Goal: Task Accomplishment & Management: Use online tool/utility

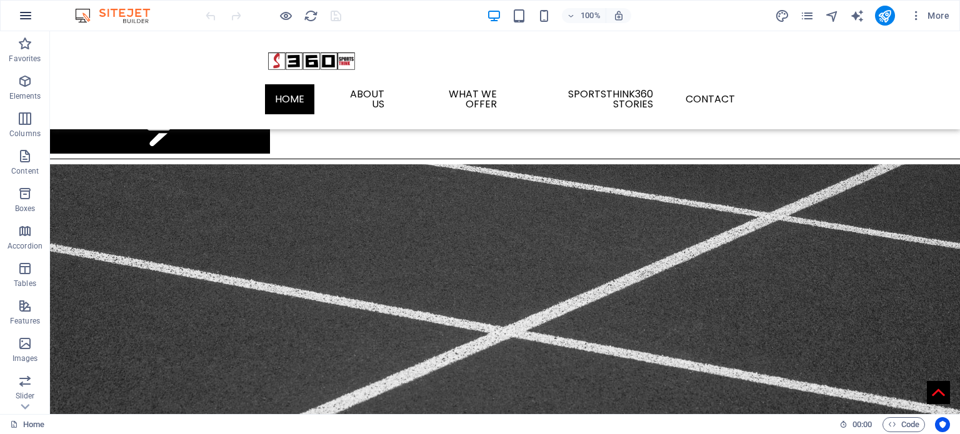
click at [26, 11] on icon "button" at bounding box center [25, 15] width 15 height 15
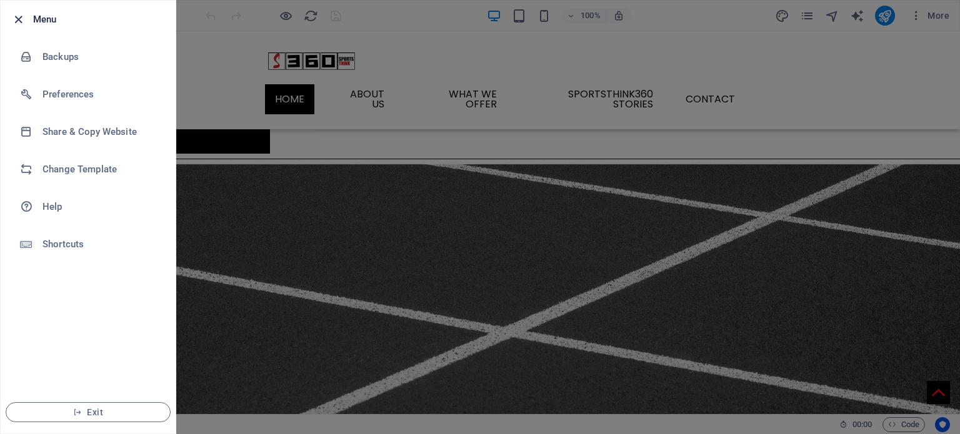
click at [18, 10] on li "Menu" at bounding box center [88, 20] width 175 height 38
click at [15, 18] on icon "button" at bounding box center [18, 20] width 14 height 14
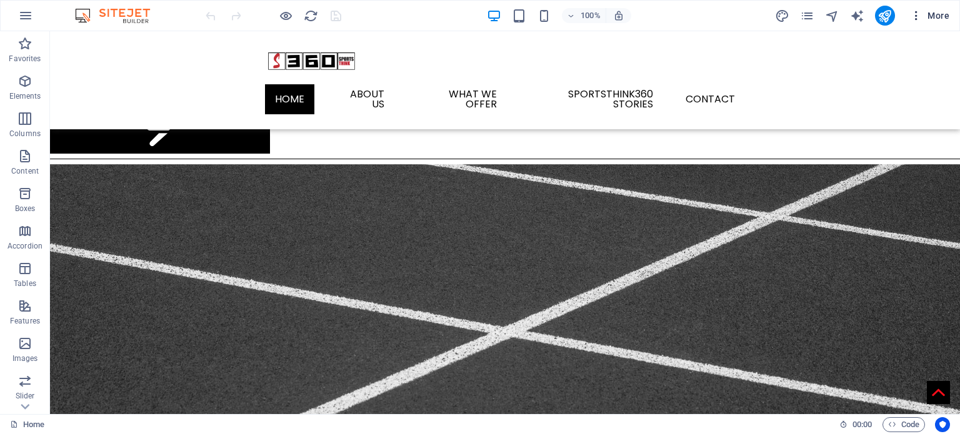
click at [915, 16] on icon "button" at bounding box center [916, 15] width 13 height 13
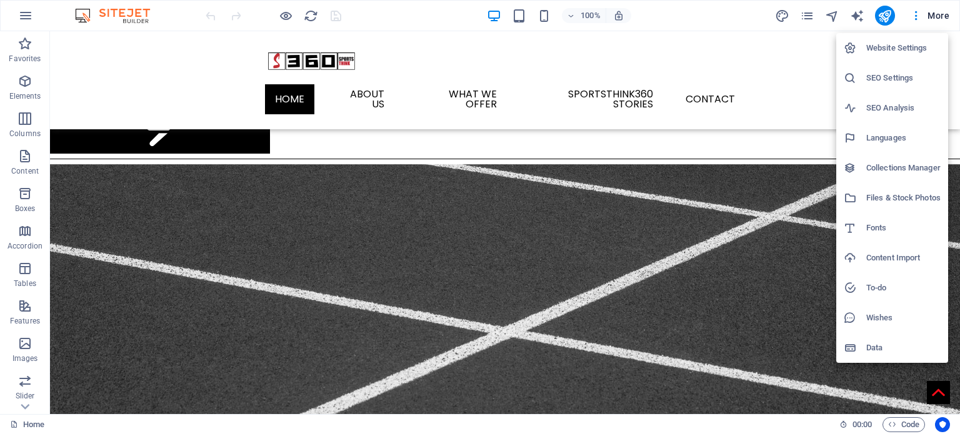
click at [896, 318] on h6 "Wishes" at bounding box center [903, 318] width 74 height 15
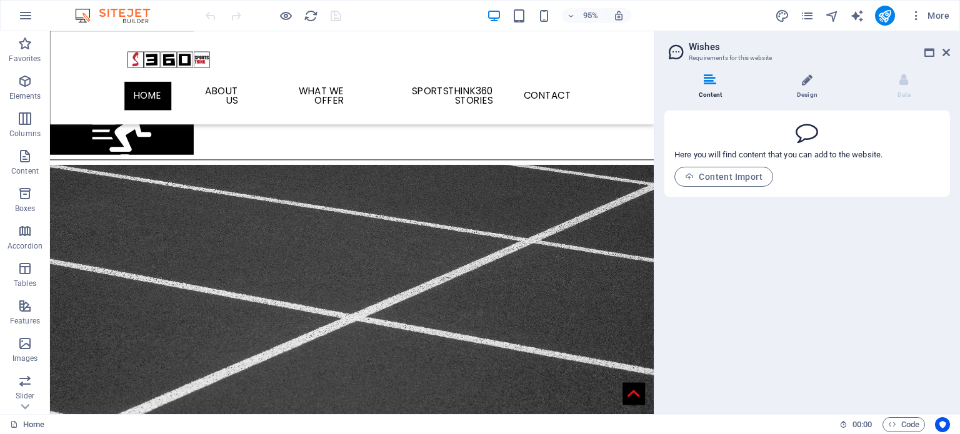
click at [796, 81] on li "Design" at bounding box center [809, 87] width 97 height 27
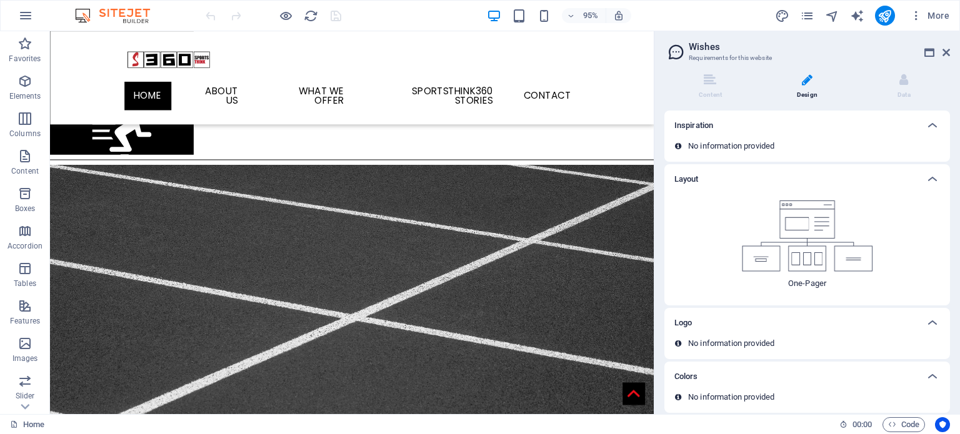
scroll to position [8, 0]
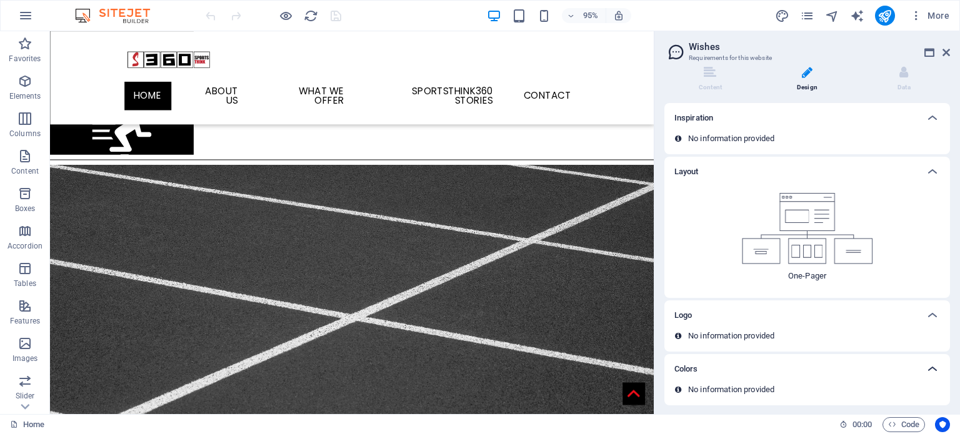
click at [925, 369] on icon at bounding box center [932, 369] width 15 height 15
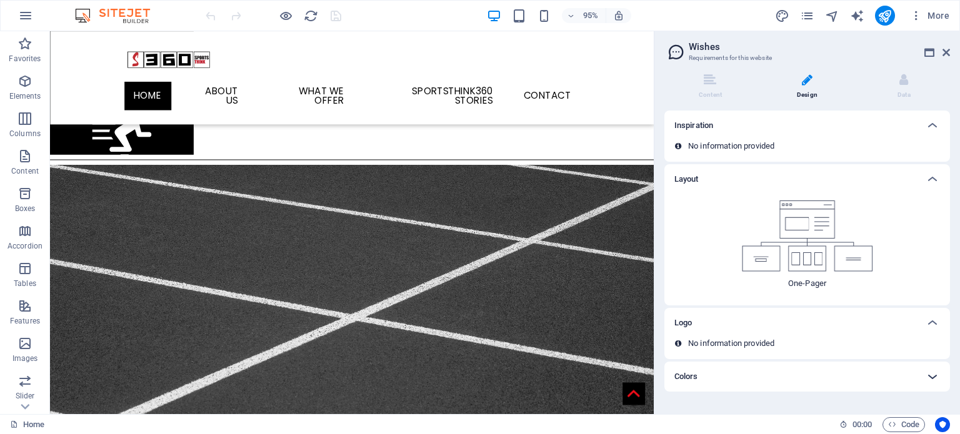
scroll to position [0, 0]
click at [923, 369] on div at bounding box center [933, 377] width 30 height 30
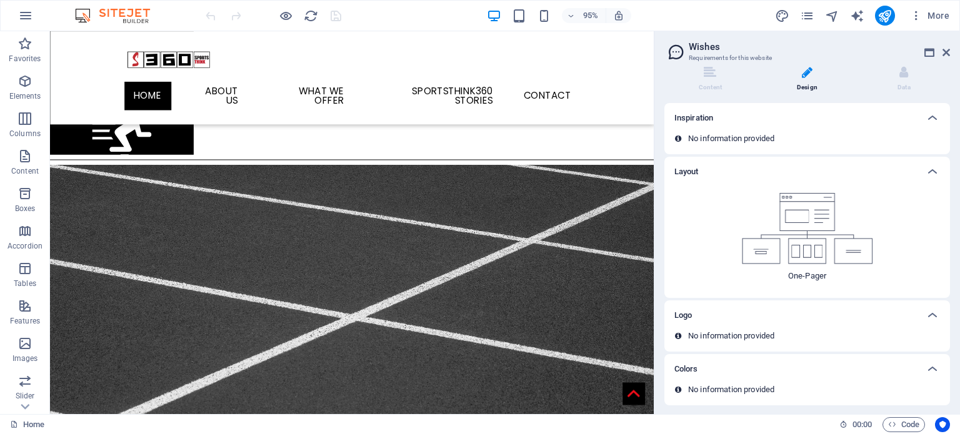
click at [703, 379] on div "Colors" at bounding box center [807, 369] width 286 height 30
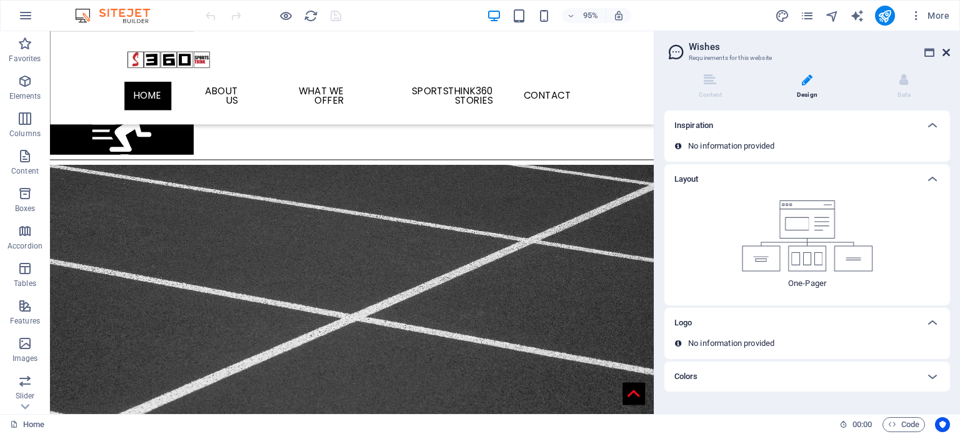
click at [947, 53] on icon at bounding box center [947, 53] width 8 height 10
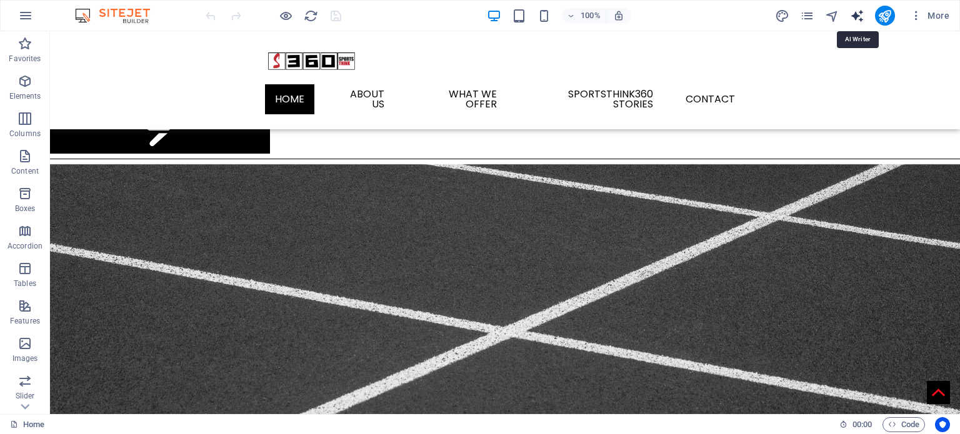
click at [859, 14] on icon "text_generator" at bounding box center [857, 16] width 14 height 14
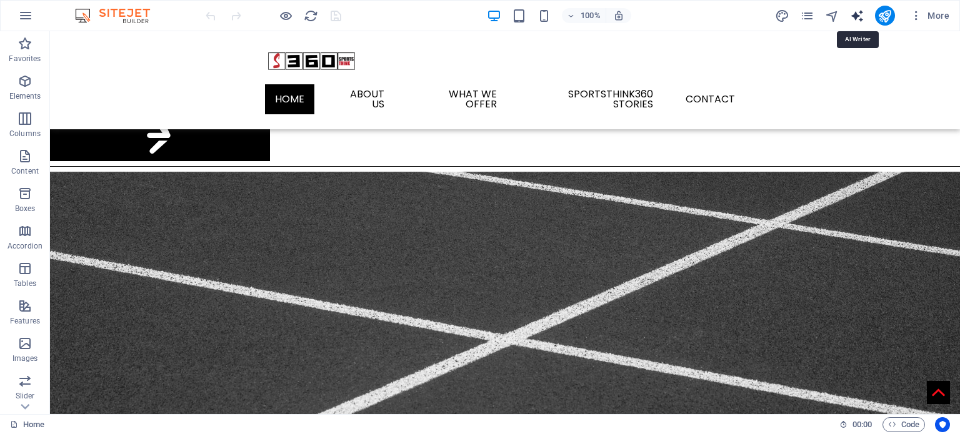
select select "English"
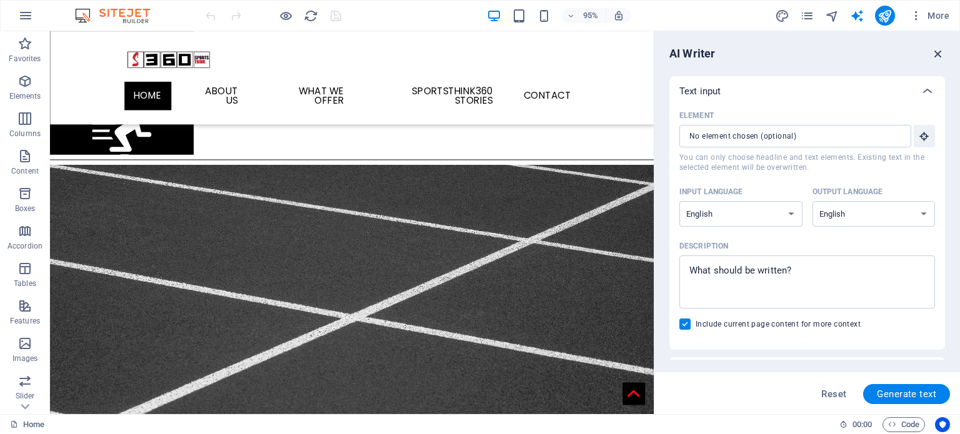
click at [933, 47] on icon "button" at bounding box center [938, 54] width 14 height 14
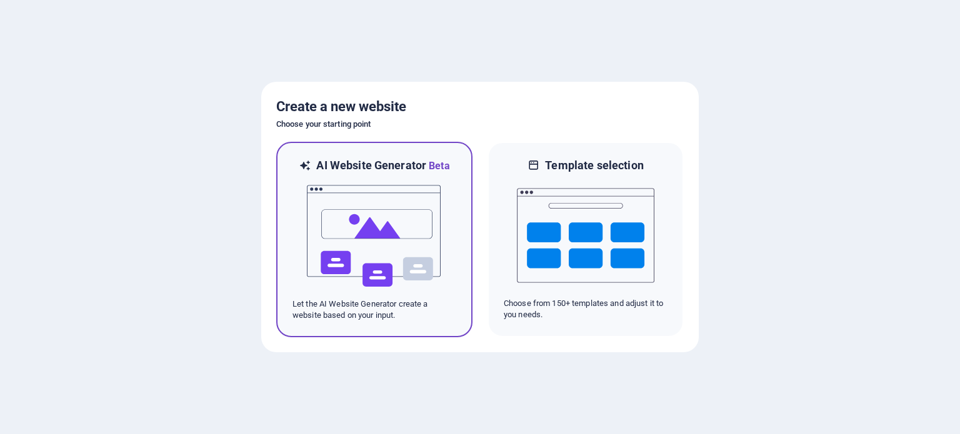
click at [348, 195] on img at bounding box center [375, 236] width 138 height 125
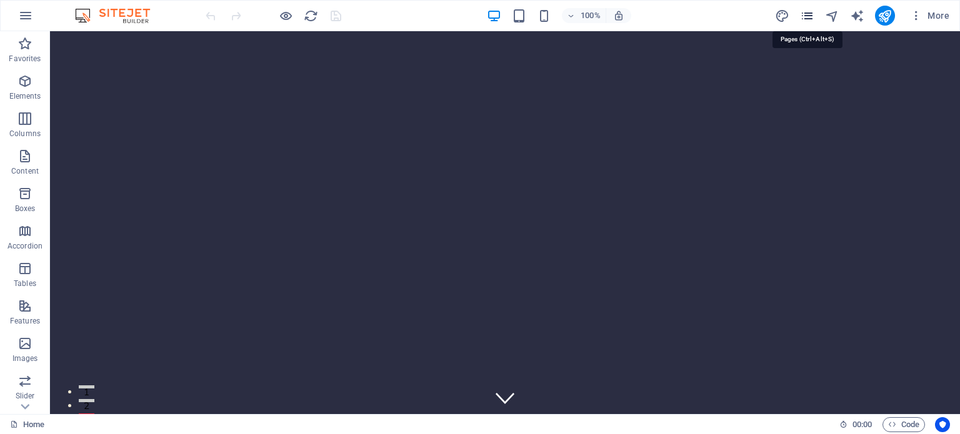
click at [806, 13] on icon "pages" at bounding box center [807, 16] width 14 height 14
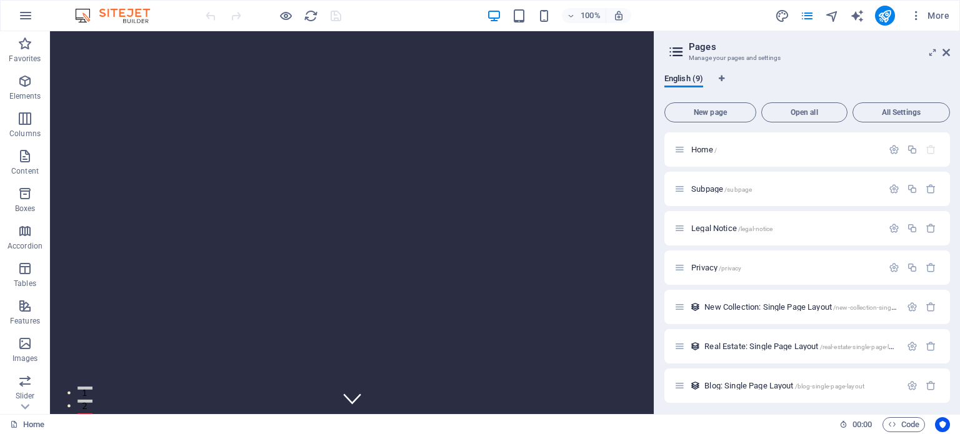
click at [784, 54] on h3 "Manage your pages and settings" at bounding box center [807, 58] width 236 height 11
click at [945, 51] on icon at bounding box center [947, 53] width 8 height 10
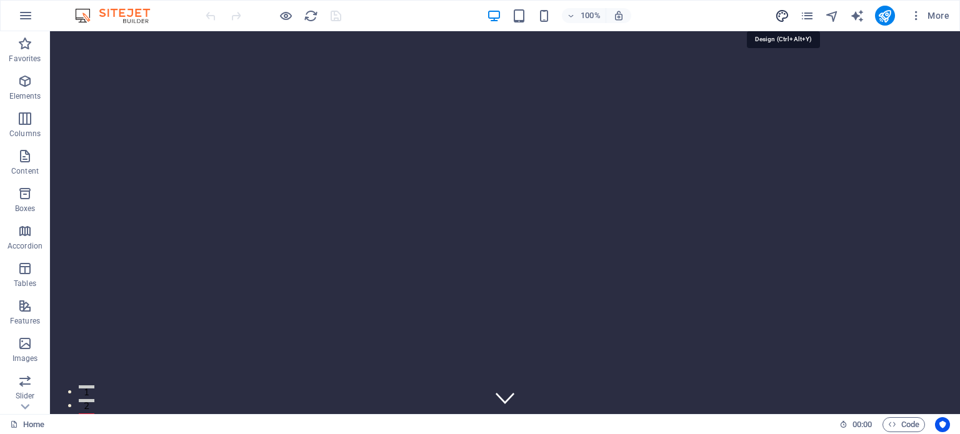
click at [778, 14] on icon "design" at bounding box center [782, 16] width 14 height 14
select select "px"
select select "200"
select select "px"
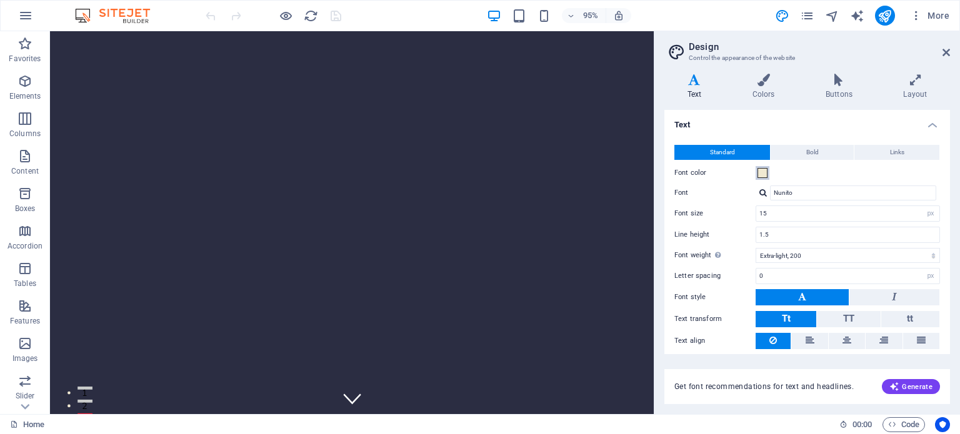
click at [764, 174] on span at bounding box center [763, 173] width 10 height 10
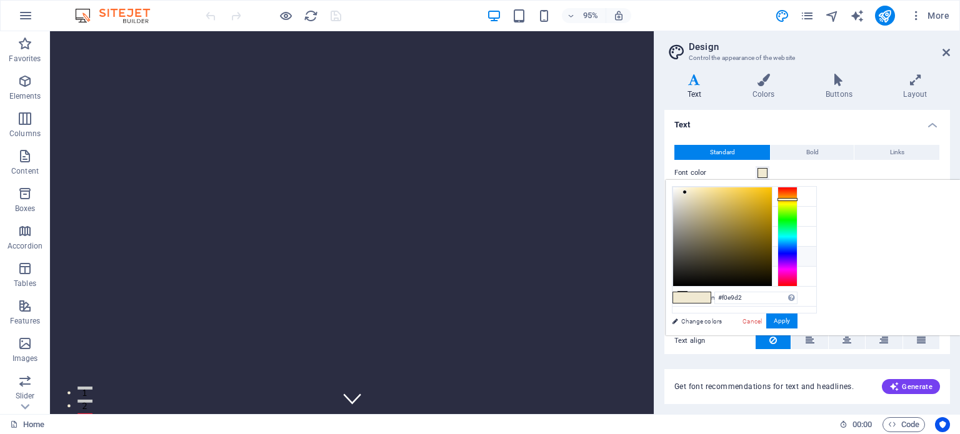
click at [757, 37] on header "Design Control the appearance of the website" at bounding box center [808, 47] width 283 height 33
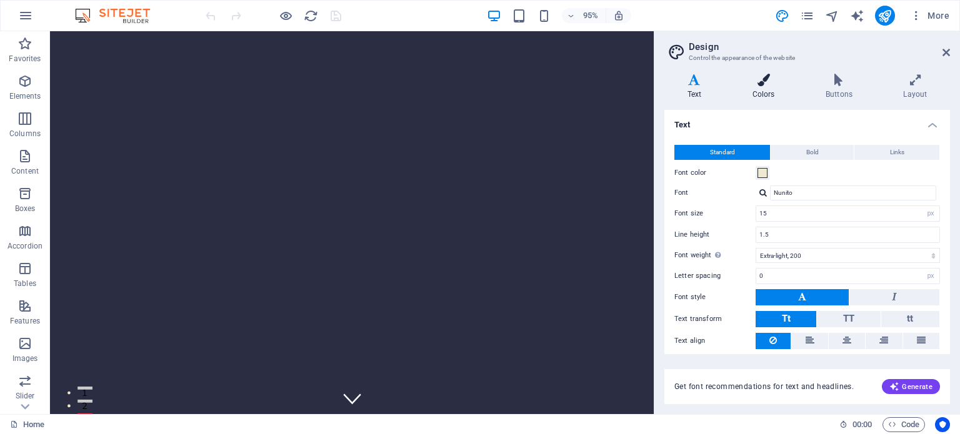
click at [762, 88] on h4 "Colors" at bounding box center [765, 87] width 73 height 26
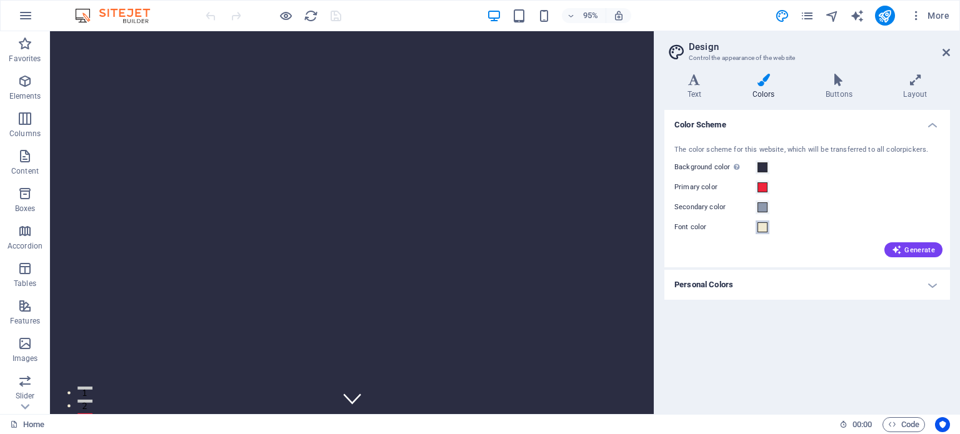
click at [762, 227] on span at bounding box center [763, 228] width 10 height 10
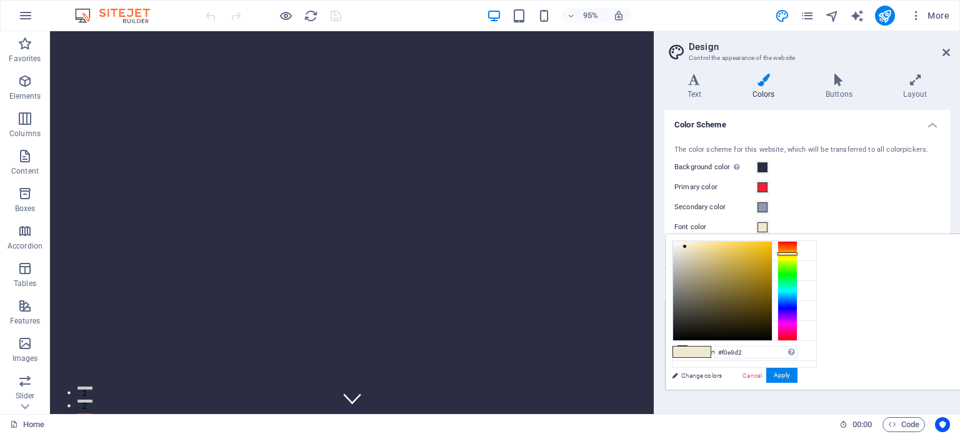
click at [708, 374] on link "Change colors" at bounding box center [738, 376] width 145 height 16
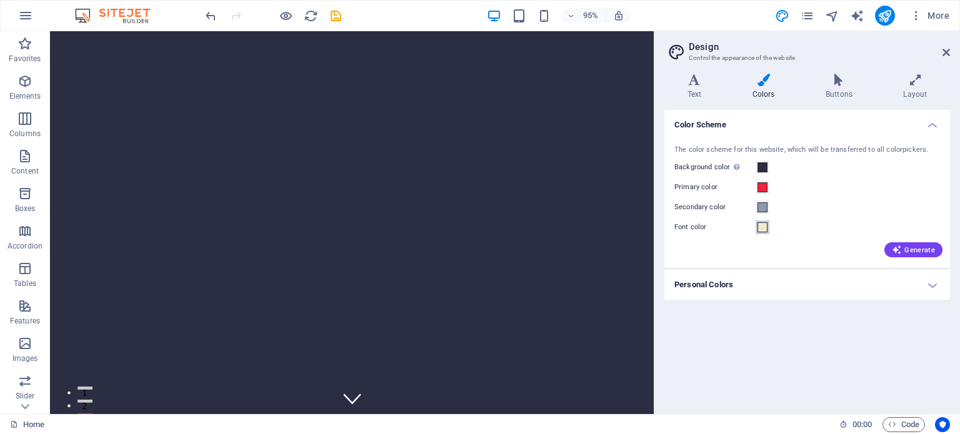
click at [763, 229] on span at bounding box center [763, 228] width 10 height 10
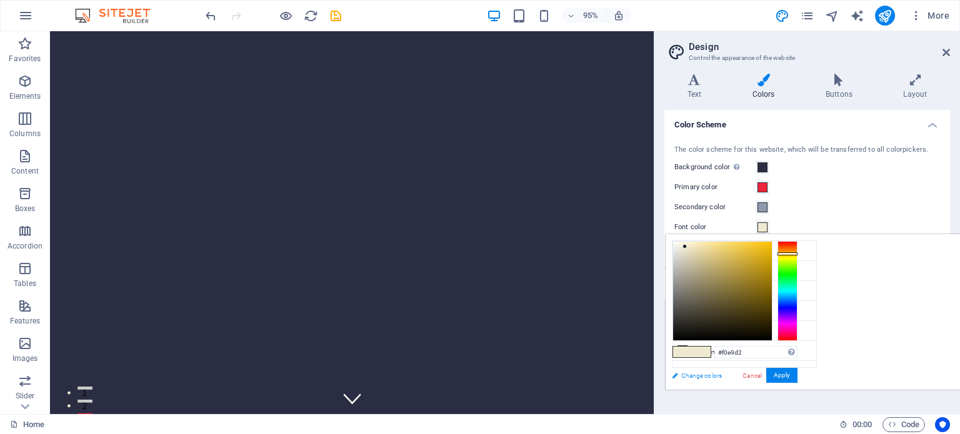
click at [696, 373] on link "Change colors" at bounding box center [738, 376] width 145 height 16
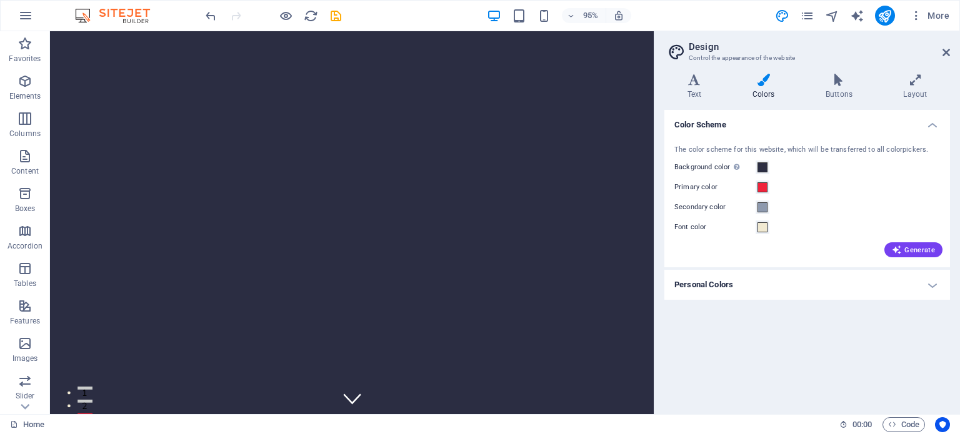
click at [729, 283] on h4 "Personal Colors" at bounding box center [807, 285] width 286 height 30
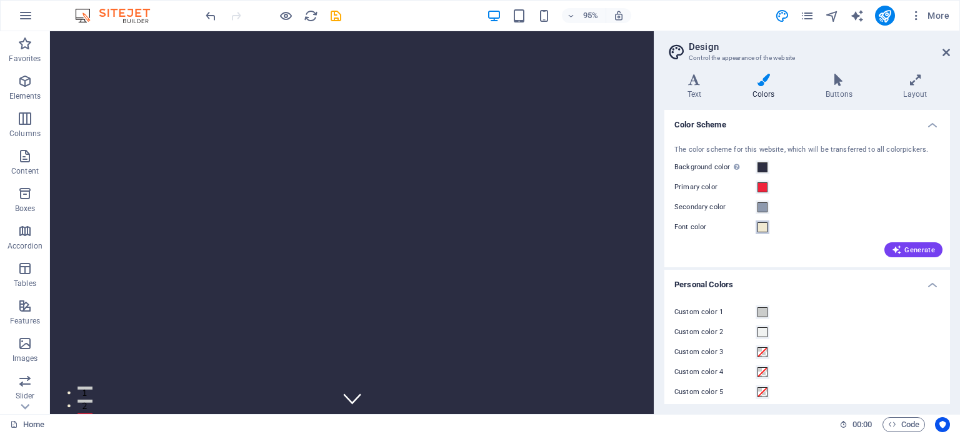
click at [760, 229] on span at bounding box center [763, 228] width 10 height 10
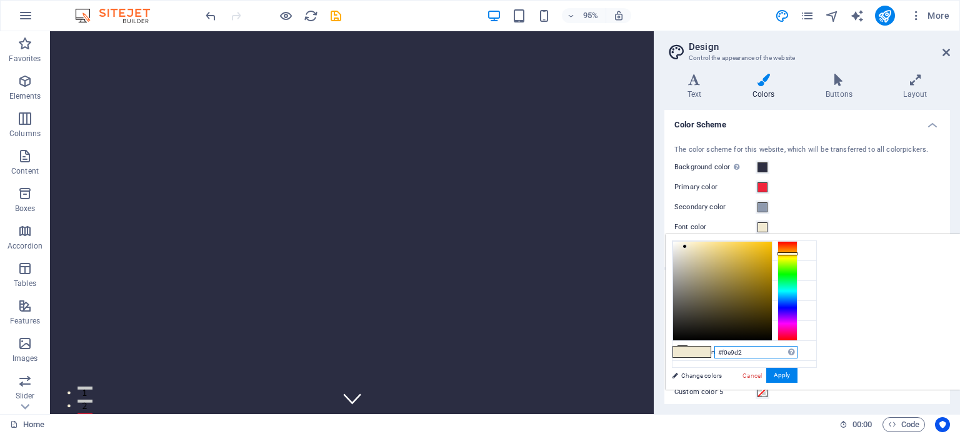
click at [744, 350] on input "#f0e9d2" at bounding box center [755, 352] width 83 height 13
click at [681, 344] on div "#0000 Supported formats #0852ed rgb(8, 82, 237) rgba(8, 82, 237, 90%) hsv(221,9…" at bounding box center [735, 403] width 138 height 336
drag, startPoint x: 740, startPoint y: 354, endPoint x: 723, endPoint y: 353, distance: 17.5
click at [723, 353] on input "#0000" at bounding box center [755, 352] width 83 height 13
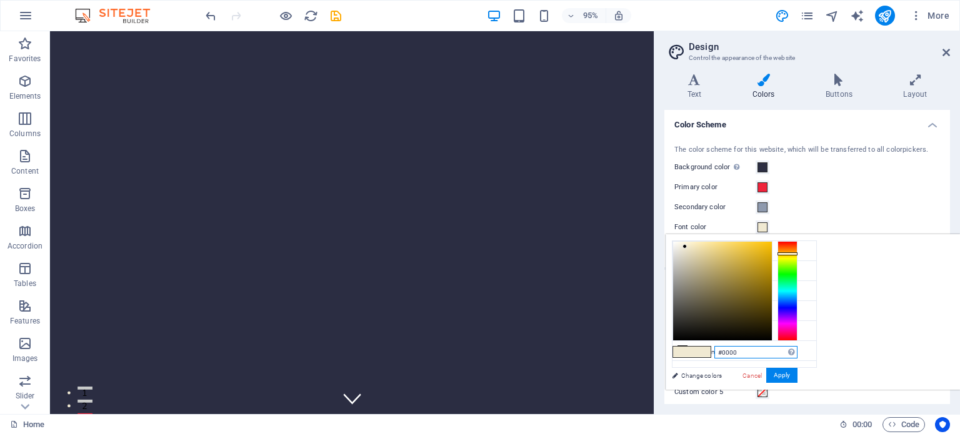
paste input "FFFFFF"
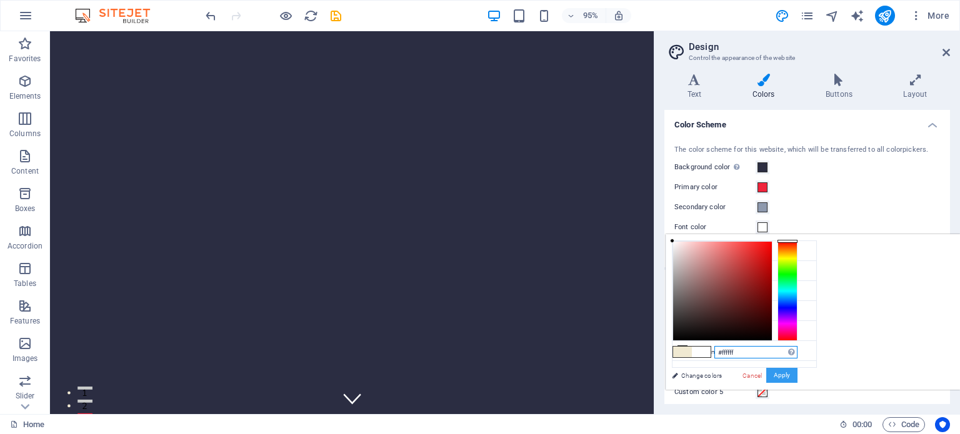
type input "#ffffff"
click at [778, 374] on button "Apply" at bounding box center [781, 375] width 31 height 15
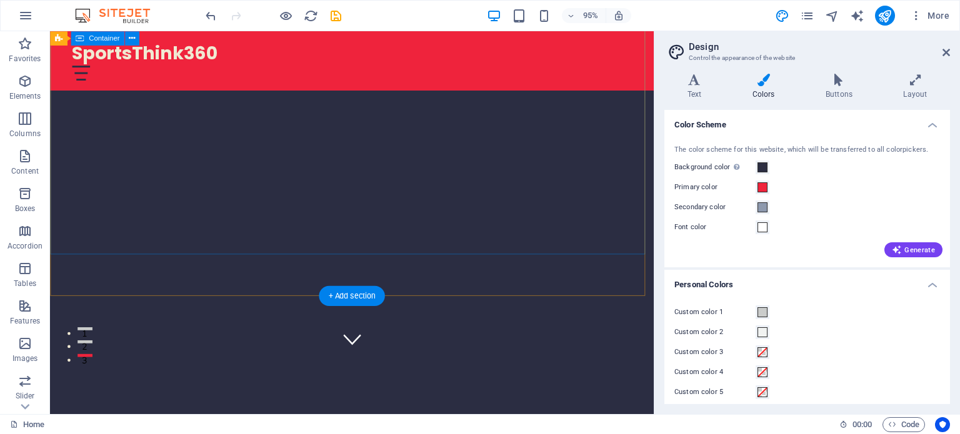
scroll to position [188, 0]
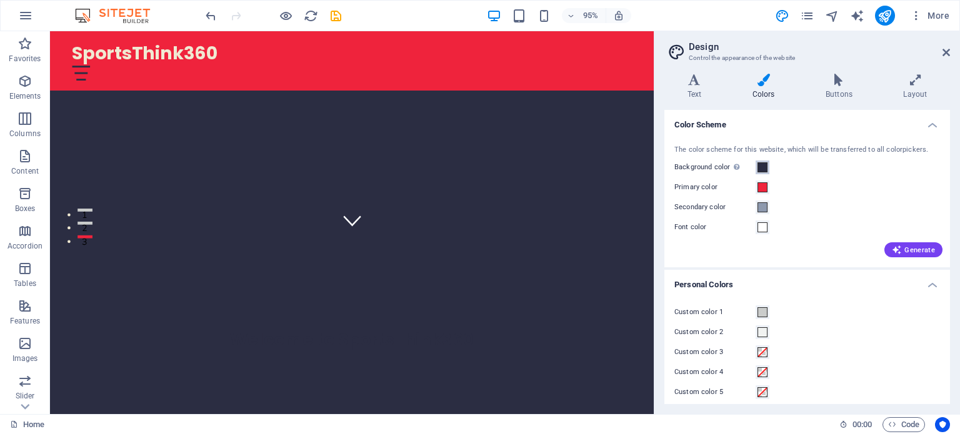
click at [763, 169] on span at bounding box center [763, 168] width 10 height 10
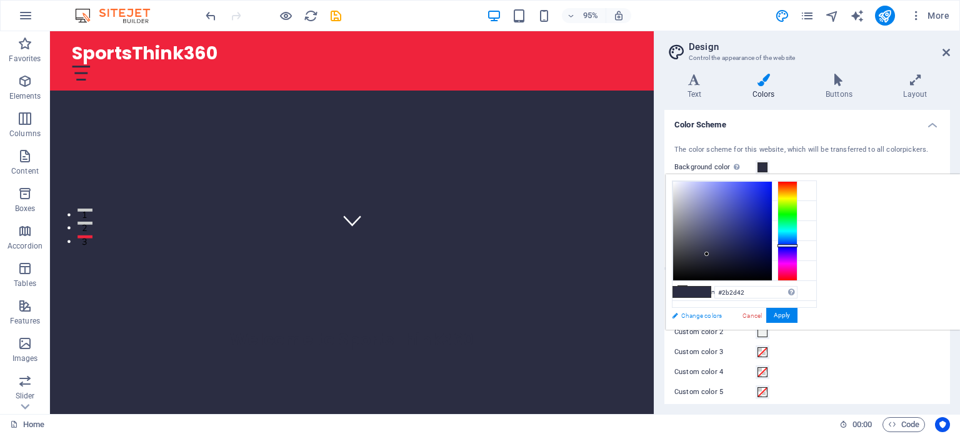
click at [716, 313] on link "Change colors" at bounding box center [738, 316] width 145 height 16
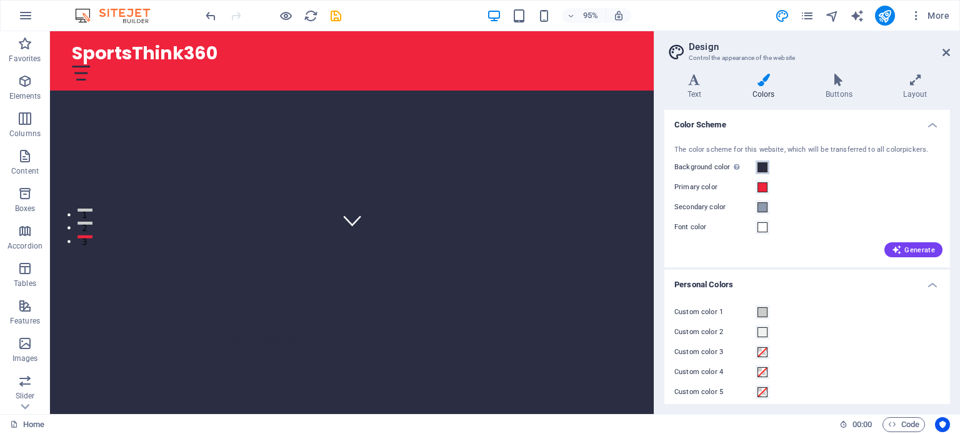
click at [766, 166] on span at bounding box center [763, 168] width 10 height 10
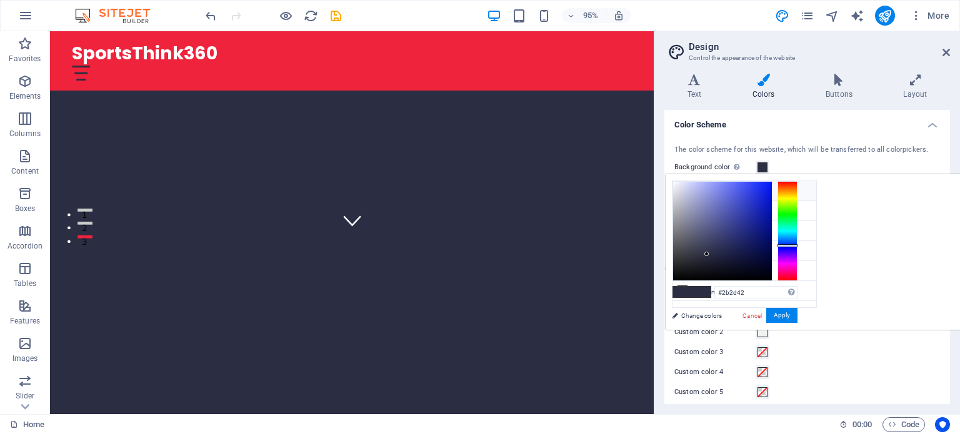
click at [719, 190] on li "Background color #2b2d42" at bounding box center [745, 191] width 144 height 20
drag, startPoint x: 912, startPoint y: 289, endPoint x: 879, endPoint y: 292, distance: 33.2
click at [798, 292] on input "#2b2d42" at bounding box center [755, 292] width 83 height 13
paste input "000000"
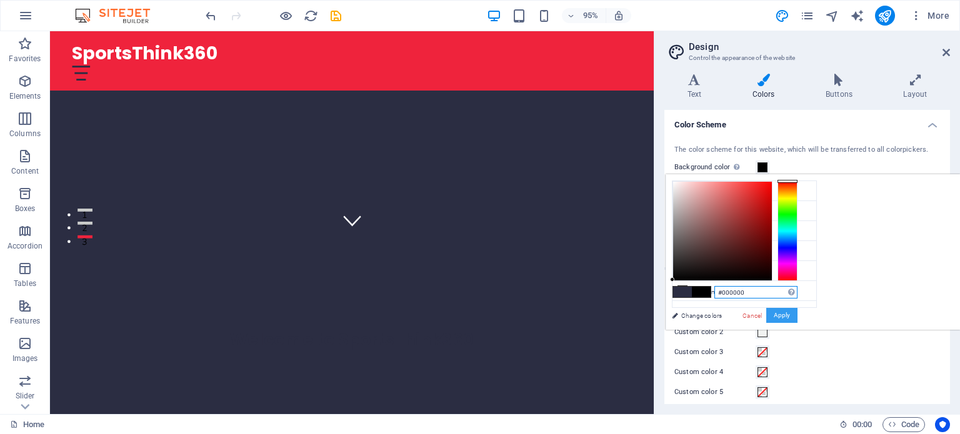
type input "#000000"
click at [798, 311] on button "Apply" at bounding box center [781, 315] width 31 height 15
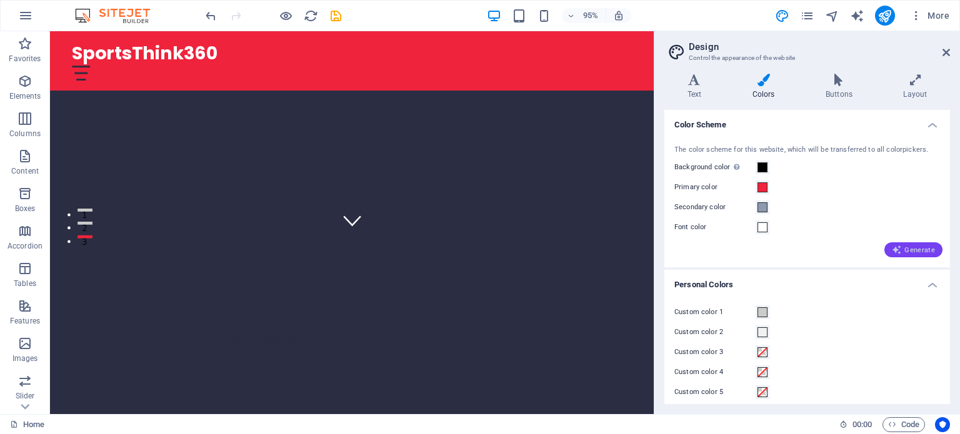
click at [924, 253] on span "Generate" at bounding box center [913, 250] width 43 height 10
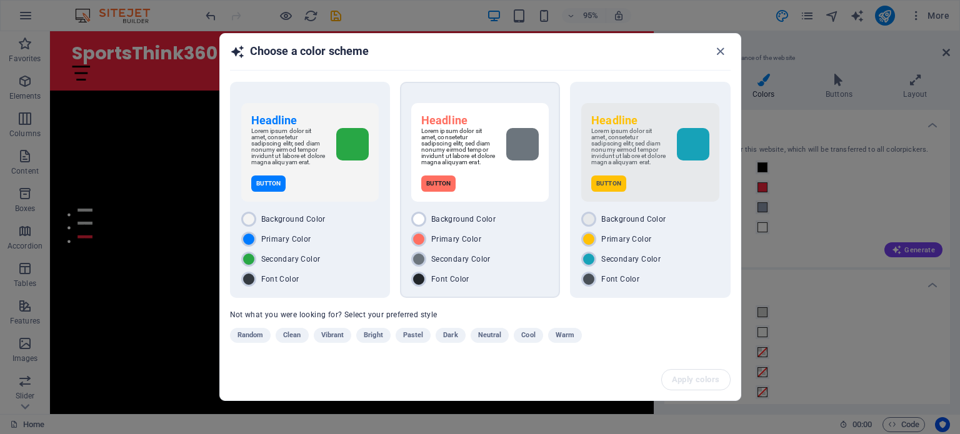
click at [498, 193] on div "Headline Lorem ipsum dolor sit amet, consetetur sadipscing elitr, sed diam nonu…" at bounding box center [480, 152] width 138 height 99
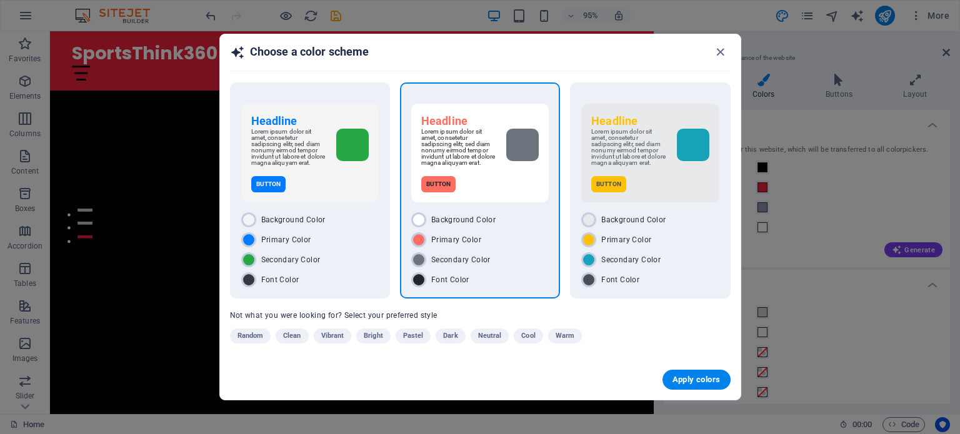
click at [682, 389] on div "Apply colors" at bounding box center [480, 380] width 521 height 40
click at [705, 381] on span "Apply colors" at bounding box center [697, 380] width 48 height 10
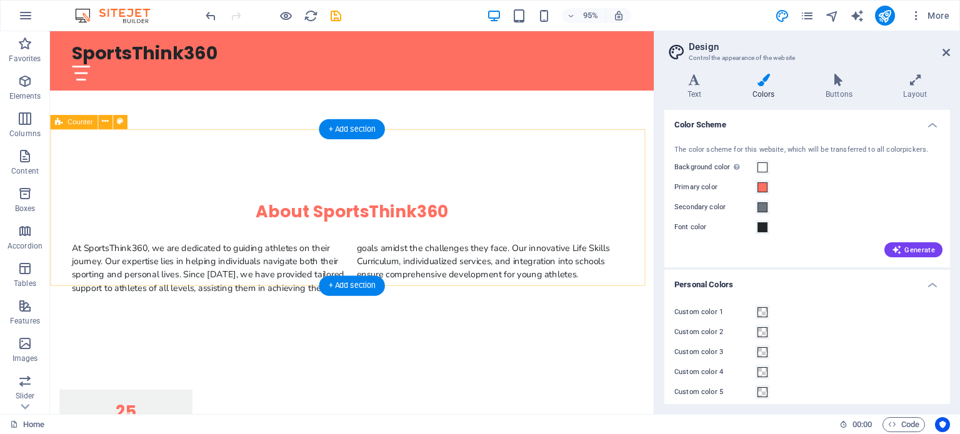
scroll to position [625, 0]
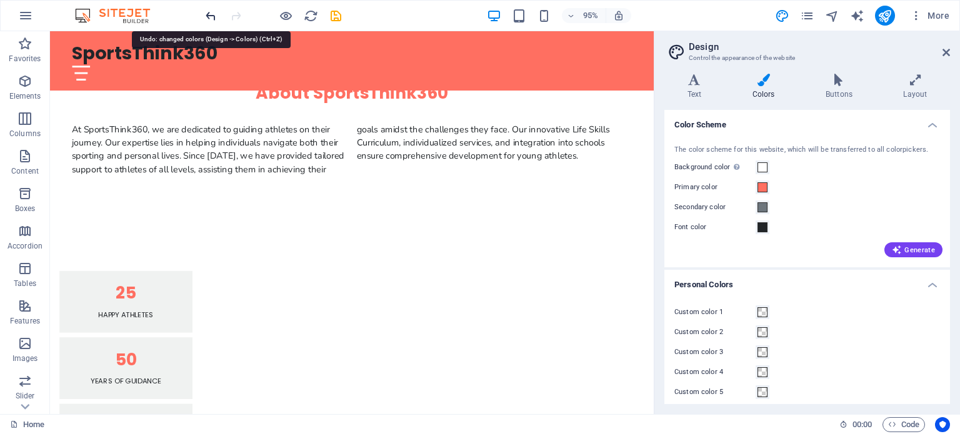
click at [211, 13] on icon "undo" at bounding box center [211, 16] width 14 height 14
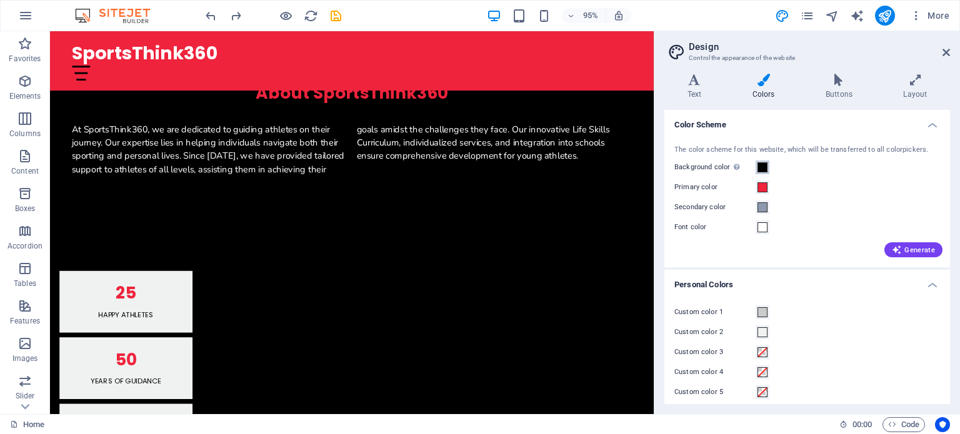
click at [763, 168] on span at bounding box center [763, 168] width 10 height 10
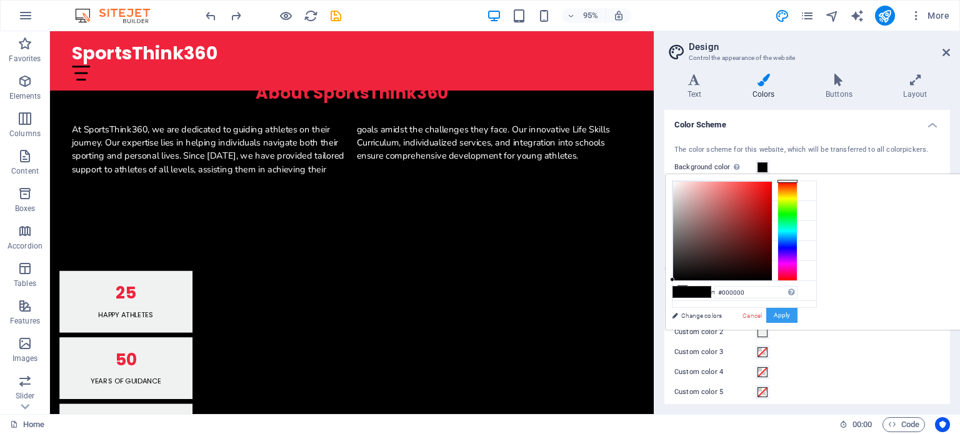
click at [776, 314] on button "Apply" at bounding box center [781, 315] width 31 height 15
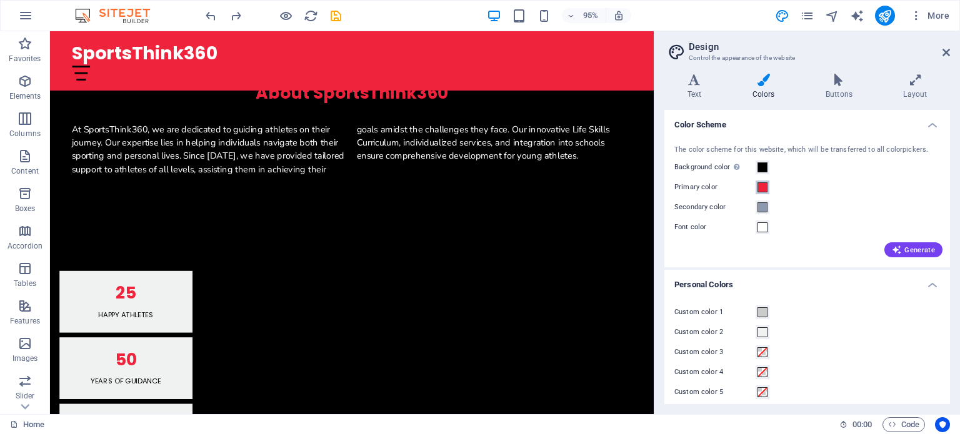
click at [766, 192] on span at bounding box center [763, 188] width 10 height 10
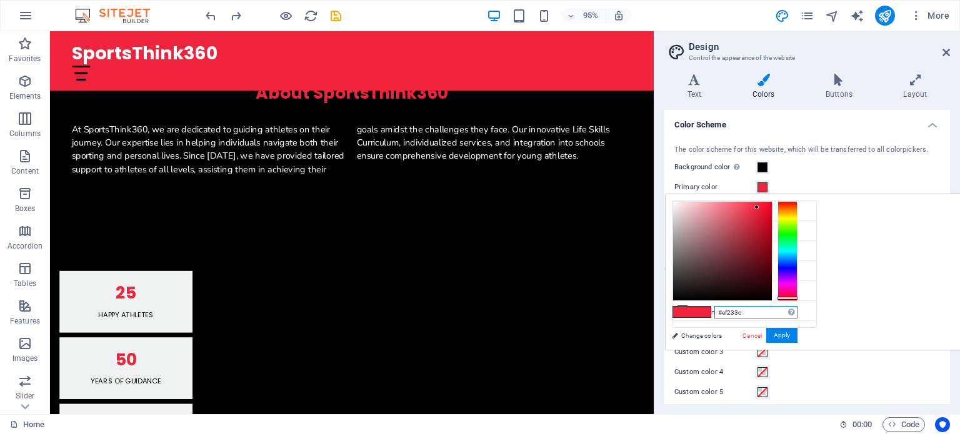
drag, startPoint x: 909, startPoint y: 309, endPoint x: 879, endPoint y: 315, distance: 31.1
click at [798, 315] on input "#ef233c" at bounding box center [755, 312] width 83 height 13
paste input "EE4B2B"
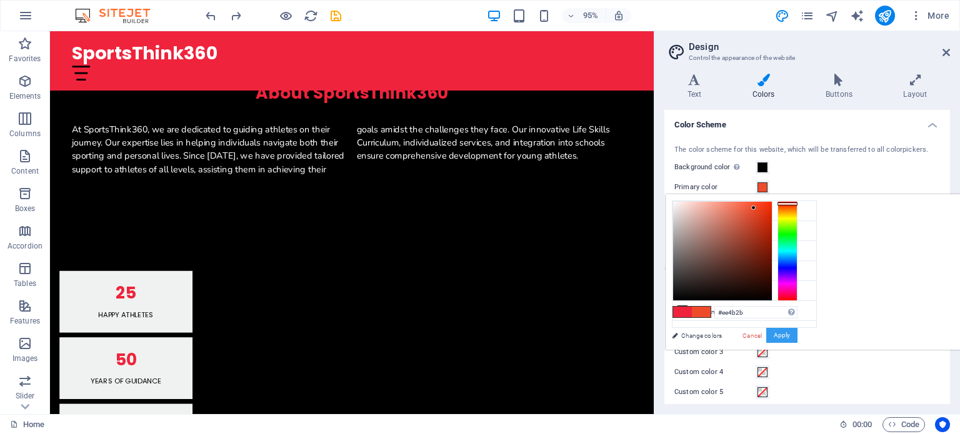
click at [798, 334] on button "Apply" at bounding box center [781, 335] width 31 height 15
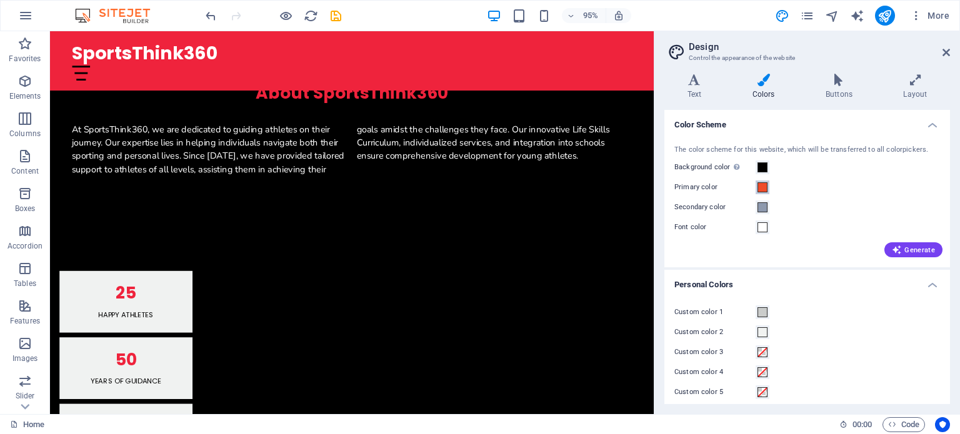
click at [760, 189] on span at bounding box center [763, 188] width 10 height 10
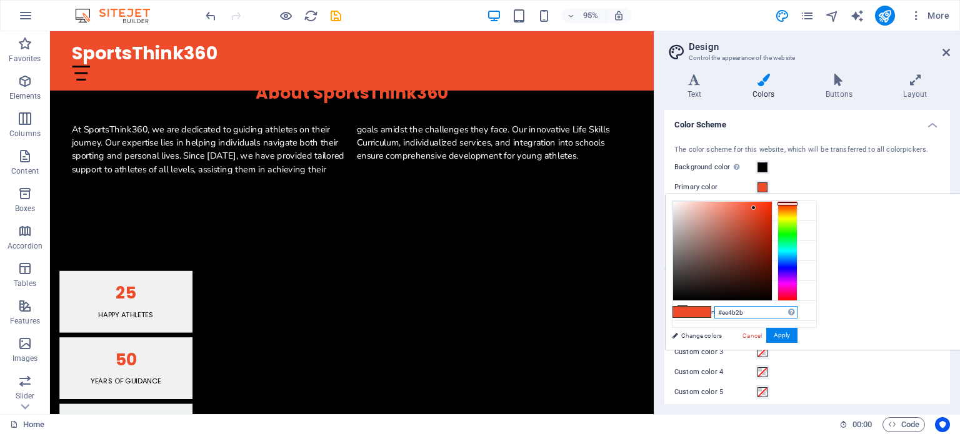
drag, startPoint x: 905, startPoint y: 311, endPoint x: 878, endPoint y: 314, distance: 27.6
click at [798, 314] on input "#ee4b2b" at bounding box center [755, 312] width 83 height 13
paste input "EE4B2B"
click at [798, 333] on button "Apply" at bounding box center [781, 335] width 31 height 15
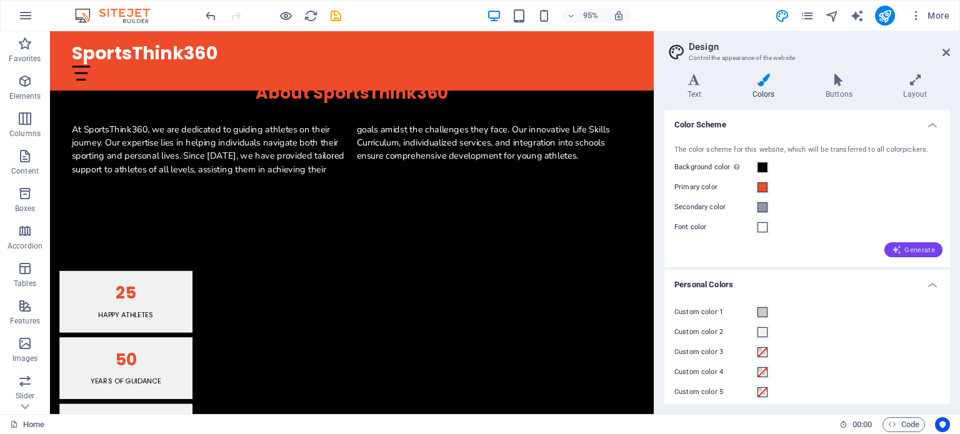
click at [916, 249] on span "Generate" at bounding box center [913, 250] width 43 height 10
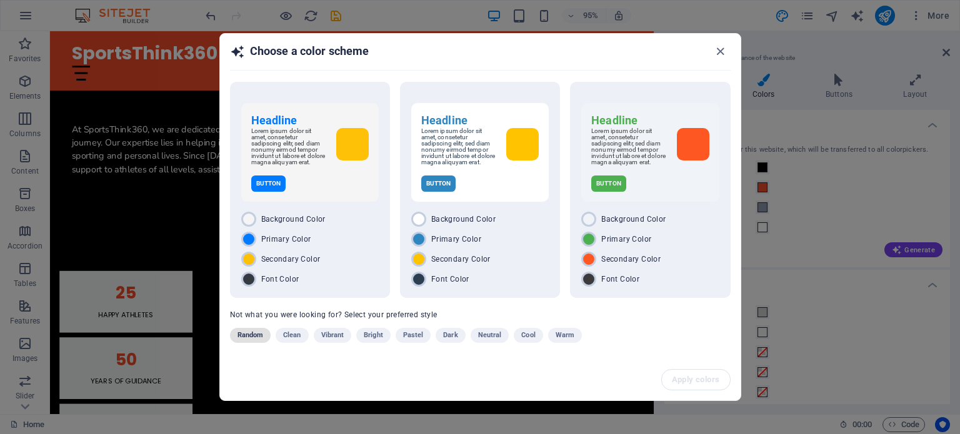
click at [253, 336] on span "Random" at bounding box center [251, 335] width 26 height 15
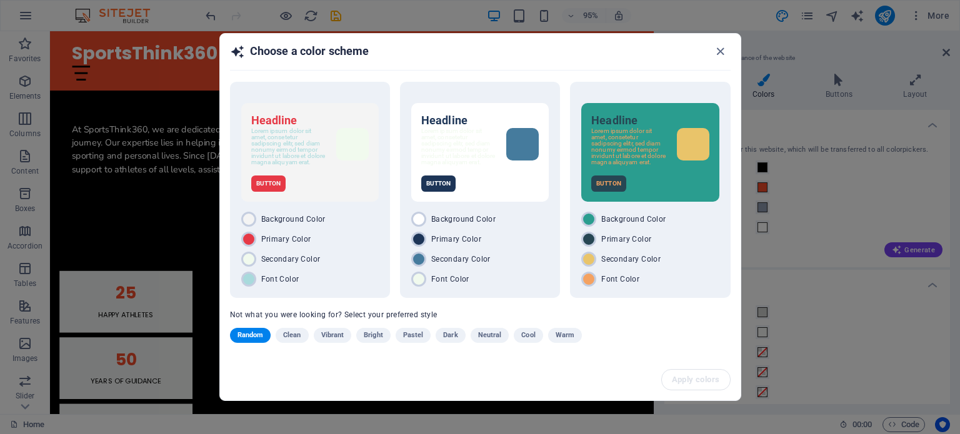
click at [290, 337] on span "Clean" at bounding box center [292, 335] width 18 height 15
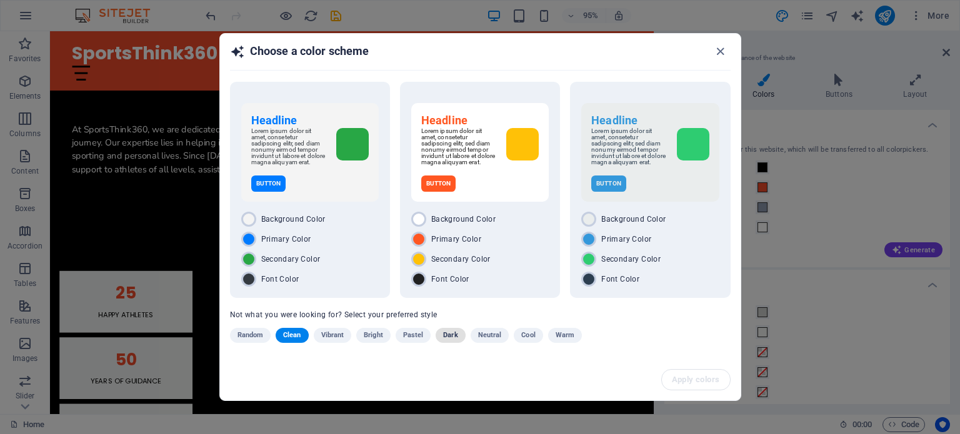
click at [447, 338] on span "Dark" at bounding box center [450, 335] width 14 height 15
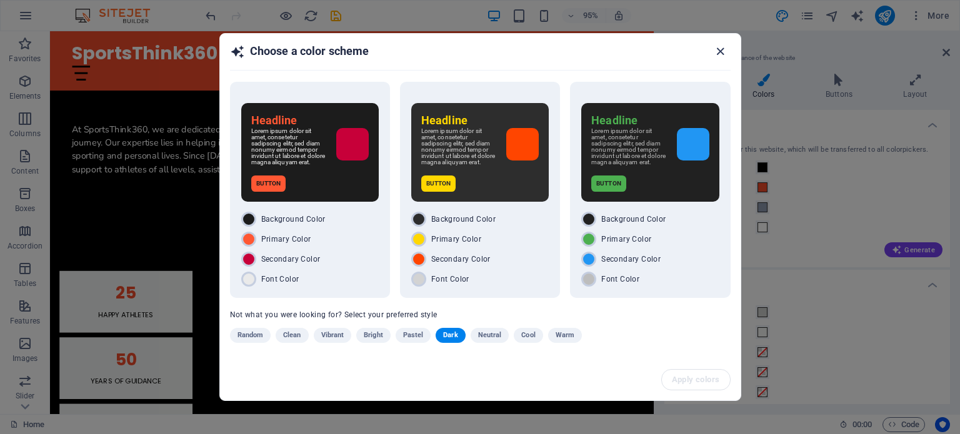
click at [721, 52] on icon "button" at bounding box center [720, 51] width 14 height 14
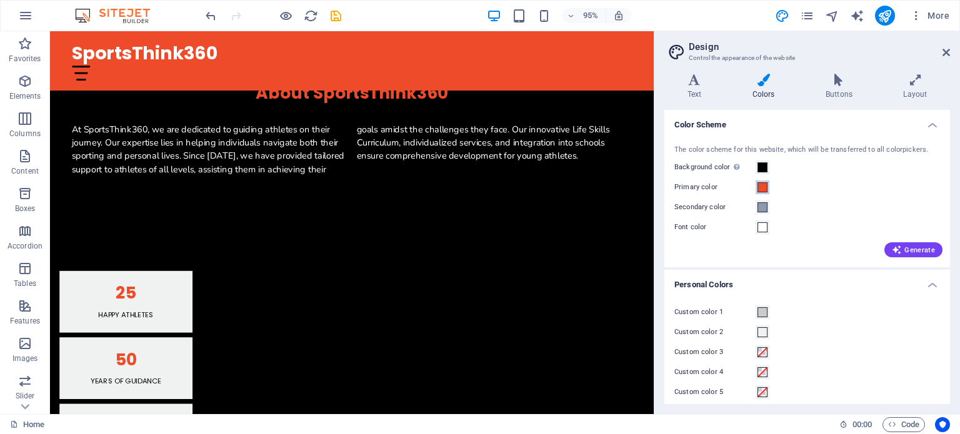
click at [763, 187] on span at bounding box center [763, 188] width 10 height 10
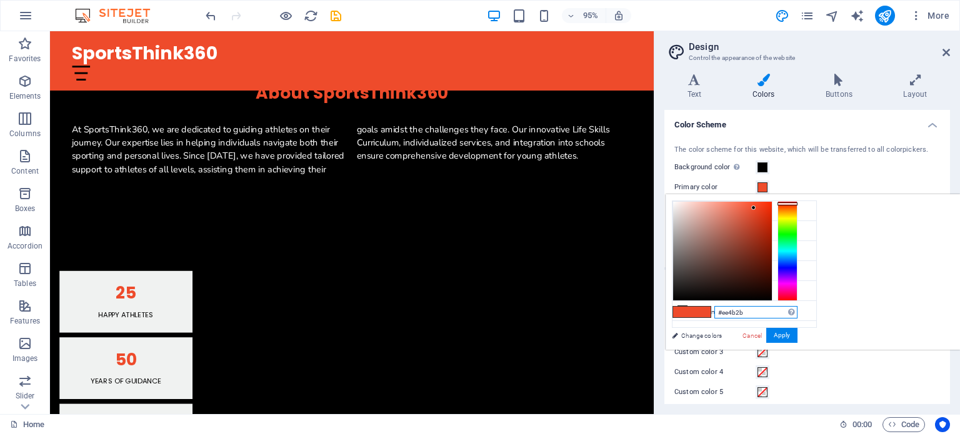
drag, startPoint x: 748, startPoint y: 309, endPoint x: 722, endPoint y: 313, distance: 26.5
click at [722, 313] on input "#ee4b2b" at bounding box center [755, 312] width 83 height 13
paste input "EE4B2B"
click at [783, 334] on button "Apply" at bounding box center [781, 335] width 31 height 15
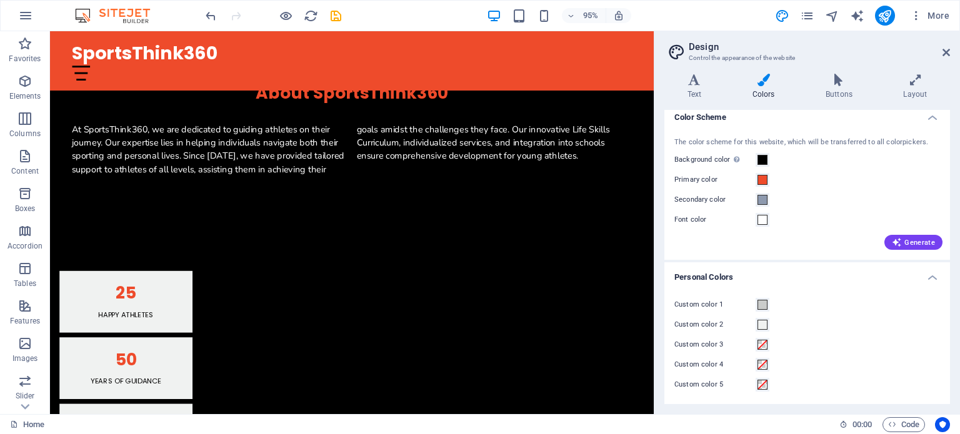
scroll to position [0, 0]
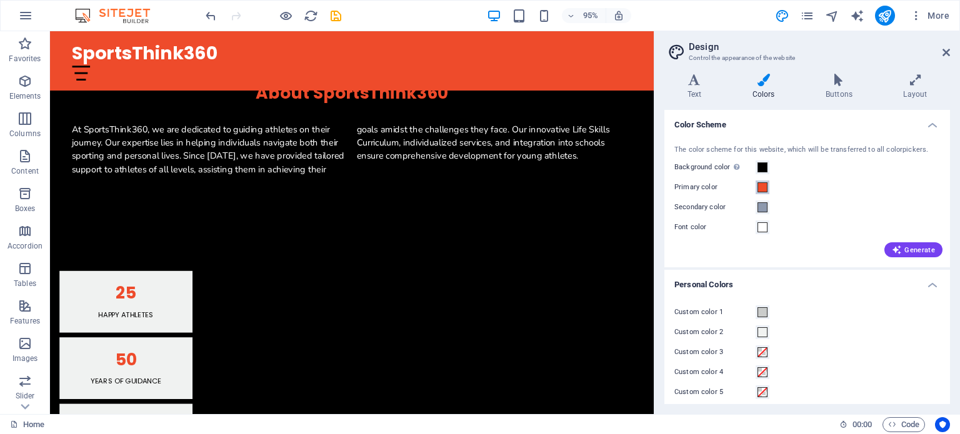
click at [768, 188] on button "Primary color" at bounding box center [763, 188] width 14 height 14
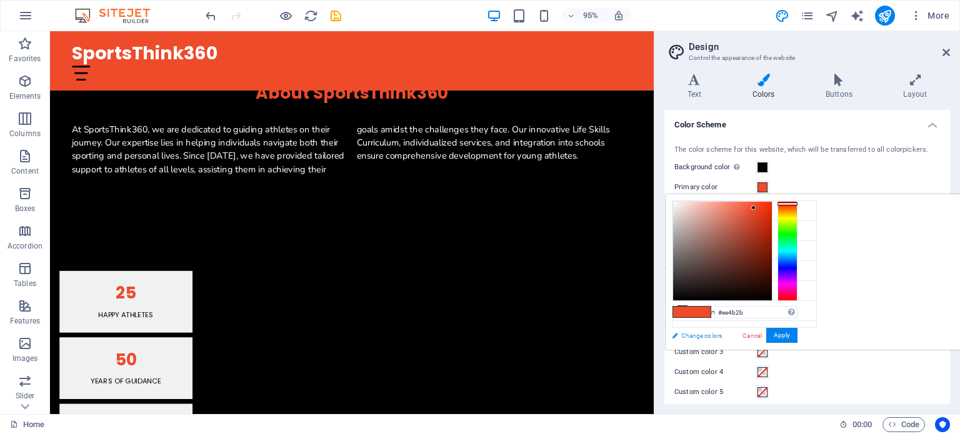
click at [709, 332] on link "Change colors" at bounding box center [738, 336] width 145 height 16
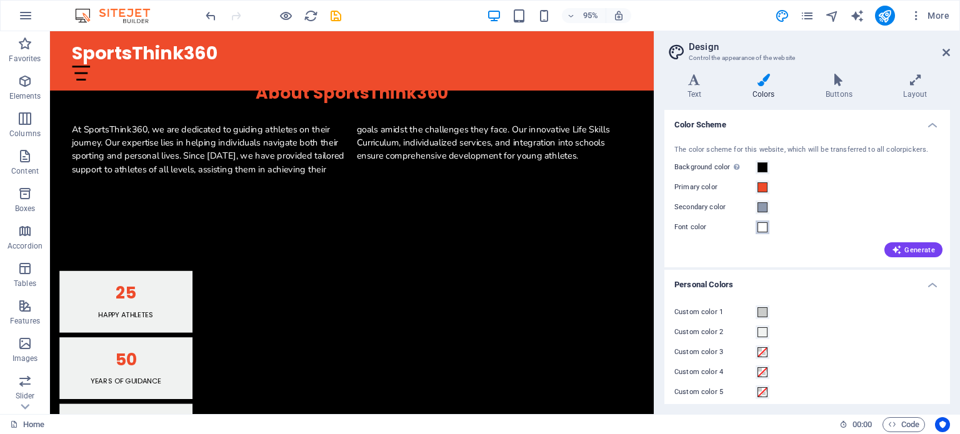
scroll to position [8, 0]
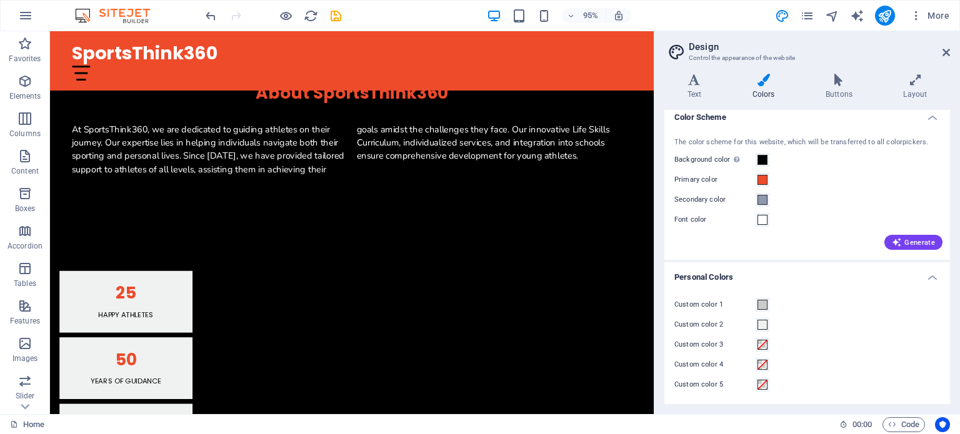
click at [754, 182] on label "Primary color" at bounding box center [714, 180] width 81 height 15
click at [756, 182] on button "Primary color" at bounding box center [763, 180] width 14 height 14
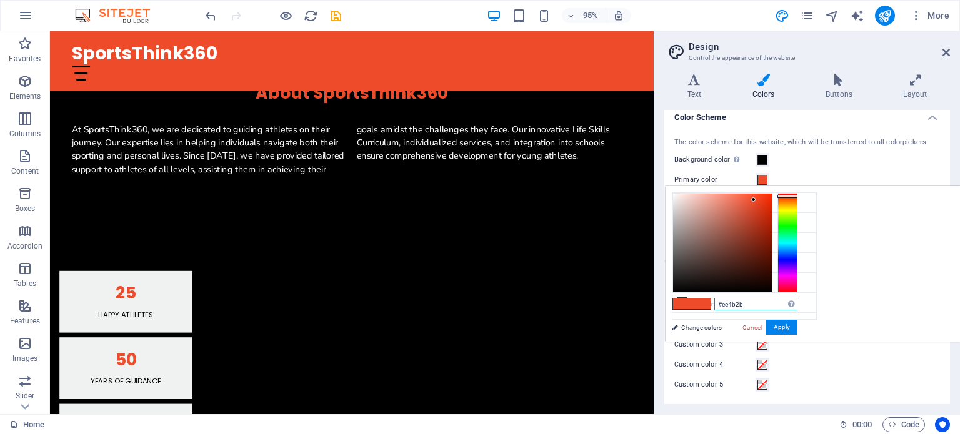
drag, startPoint x: 903, startPoint y: 304, endPoint x: 879, endPoint y: 307, distance: 24.0
click at [798, 307] on input "#ee4b2b" at bounding box center [755, 304] width 83 height 13
paste input "EE4B2B"
type input "#ee4b2b"
click at [798, 326] on button "Apply" at bounding box center [781, 327] width 31 height 15
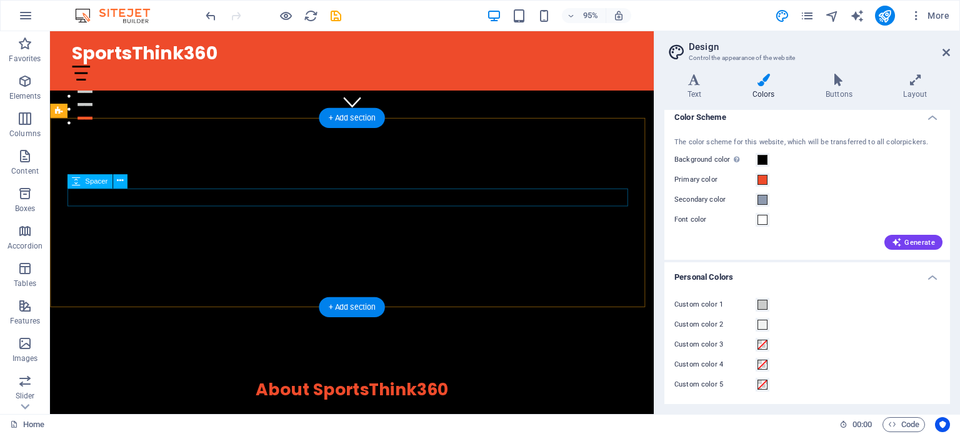
scroll to position [500, 0]
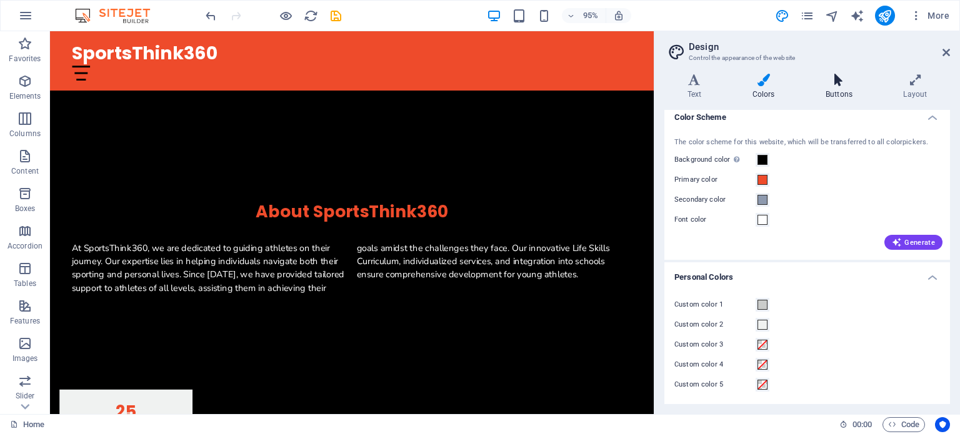
click at [842, 88] on h4 "Buttons" at bounding box center [842, 87] width 78 height 26
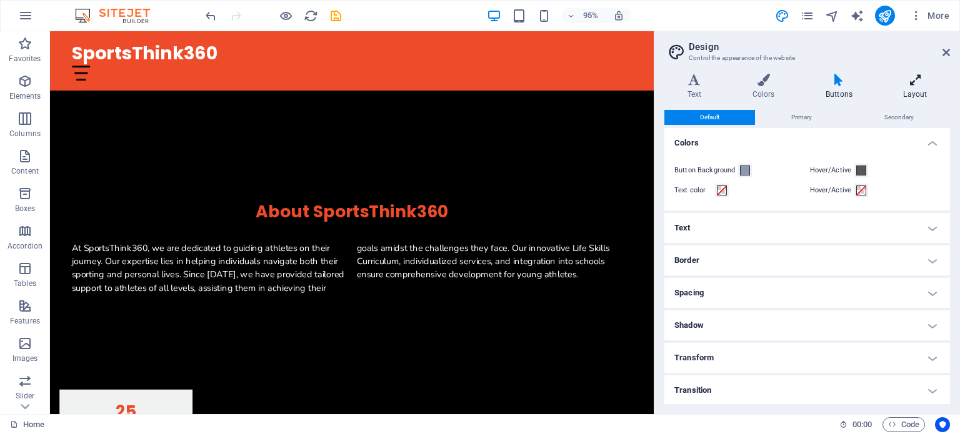
click at [910, 94] on h4 "Layout" at bounding box center [915, 87] width 69 height 26
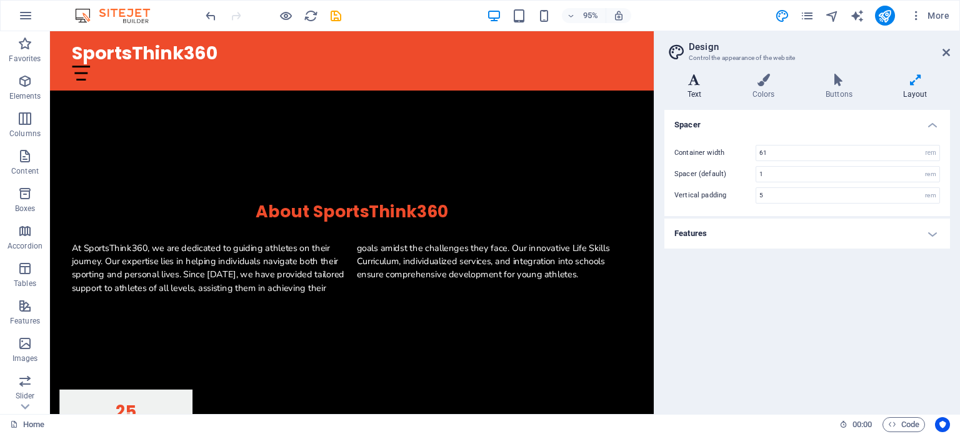
click at [691, 83] on icon at bounding box center [694, 80] width 60 height 13
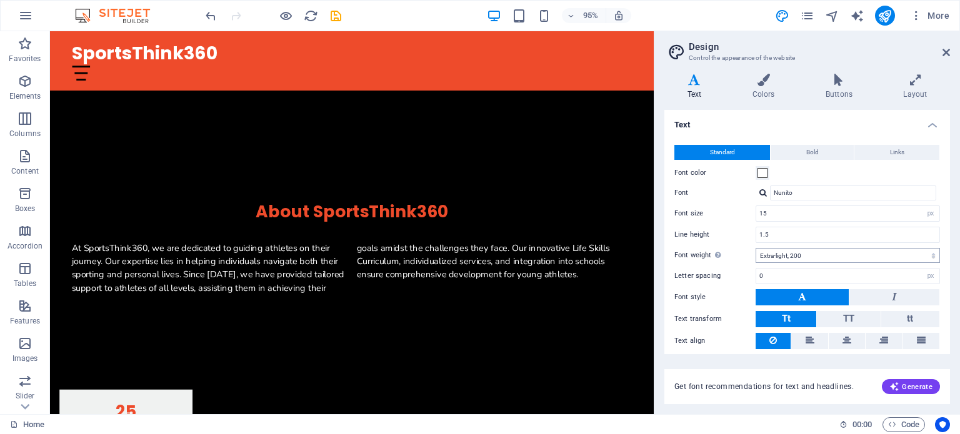
scroll to position [38, 0]
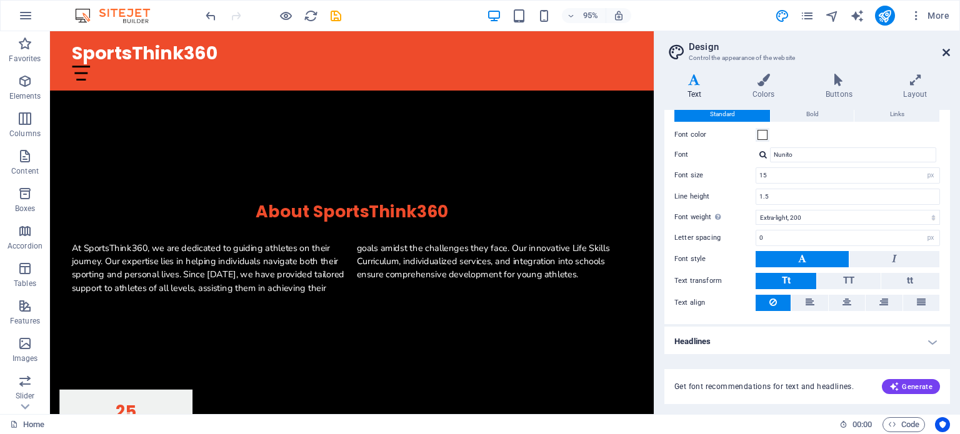
click at [944, 53] on icon at bounding box center [947, 53] width 8 height 10
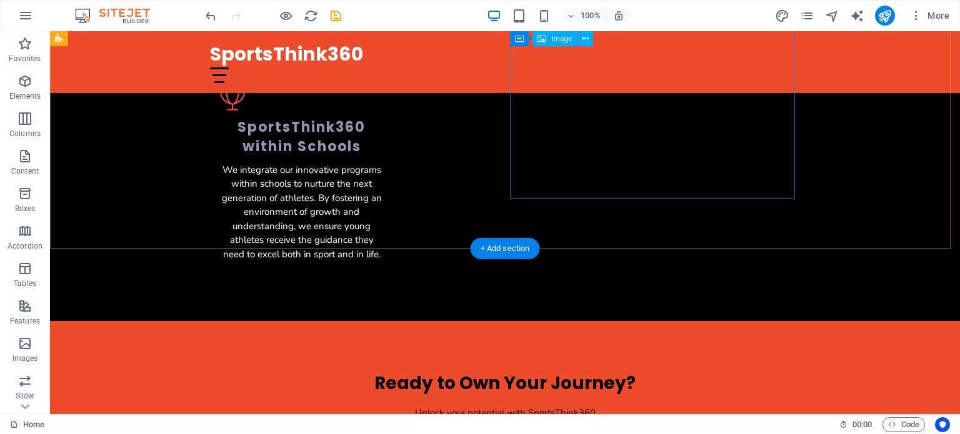
scroll to position [1812, 0]
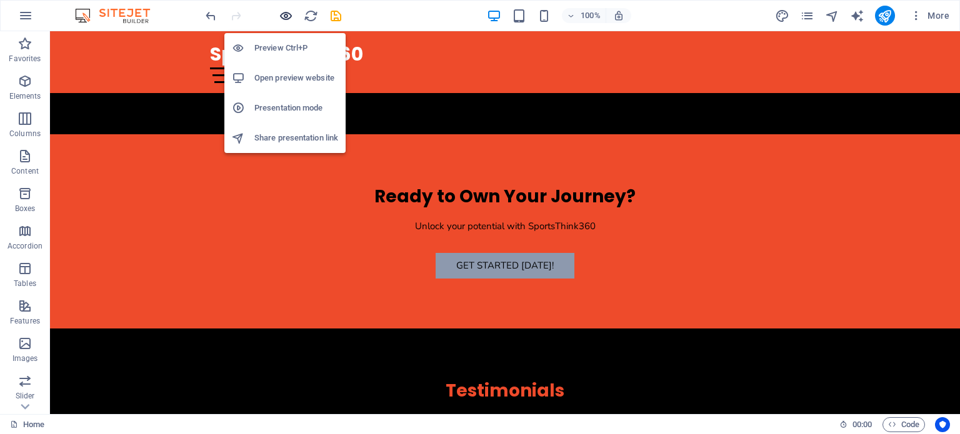
click at [286, 19] on icon "button" at bounding box center [286, 16] width 14 height 14
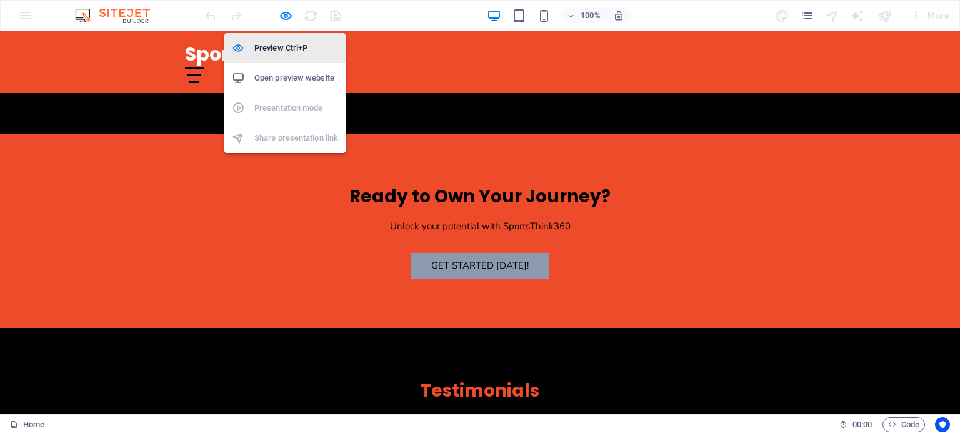
click at [289, 51] on h6 "Preview Ctrl+P" at bounding box center [296, 48] width 84 height 15
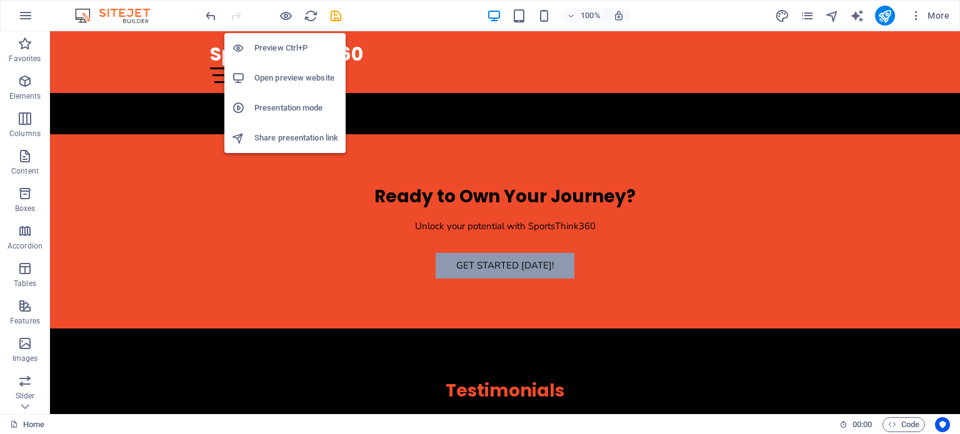
click at [296, 73] on h6 "Open preview website" at bounding box center [296, 78] width 84 height 15
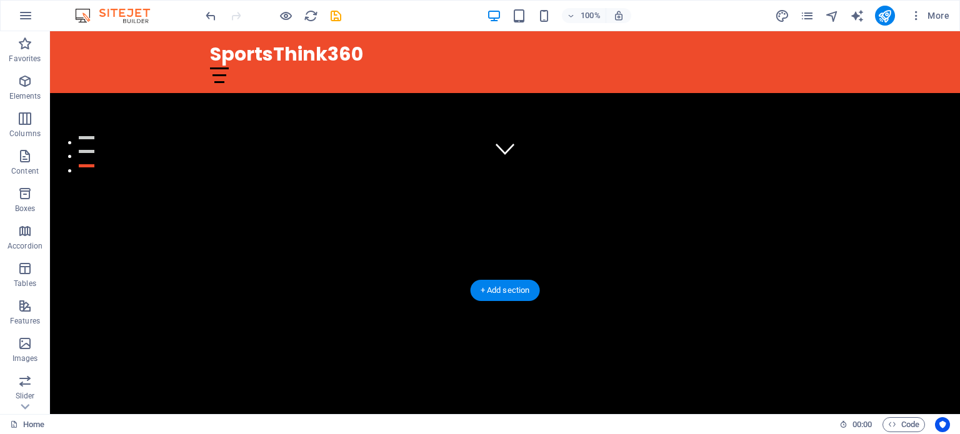
scroll to position [0, 0]
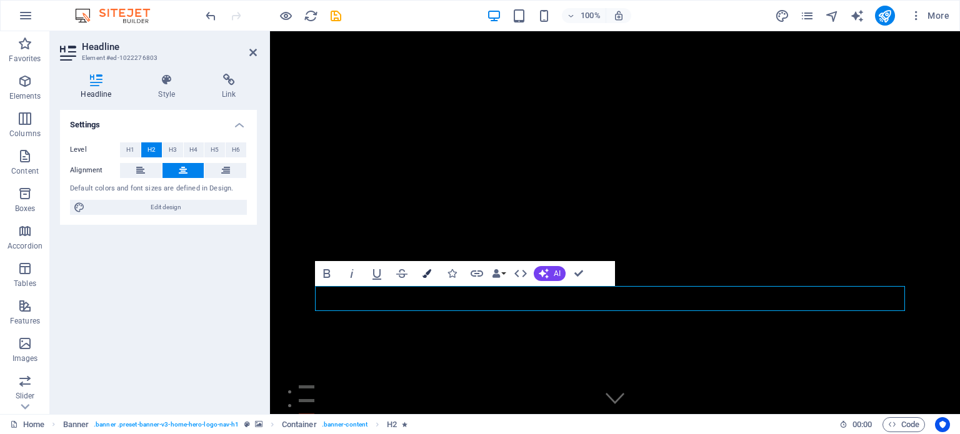
click at [427, 273] on icon "button" at bounding box center [427, 273] width 9 height 9
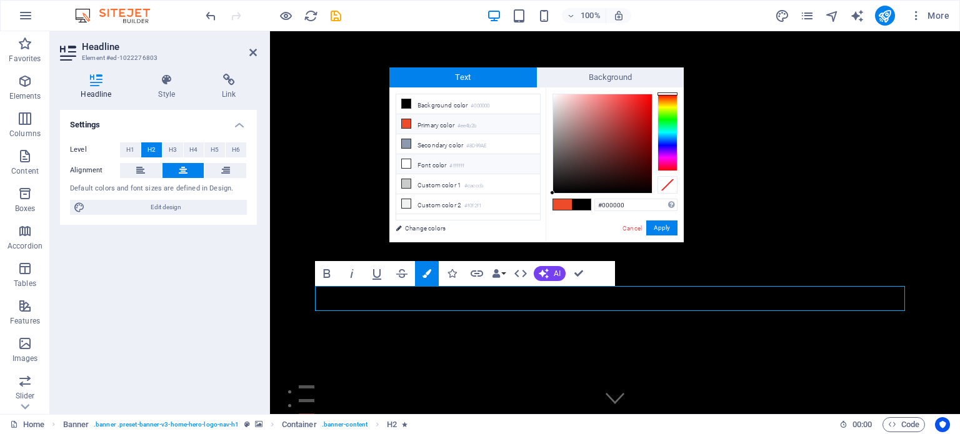
click at [407, 163] on icon at bounding box center [406, 163] width 9 height 9
type input "#ffffff"
click at [671, 225] on button "Apply" at bounding box center [661, 228] width 31 height 15
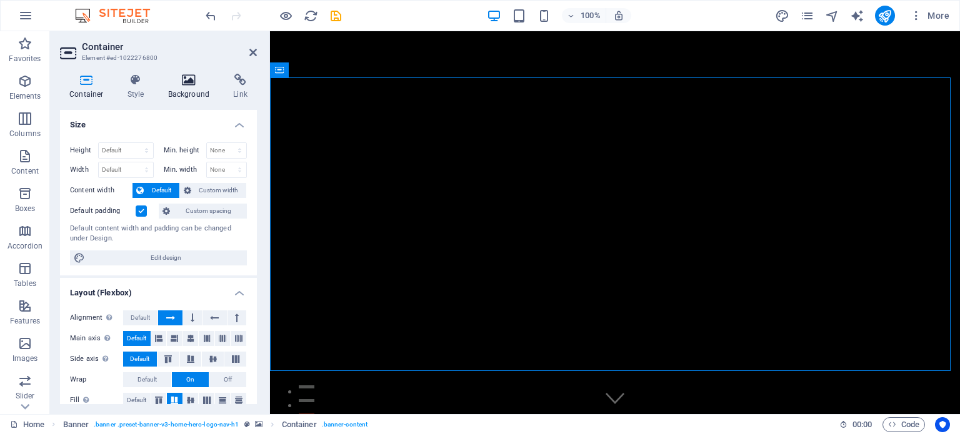
click at [186, 86] on icon at bounding box center [189, 80] width 61 height 13
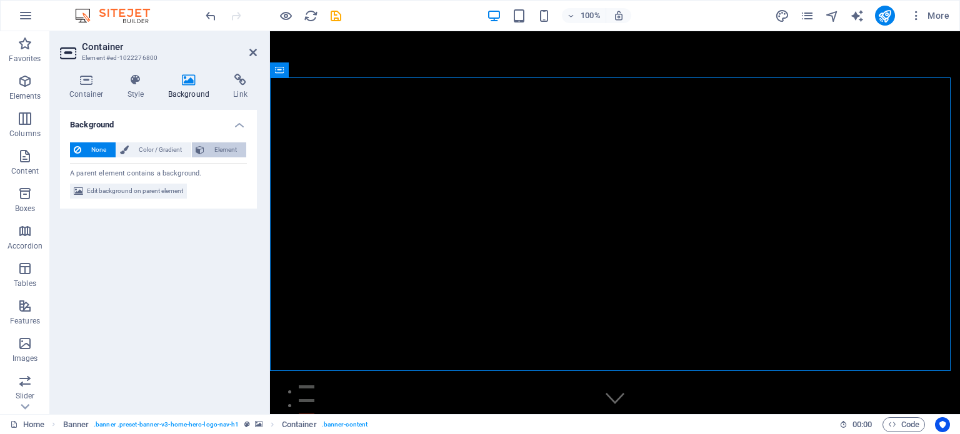
click at [229, 149] on span "Element" at bounding box center [225, 150] width 34 height 15
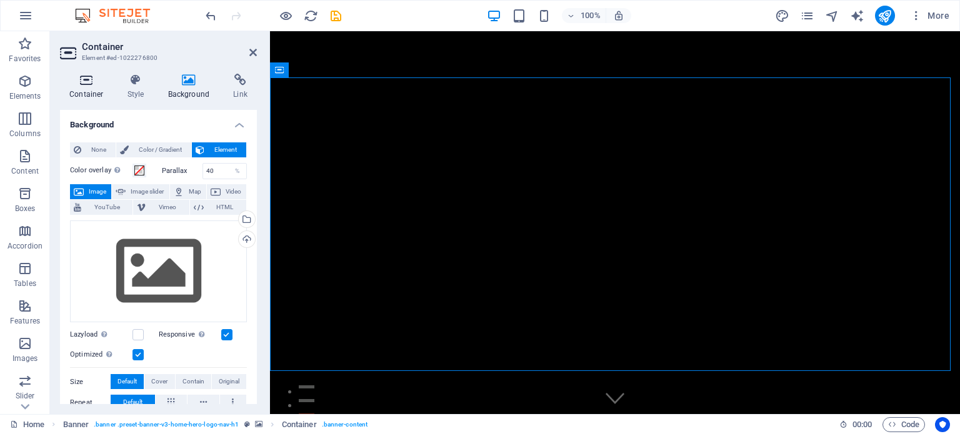
click at [91, 78] on icon at bounding box center [86, 80] width 53 height 13
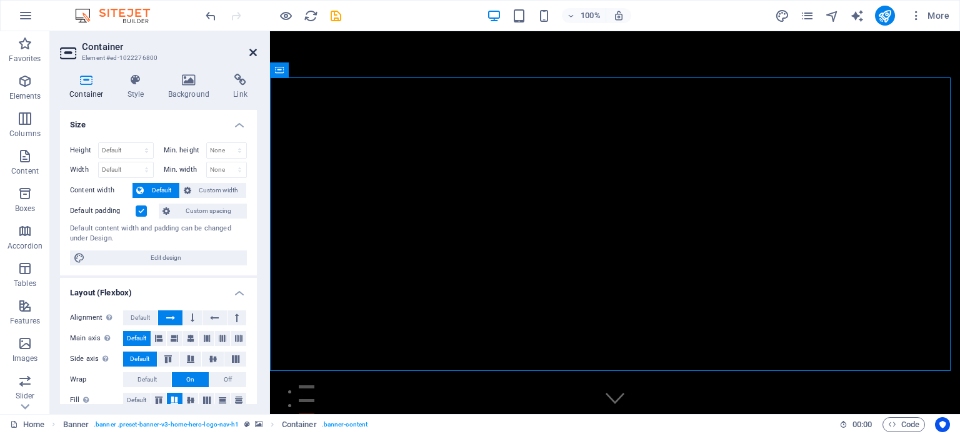
click at [252, 49] on icon at bounding box center [253, 53] width 8 height 10
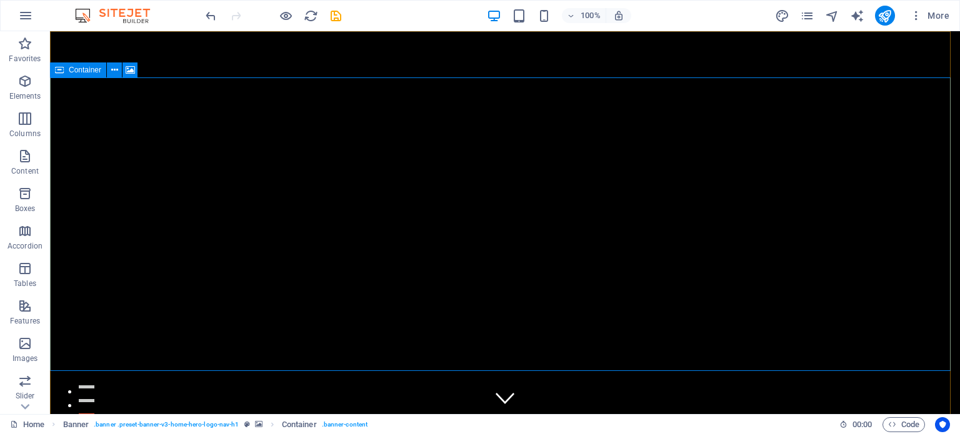
click at [71, 70] on span "Container" at bounding box center [85, 70] width 33 height 8
click at [72, 70] on span "Container" at bounding box center [85, 70] width 33 height 8
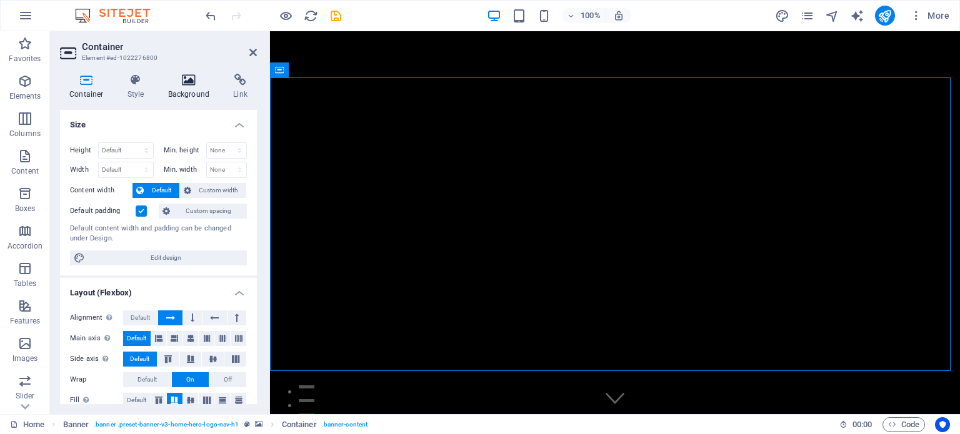
click at [180, 85] on icon at bounding box center [189, 80] width 61 height 13
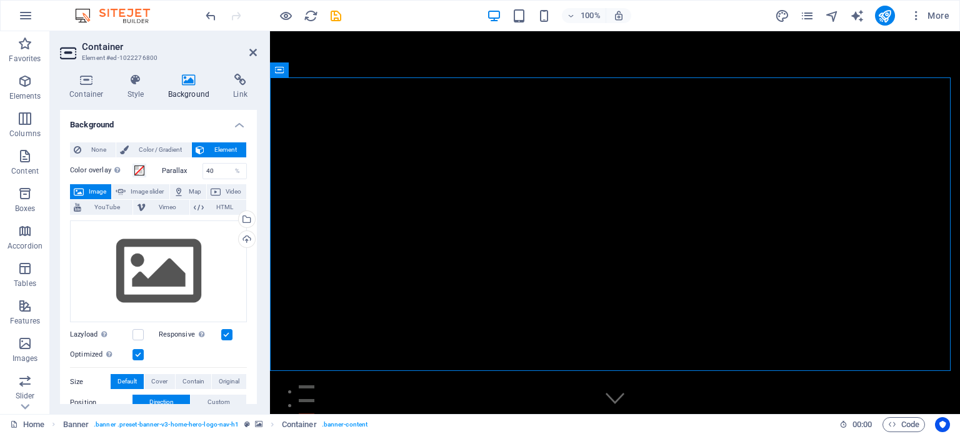
click at [259, 49] on aside "Container Element #ed-1022276800 Container Style Background Link Size Height De…" at bounding box center [160, 222] width 220 height 383
click at [252, 50] on icon at bounding box center [253, 53] width 8 height 10
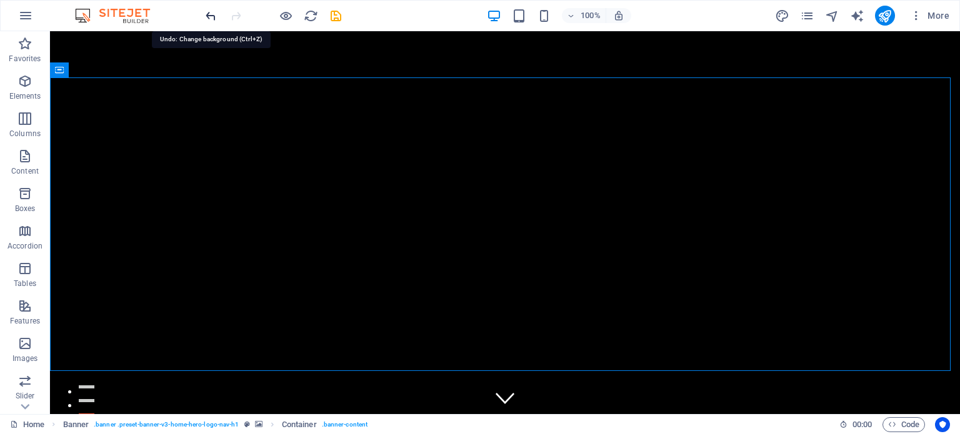
click at [211, 17] on icon "undo" at bounding box center [211, 16] width 14 height 14
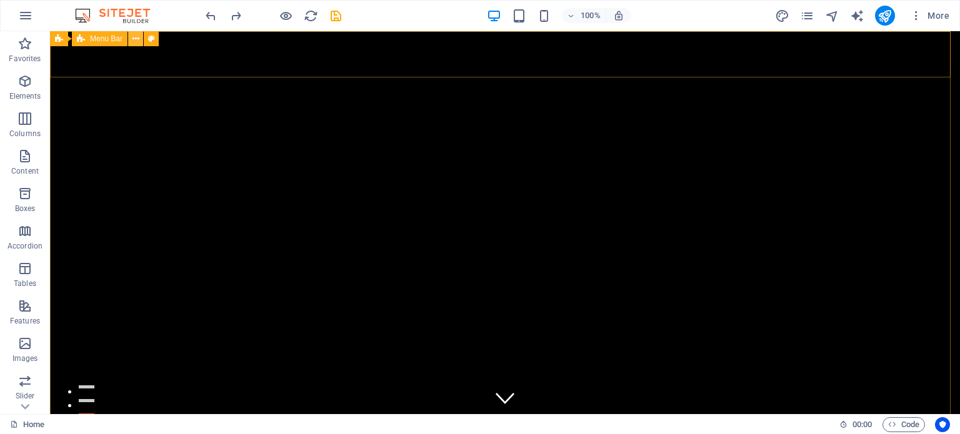
click at [137, 40] on icon at bounding box center [136, 39] width 7 height 13
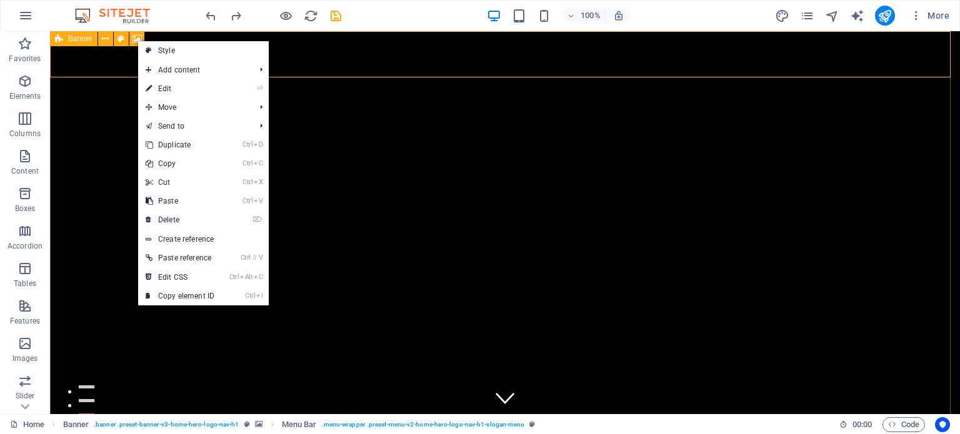
click at [81, 40] on span "Banner" at bounding box center [80, 39] width 24 height 8
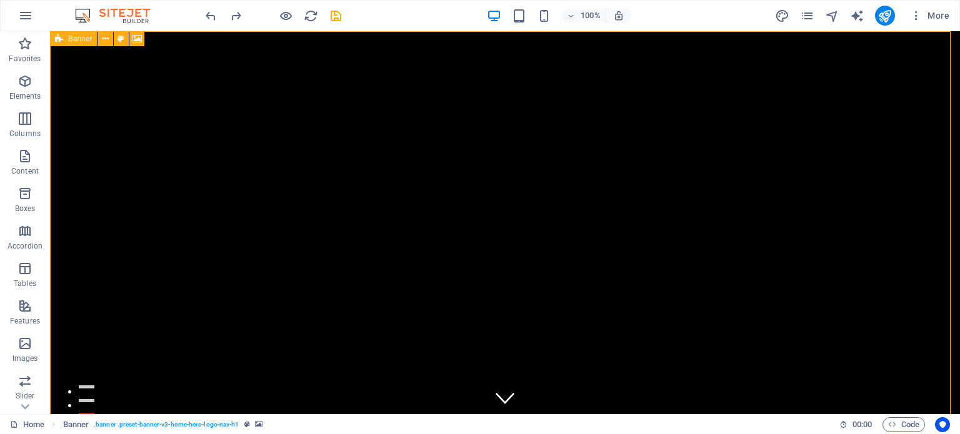
click at [81, 40] on span "Banner" at bounding box center [80, 39] width 24 height 8
click at [81, 39] on span "Banner" at bounding box center [80, 39] width 24 height 8
select select "vh"
select select "header"
select select "ms"
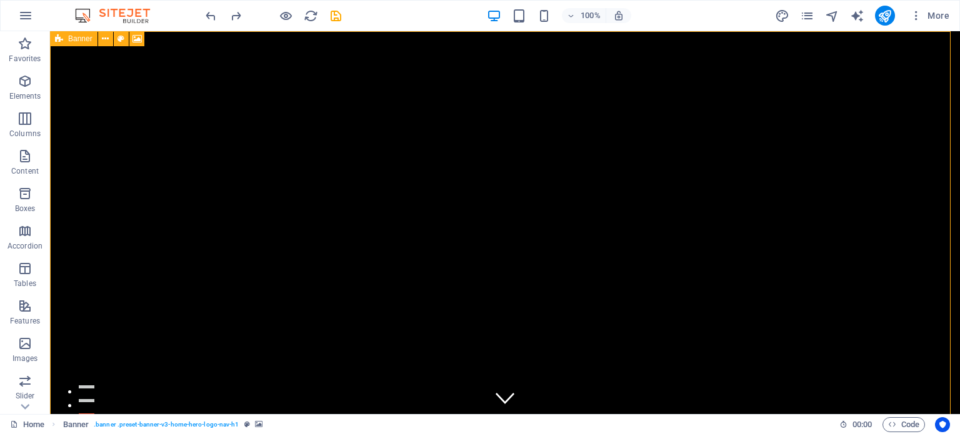
select select "s"
select select "progressive"
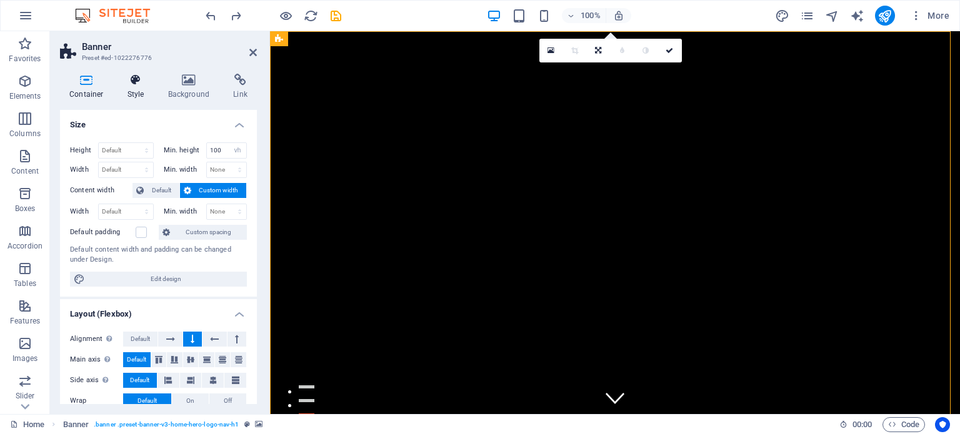
click at [146, 89] on h4 "Style" at bounding box center [138, 87] width 41 height 26
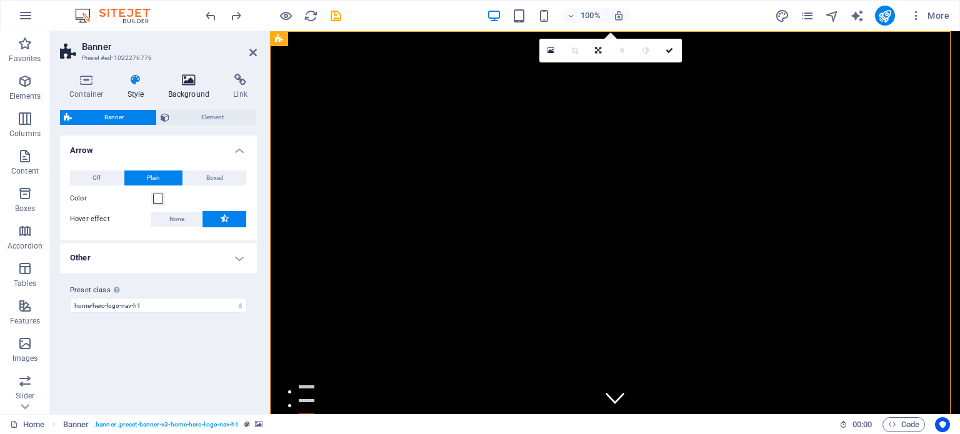
click at [178, 90] on h4 "Background" at bounding box center [192, 87] width 66 height 26
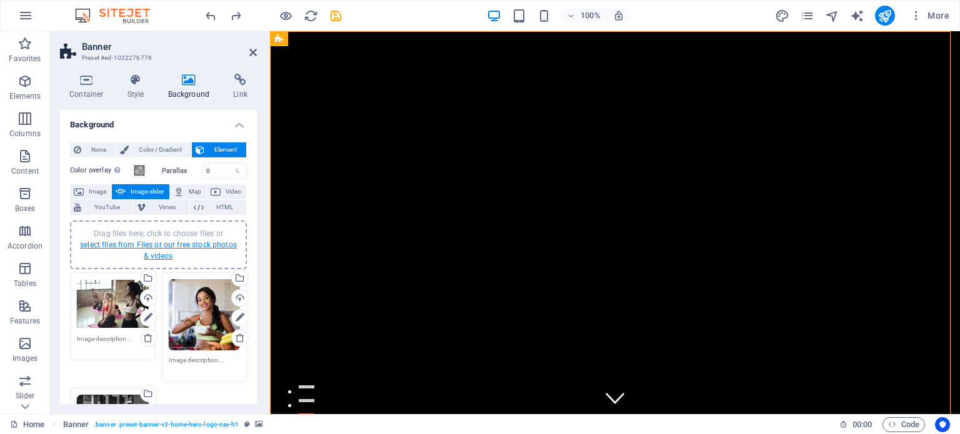
click at [161, 244] on link "select files from Files or our free stock photos & videos" at bounding box center [158, 251] width 157 height 20
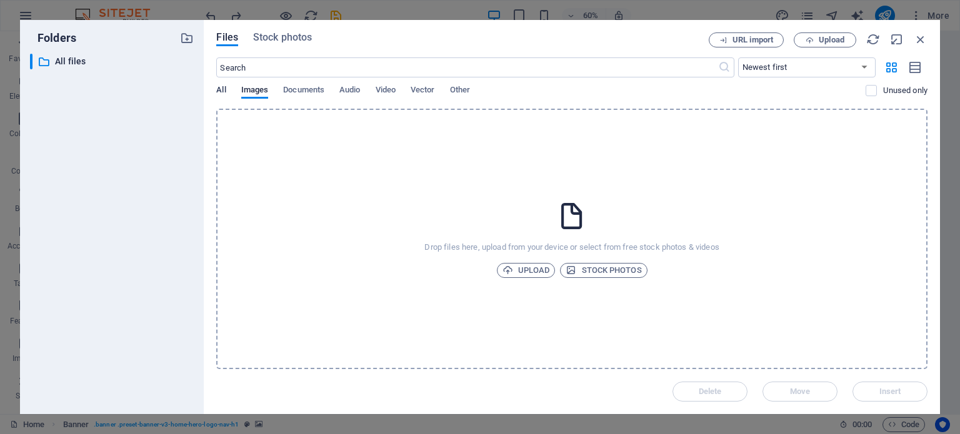
click at [220, 90] on span "All" at bounding box center [220, 92] width 9 height 18
click at [255, 90] on span "Images" at bounding box center [255, 92] width 28 height 18
drag, startPoint x: 918, startPoint y: 38, endPoint x: 648, endPoint y: 6, distance: 271.9
click at [918, 38] on icon "button" at bounding box center [921, 40] width 14 height 14
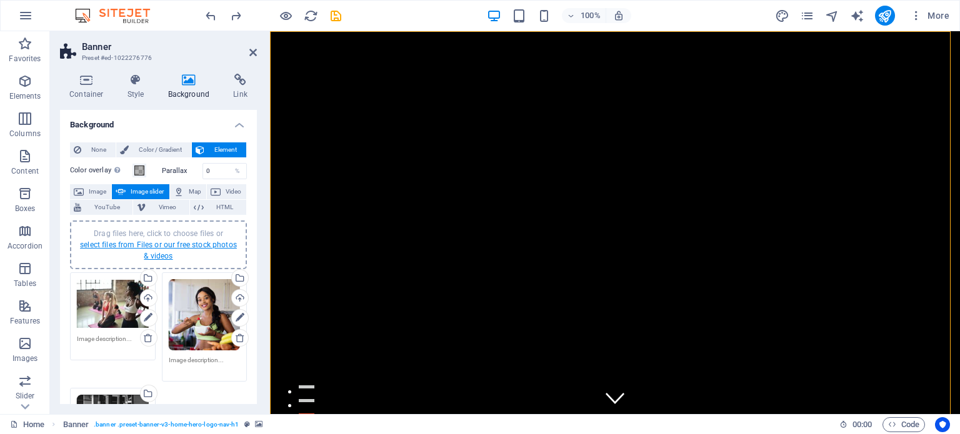
click at [158, 243] on link "select files from Files or our free stock photos & videos" at bounding box center [158, 251] width 157 height 20
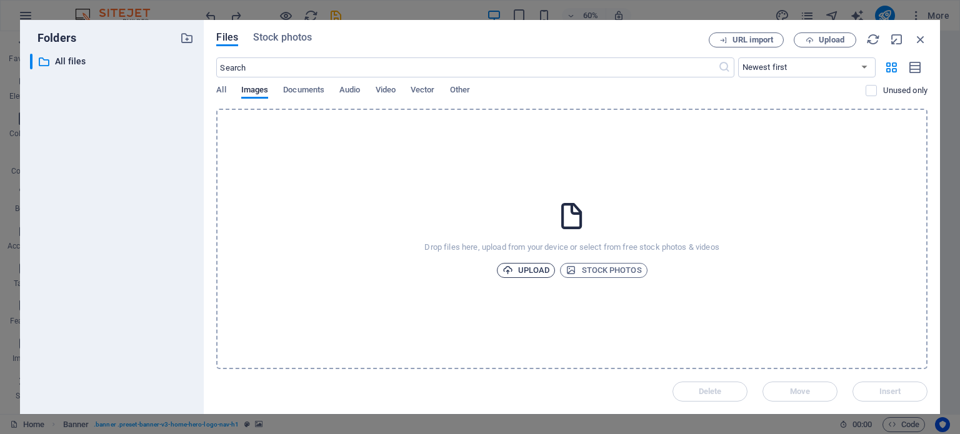
click at [517, 266] on span "Upload" at bounding box center [527, 270] width 48 height 15
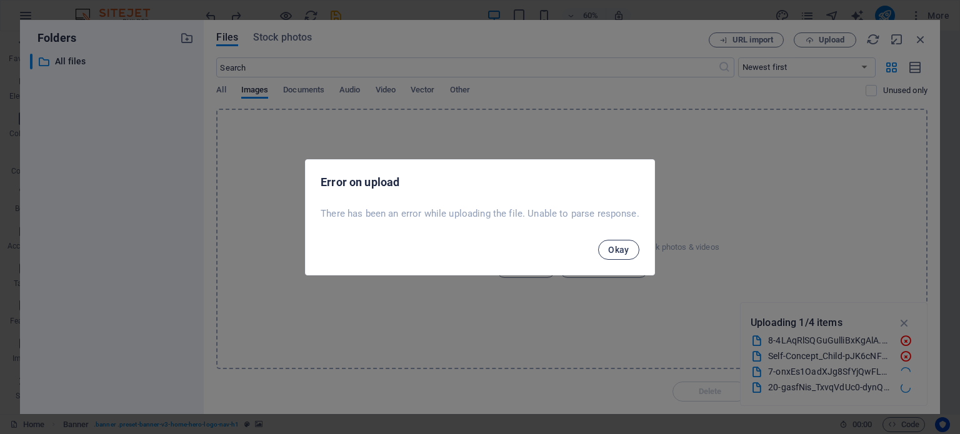
click at [628, 252] on button "Okay" at bounding box center [618, 250] width 41 height 20
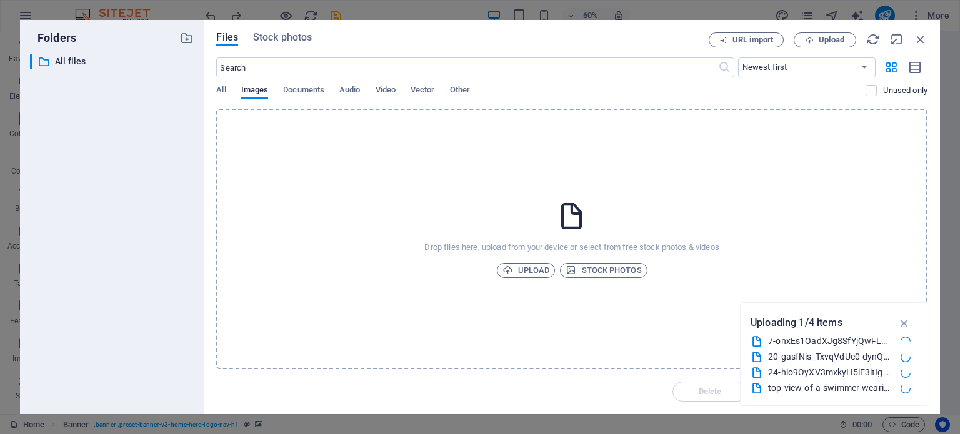
scroll to position [31, 0]
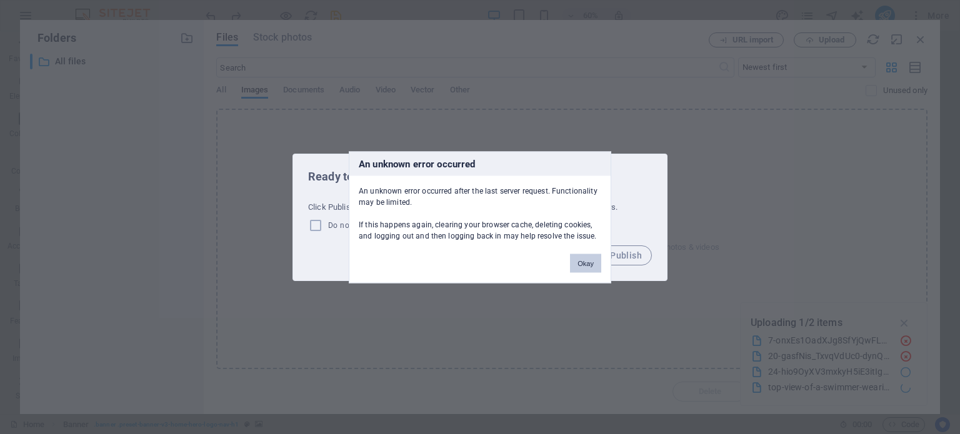
click at [577, 263] on button "Okay" at bounding box center [585, 263] width 31 height 19
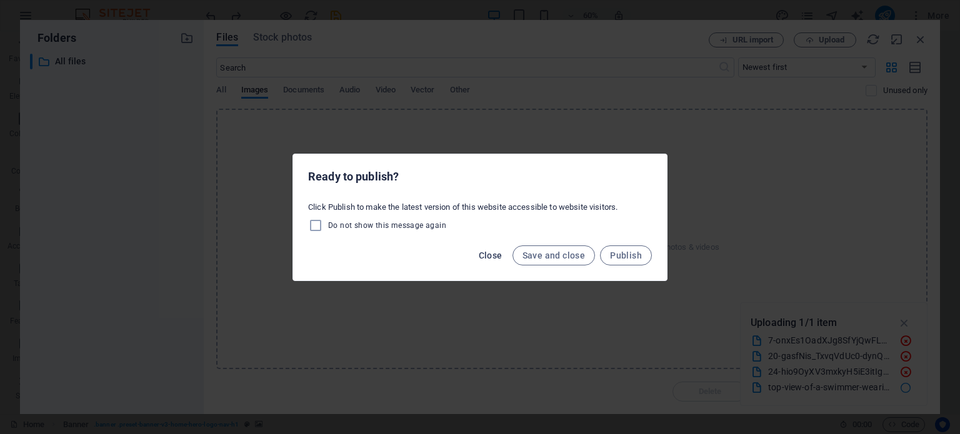
click at [483, 257] on span "Close" at bounding box center [491, 256] width 24 height 10
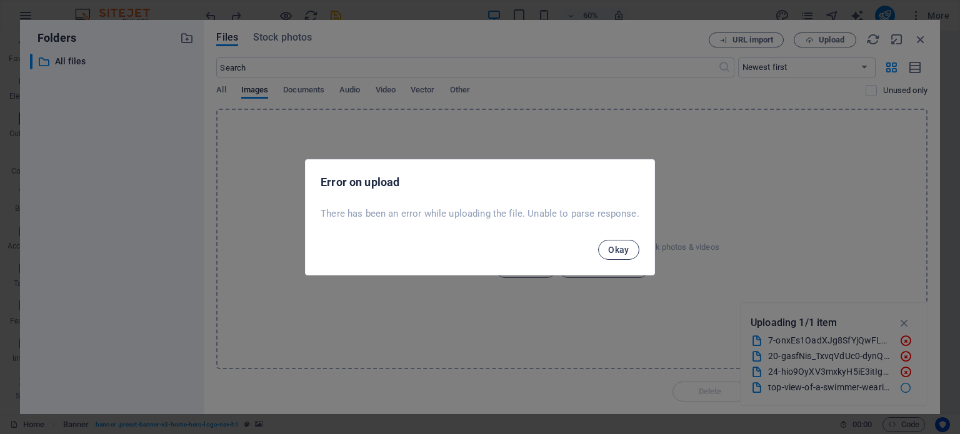
click at [622, 247] on span "Okay" at bounding box center [618, 250] width 21 height 10
click at [618, 243] on button "Okay" at bounding box center [618, 250] width 41 height 20
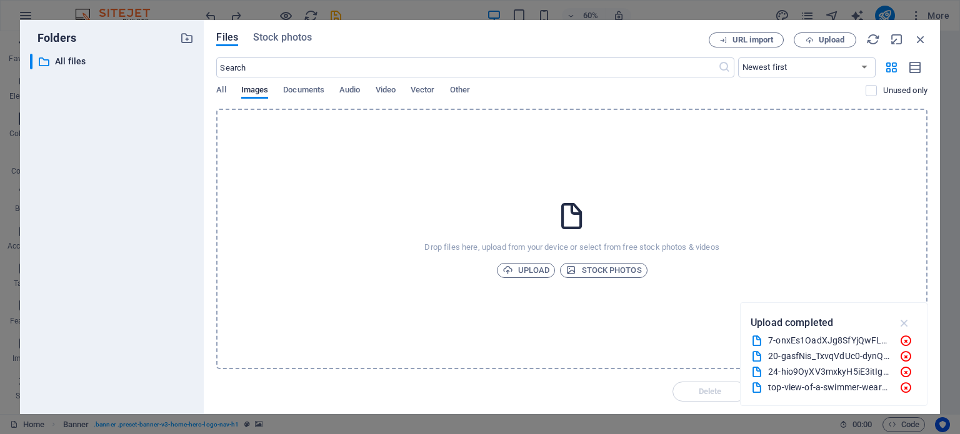
click at [905, 324] on icon "button" at bounding box center [905, 323] width 14 height 14
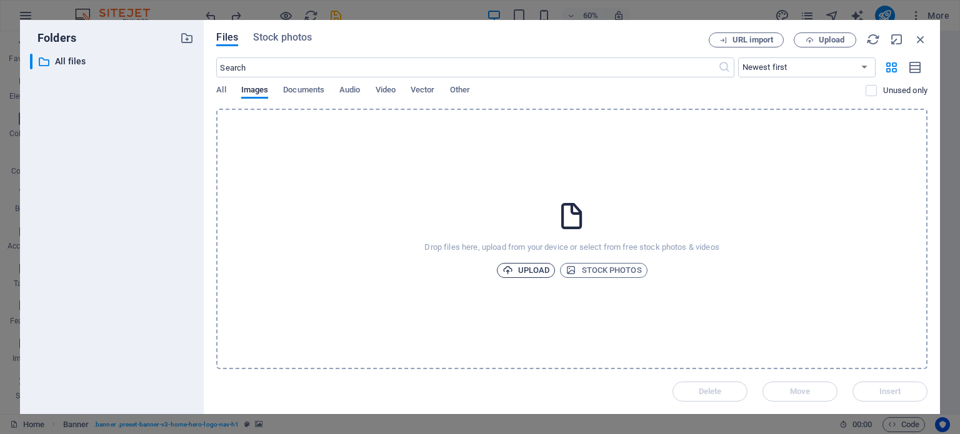
click at [523, 269] on span "Upload" at bounding box center [527, 270] width 48 height 15
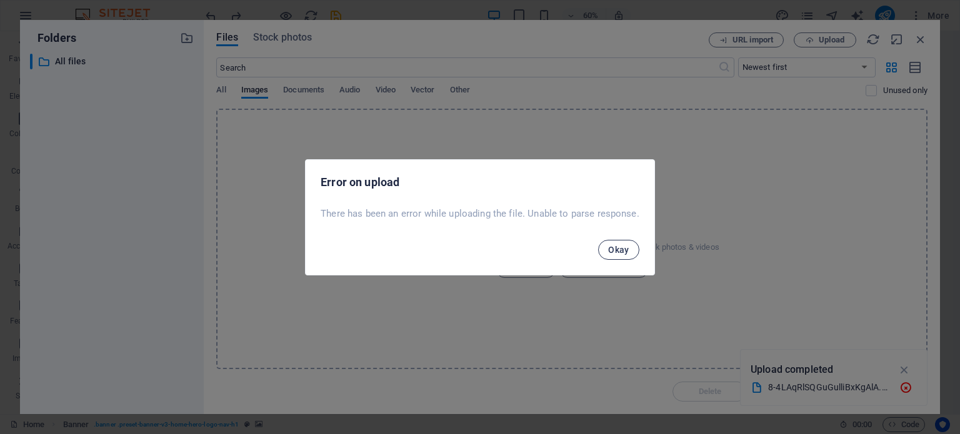
click at [619, 247] on span "Okay" at bounding box center [618, 250] width 21 height 10
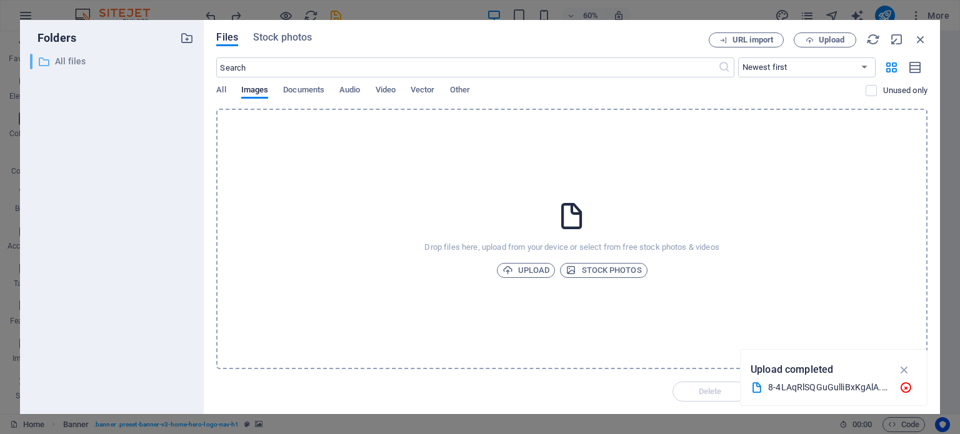
click at [49, 64] on icon at bounding box center [44, 62] width 13 height 13
click at [221, 87] on span "All" at bounding box center [220, 92] width 9 height 18
click at [820, 39] on span "Upload" at bounding box center [832, 40] width 26 height 8
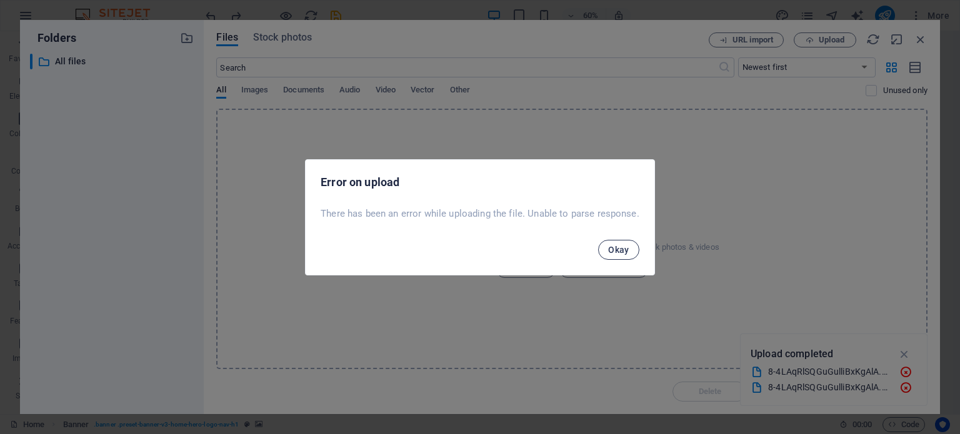
click at [621, 244] on button "Okay" at bounding box center [618, 250] width 41 height 20
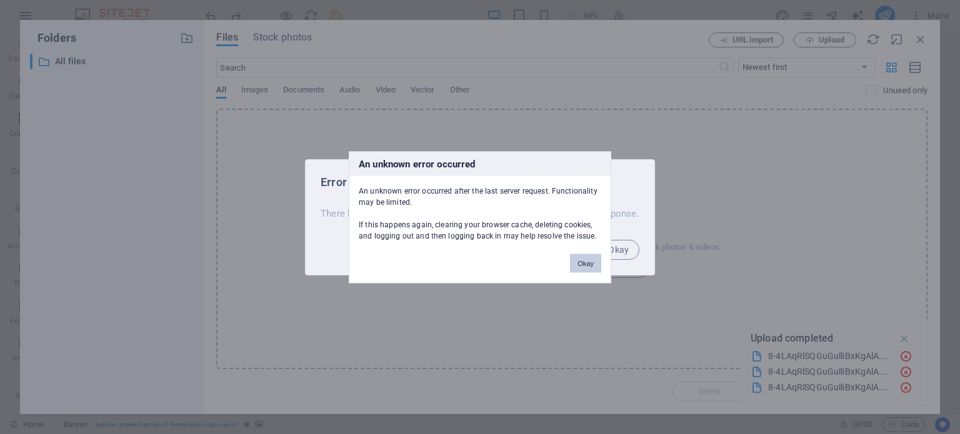
click at [583, 262] on button "Okay" at bounding box center [585, 263] width 31 height 19
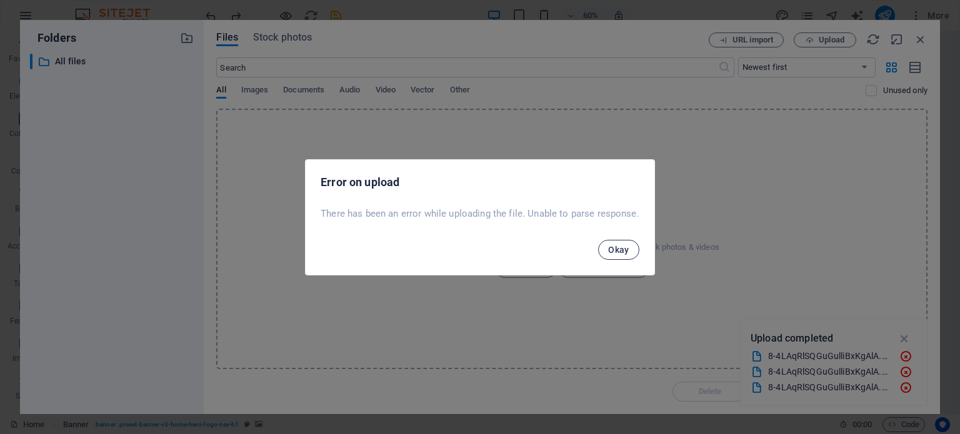
click at [609, 243] on button "Okay" at bounding box center [618, 250] width 41 height 20
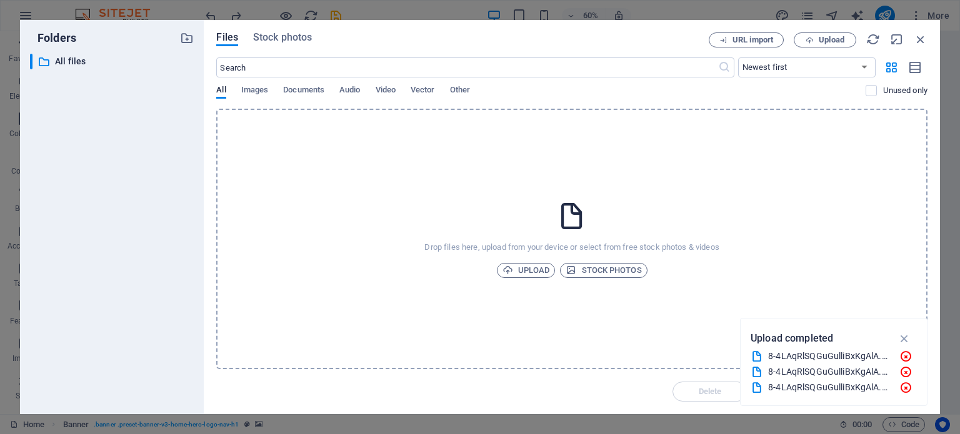
click at [283, 22] on div "Files Stock photos URL import Upload ​ Newest first Oldest first Name (A-Z) Nam…" at bounding box center [572, 217] width 736 height 394
click at [283, 41] on span "Stock photos" at bounding box center [282, 37] width 59 height 15
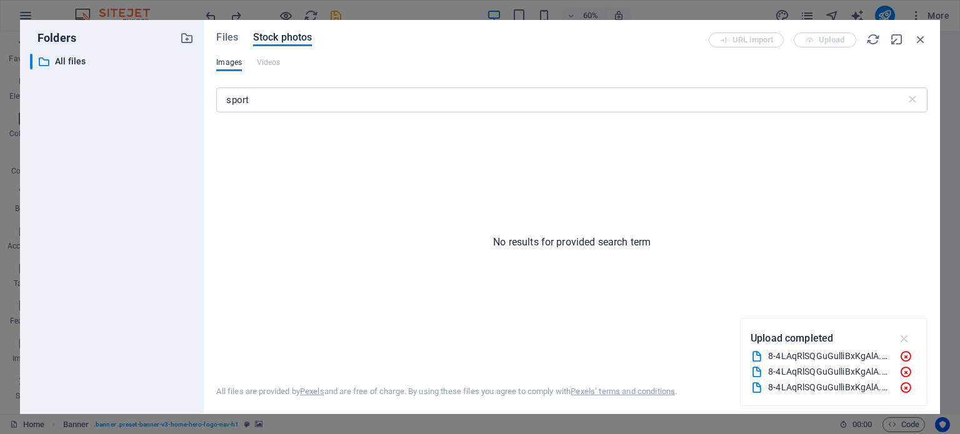
click at [907, 333] on icon "button" at bounding box center [905, 339] width 14 height 14
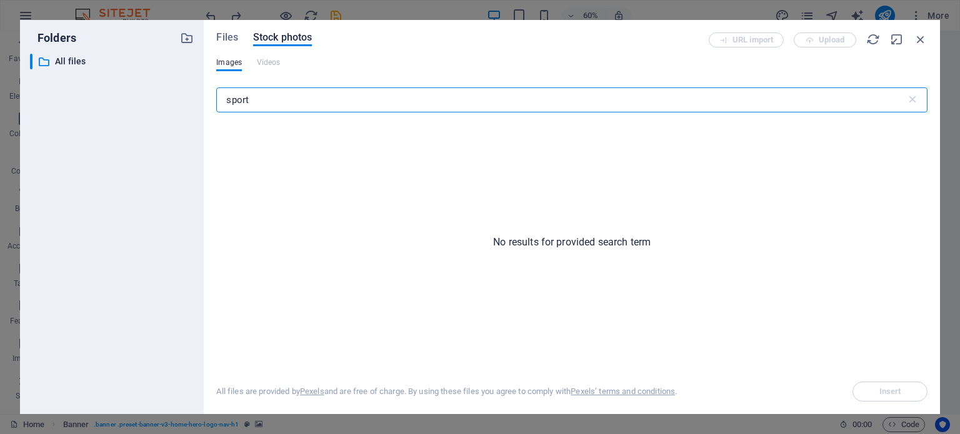
click at [262, 99] on input "sport" at bounding box center [560, 100] width 689 height 25
drag, startPoint x: 263, startPoint y: 100, endPoint x: 205, endPoint y: 111, distance: 58.6
click at [205, 111] on div "Files Stock photos URL import Upload Images Videos sports ​ No results for prov…" at bounding box center [572, 217] width 736 height 394
type input "tennis"
click at [280, 102] on input "tennis" at bounding box center [560, 100] width 689 height 25
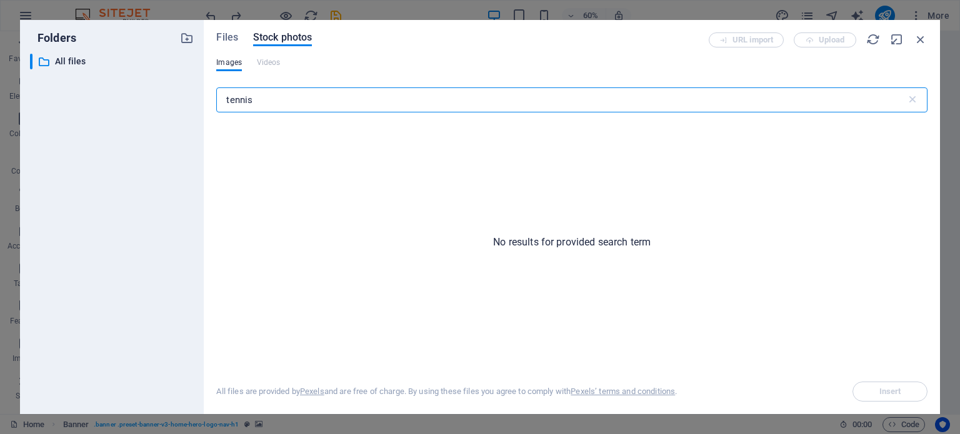
drag, startPoint x: 281, startPoint y: 104, endPoint x: 188, endPoint y: 107, distance: 93.2
click at [188, 107] on div "Folders ​ All files All files Files Stock photos URL import Upload Images Video…" at bounding box center [480, 217] width 920 height 394
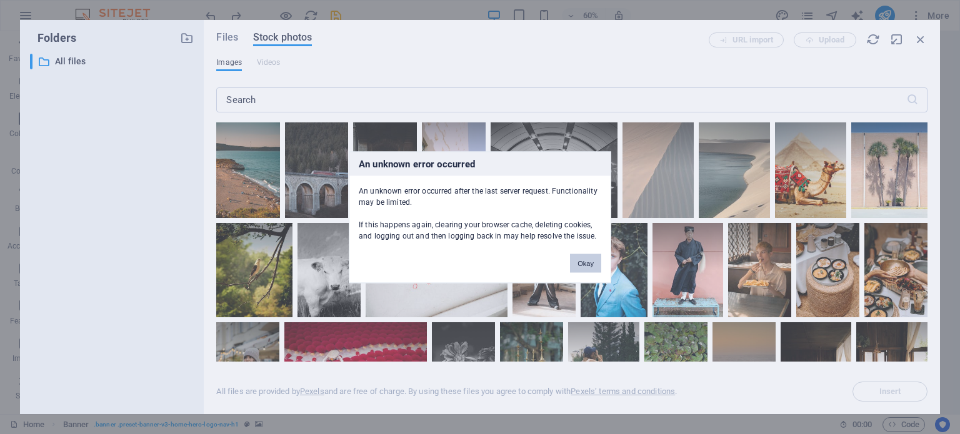
click at [590, 267] on button "Okay" at bounding box center [585, 263] width 31 height 19
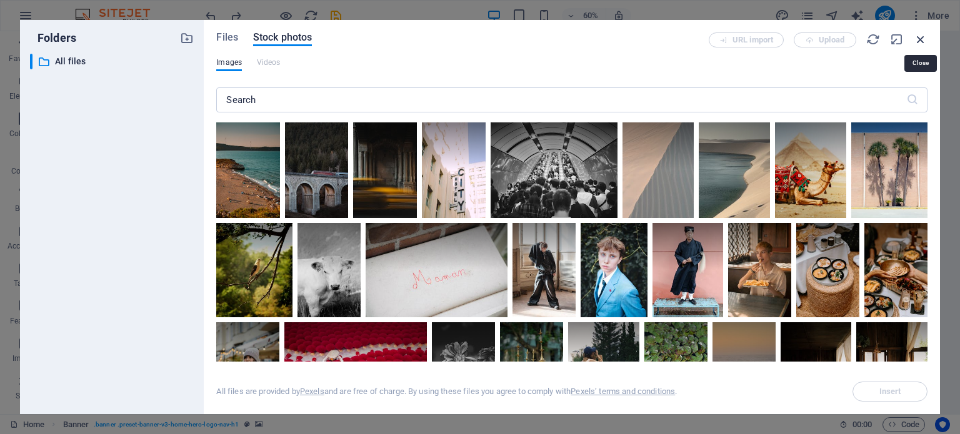
click at [925, 39] on icon "button" at bounding box center [921, 40] width 14 height 14
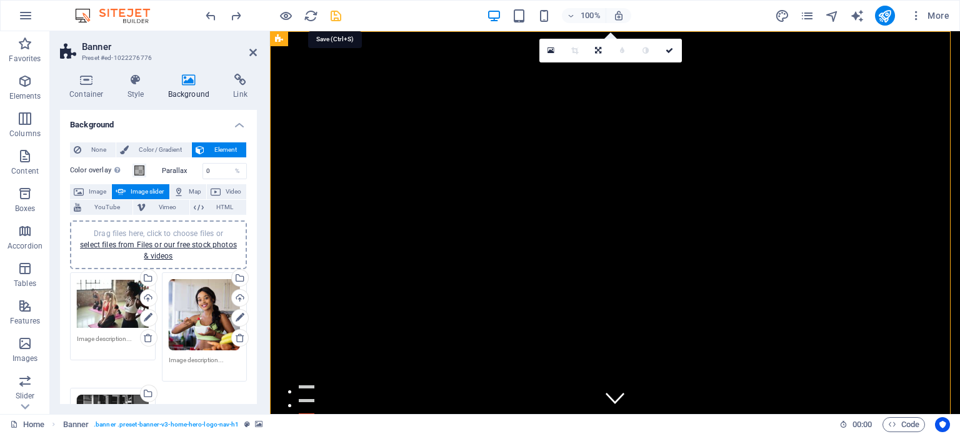
click at [331, 16] on icon "save" at bounding box center [336, 16] width 14 height 14
checkbox input "false"
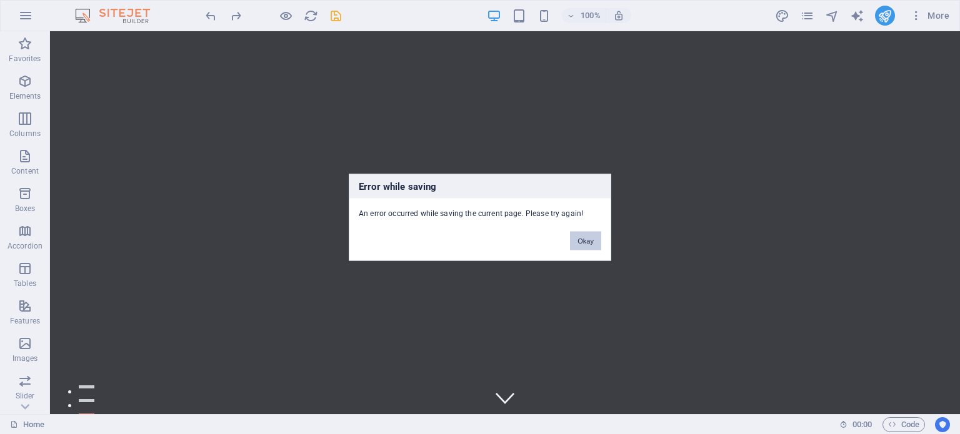
click at [585, 236] on button "Okay" at bounding box center [585, 240] width 31 height 19
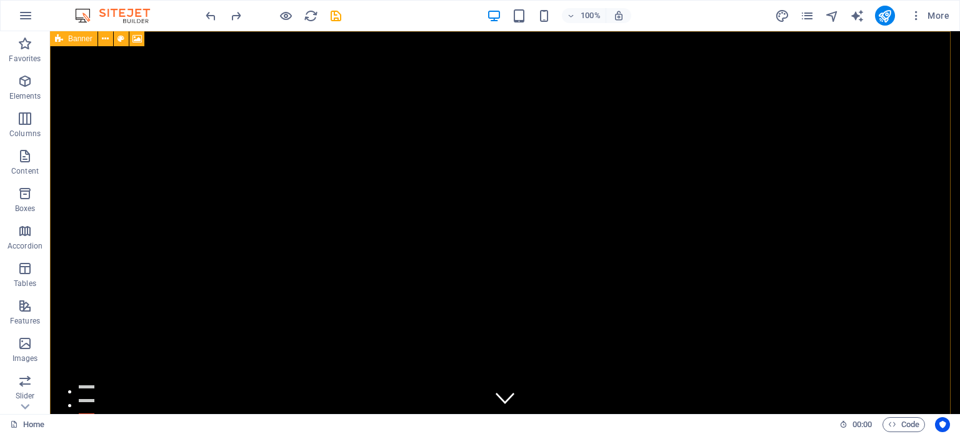
click at [68, 39] on span "Banner" at bounding box center [80, 39] width 24 height 8
select select "ms"
select select "s"
select select "progressive"
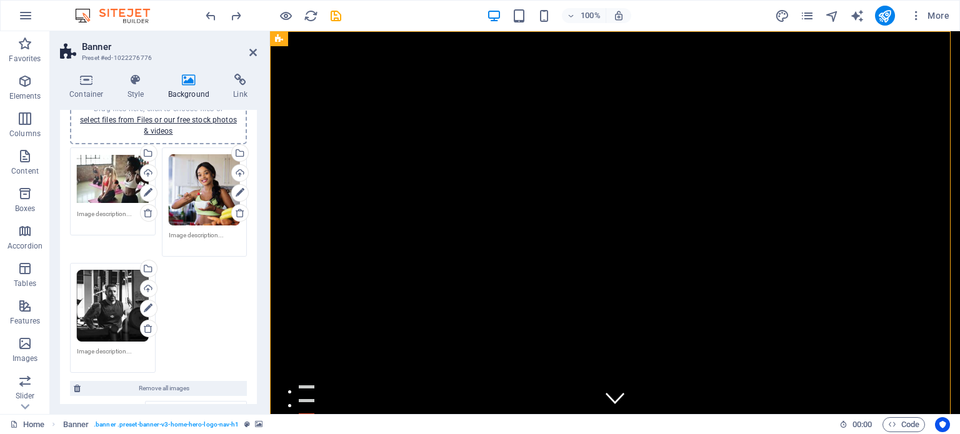
scroll to position [63, 0]
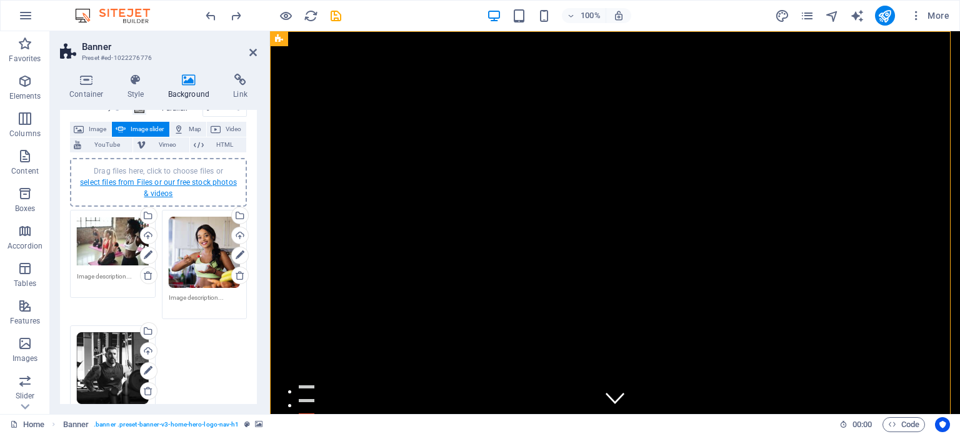
click at [158, 186] on link "select files from Files or our free stock photos & videos" at bounding box center [158, 188] width 157 height 20
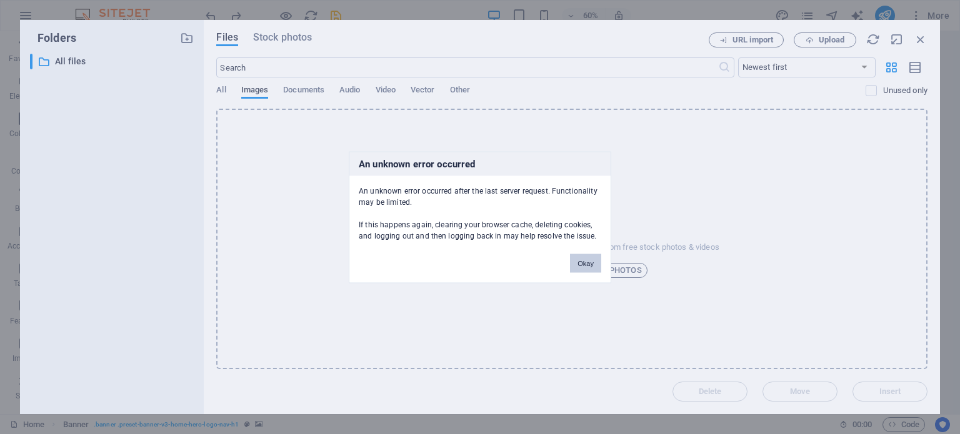
click at [581, 262] on button "Okay" at bounding box center [585, 263] width 31 height 19
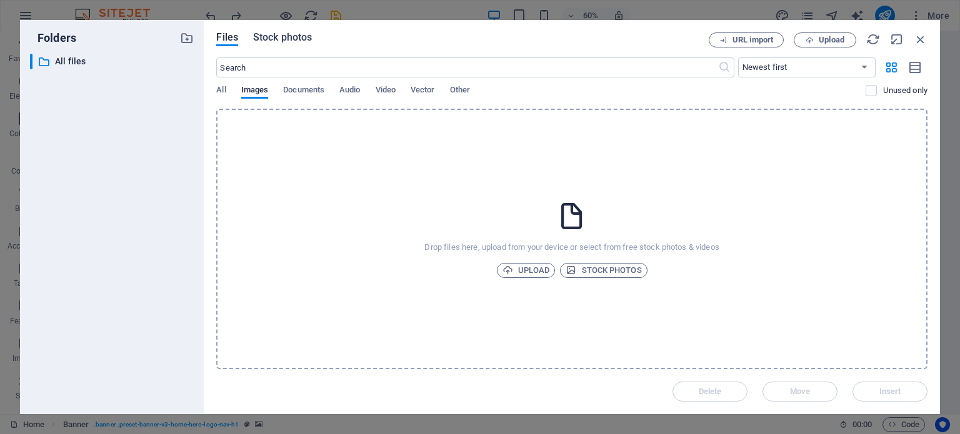
click at [291, 39] on span "Stock photos" at bounding box center [282, 37] width 59 height 15
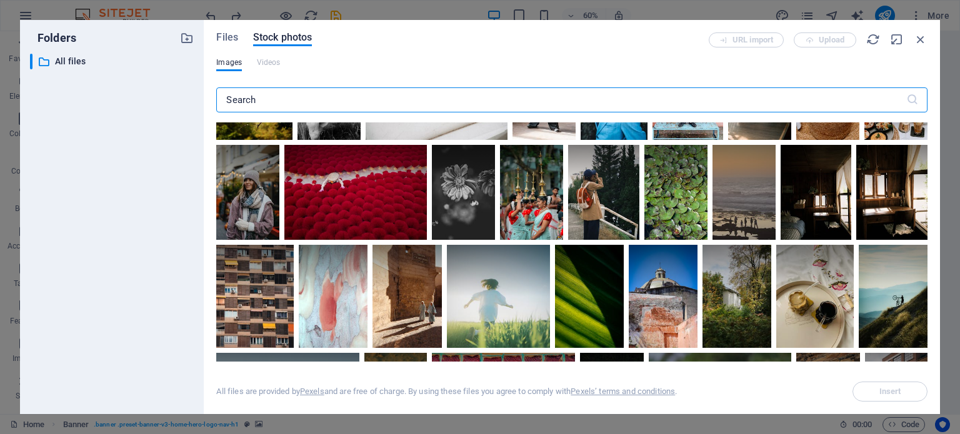
scroll to position [0, 0]
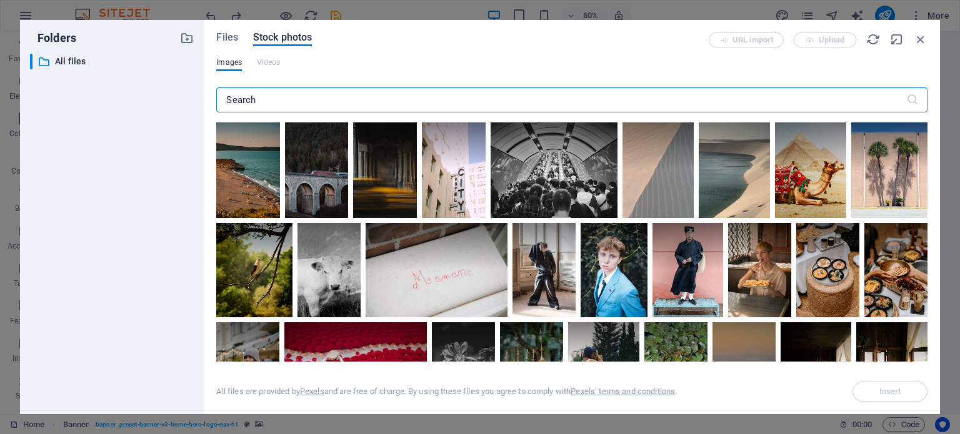
click at [379, 99] on input "text" at bounding box center [560, 100] width 689 height 25
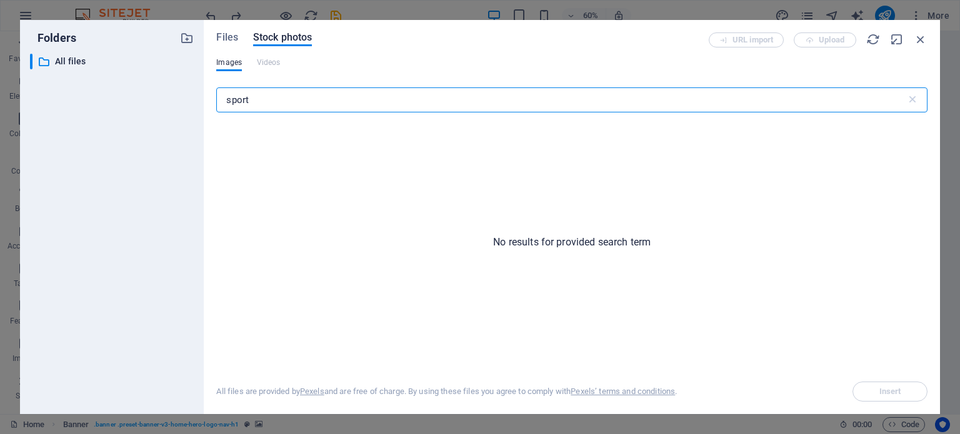
type input "sport"
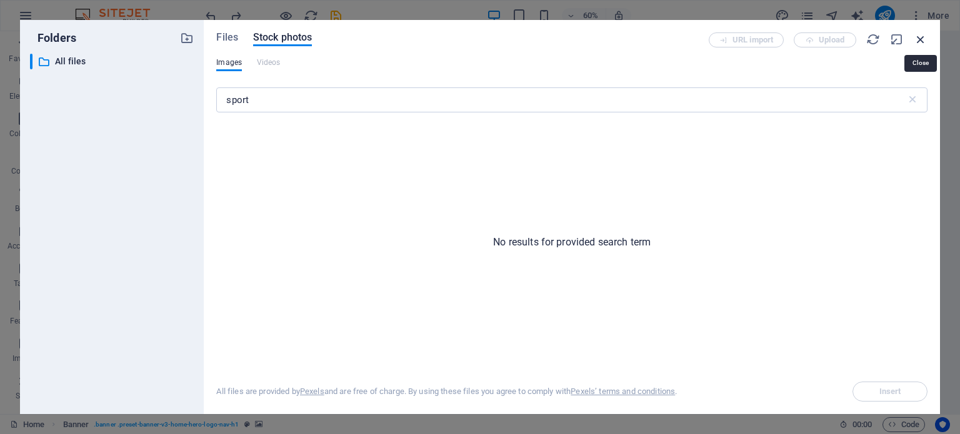
click at [924, 36] on icon "button" at bounding box center [921, 40] width 14 height 14
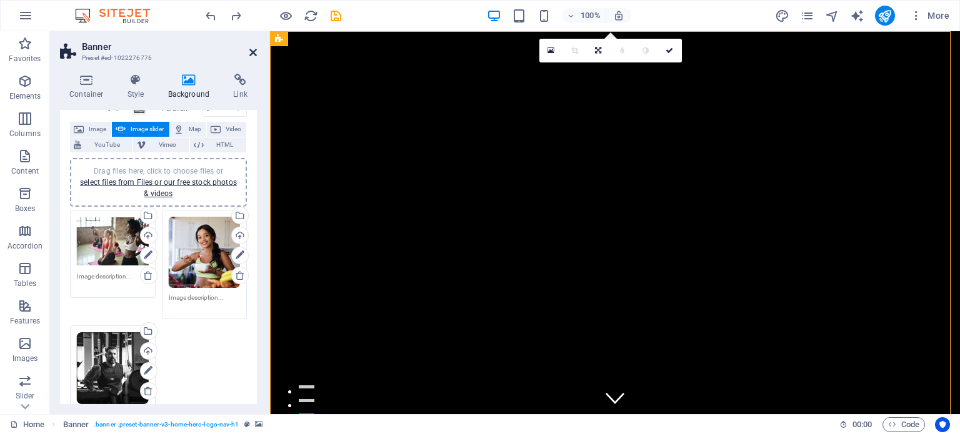
click at [254, 55] on icon at bounding box center [253, 53] width 8 height 10
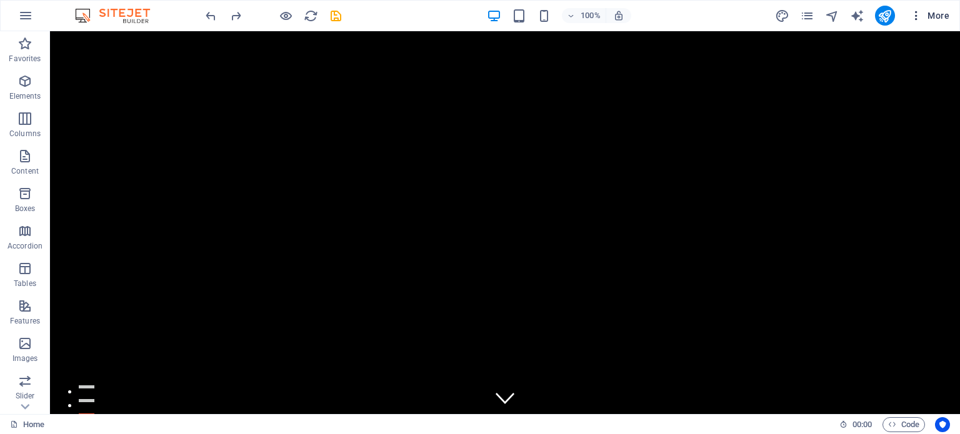
click at [938, 16] on span "More" at bounding box center [929, 15] width 39 height 13
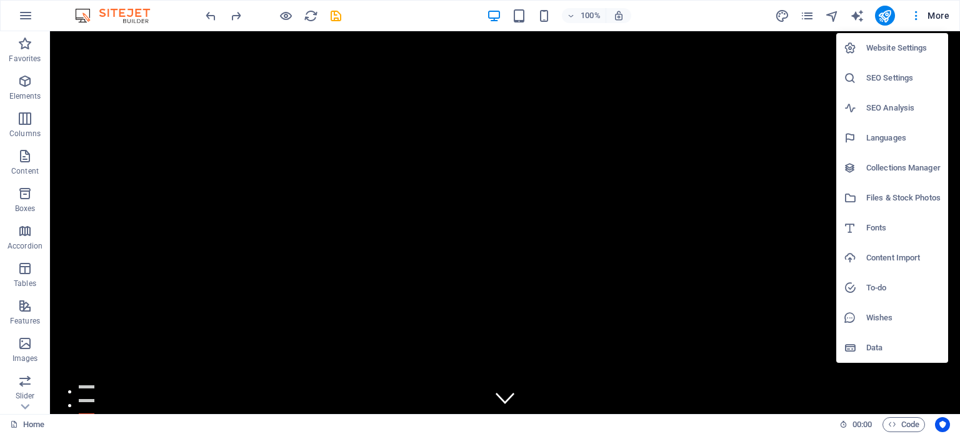
click at [808, 14] on div at bounding box center [480, 217] width 960 height 434
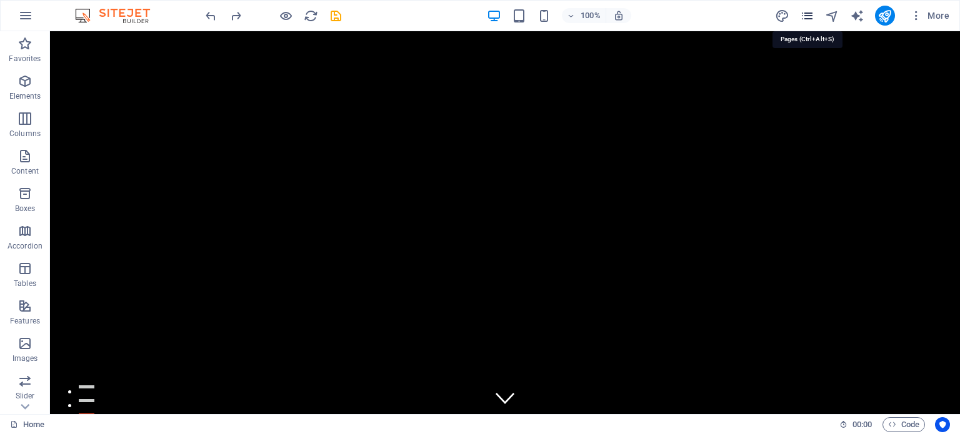
click at [808, 17] on icon "pages" at bounding box center [807, 16] width 14 height 14
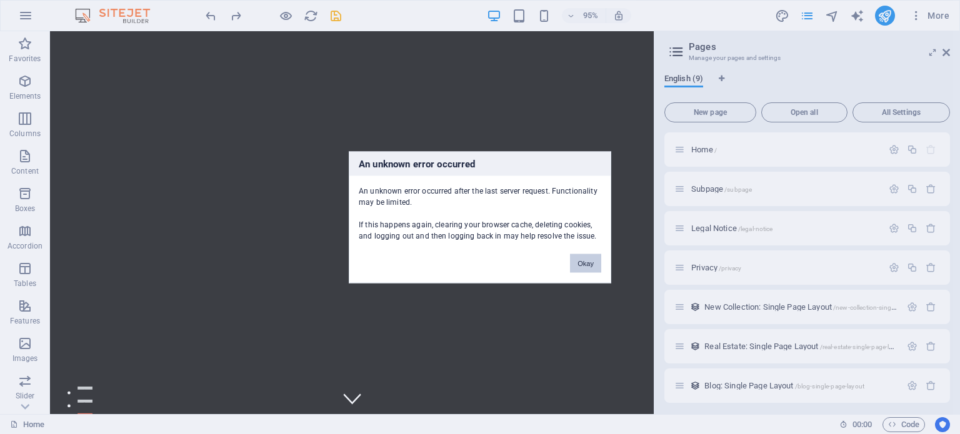
drag, startPoint x: 588, startPoint y: 263, endPoint x: 346, endPoint y: 65, distance: 312.3
click at [588, 263] on button "Okay" at bounding box center [585, 263] width 31 height 19
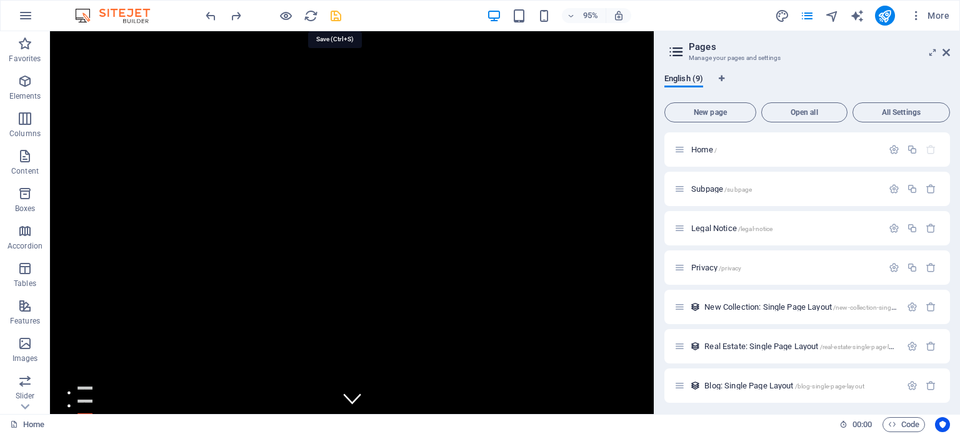
click at [332, 19] on icon "save" at bounding box center [336, 16] width 14 height 14
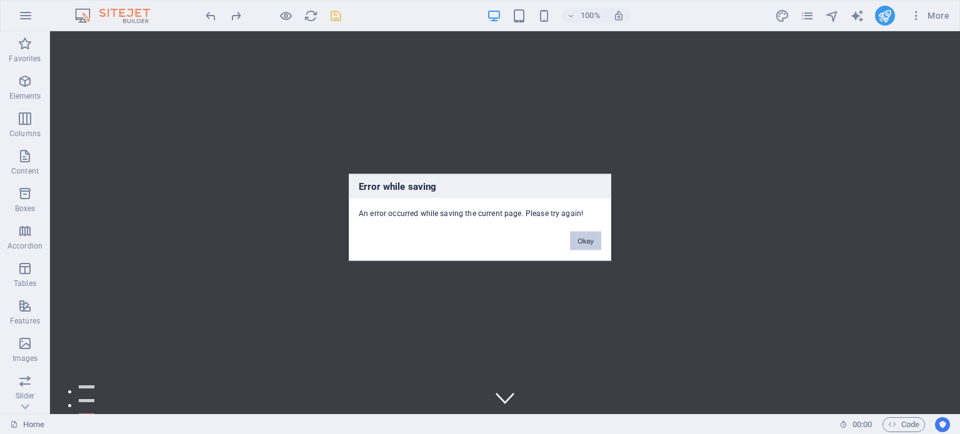
click at [590, 238] on button "Okay" at bounding box center [585, 240] width 31 height 19
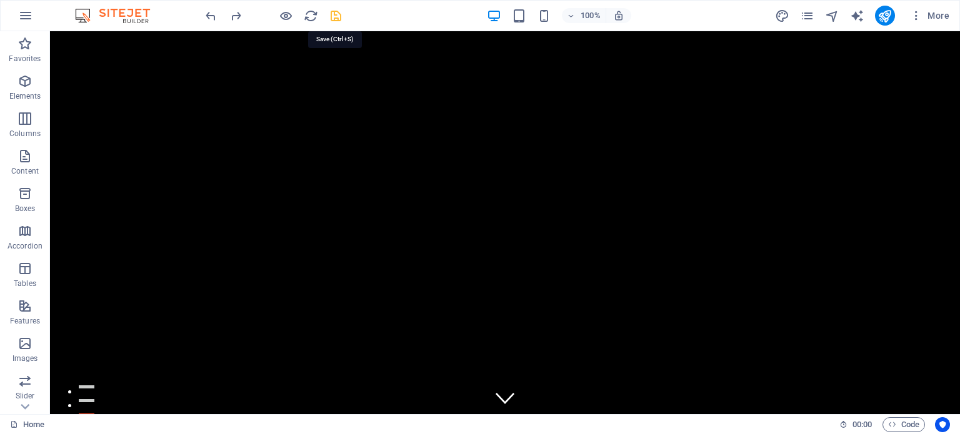
click at [340, 13] on icon "save" at bounding box center [336, 16] width 14 height 14
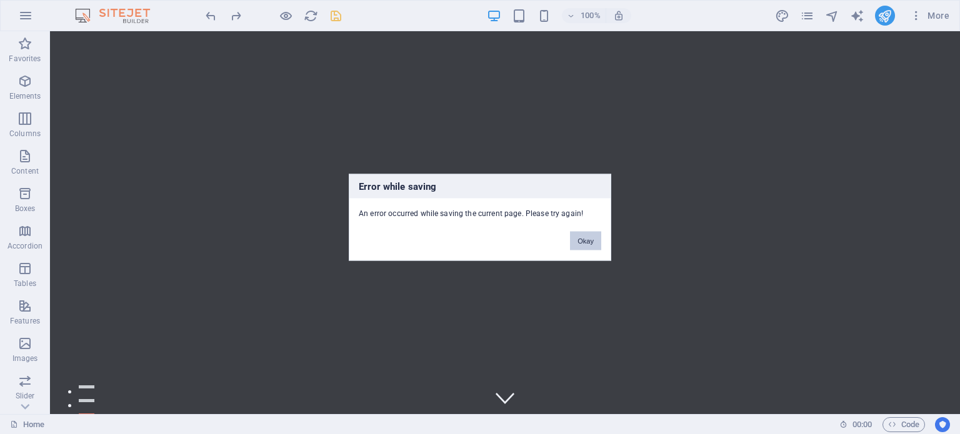
click at [580, 239] on button "Okay" at bounding box center [585, 240] width 31 height 19
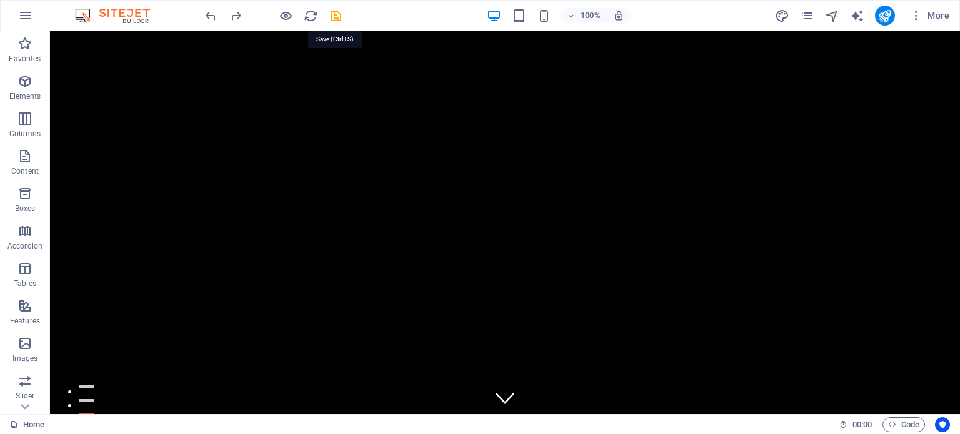
click at [340, 14] on icon "save" at bounding box center [336, 16] width 14 height 14
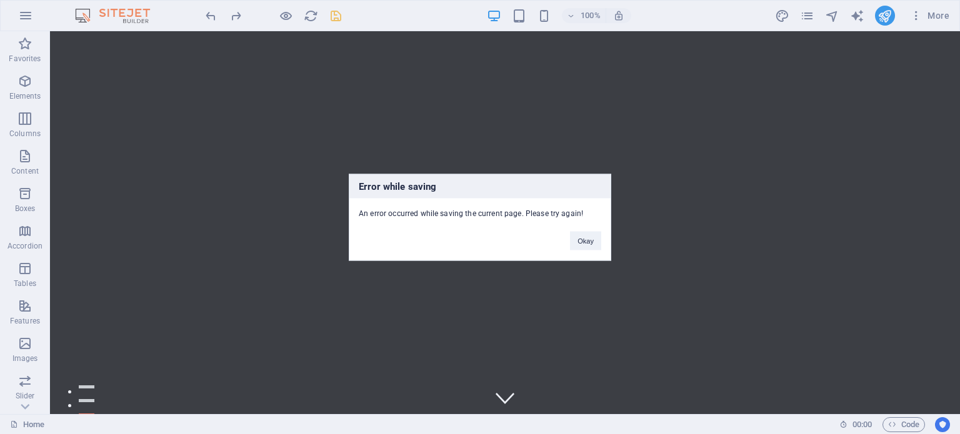
click at [332, 13] on div "Error while saving An error occurred while saving the current page. Please try …" at bounding box center [480, 217] width 960 height 434
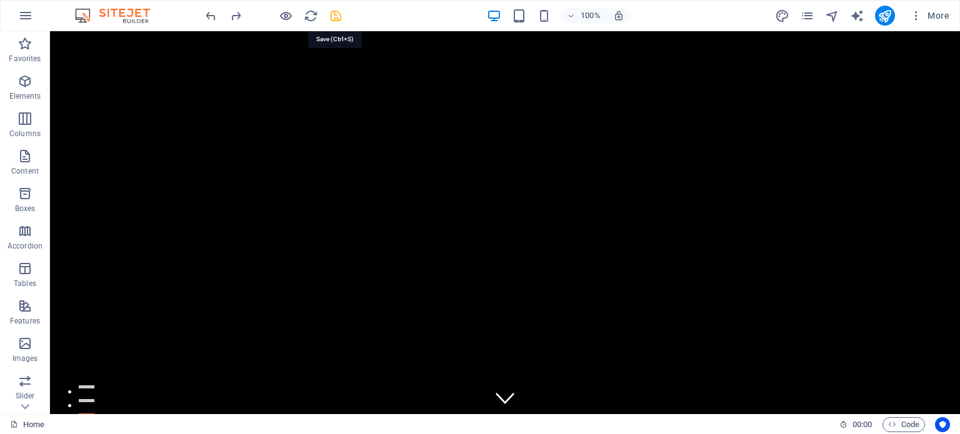
click at [335, 14] on icon "save" at bounding box center [336, 16] width 14 height 14
checkbox input "false"
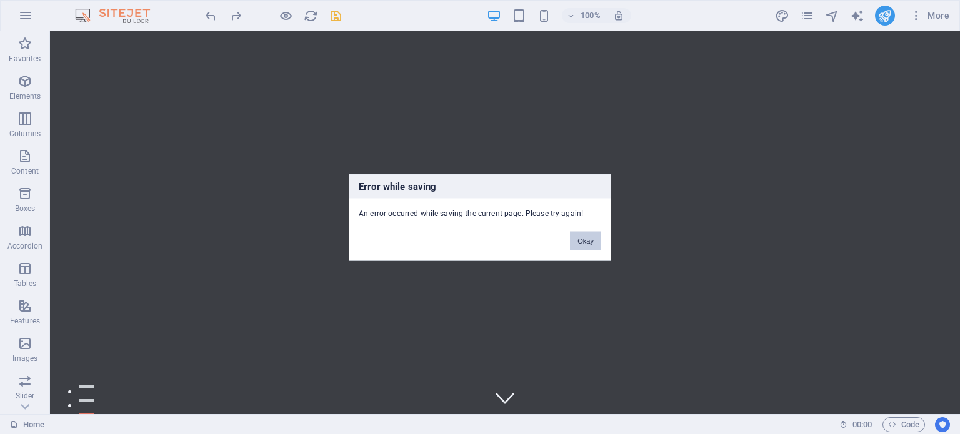
drag, startPoint x: 595, startPoint y: 242, endPoint x: 546, endPoint y: 208, distance: 59.3
click at [595, 242] on button "Okay" at bounding box center [585, 240] width 31 height 19
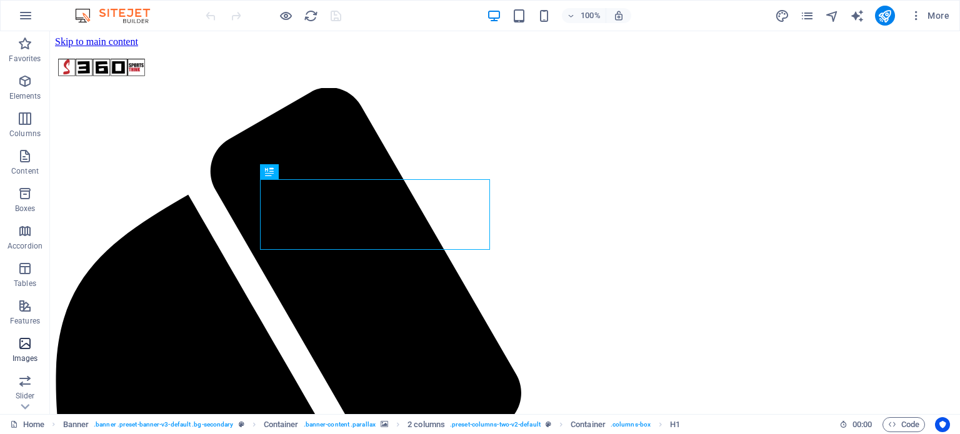
click at [31, 352] on span "Images" at bounding box center [25, 351] width 50 height 30
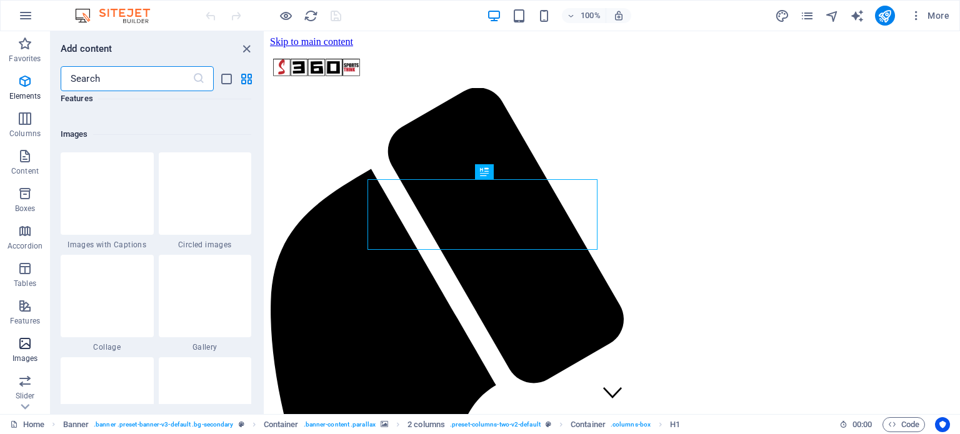
scroll to position [6338, 0]
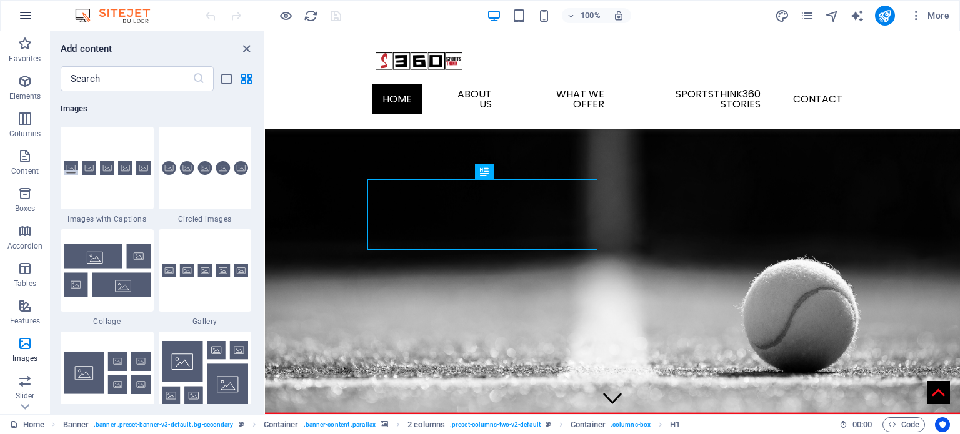
click at [24, 13] on icon "button" at bounding box center [25, 15] width 15 height 15
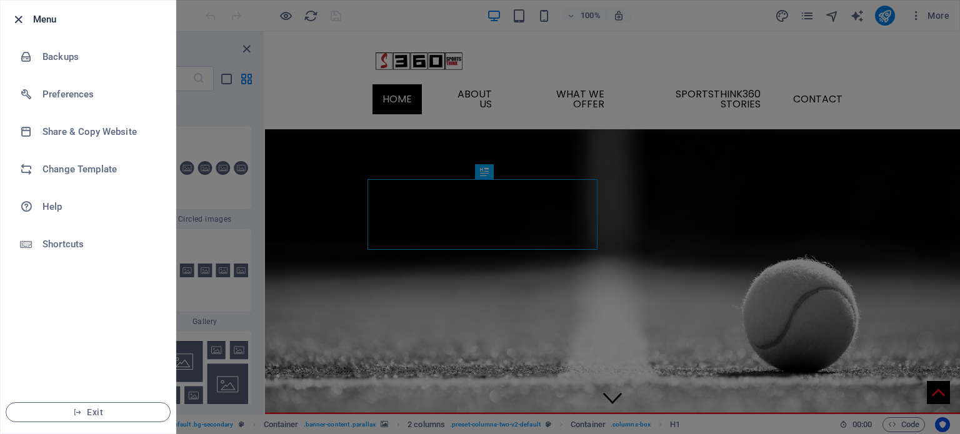
click at [19, 17] on icon "button" at bounding box center [18, 20] width 14 height 14
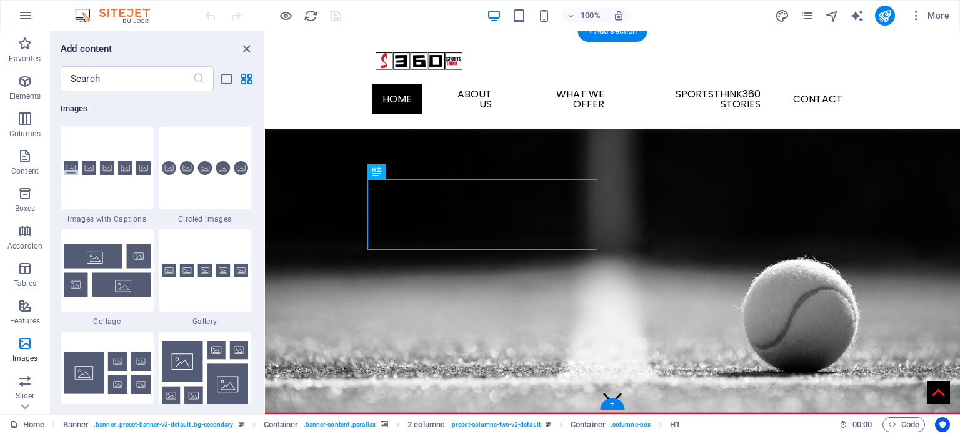
click at [746, 137] on figure at bounding box center [612, 248] width 695 height 329
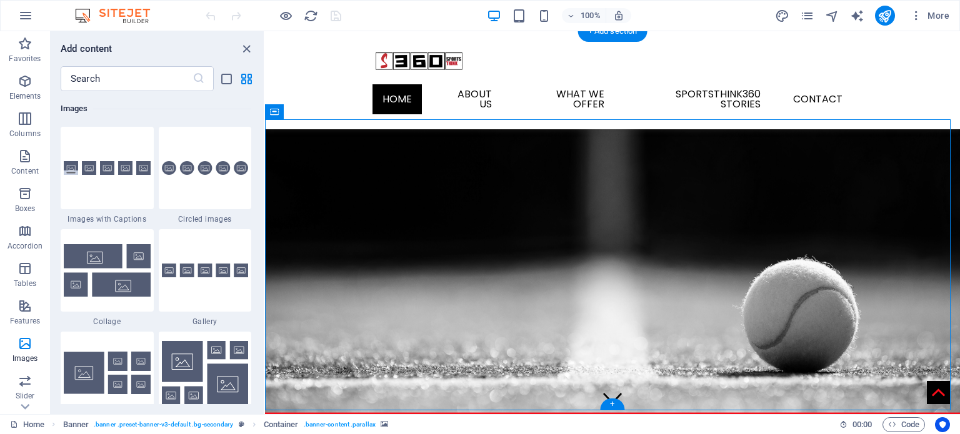
click at [746, 137] on figure at bounding box center [612, 248] width 695 height 329
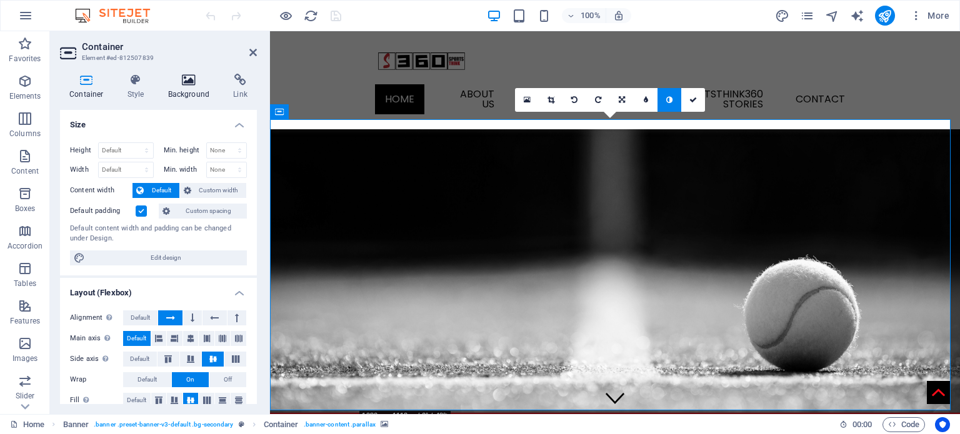
click at [184, 82] on icon at bounding box center [189, 80] width 61 height 13
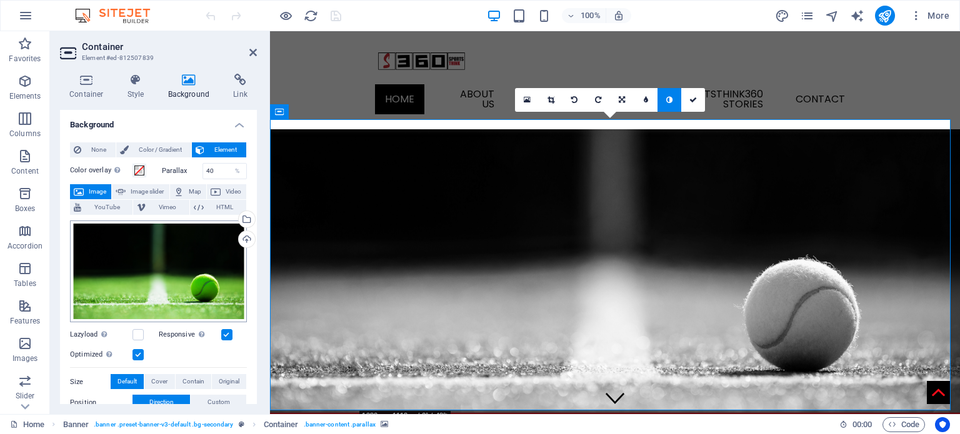
scroll to position [63, 0]
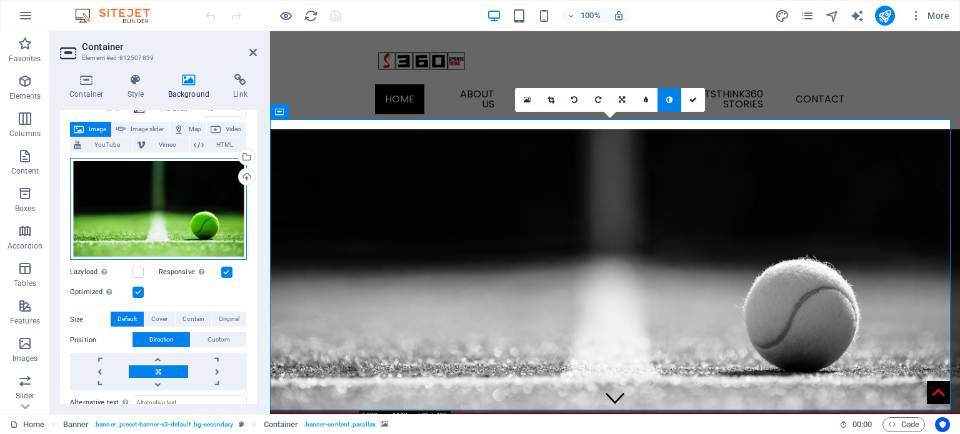
click at [184, 201] on div "Drag files here, click to choose files or select files from Files or our free s…" at bounding box center [158, 209] width 177 height 103
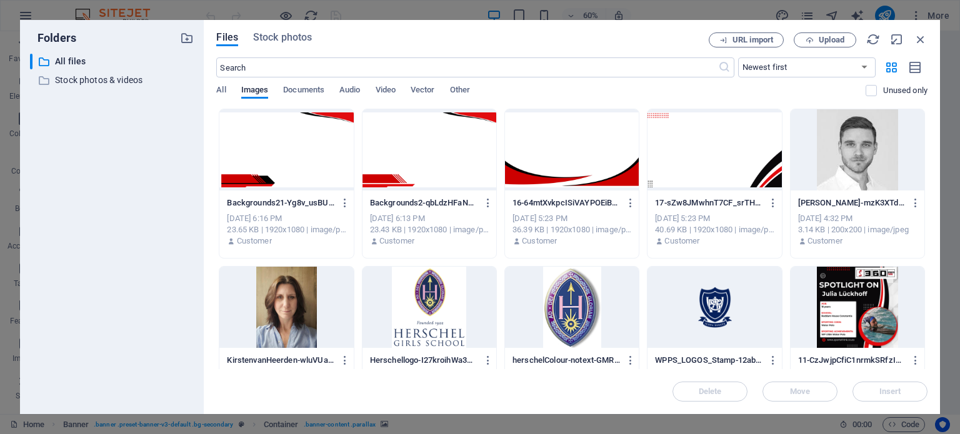
click at [184, 201] on div "​ All files All files ​ Stock photos & videos Stock photos & videos" at bounding box center [112, 229] width 164 height 351
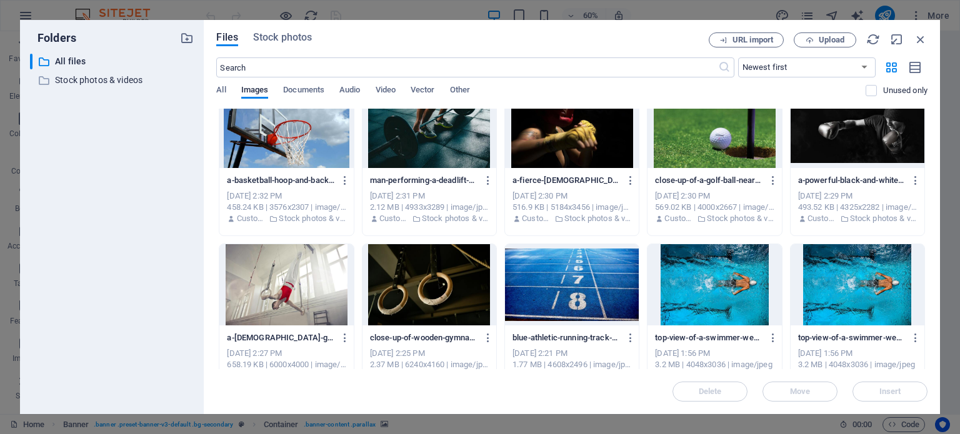
scroll to position [1188, 0]
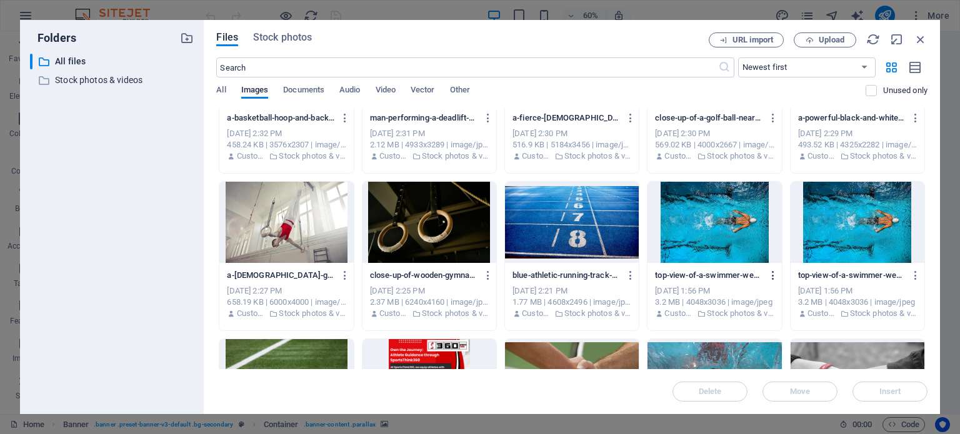
click at [772, 276] on icon "button" at bounding box center [774, 275] width 12 height 11
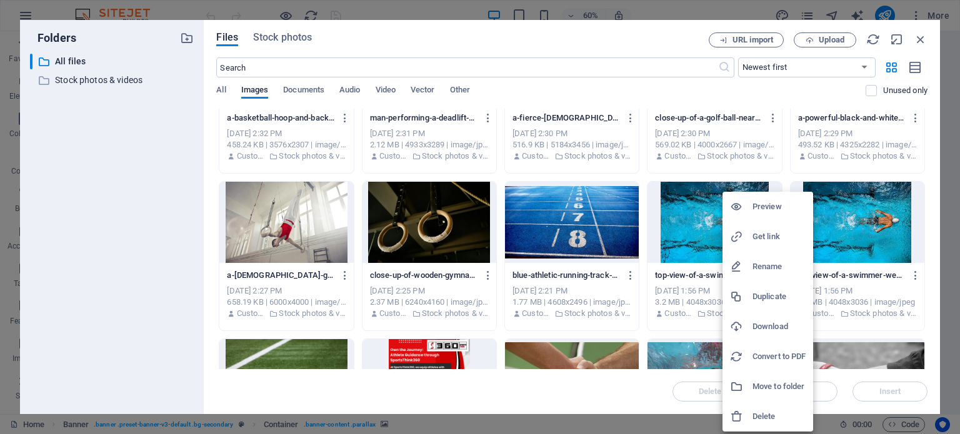
click at [777, 323] on h6 "Download" at bounding box center [779, 326] width 53 height 15
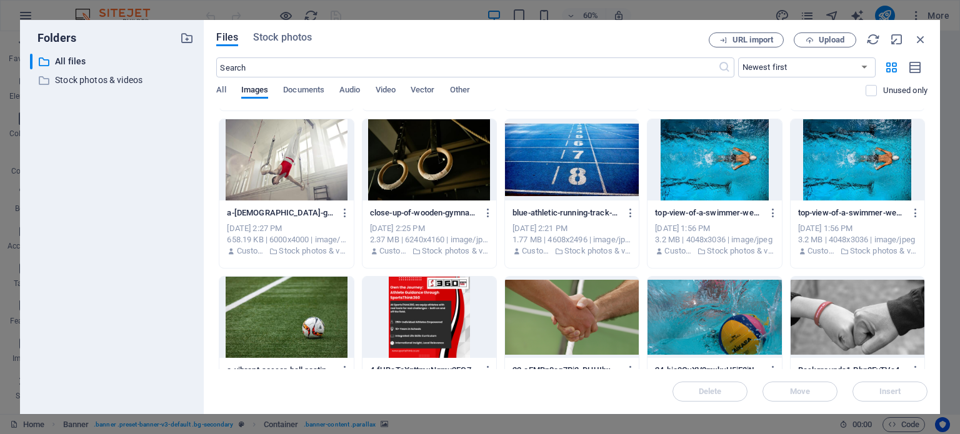
scroll to position [1313, 0]
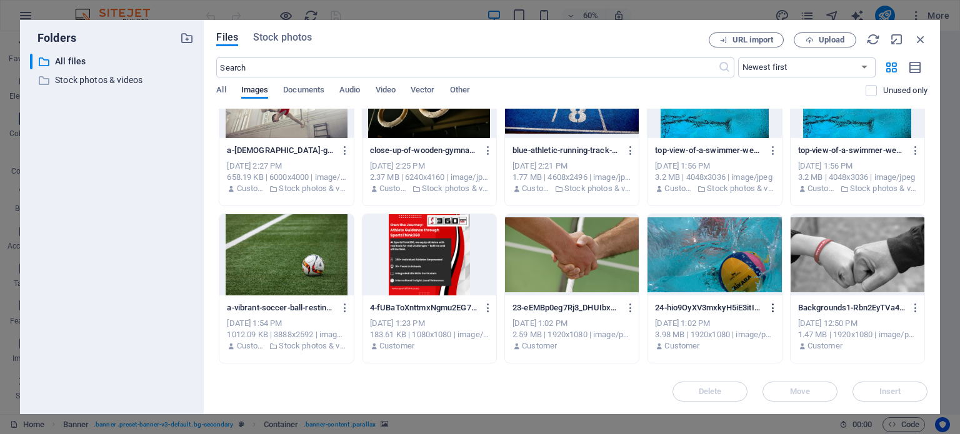
click at [774, 309] on icon "button" at bounding box center [774, 308] width 12 height 11
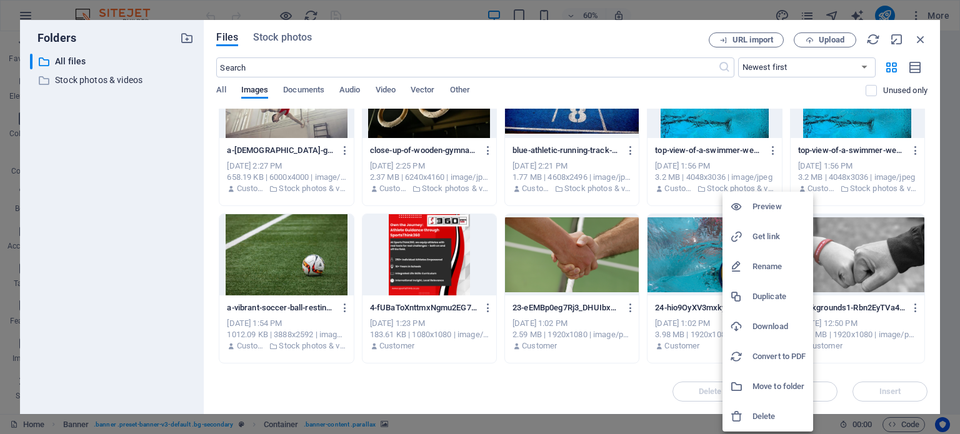
click at [788, 322] on h6 "Download" at bounding box center [779, 326] width 53 height 15
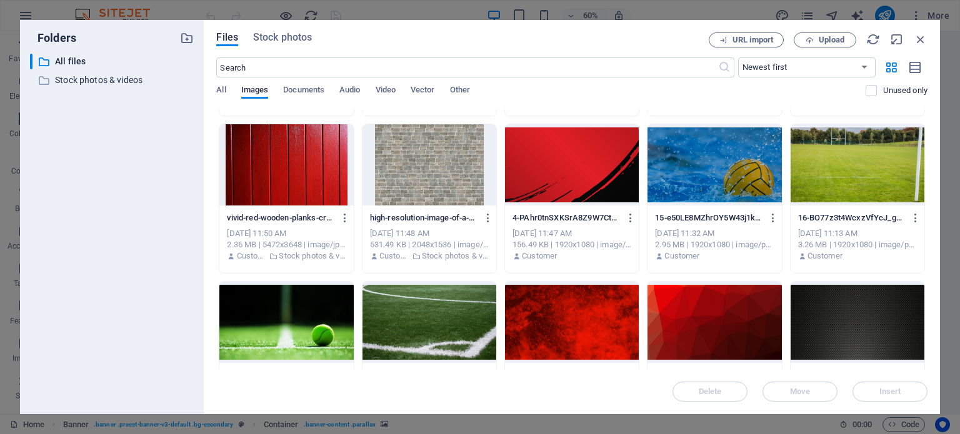
scroll to position [1938, 0]
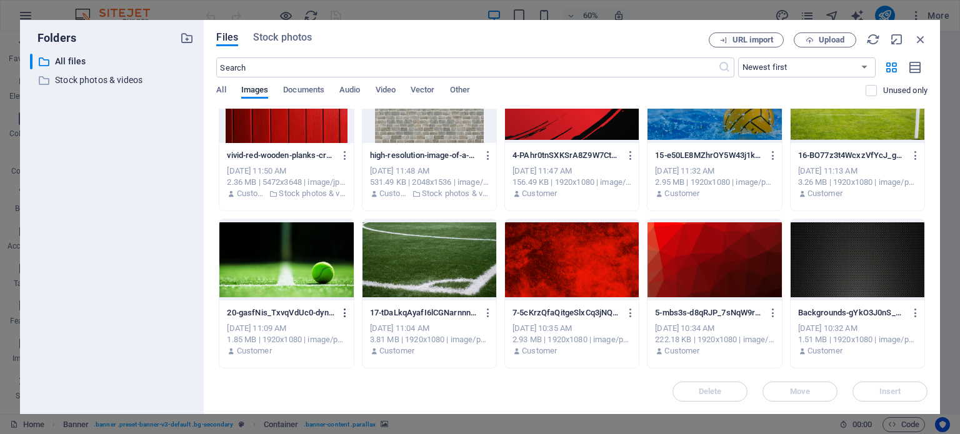
click at [343, 313] on icon "button" at bounding box center [345, 313] width 12 height 11
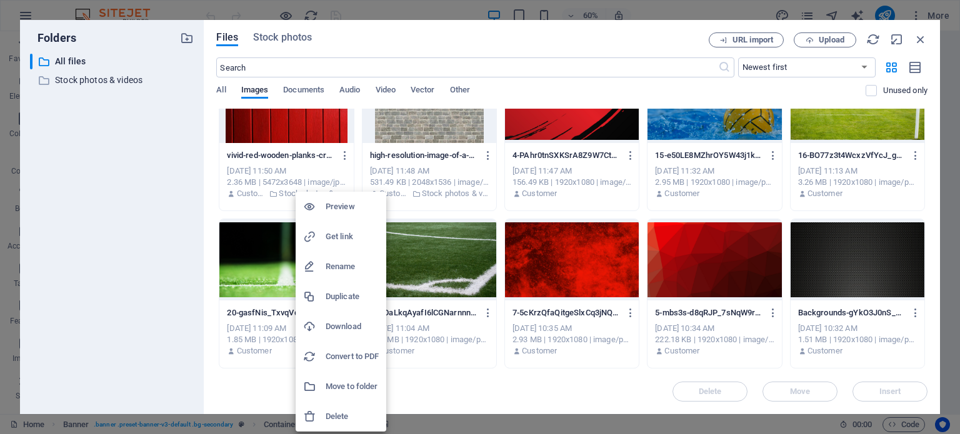
click at [358, 326] on h6 "Download" at bounding box center [352, 326] width 53 height 15
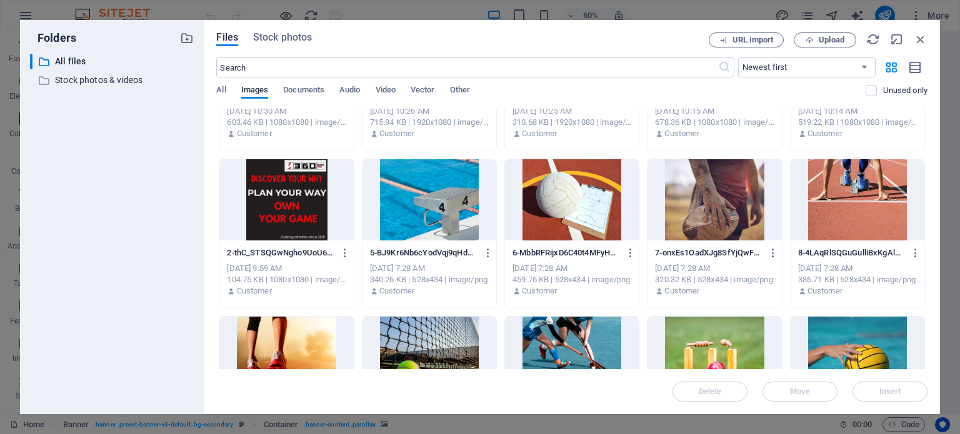
scroll to position [2375, 0]
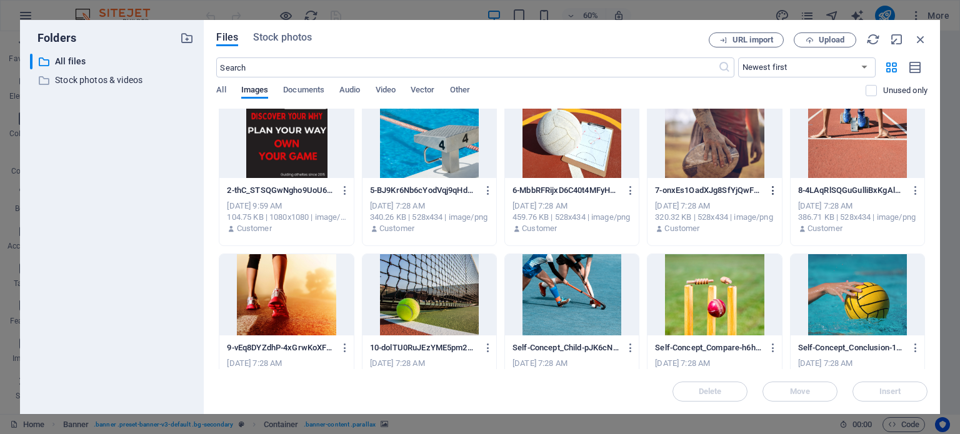
click at [771, 193] on icon "button" at bounding box center [774, 190] width 12 height 11
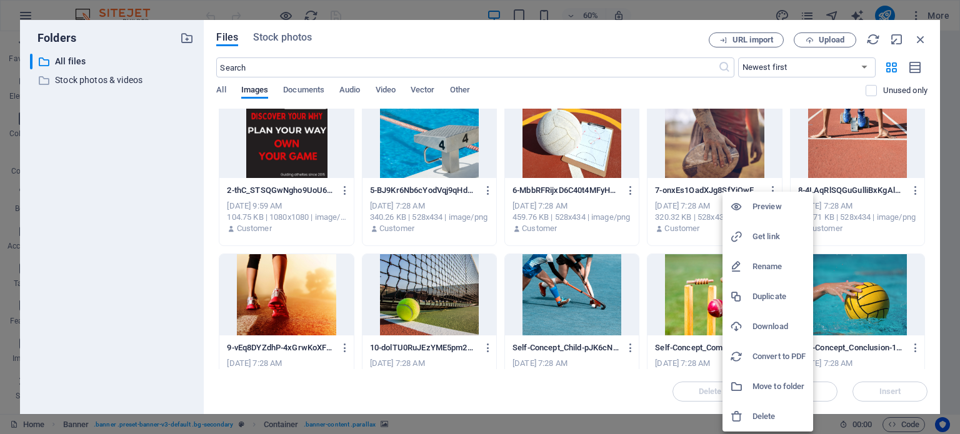
click at [788, 324] on h6 "Download" at bounding box center [779, 326] width 53 height 15
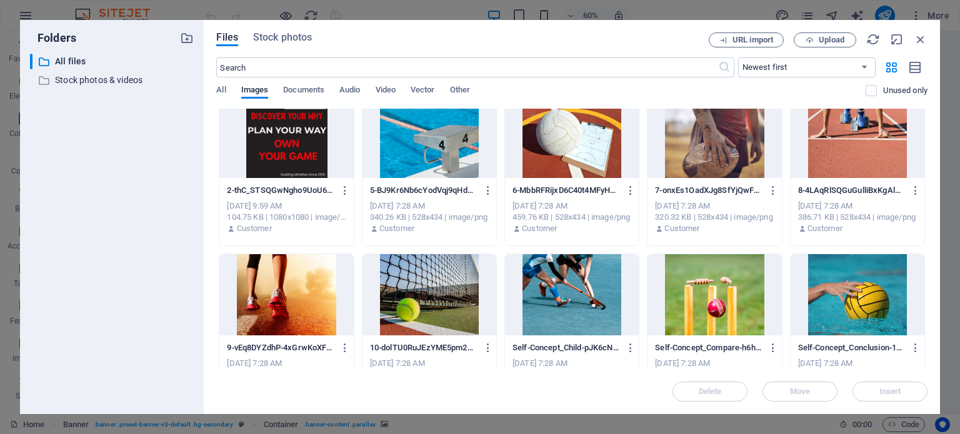
scroll to position [2438, 0]
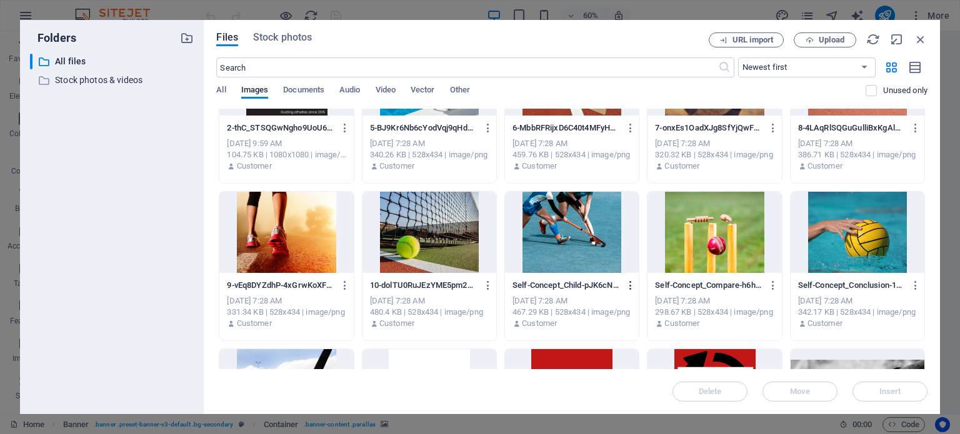
click at [630, 285] on icon "button" at bounding box center [631, 285] width 12 height 11
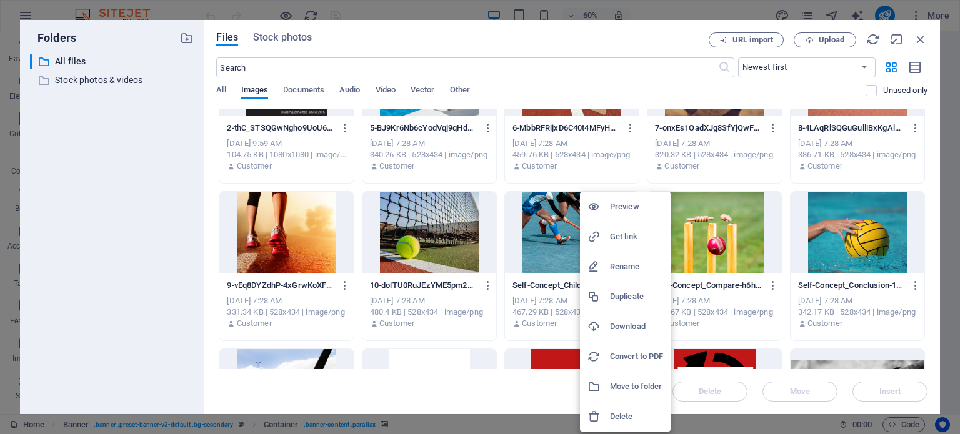
click at [640, 320] on h6 "Download" at bounding box center [636, 326] width 53 height 15
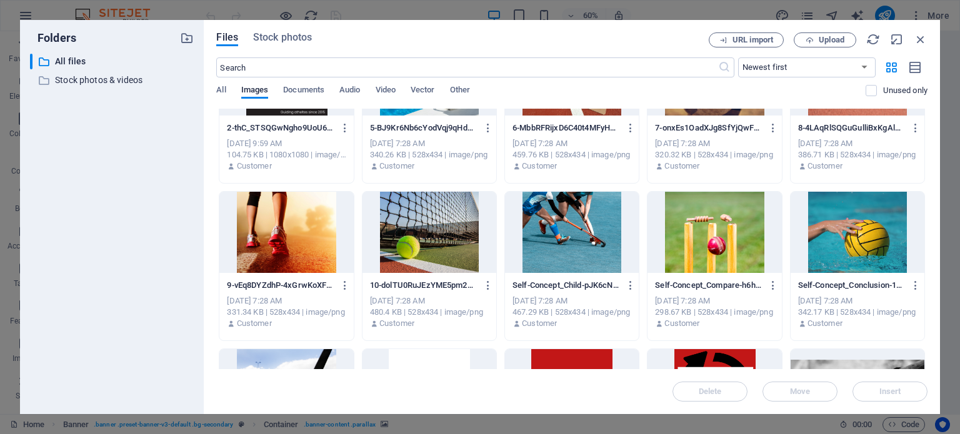
scroll to position [2375, 0]
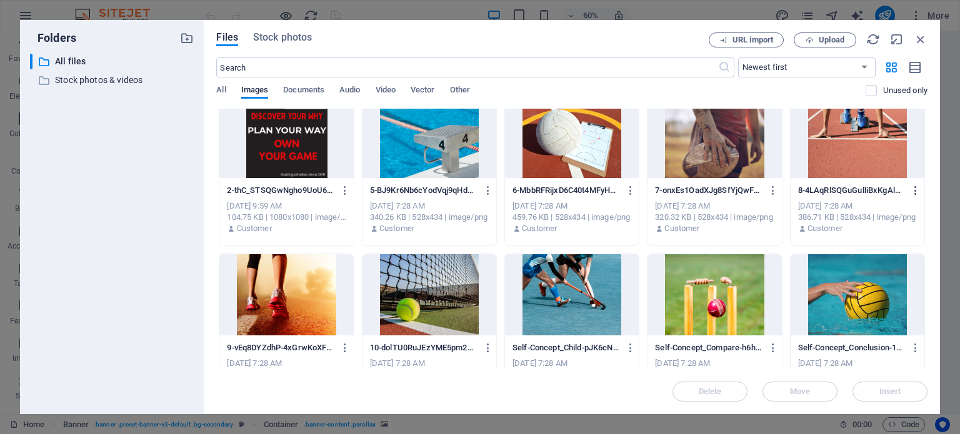
click at [913, 189] on icon "button" at bounding box center [916, 190] width 12 height 11
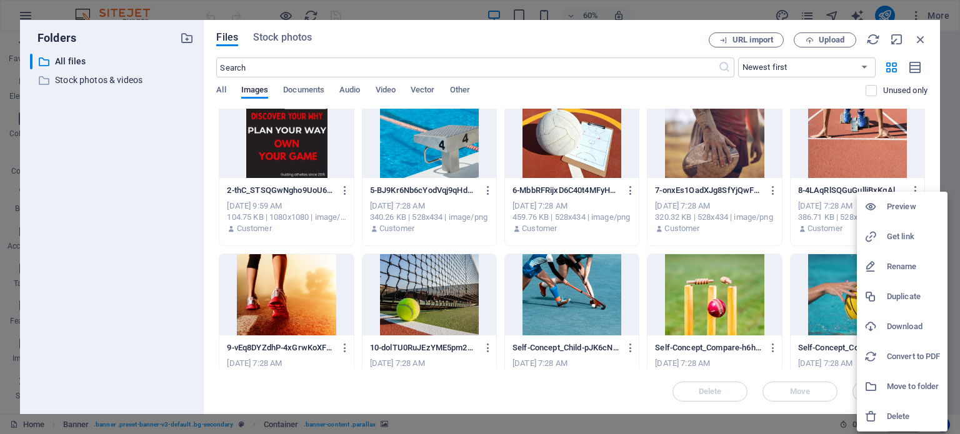
click at [900, 330] on h6 "Download" at bounding box center [913, 326] width 53 height 15
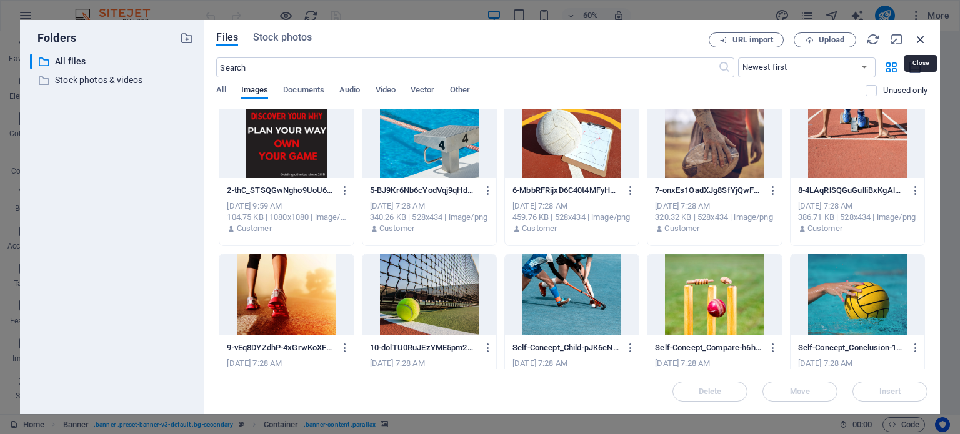
click at [923, 39] on icon "button" at bounding box center [921, 40] width 14 height 14
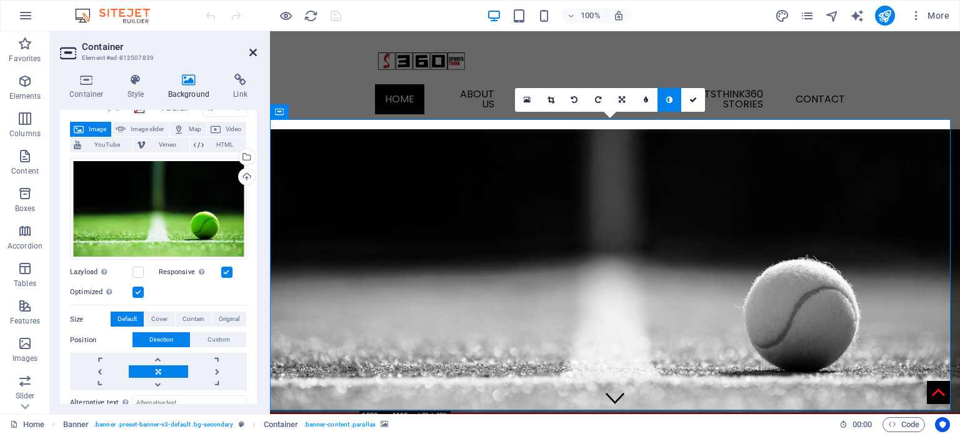
drag, startPoint x: 254, startPoint y: 54, endPoint x: 431, endPoint y: 0, distance: 185.1
click at [254, 54] on icon at bounding box center [253, 53] width 8 height 10
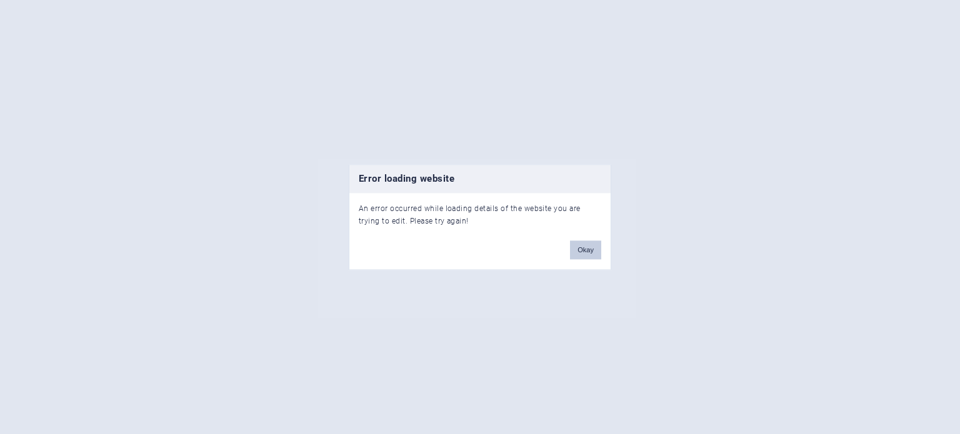
click at [578, 254] on button "Okay" at bounding box center [585, 250] width 31 height 19
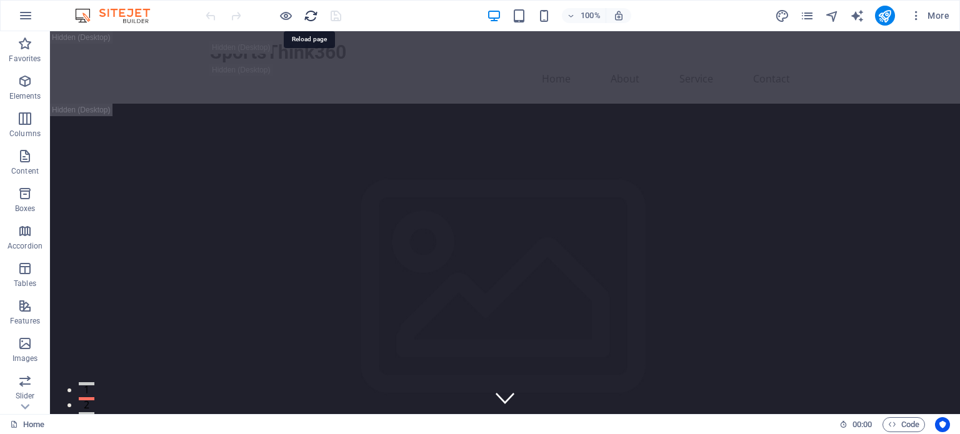
click at [310, 15] on icon "reload" at bounding box center [311, 16] width 14 height 14
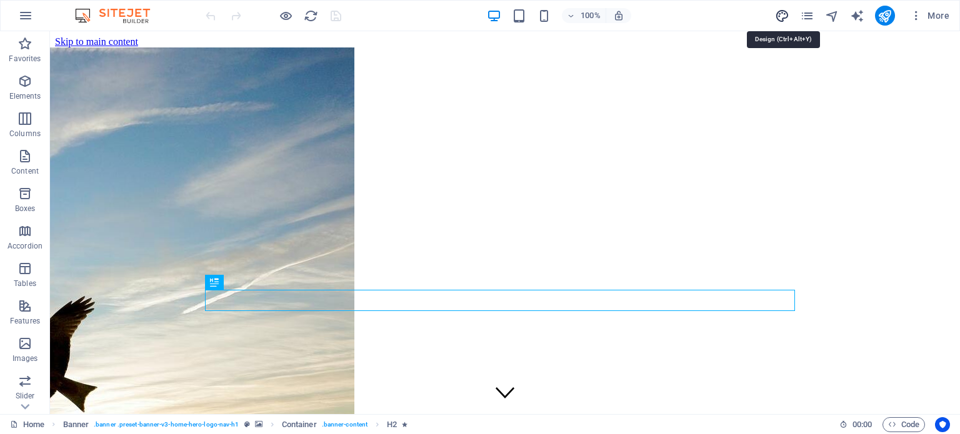
click at [781, 15] on icon "design" at bounding box center [782, 16] width 14 height 14
select select "px"
select select "200"
select select "px"
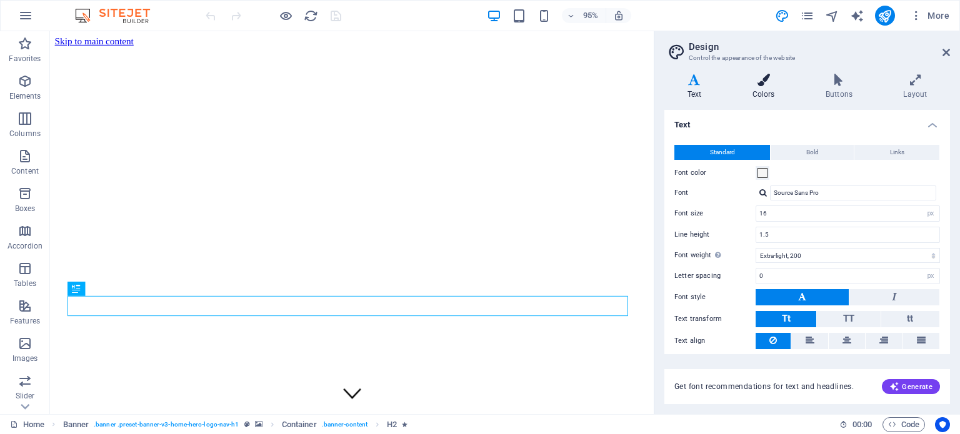
click at [776, 84] on icon at bounding box center [763, 80] width 68 height 13
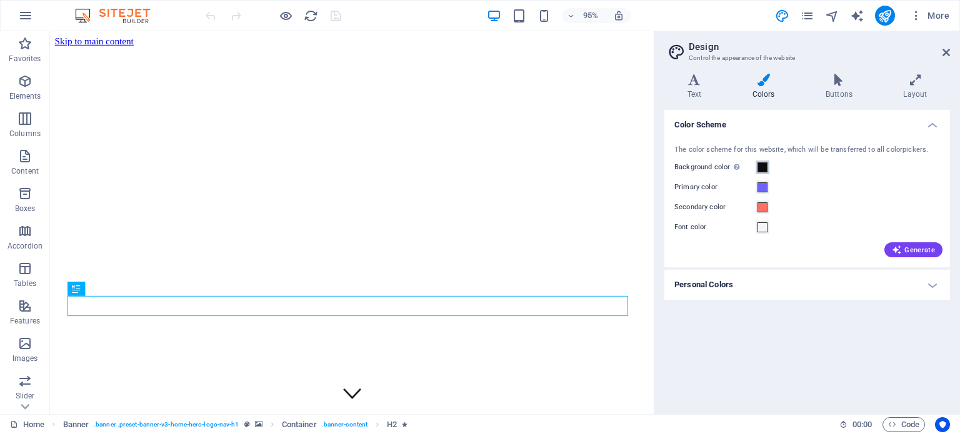
click at [762, 167] on span at bounding box center [763, 168] width 10 height 10
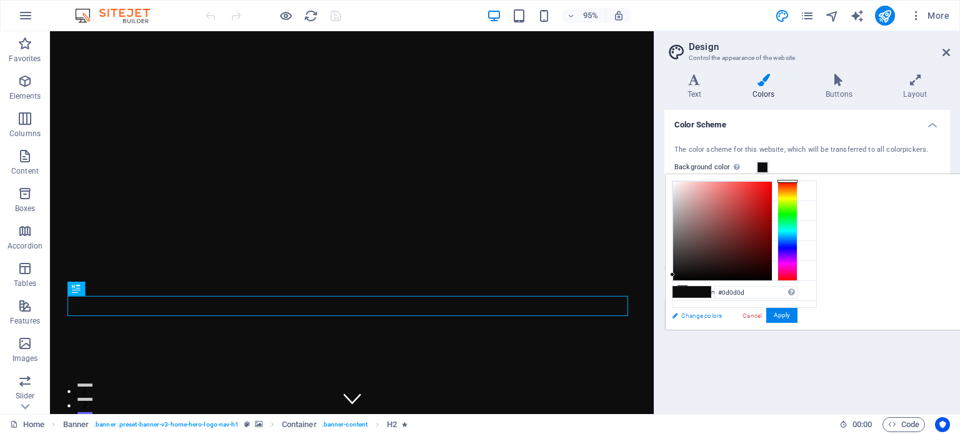
click at [683, 319] on link "Change colors" at bounding box center [738, 316] width 145 height 16
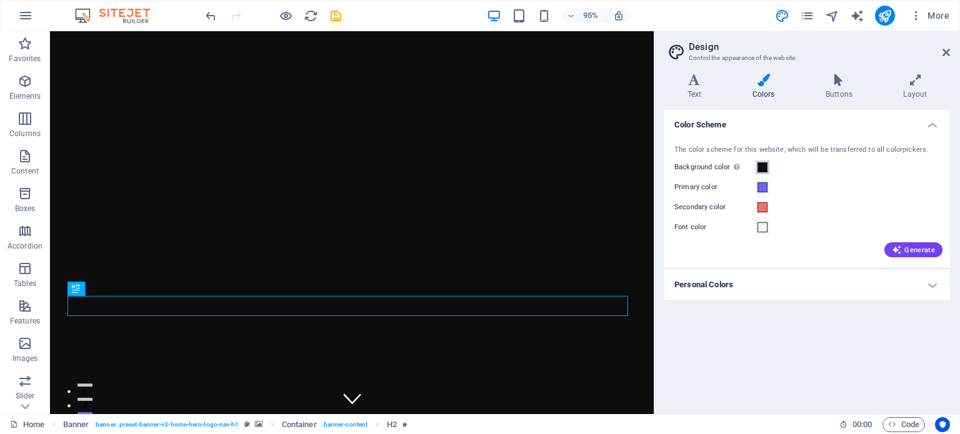
click at [763, 172] on span at bounding box center [763, 168] width 10 height 10
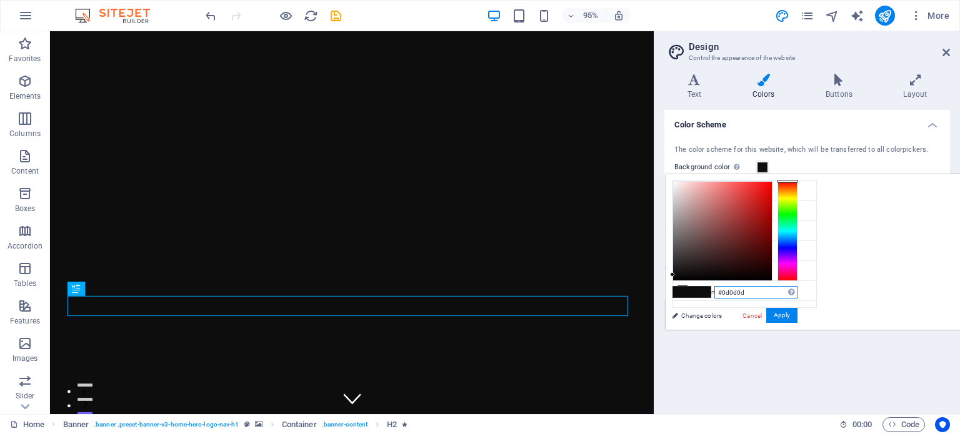
click at [798, 296] on input "#0d0d0d" at bounding box center [755, 292] width 83 height 13
drag, startPoint x: 913, startPoint y: 292, endPoint x: 879, endPoint y: 293, distance: 34.4
click at [798, 293] on input "#0d0d0d" at bounding box center [755, 292] width 83 height 13
paste input "00000"
type input "#000000"
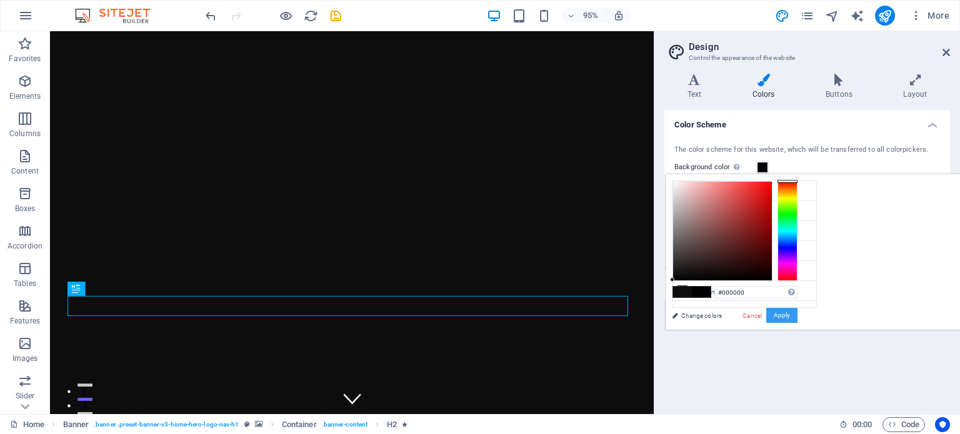
click at [798, 316] on button "Apply" at bounding box center [781, 315] width 31 height 15
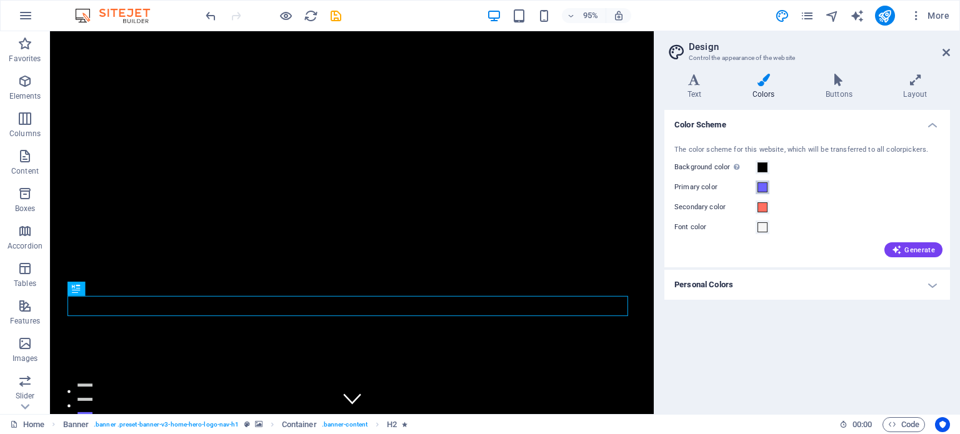
click at [762, 183] on span at bounding box center [763, 188] width 10 height 10
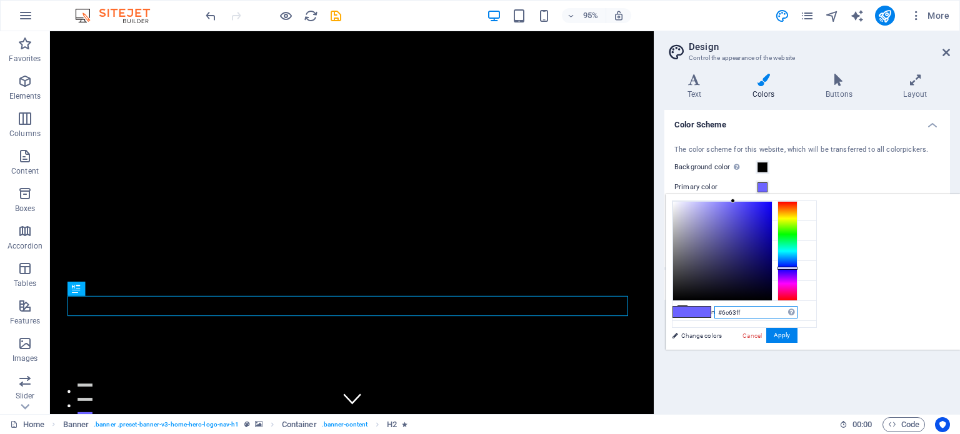
drag, startPoint x: 905, startPoint y: 309, endPoint x: 879, endPoint y: 309, distance: 26.3
click at [798, 309] on input "#6c63ff" at bounding box center [755, 312] width 83 height 13
paste input "EE4B2B"
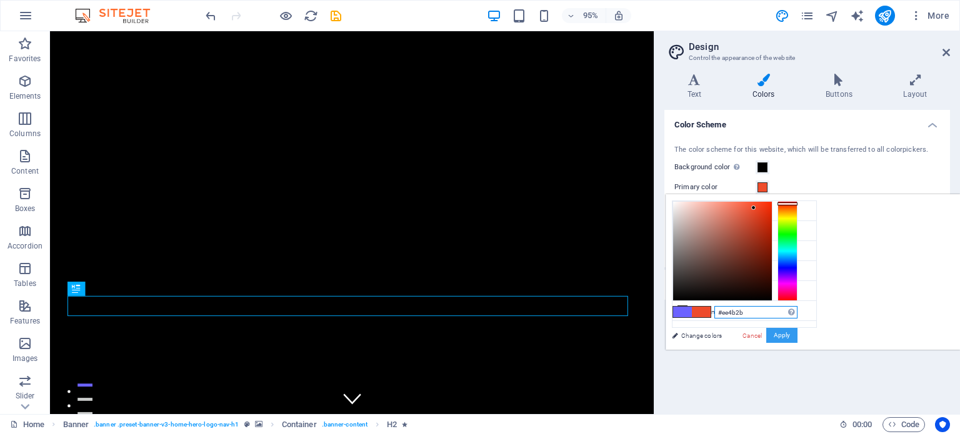
type input "#ee4b2b"
click at [798, 333] on button "Apply" at bounding box center [781, 335] width 31 height 15
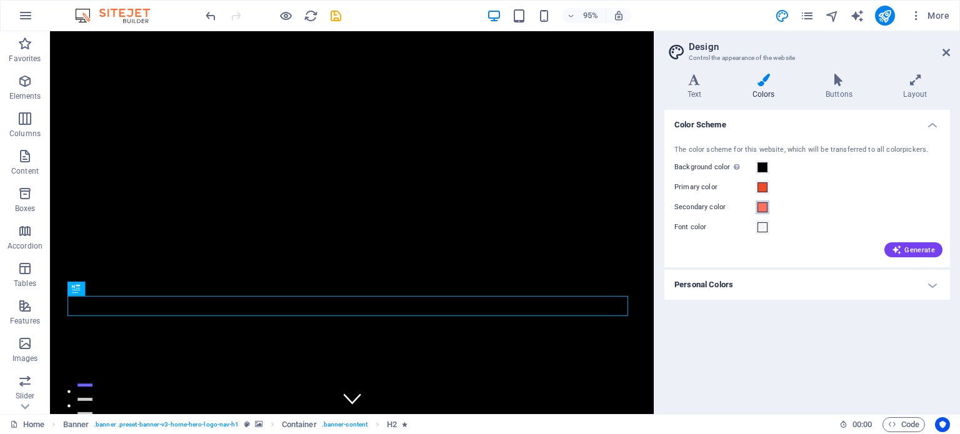
click at [761, 208] on span at bounding box center [763, 208] width 10 height 10
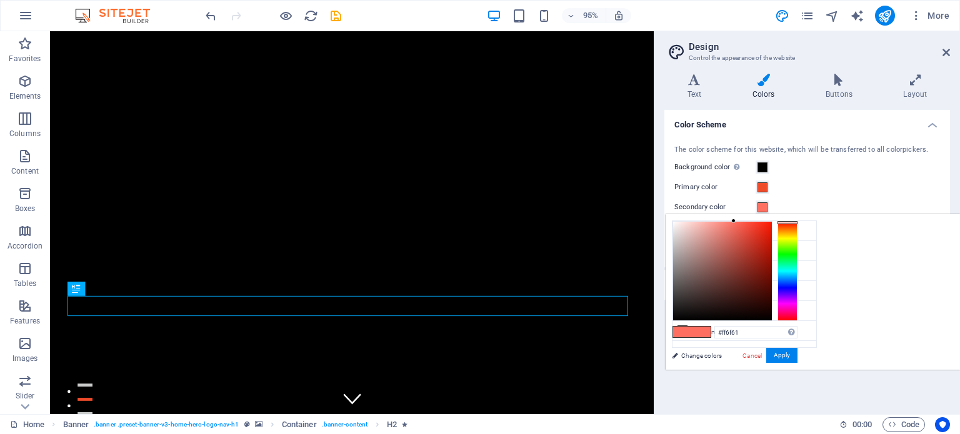
click at [764, 204] on span at bounding box center [763, 208] width 10 height 10
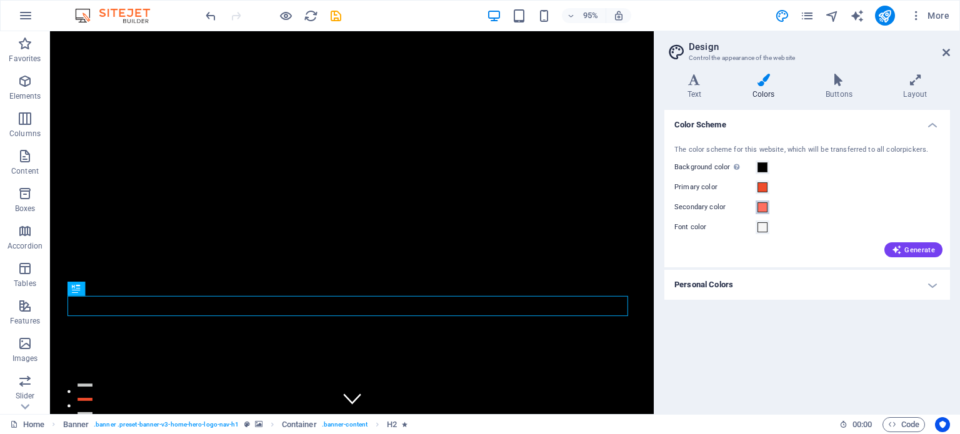
click at [763, 206] on span at bounding box center [763, 208] width 10 height 10
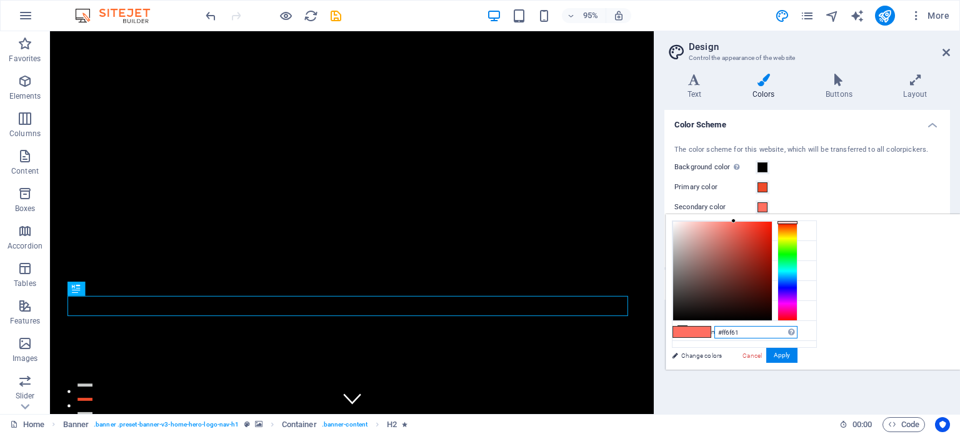
drag, startPoint x: 903, startPoint y: 334, endPoint x: 877, endPoint y: 334, distance: 26.3
click at [798, 334] on input "#ff6f61" at bounding box center [755, 332] width 83 height 13
paste input "808080"
type input "#808080"
click at [798, 357] on button "Apply" at bounding box center [781, 355] width 31 height 15
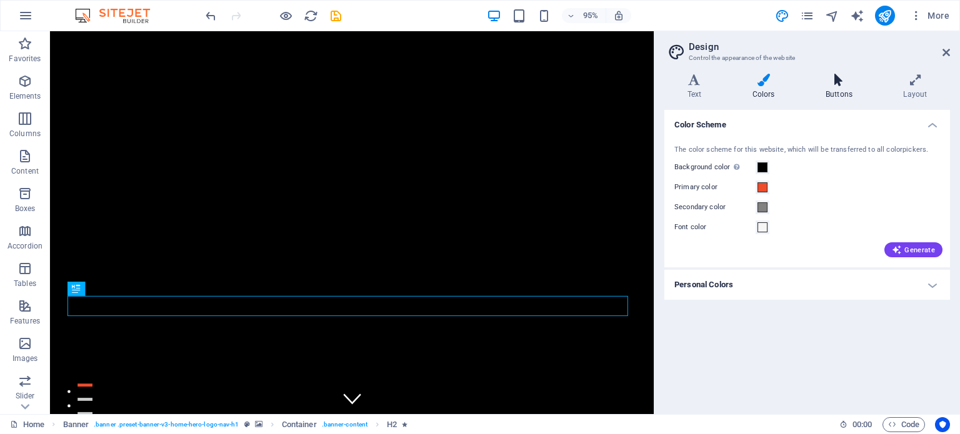
click at [829, 77] on icon at bounding box center [839, 80] width 73 height 13
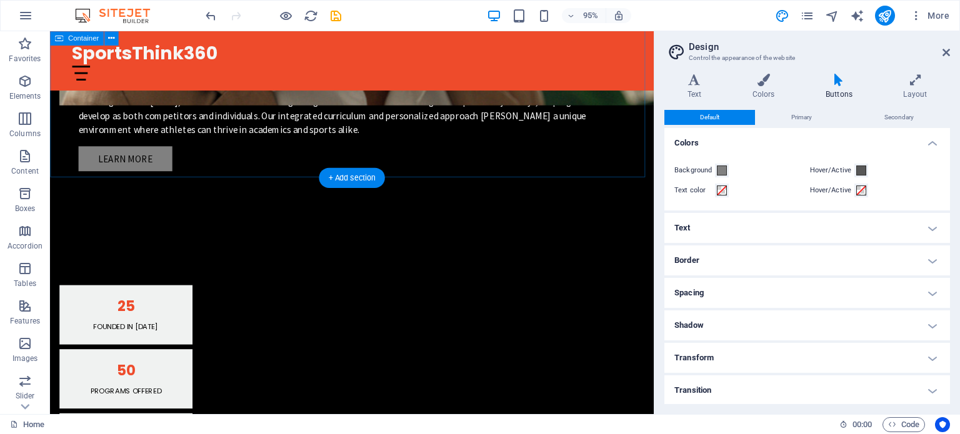
scroll to position [1125, 0]
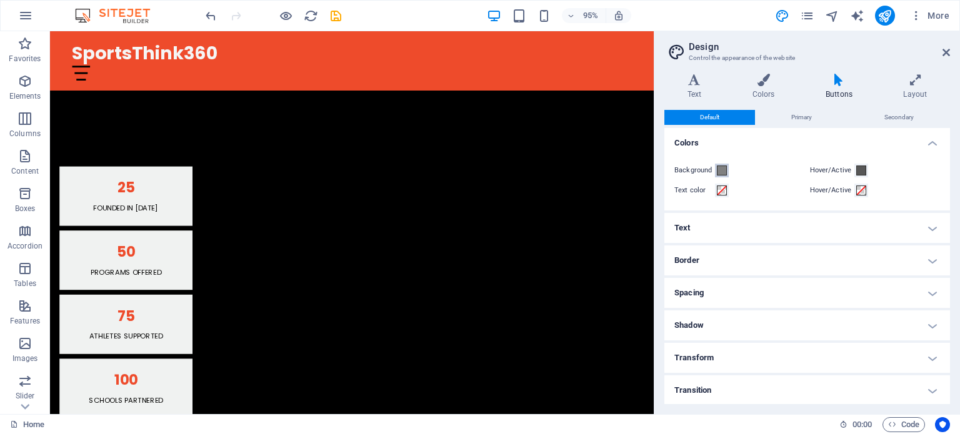
click at [724, 166] on span at bounding box center [722, 171] width 10 height 10
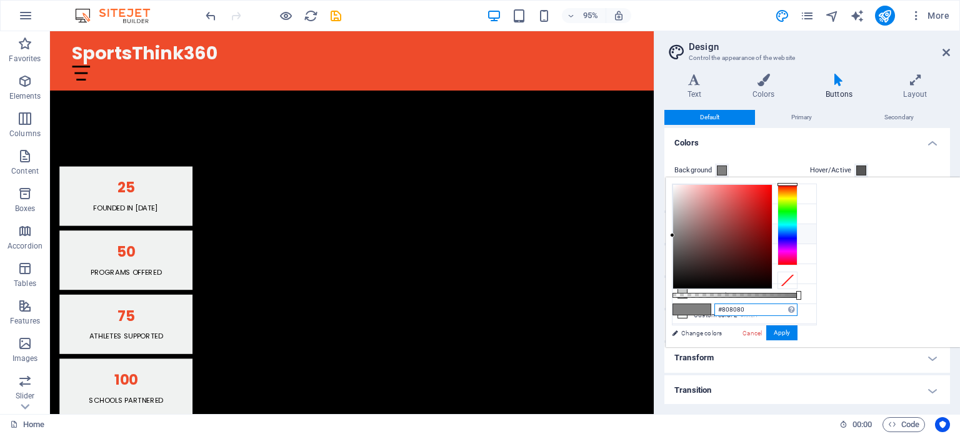
drag, startPoint x: 910, startPoint y: 312, endPoint x: 878, endPoint y: 311, distance: 32.5
click at [798, 311] on input "#808080" at bounding box center [755, 310] width 83 height 13
paste input "FFFFFF"
type input "#ffffff"
click at [798, 332] on button "Apply" at bounding box center [781, 333] width 31 height 15
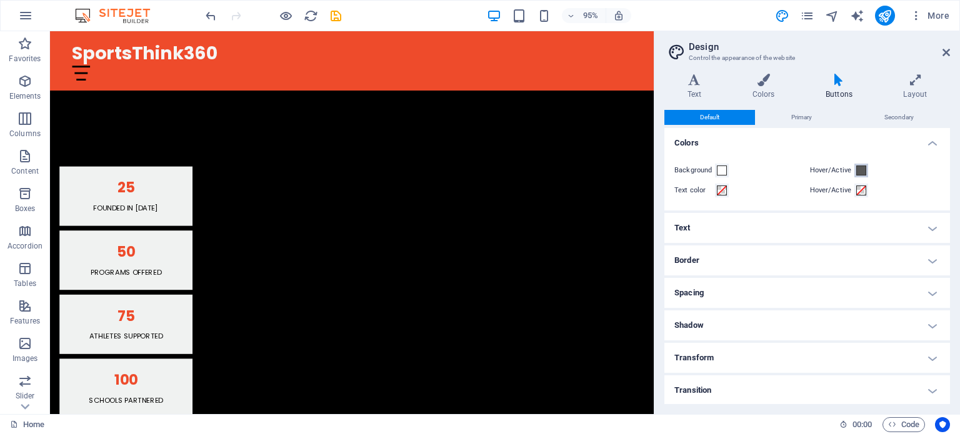
click at [863, 171] on span at bounding box center [861, 171] width 10 height 10
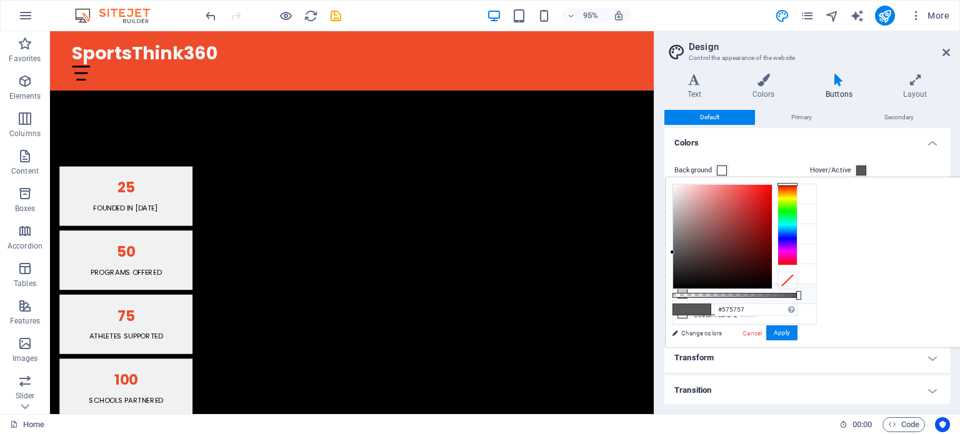
click at [679, 289] on icon at bounding box center [682, 293] width 9 height 9
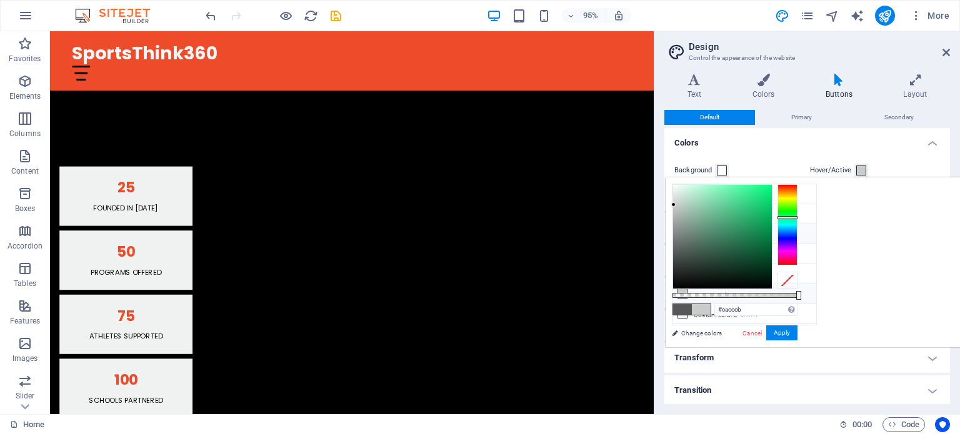
click at [684, 229] on icon at bounding box center [682, 233] width 9 height 9
type input "#808080"
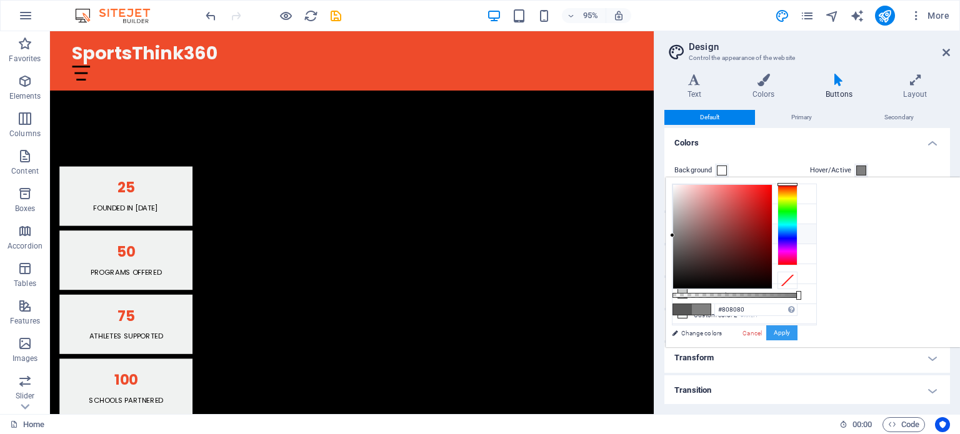
click at [798, 329] on button "Apply" at bounding box center [781, 333] width 31 height 15
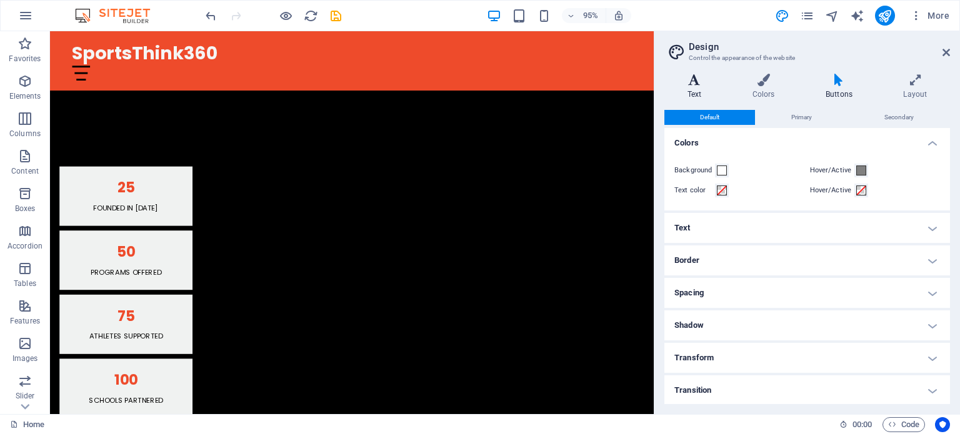
click at [701, 88] on h4 "Text" at bounding box center [696, 87] width 65 height 26
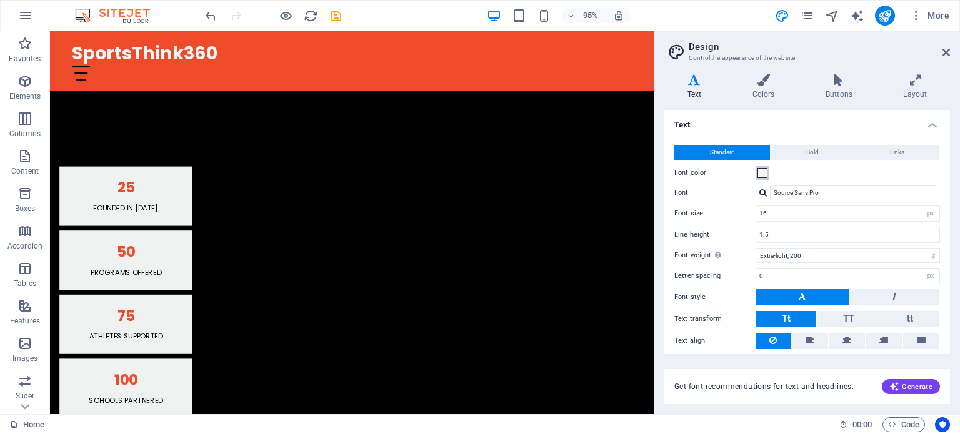
click at [763, 172] on span at bounding box center [763, 173] width 10 height 10
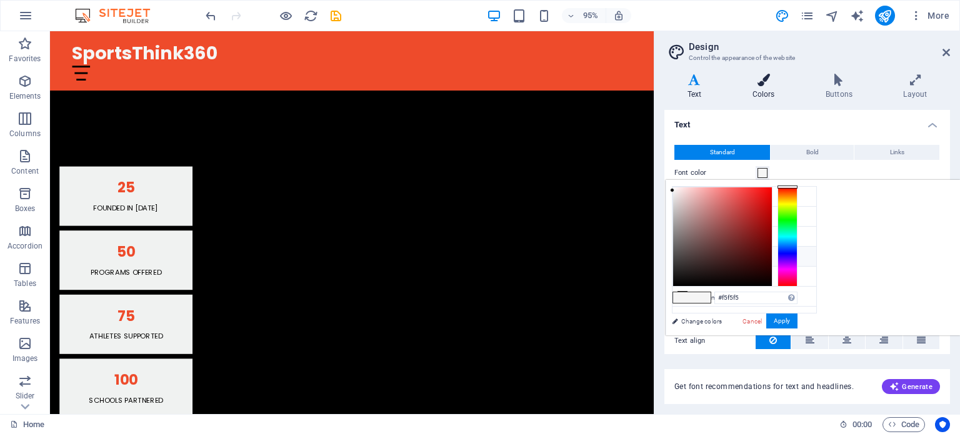
click at [766, 91] on h4 "Colors" at bounding box center [765, 87] width 73 height 26
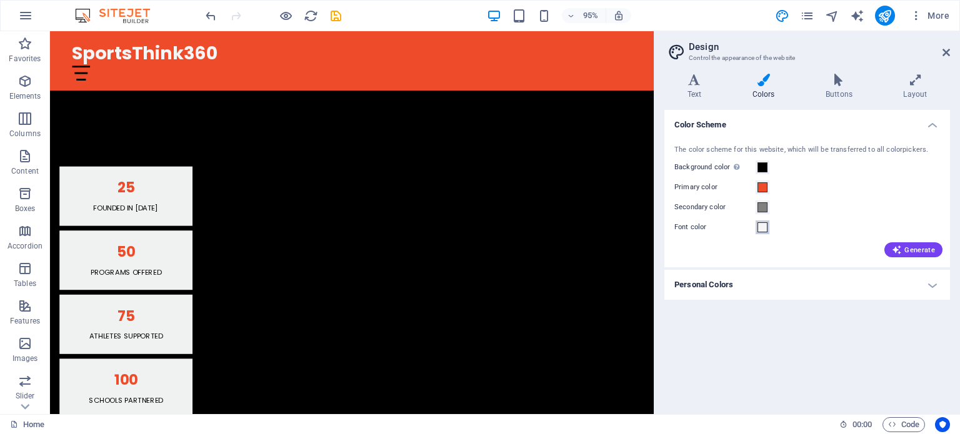
click at [761, 230] on span at bounding box center [763, 228] width 10 height 10
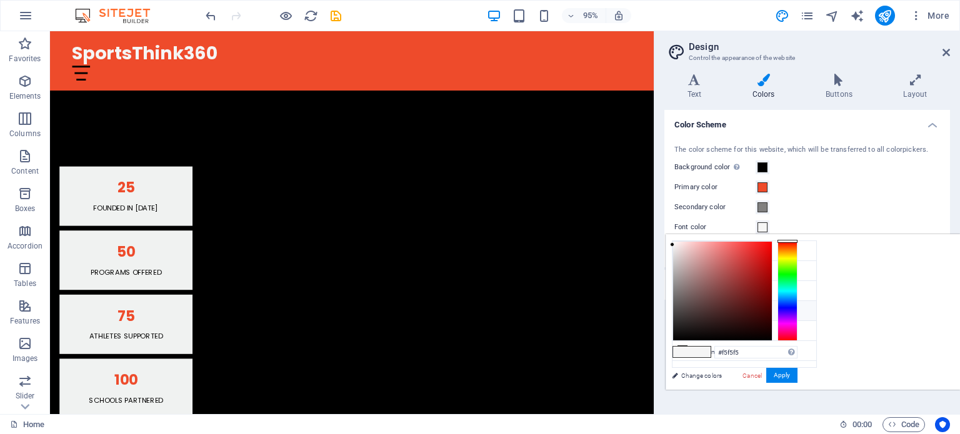
click at [718, 313] on li "Font color #F5F5F5" at bounding box center [745, 311] width 144 height 20
drag, startPoint x: 906, startPoint y: 351, endPoint x: 879, endPoint y: 349, distance: 27.0
click at [798, 349] on input "#f5f5f5" at bounding box center [755, 352] width 83 height 13
paste input "FFFFFF"
type input "#ffffff"
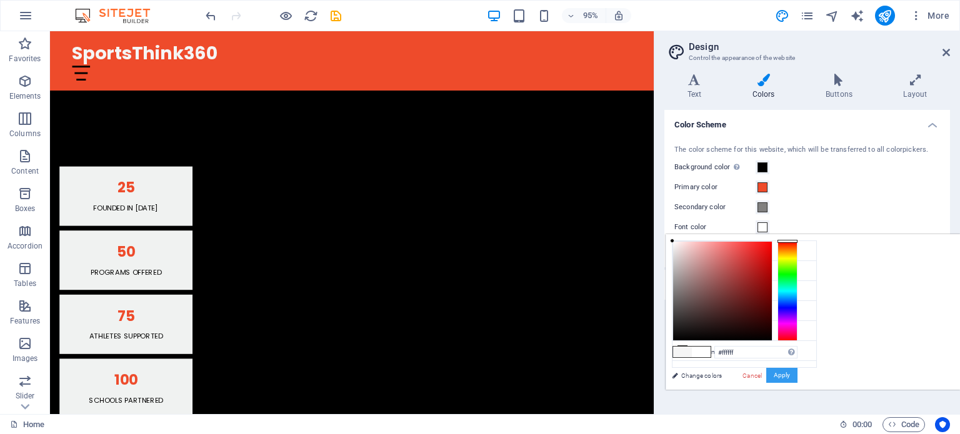
click at [798, 373] on button "Apply" at bounding box center [781, 375] width 31 height 15
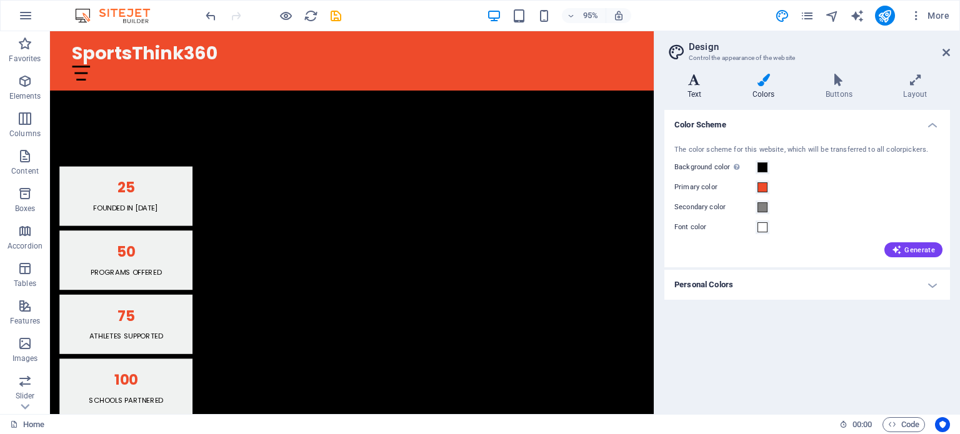
click at [700, 79] on icon at bounding box center [694, 80] width 60 height 13
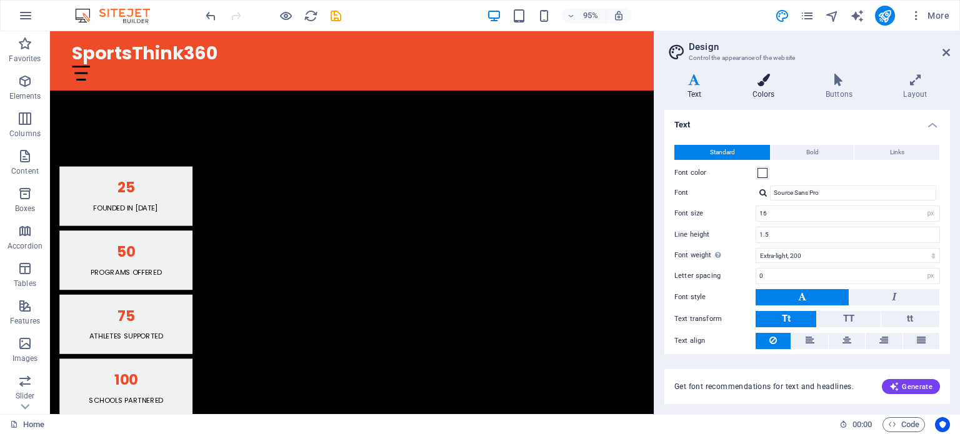
click at [767, 79] on icon at bounding box center [763, 80] width 68 height 13
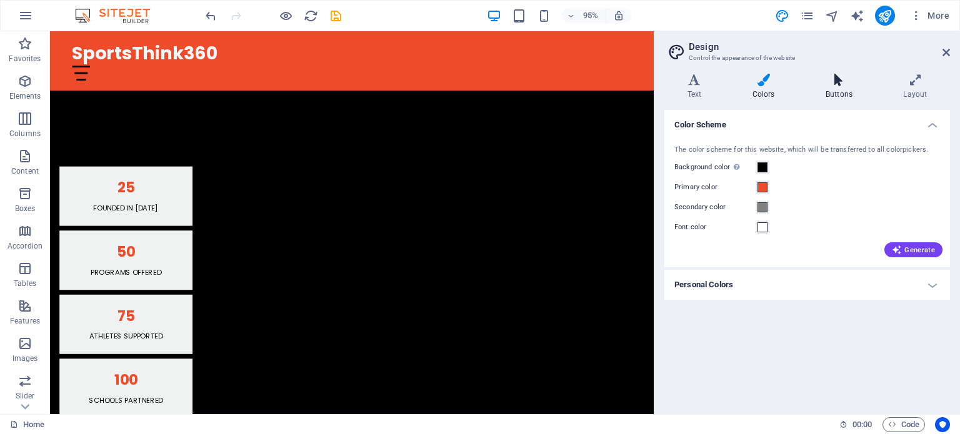
click at [833, 81] on icon at bounding box center [839, 80] width 73 height 13
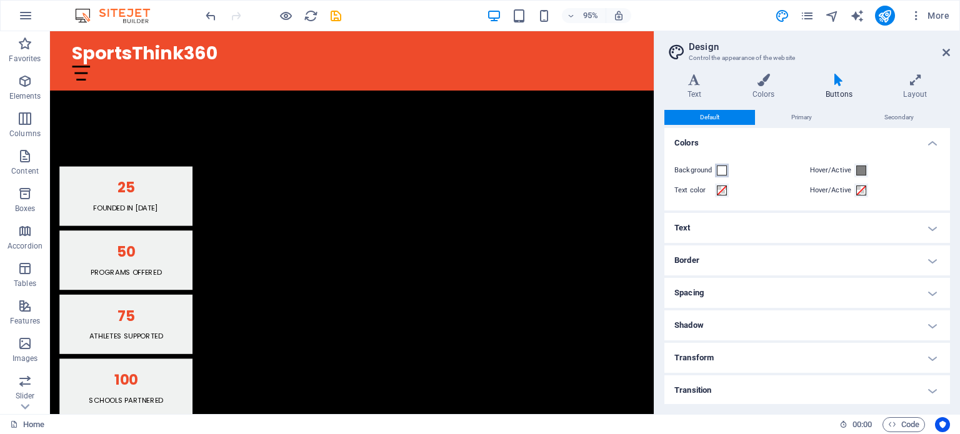
click at [723, 173] on span at bounding box center [722, 171] width 10 height 10
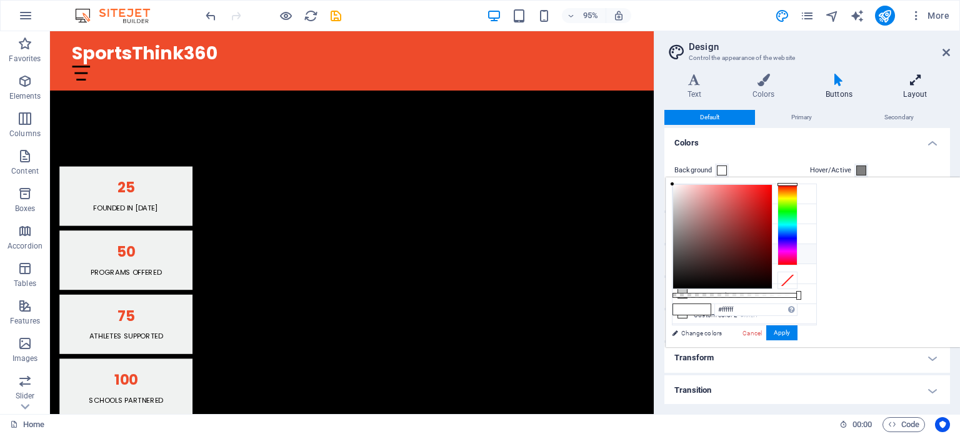
click at [919, 87] on h4 "Layout" at bounding box center [915, 87] width 69 height 26
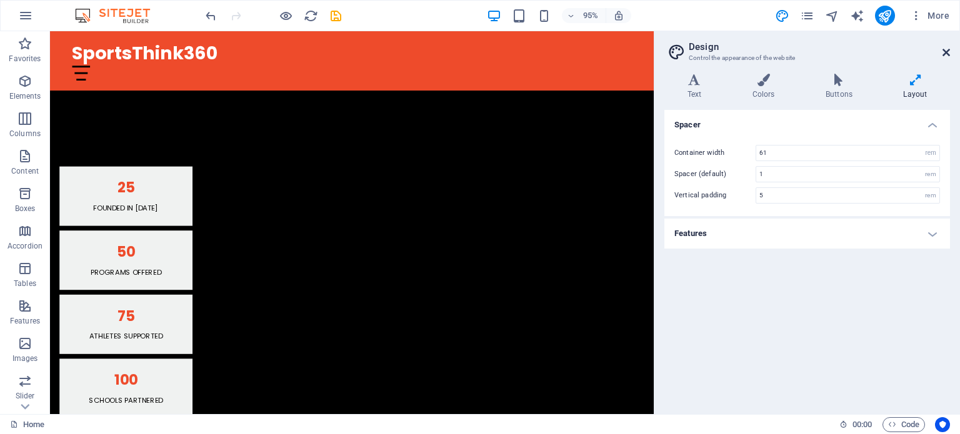
click at [946, 52] on icon at bounding box center [947, 53] width 8 height 10
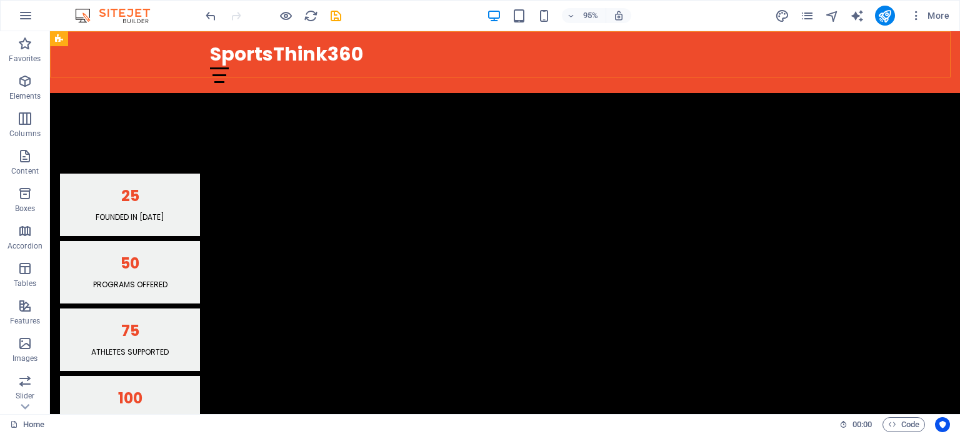
scroll to position [1105, 0]
click at [333, 15] on icon "save" at bounding box center [336, 16] width 14 height 14
checkbox input "false"
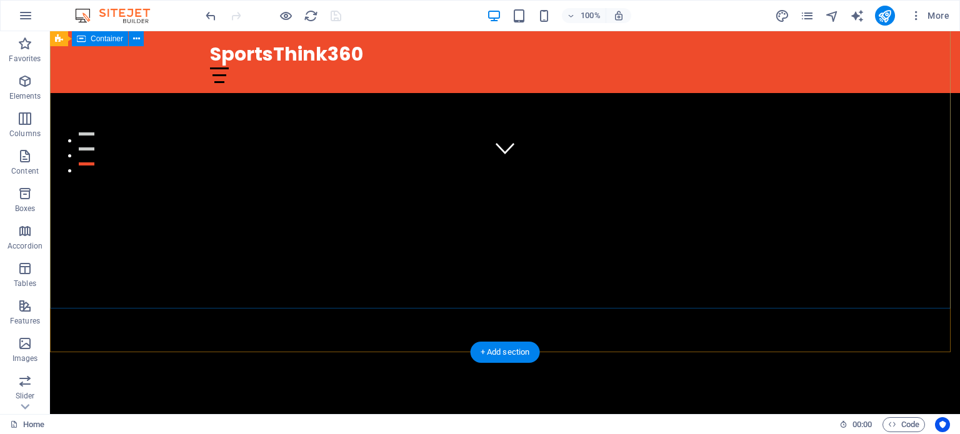
scroll to position [0, 0]
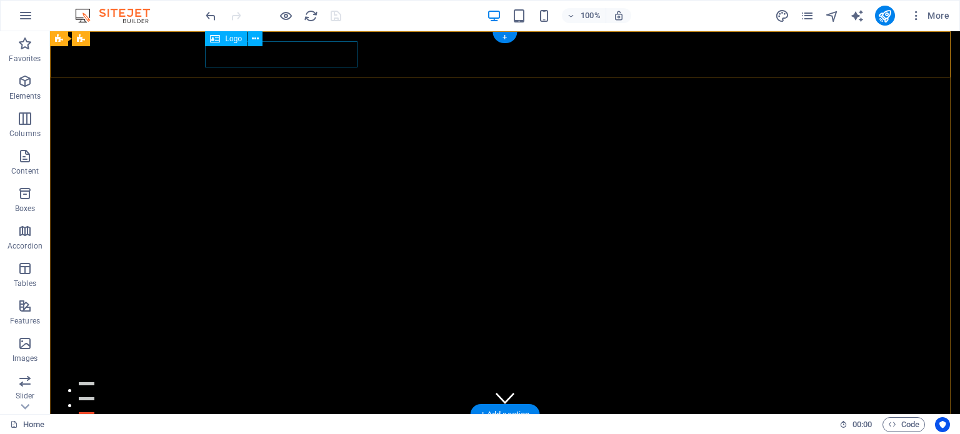
click at [279, 425] on div "SportsThink360" at bounding box center [505, 438] width 590 height 26
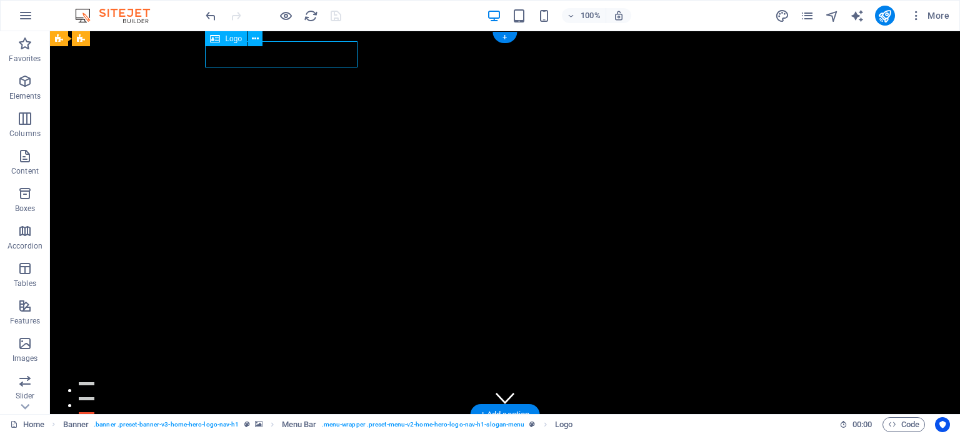
click at [288, 425] on div "SportsThink360" at bounding box center [505, 438] width 590 height 26
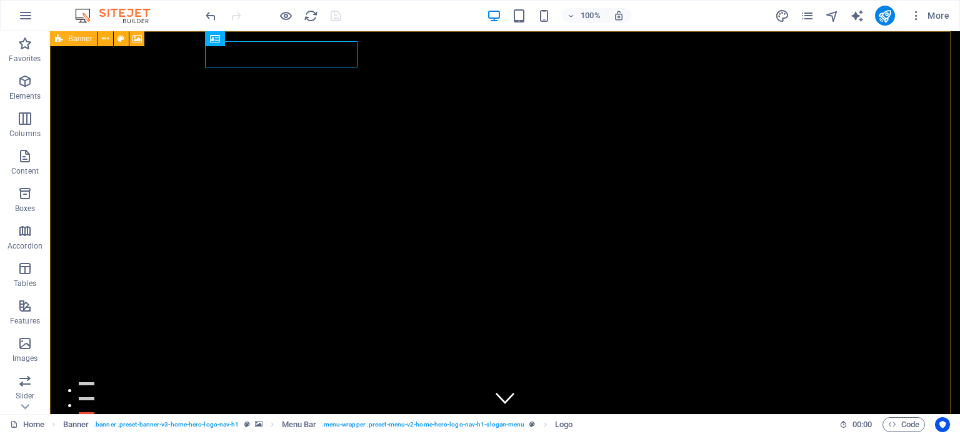
click at [65, 43] on div "Banner" at bounding box center [74, 38] width 48 height 15
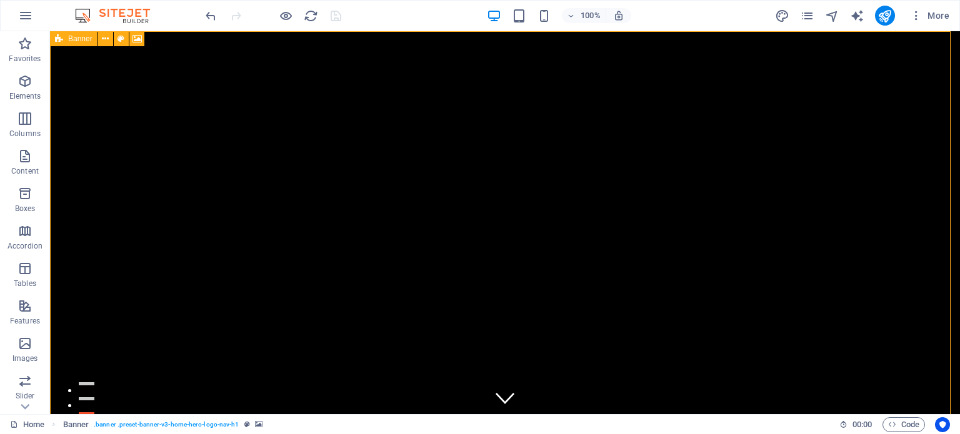
click at [65, 38] on div "Banner" at bounding box center [74, 38] width 48 height 15
select select "vh"
select select "header"
select select "ms"
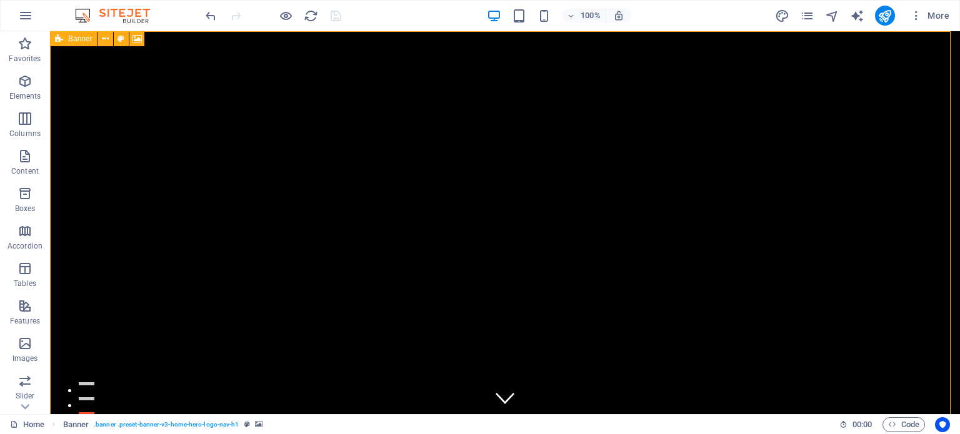
select select "s"
select select "progressive"
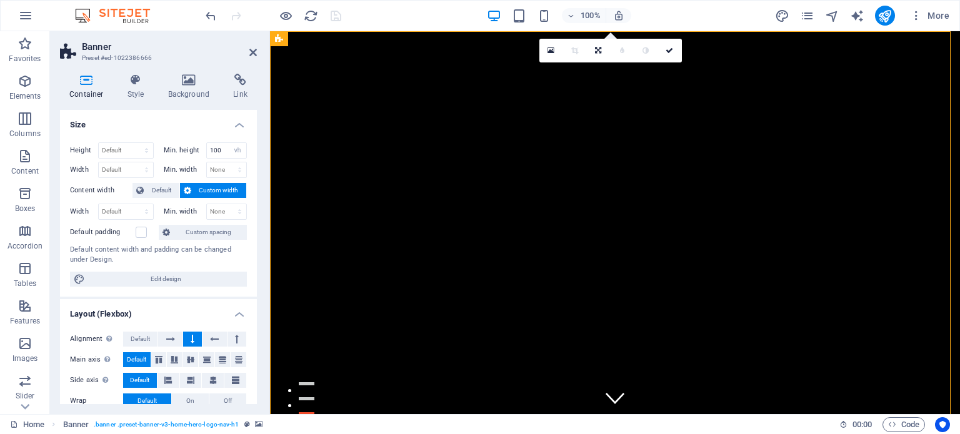
scroll to position [210, 0]
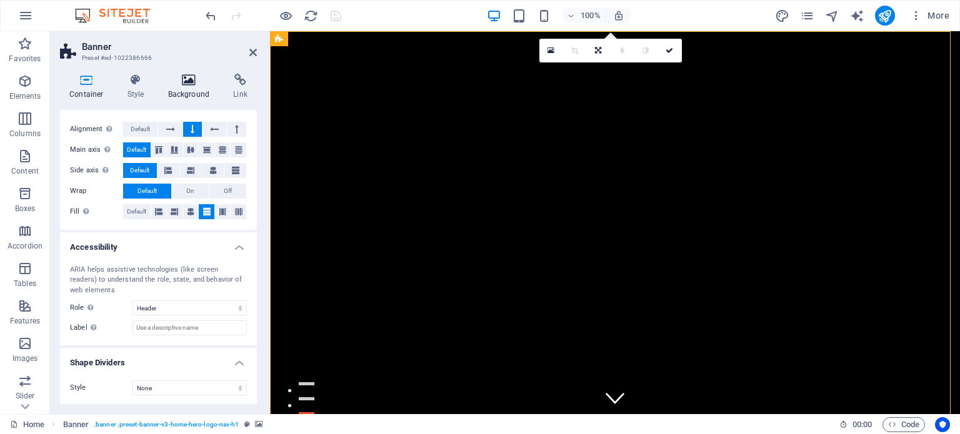
click at [190, 78] on icon at bounding box center [189, 80] width 61 height 13
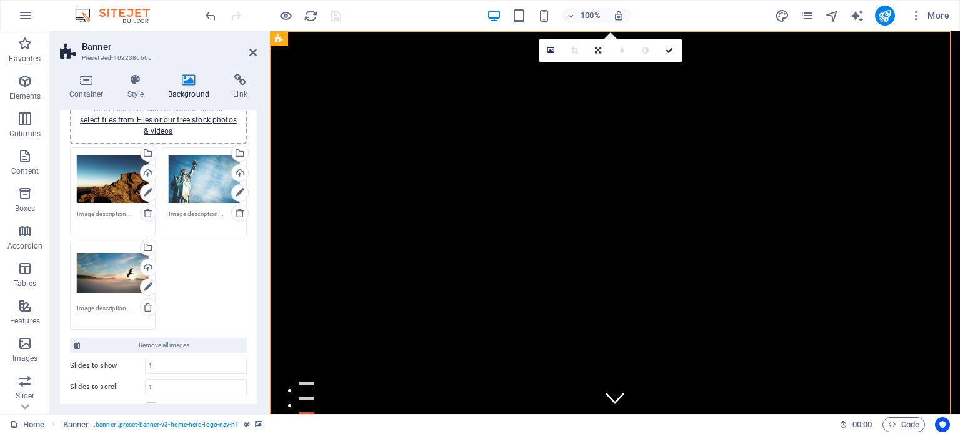
scroll to position [0, 0]
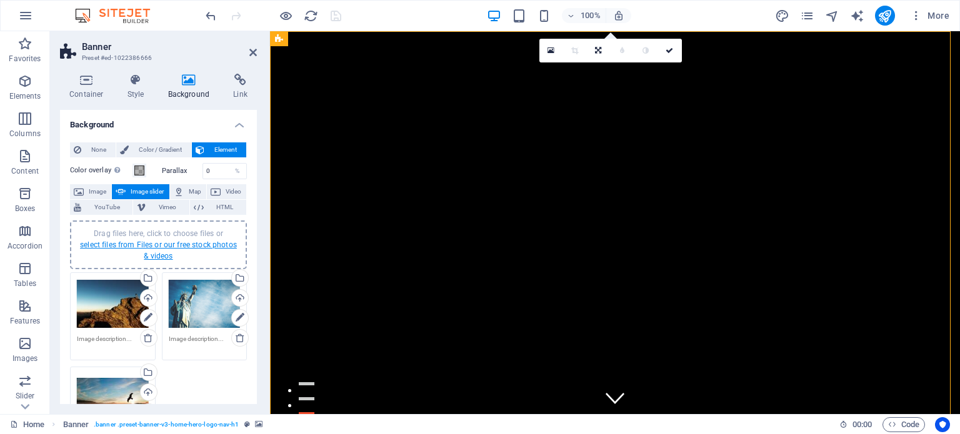
click at [175, 246] on link "select files from Files or our free stock photos & videos" at bounding box center [158, 251] width 157 height 20
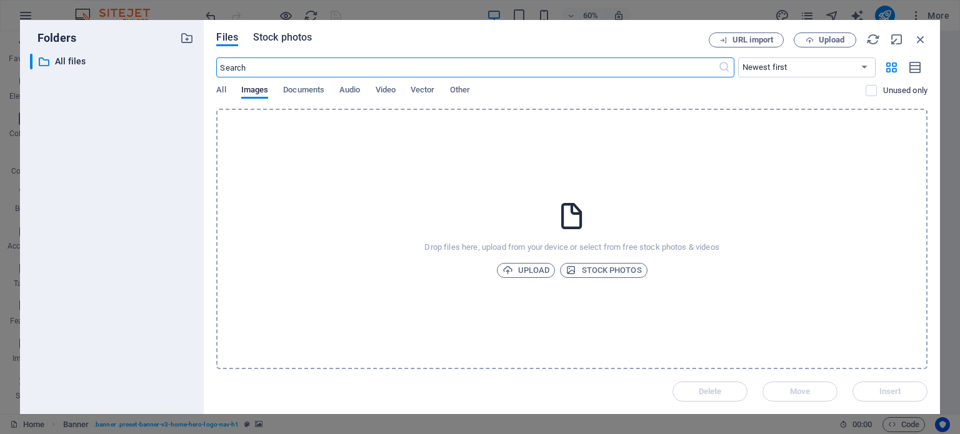
click at [262, 34] on span "Stock photos" at bounding box center [282, 37] width 59 height 15
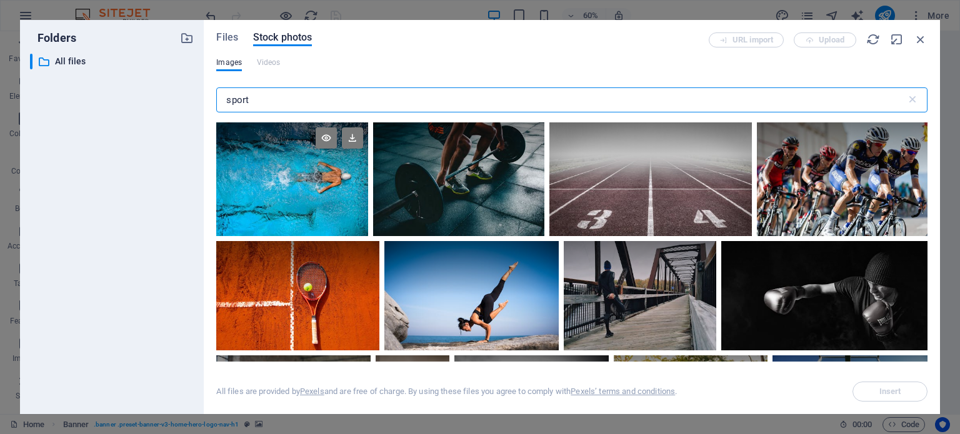
type input "sport"
click at [324, 184] on div at bounding box center [292, 180] width 152 height 114
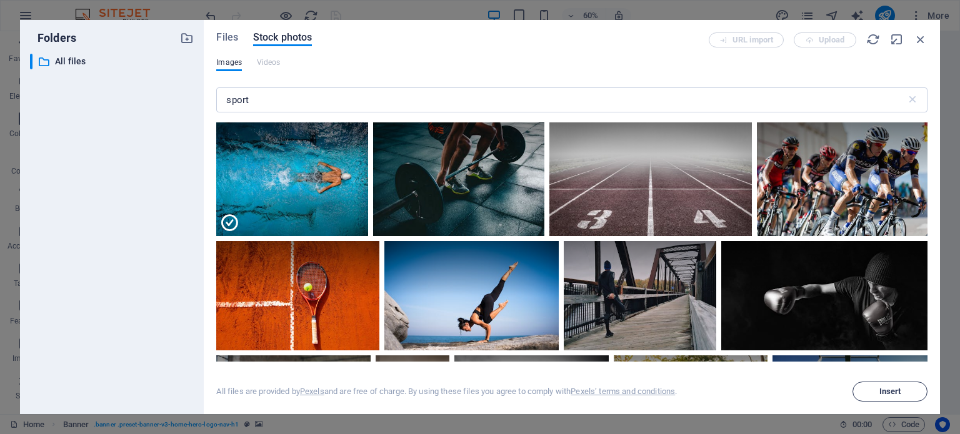
click at [897, 388] on span "Insert" at bounding box center [890, 392] width 22 height 8
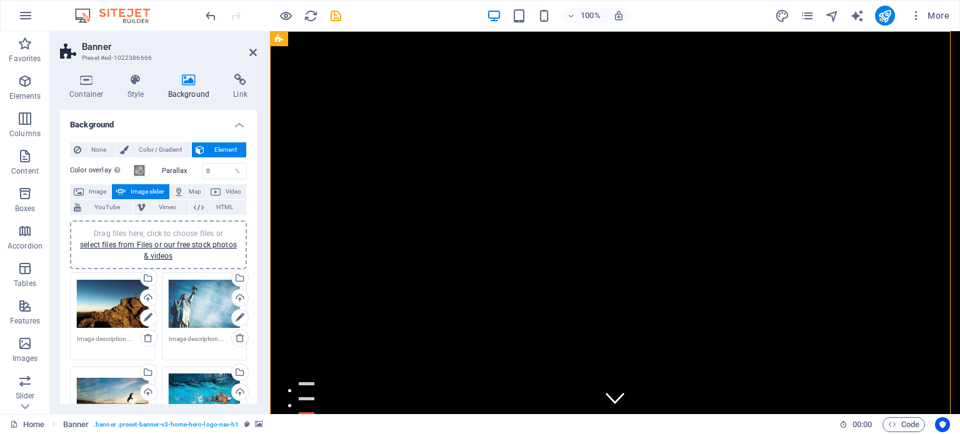
scroll to position [63, 0]
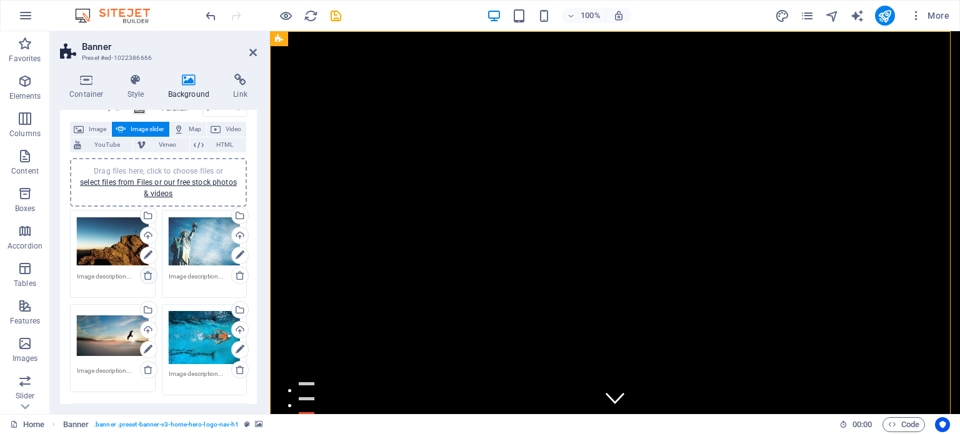
click at [150, 274] on icon at bounding box center [148, 276] width 10 height 10
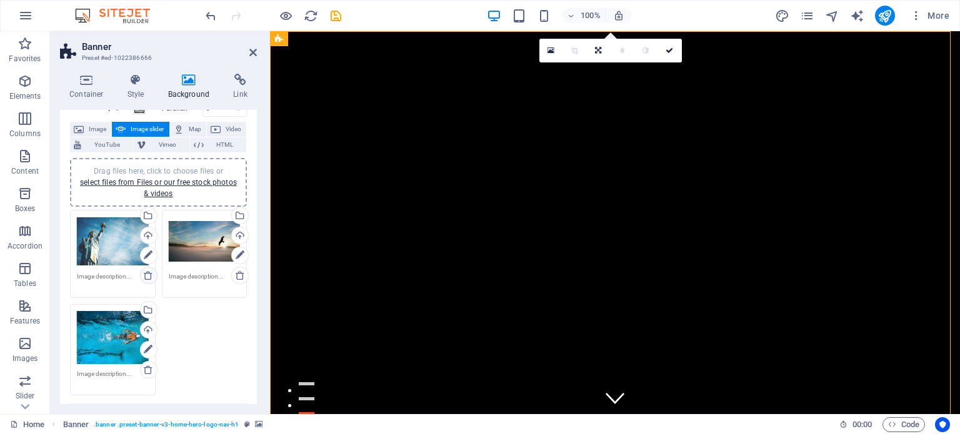
click at [148, 276] on icon at bounding box center [148, 276] width 10 height 10
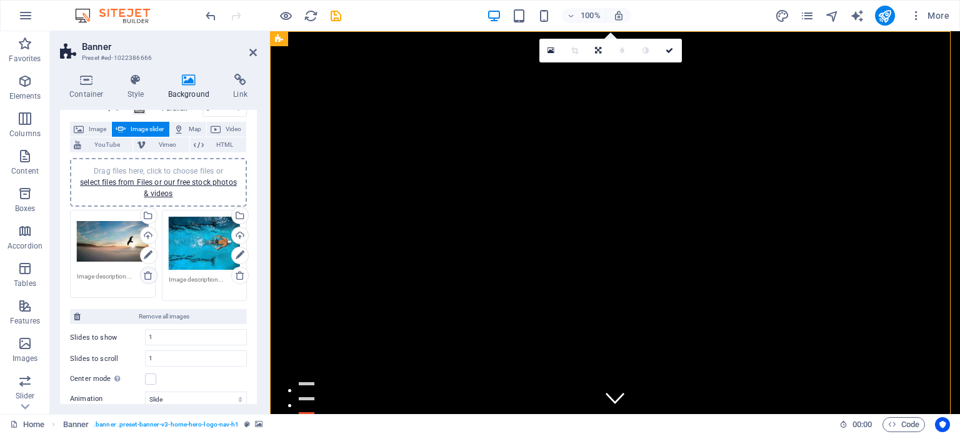
click at [148, 276] on icon at bounding box center [148, 276] width 10 height 10
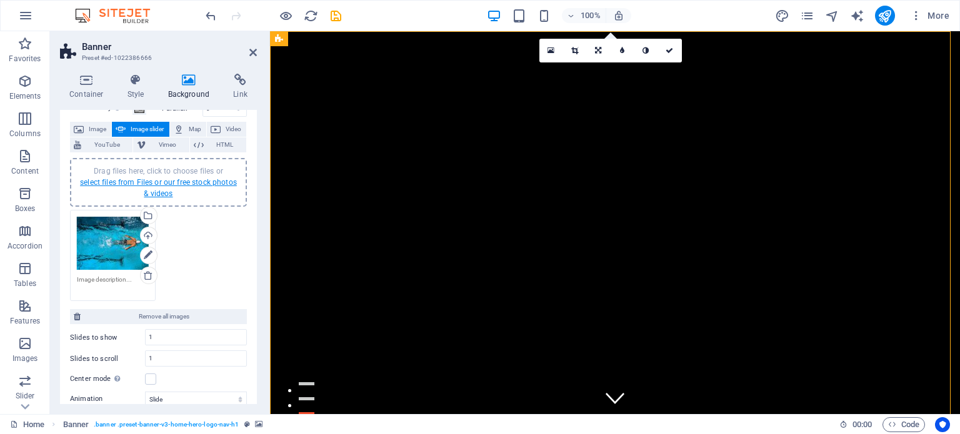
click at [193, 181] on link "select files from Files or our free stock photos & videos" at bounding box center [158, 188] width 157 height 20
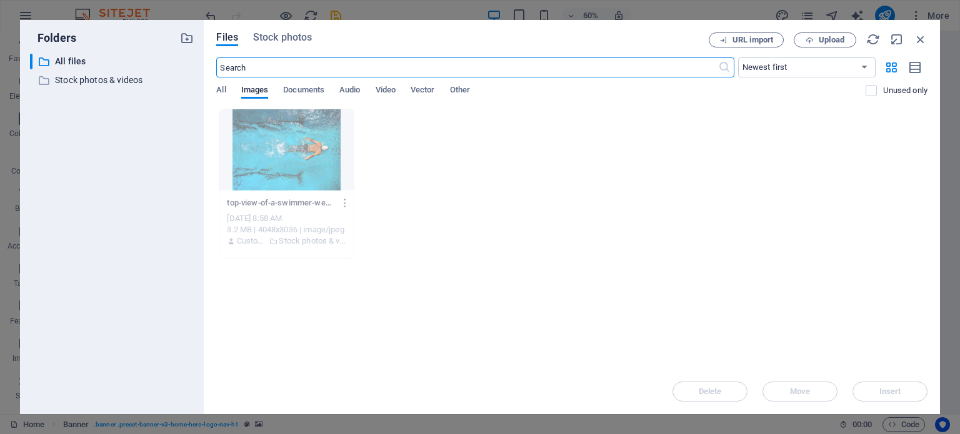
click at [324, 68] on input "text" at bounding box center [466, 68] width 501 height 20
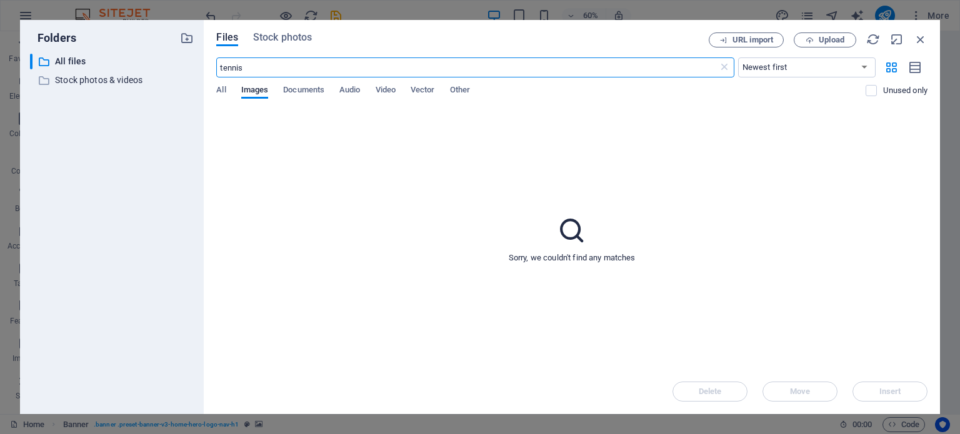
type input "tennis"
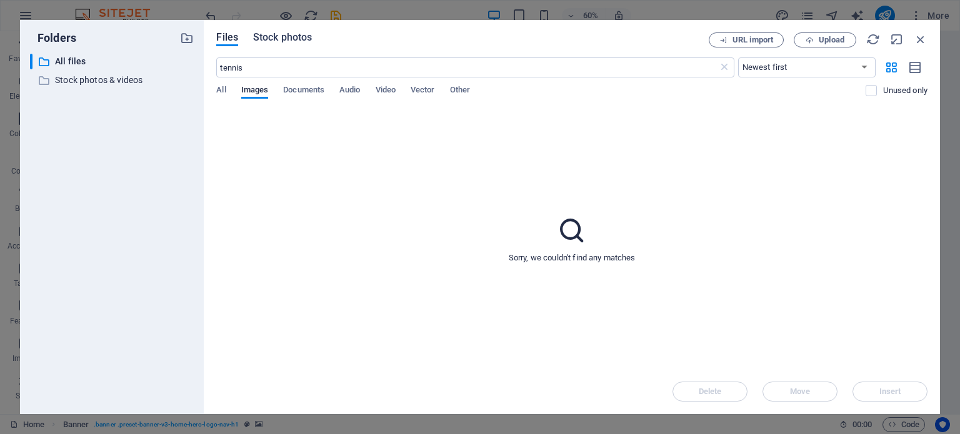
click at [300, 37] on span "Stock photos" at bounding box center [282, 37] width 59 height 15
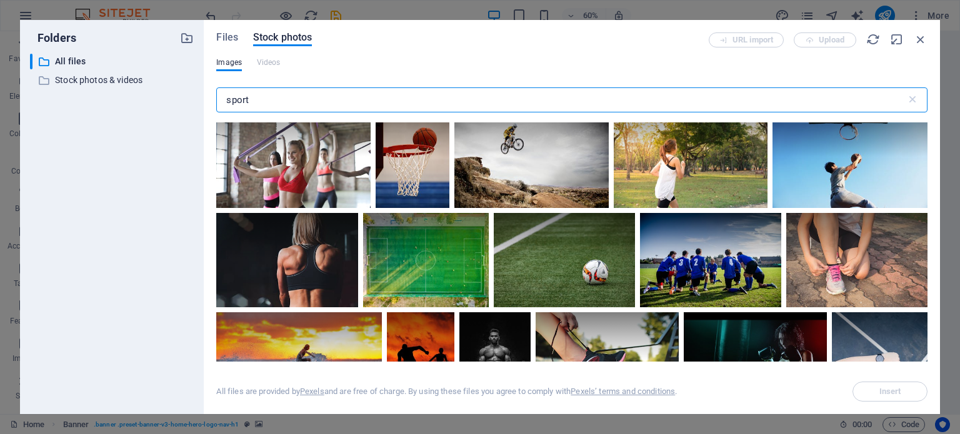
scroll to position [313, 0]
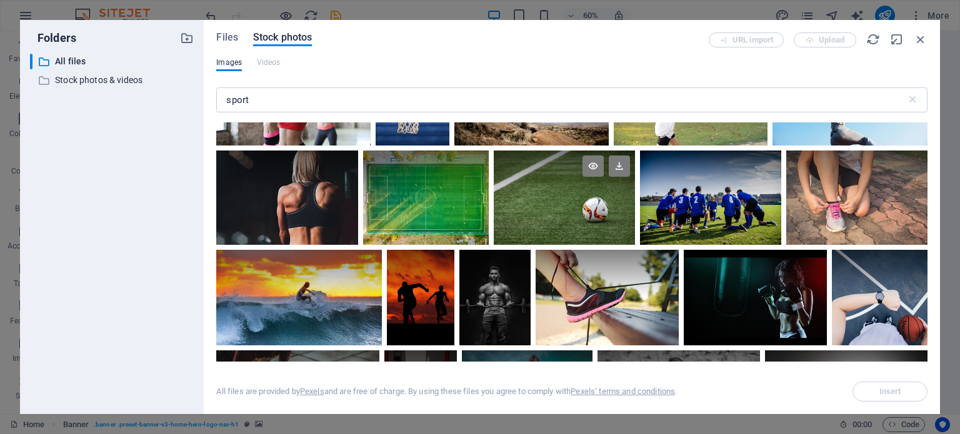
click at [540, 209] on div at bounding box center [564, 198] width 141 height 94
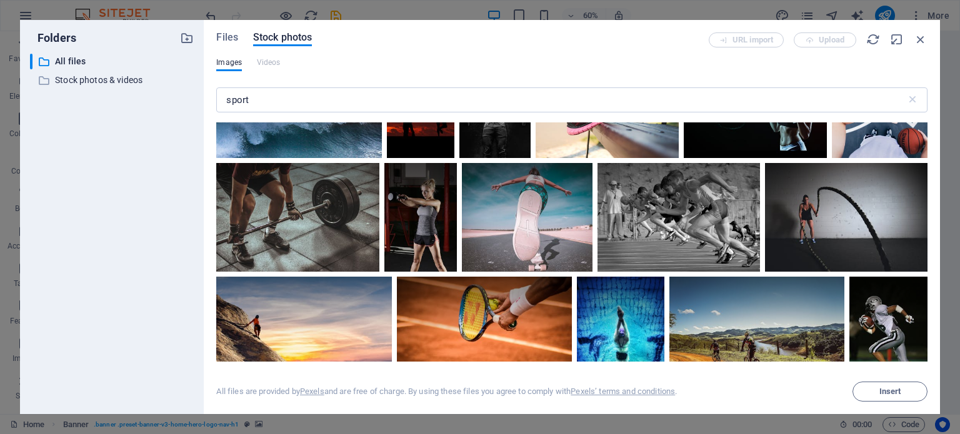
scroll to position [563, 0]
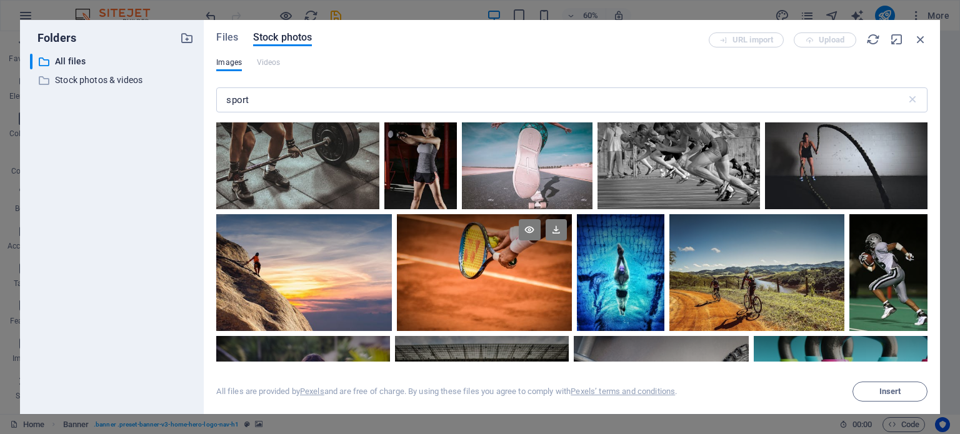
click at [495, 289] on div at bounding box center [484, 272] width 175 height 117
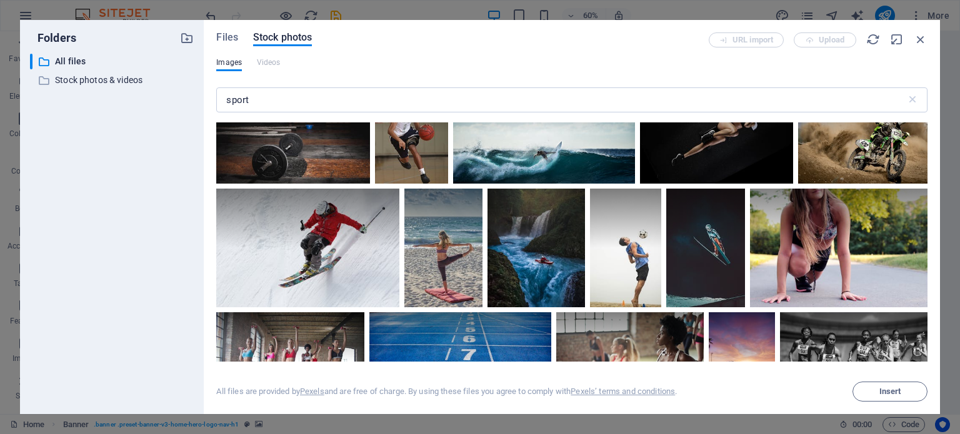
scroll to position [1000, 0]
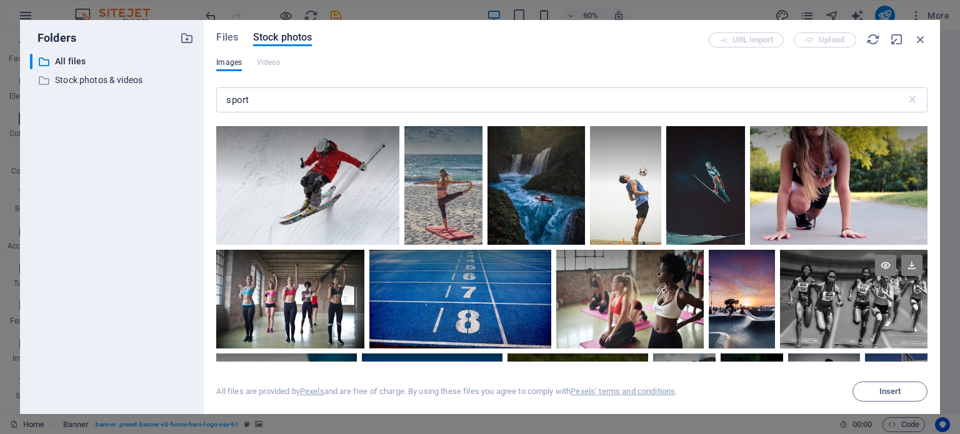
click at [878, 303] on div at bounding box center [854, 299] width 148 height 99
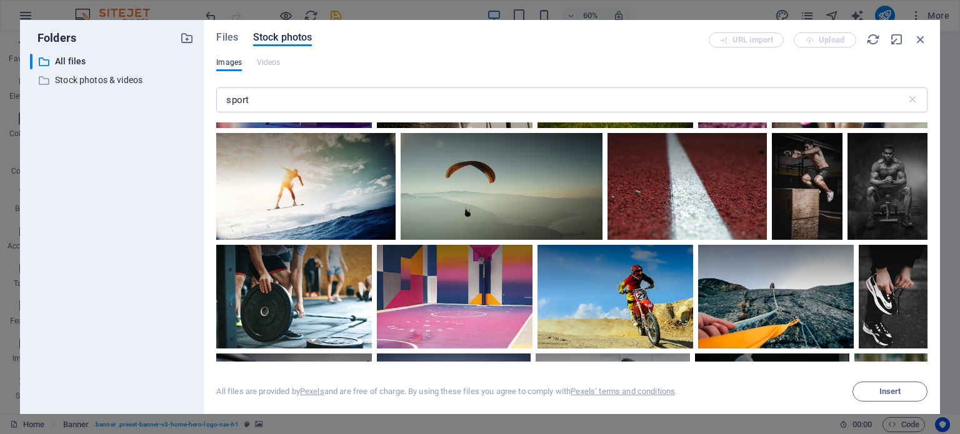
scroll to position [1875, 0]
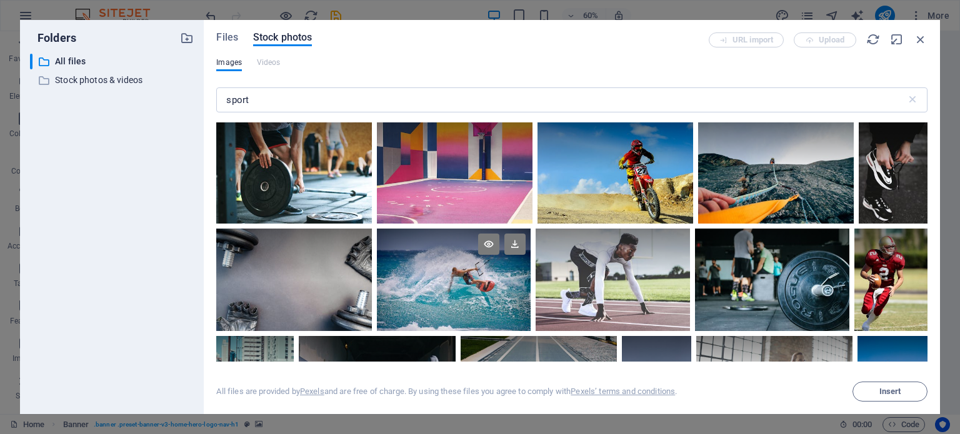
click at [531, 314] on div at bounding box center [454, 280] width 154 height 103
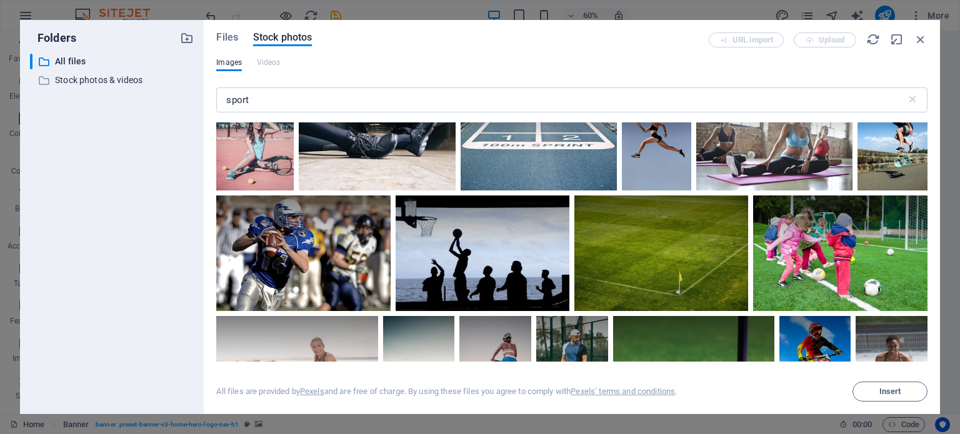
scroll to position [2188, 0]
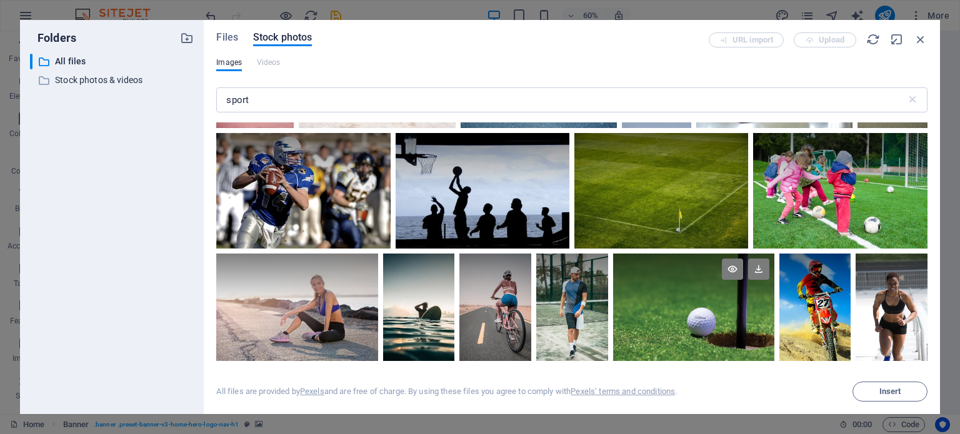
click at [639, 321] on div at bounding box center [693, 308] width 161 height 108
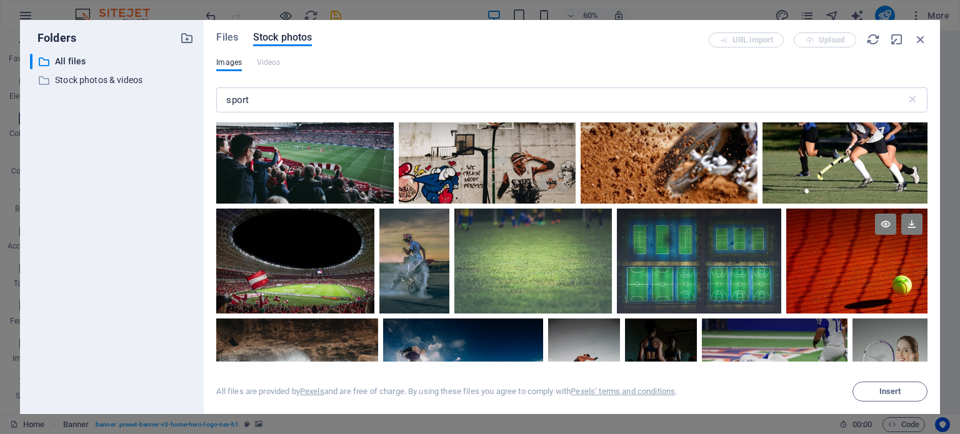
scroll to position [3500, 0]
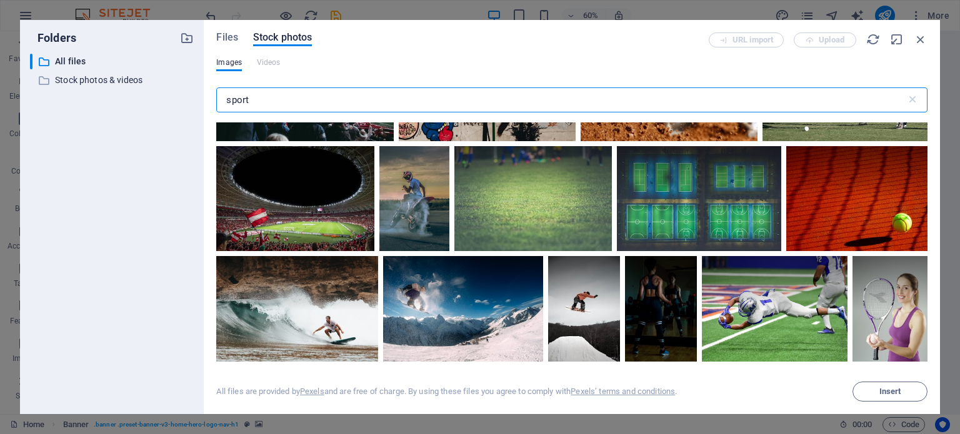
drag, startPoint x: 274, startPoint y: 101, endPoint x: 195, endPoint y: 93, distance: 79.1
click at [195, 93] on div "Folders ​ All files All files ​ Stock photos & videos Stock photos & videos Fil…" at bounding box center [480, 217] width 920 height 394
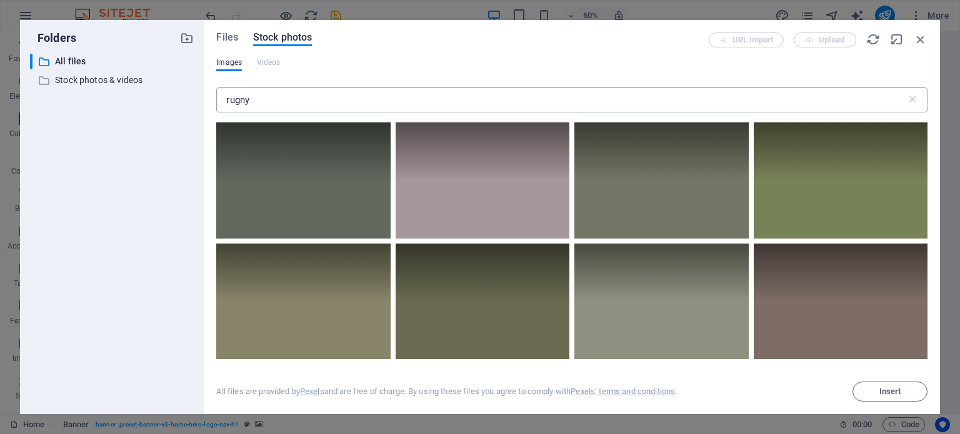
click at [245, 101] on input "rugny" at bounding box center [560, 100] width 689 height 25
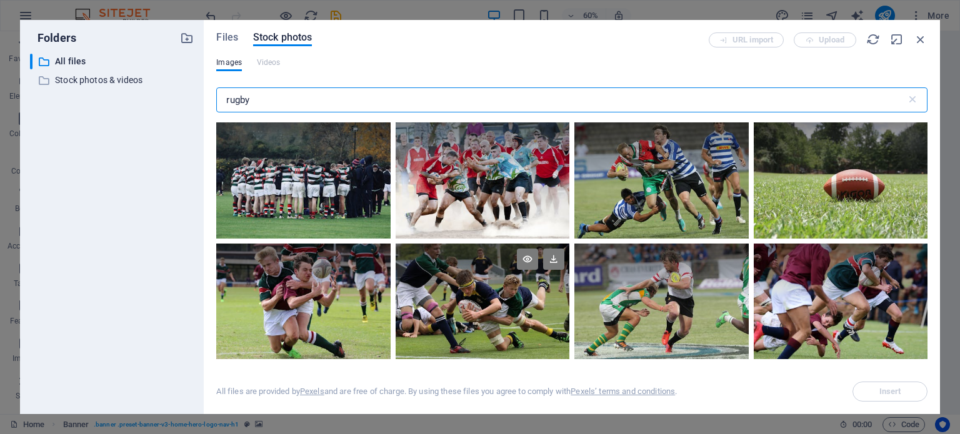
scroll to position [63, 0]
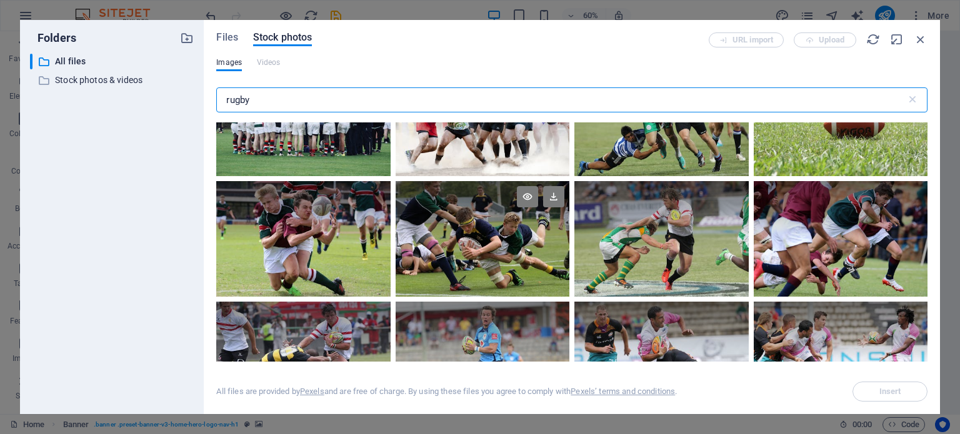
click at [494, 246] on div at bounding box center [483, 239] width 174 height 116
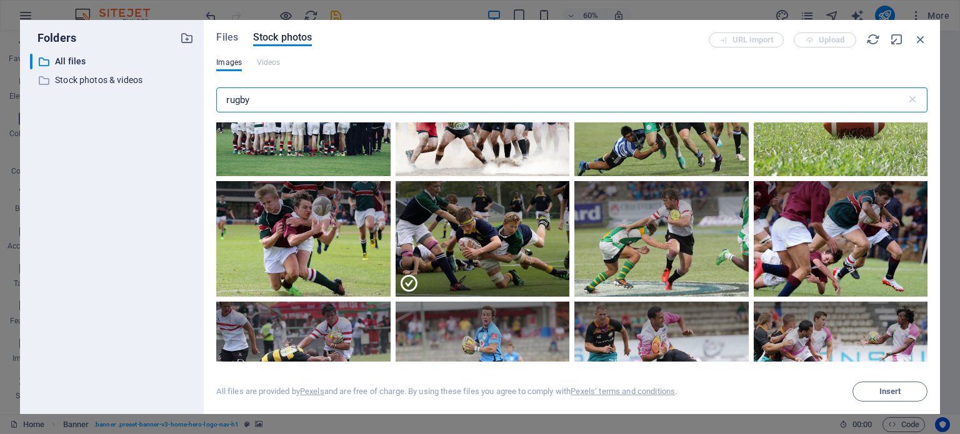
drag, startPoint x: 253, startPoint y: 97, endPoint x: 215, endPoint y: 95, distance: 38.2
click at [215, 95] on div "Files Stock photos URL import Upload Images Videos rugby ​ All files are provid…" at bounding box center [572, 217] width 736 height 394
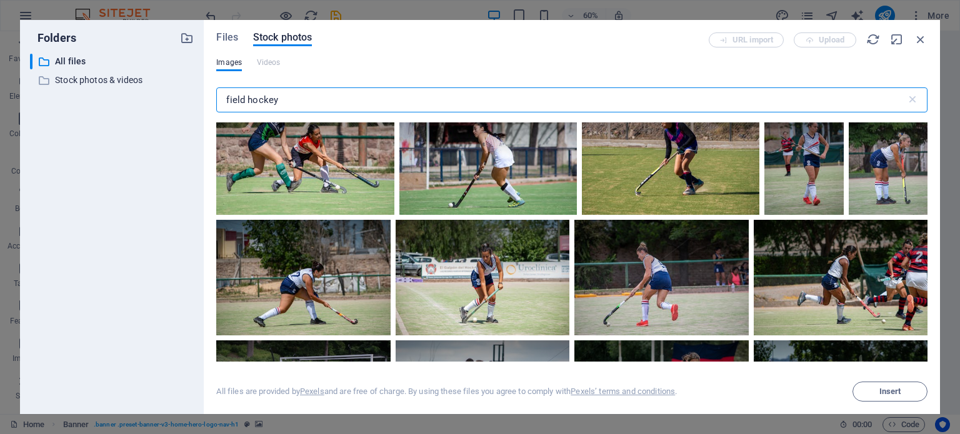
scroll to position [2250, 0]
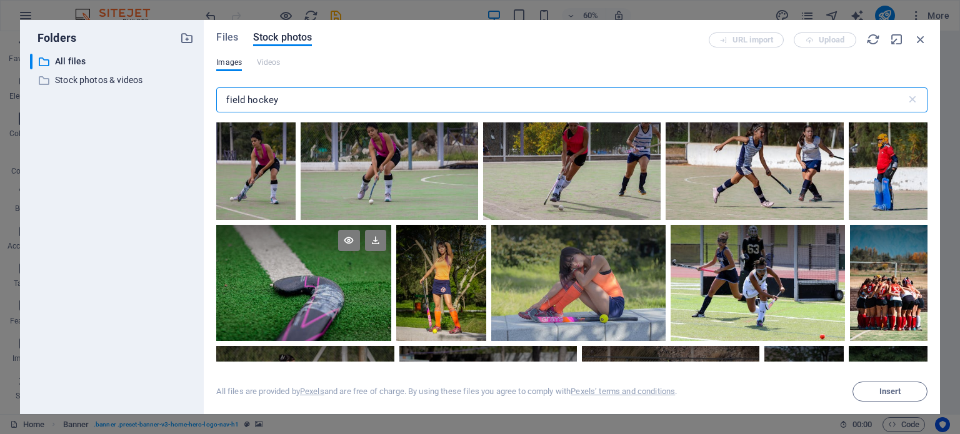
type input "field hockey"
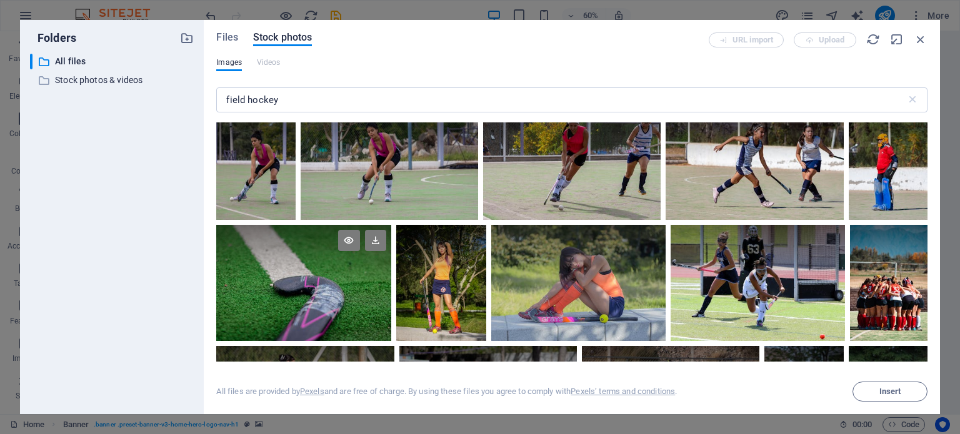
click at [288, 294] on div at bounding box center [303, 283] width 174 height 117
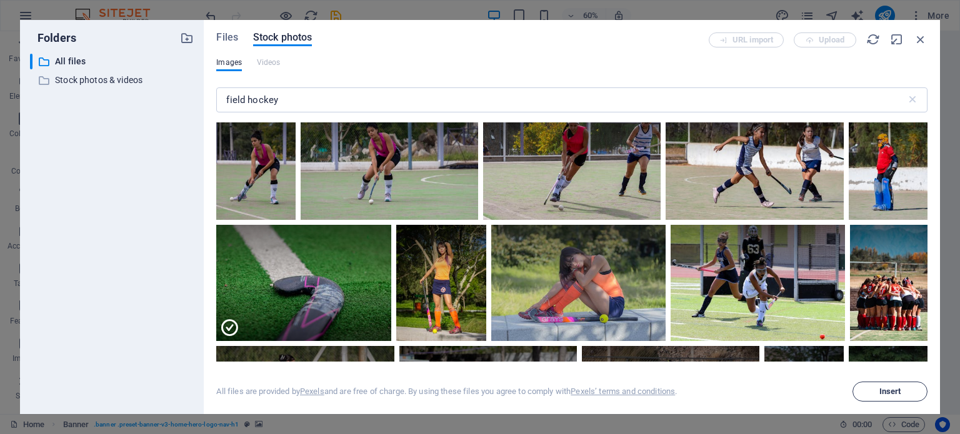
click at [904, 393] on span "Insert" at bounding box center [890, 392] width 64 height 8
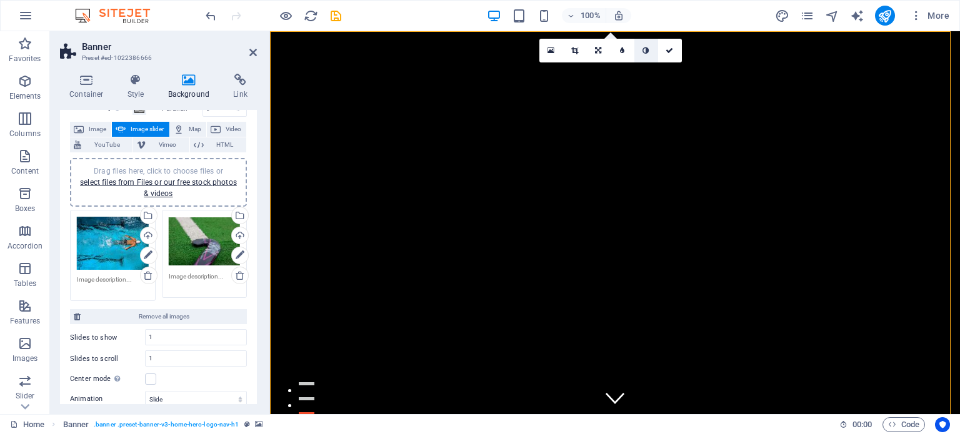
click at [643, 51] on icon at bounding box center [646, 51] width 6 height 8
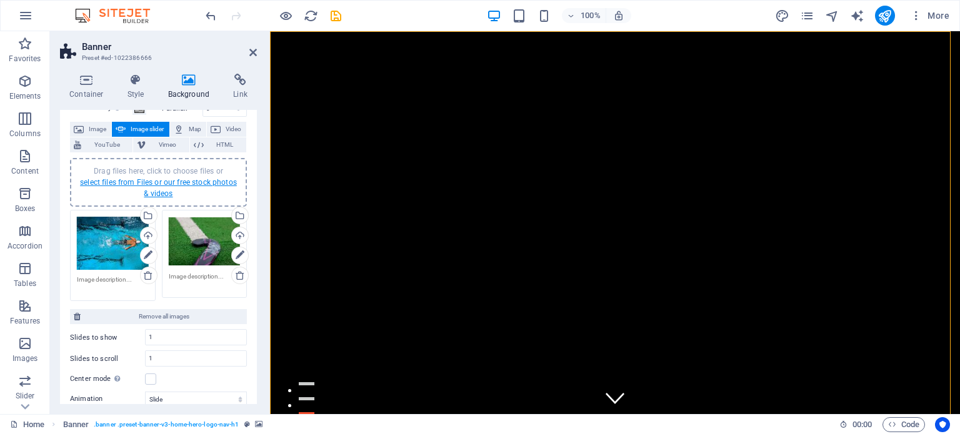
scroll to position [125, 0]
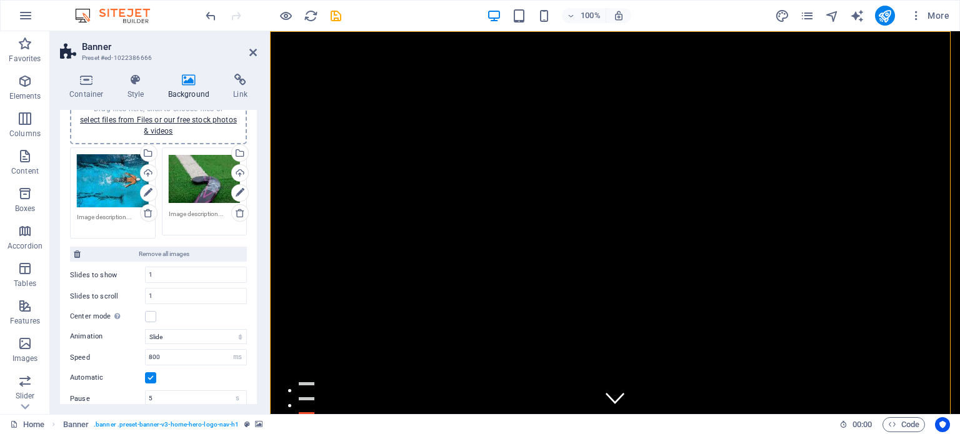
click at [198, 169] on div "Drag files here, click to choose files or select files from Files or our free s…" at bounding box center [205, 179] width 72 height 50
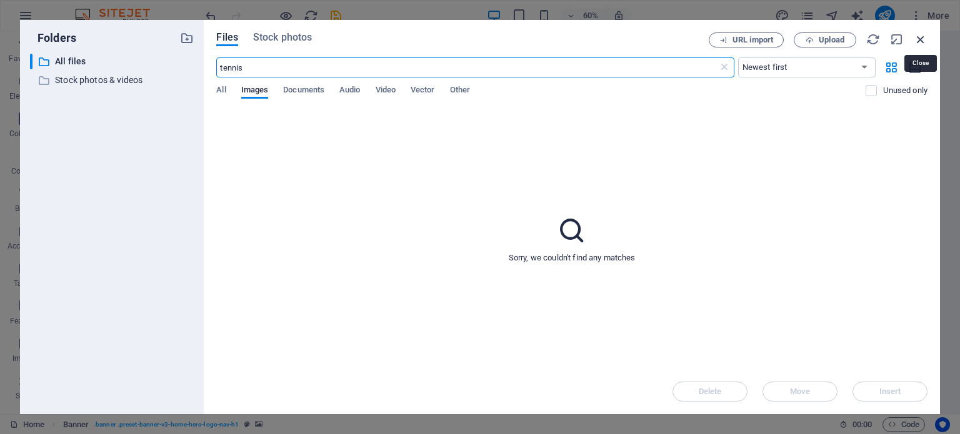
click at [921, 35] on icon "button" at bounding box center [921, 40] width 14 height 14
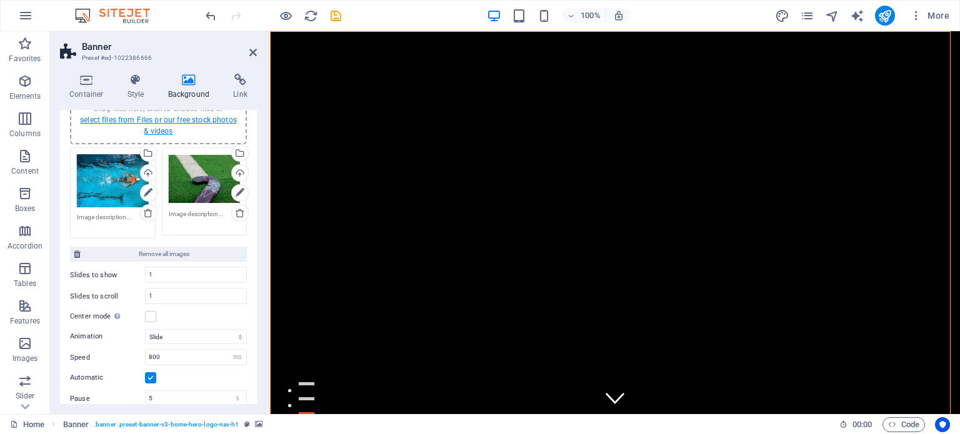
click at [168, 119] on link "select files from Files or our free stock photos & videos" at bounding box center [158, 126] width 157 height 20
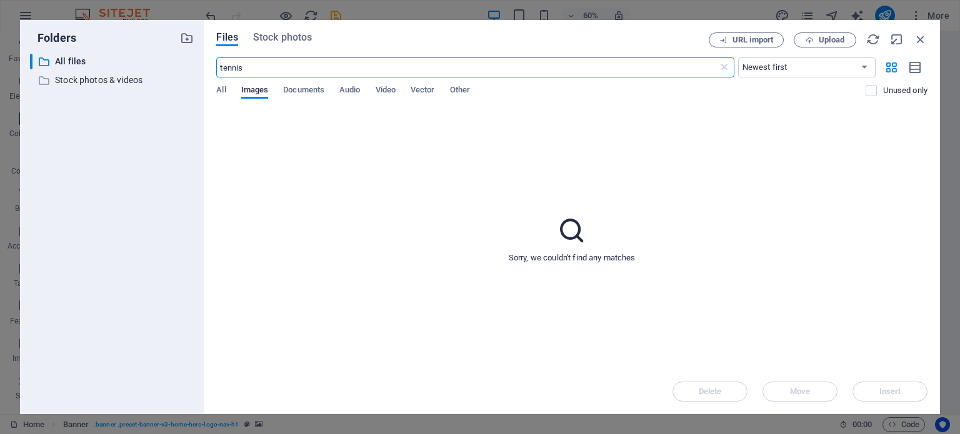
drag, startPoint x: 313, startPoint y: 69, endPoint x: 158, endPoint y: 69, distance: 154.4
click at [158, 69] on div "Folders ​ All files All files ​ Stock photos & videos Stock photos & videos Fil…" at bounding box center [480, 217] width 920 height 394
type input "sport"
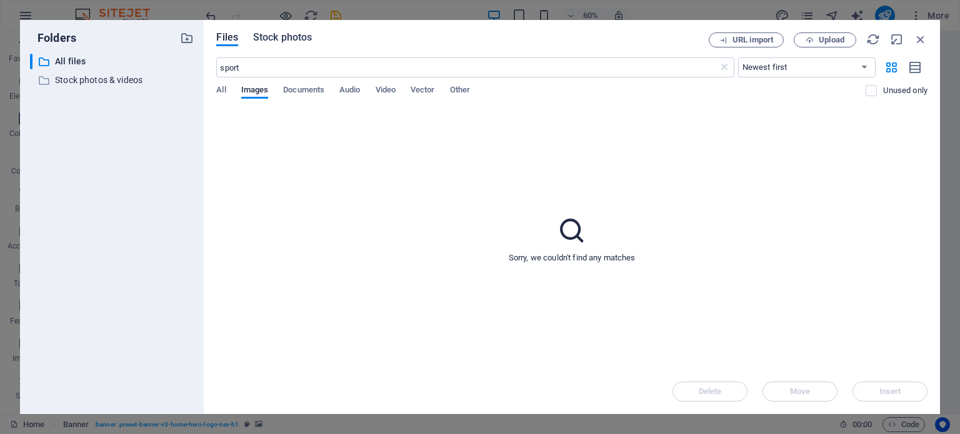
click at [290, 32] on div "Files Stock photos URL import Upload sport ​ Newest first Oldest first Name (A-…" at bounding box center [572, 217] width 736 height 394
click at [286, 39] on span "Stock photos" at bounding box center [282, 37] width 59 height 15
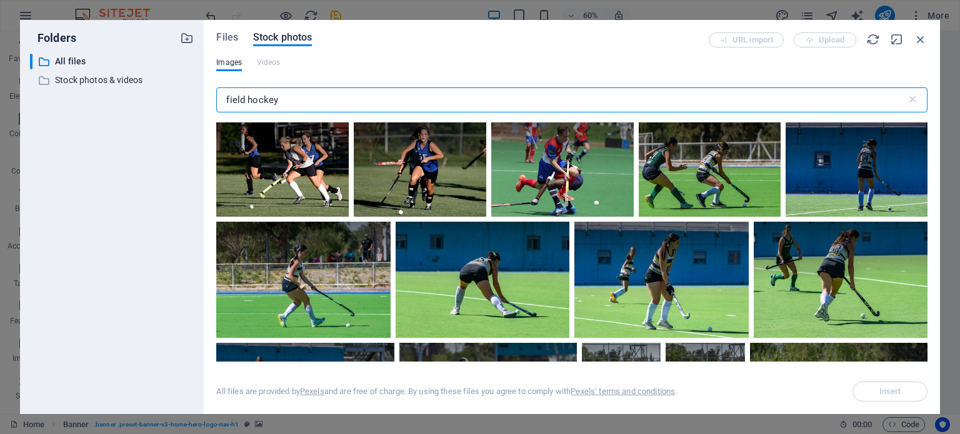
drag, startPoint x: 298, startPoint y: 105, endPoint x: 180, endPoint y: 134, distance: 121.1
click at [197, 104] on div "Folders ​ All files All files ​ Stock photos & videos Stock photos & videos Fil…" at bounding box center [480, 217] width 920 height 394
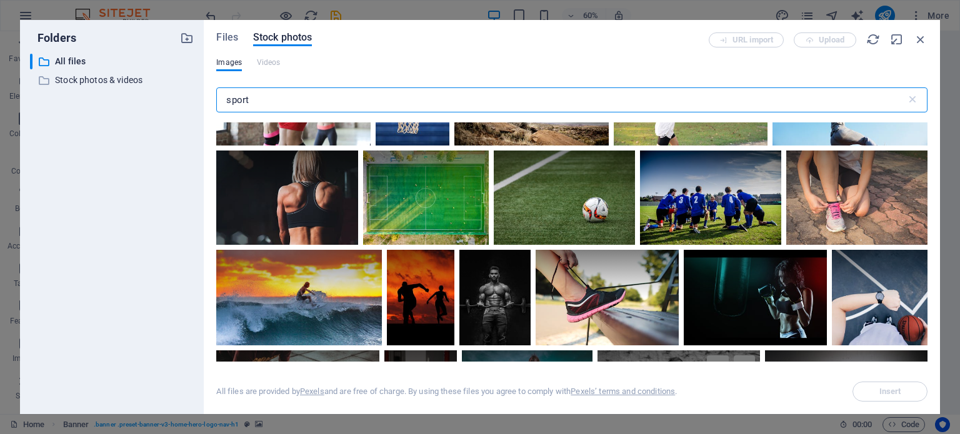
scroll to position [375, 0]
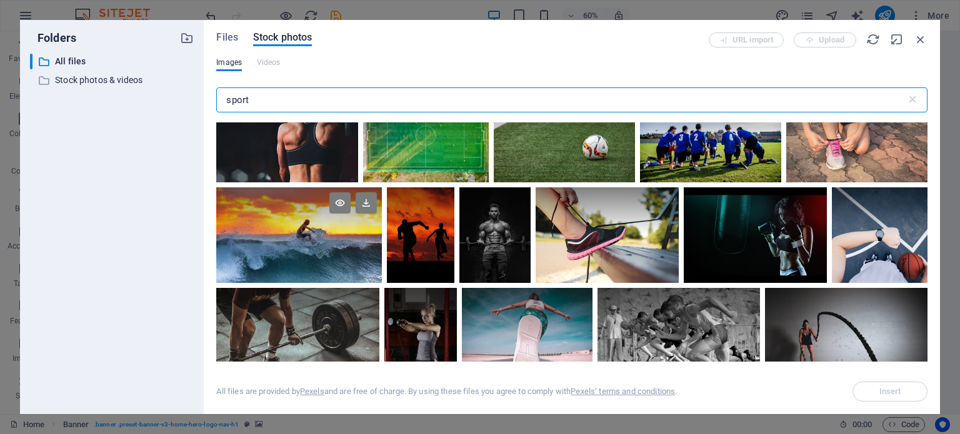
type input "sport"
click at [293, 231] on div at bounding box center [299, 212] width 166 height 48
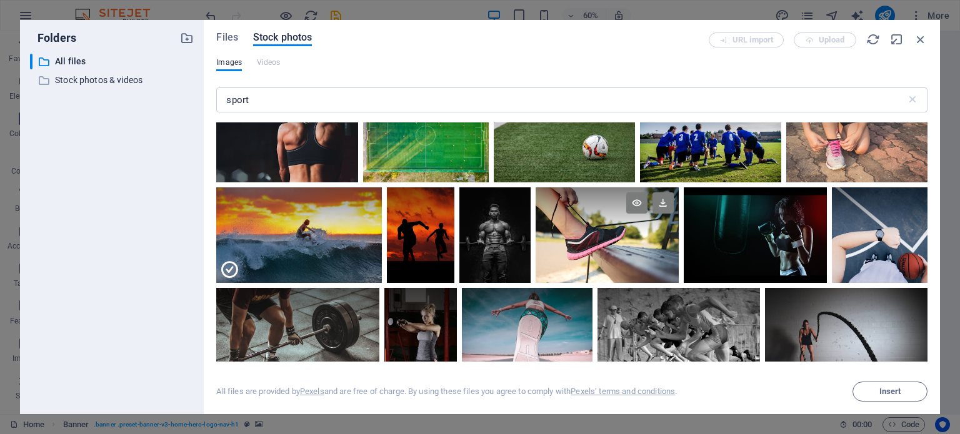
scroll to position [500, 0]
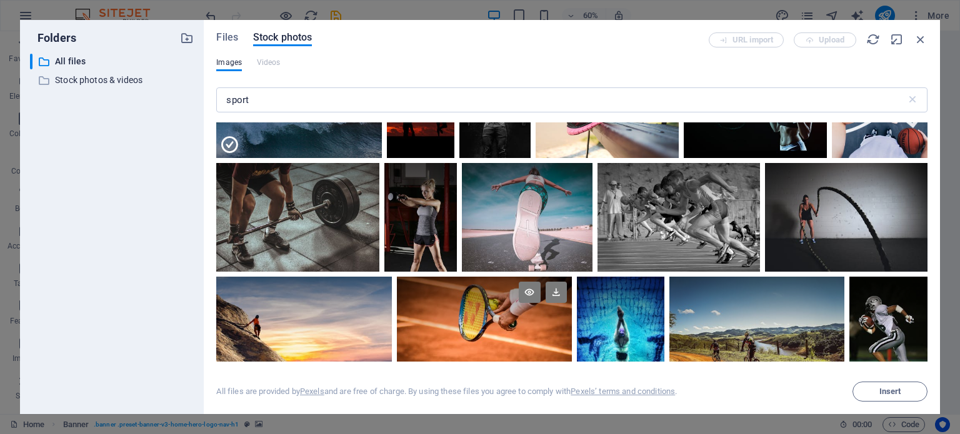
click at [535, 321] on div at bounding box center [484, 306] width 175 height 58
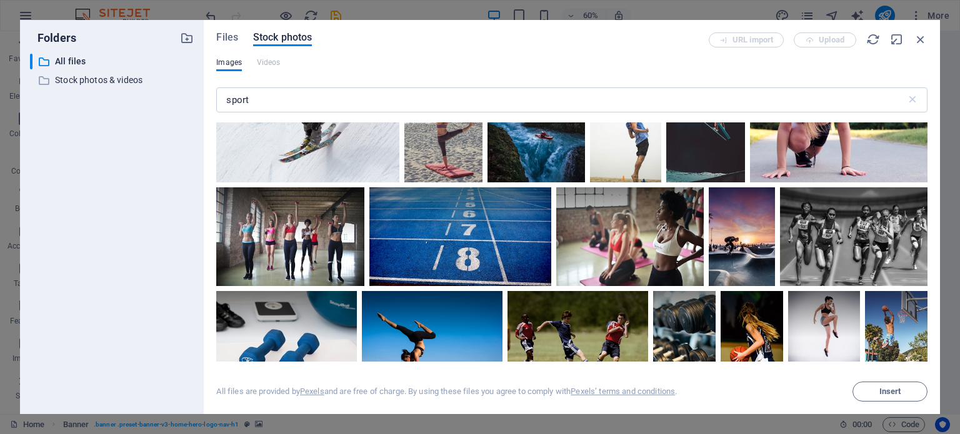
scroll to position [1125, 0]
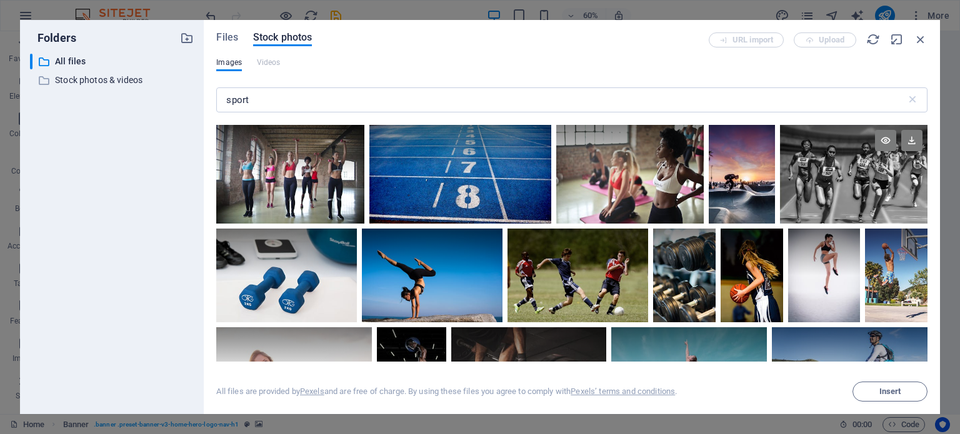
click at [849, 188] on div at bounding box center [854, 174] width 148 height 99
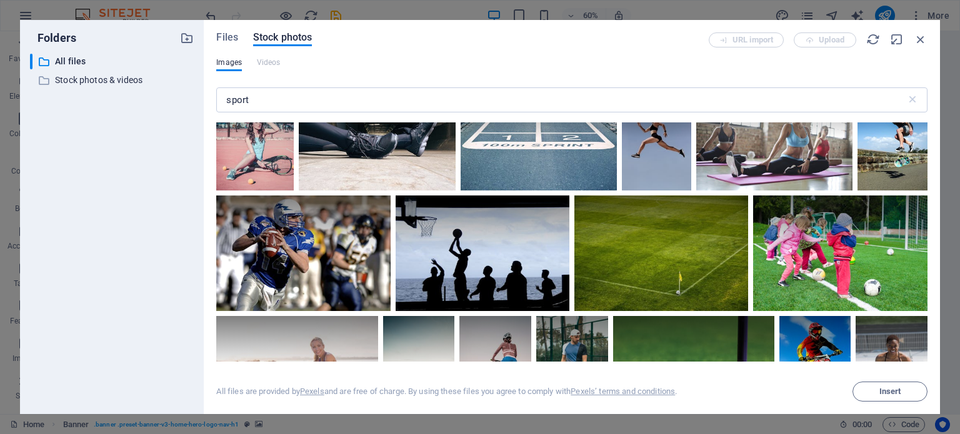
scroll to position [2250, 0]
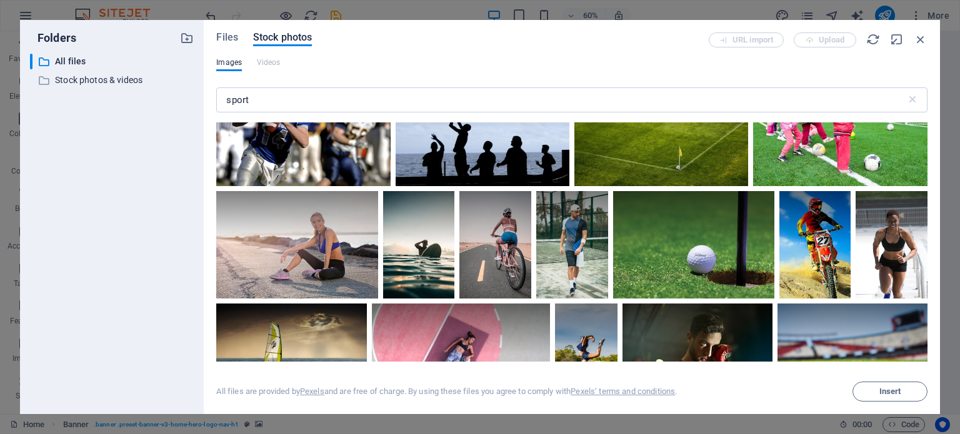
click at [655, 258] on div at bounding box center [693, 245] width 161 height 108
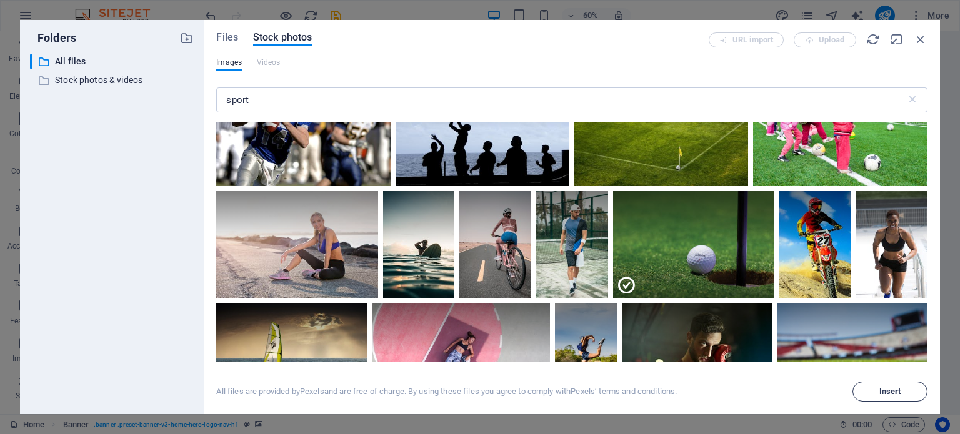
click at [899, 390] on span "Insert" at bounding box center [890, 392] width 22 height 8
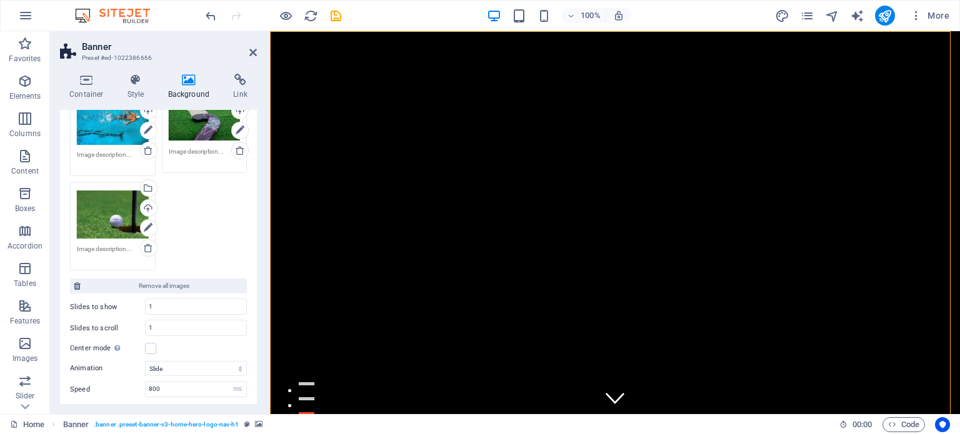
scroll to position [125, 0]
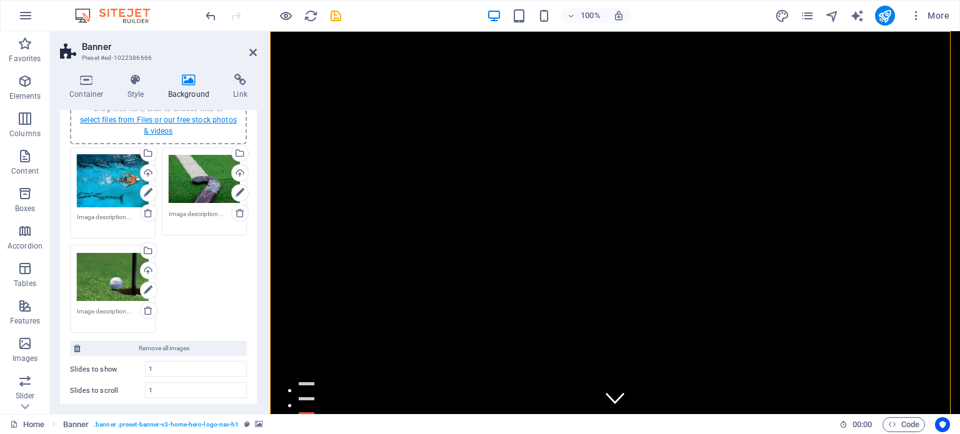
click at [157, 121] on link "select files from Files or our free stock photos & videos" at bounding box center [158, 126] width 157 height 20
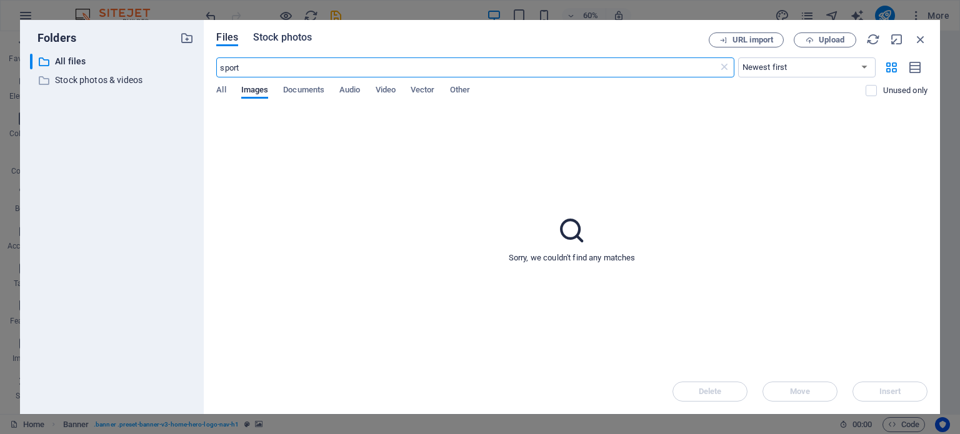
click at [293, 39] on span "Stock photos" at bounding box center [282, 37] width 59 height 15
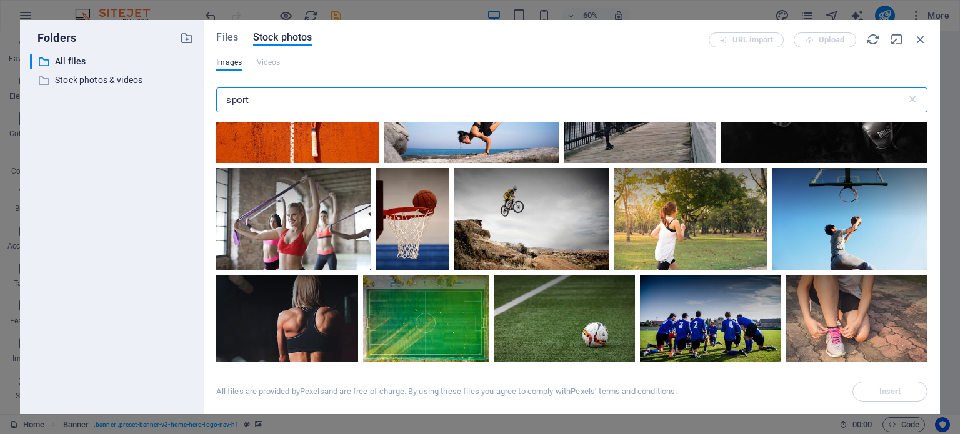
scroll to position [313, 0]
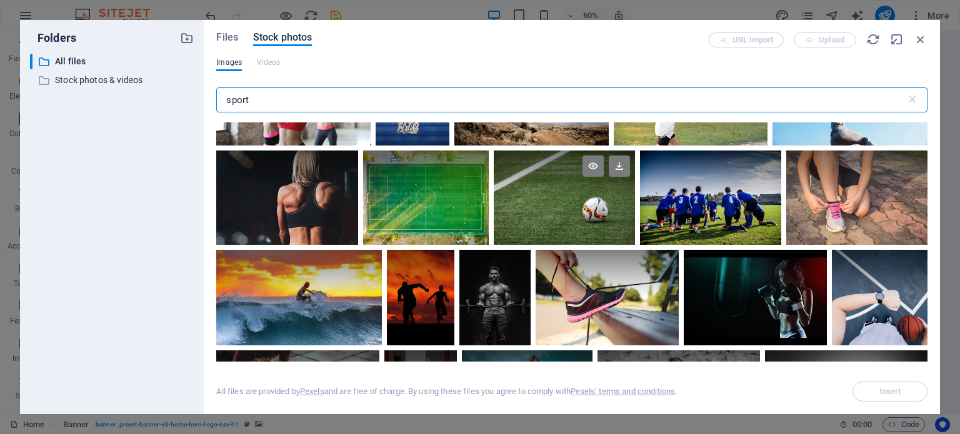
click at [595, 207] on div at bounding box center [564, 198] width 141 height 94
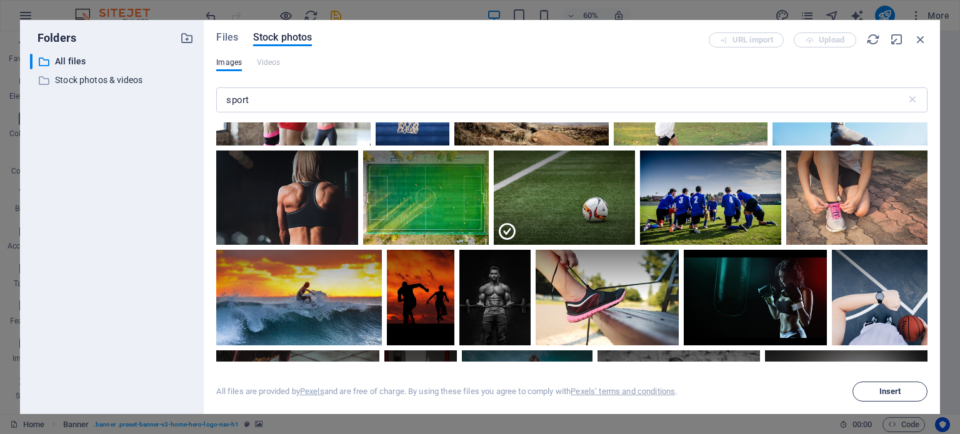
click at [868, 395] on span "Insert" at bounding box center [890, 392] width 64 height 8
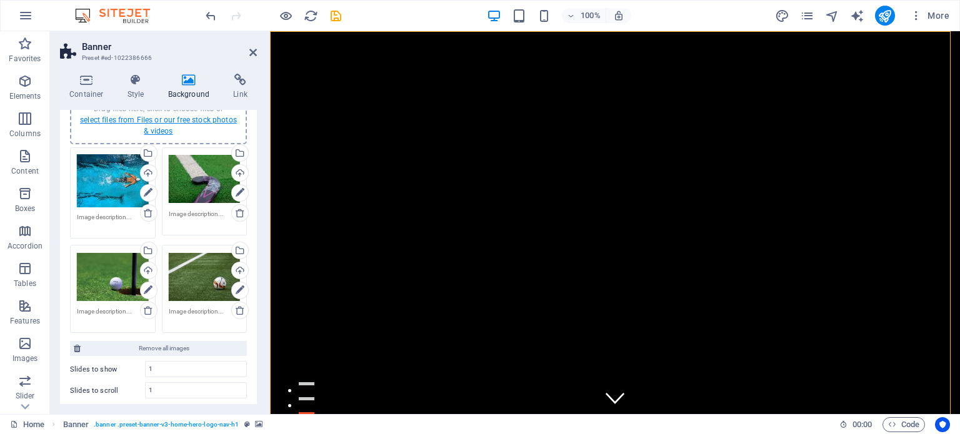
click at [176, 121] on link "select files from Files or our free stock photos & videos" at bounding box center [158, 126] width 157 height 20
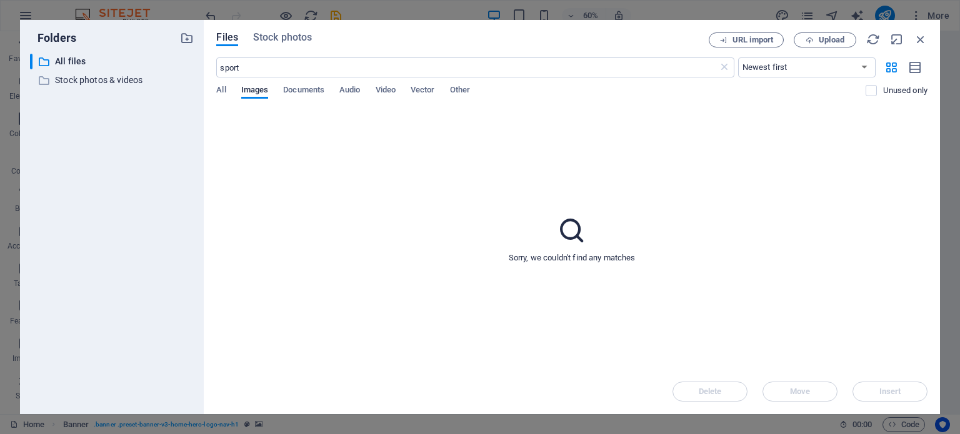
click at [270, 31] on div "Files Stock photos URL import Upload sport ​ Newest first Oldest first Name (A-…" at bounding box center [572, 217] width 736 height 394
click at [270, 37] on span "Stock photos" at bounding box center [282, 37] width 59 height 15
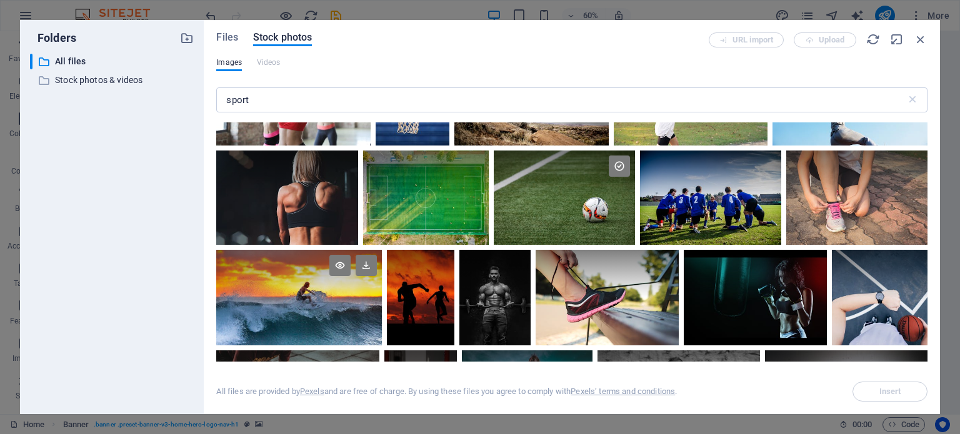
click at [353, 296] on div at bounding box center [299, 274] width 166 height 48
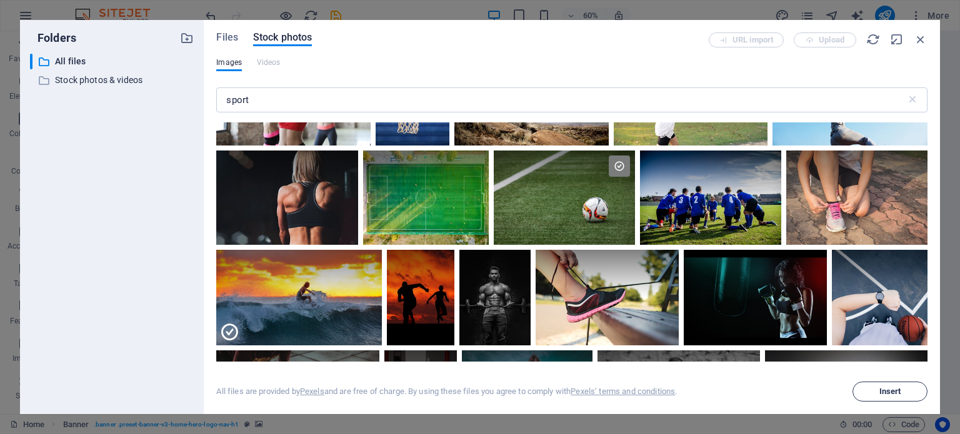
click at [906, 388] on span "Insert" at bounding box center [890, 392] width 64 height 8
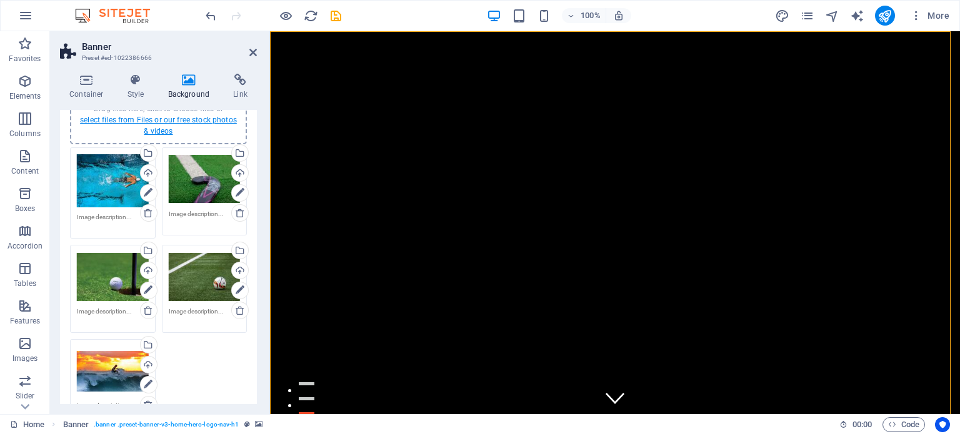
click at [168, 121] on link "select files from Files or our free stock photos & videos" at bounding box center [158, 126] width 157 height 20
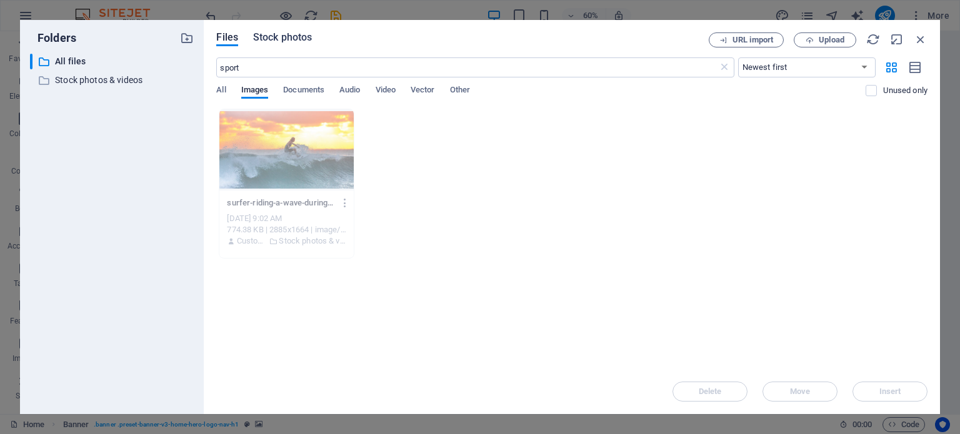
click at [280, 35] on span "Stock photos" at bounding box center [282, 37] width 59 height 15
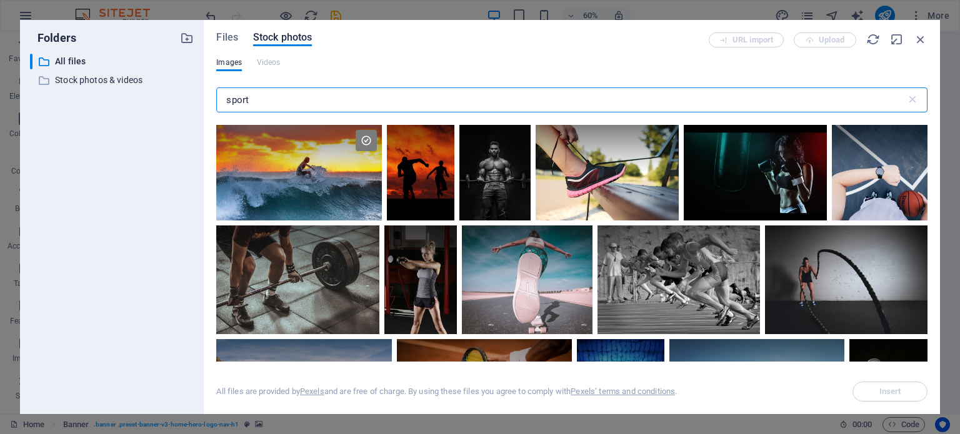
scroll to position [625, 0]
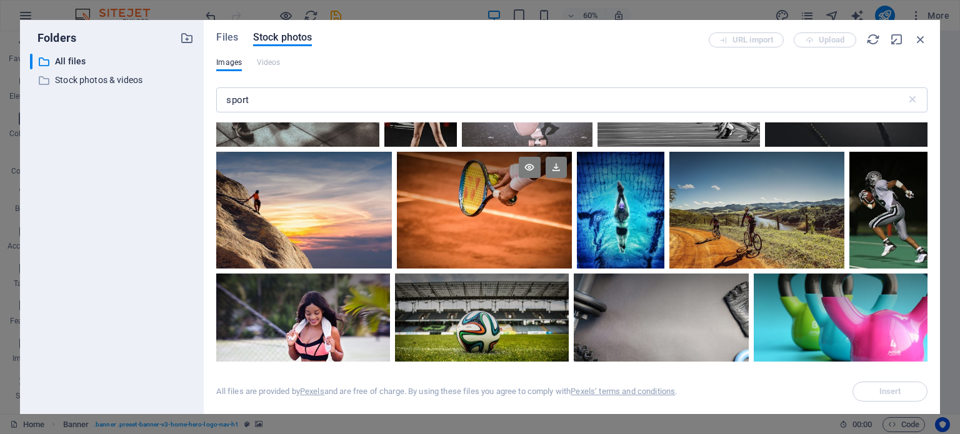
click at [516, 231] on div at bounding box center [484, 210] width 175 height 117
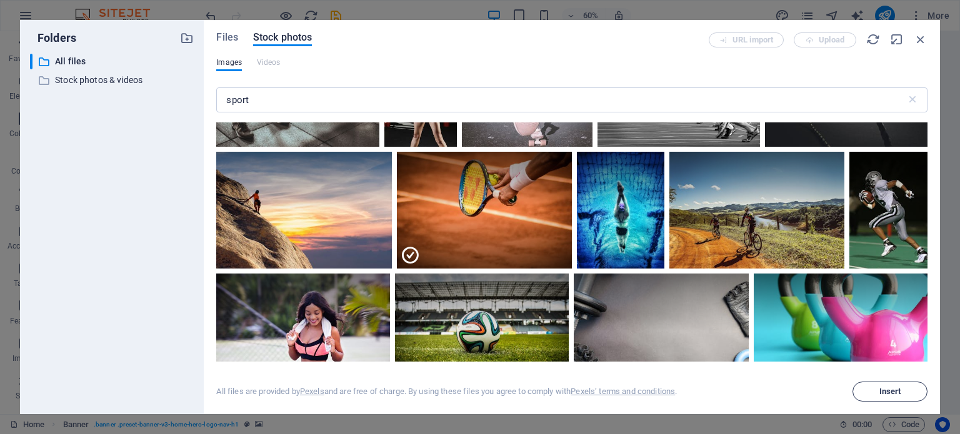
click at [908, 391] on span "Insert" at bounding box center [890, 392] width 64 height 8
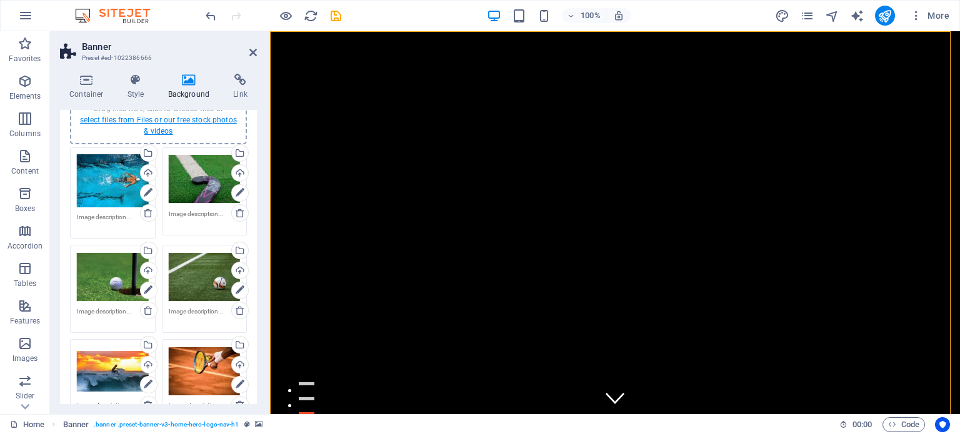
click at [183, 119] on link "select files from Files or our free stock photos & videos" at bounding box center [158, 126] width 157 height 20
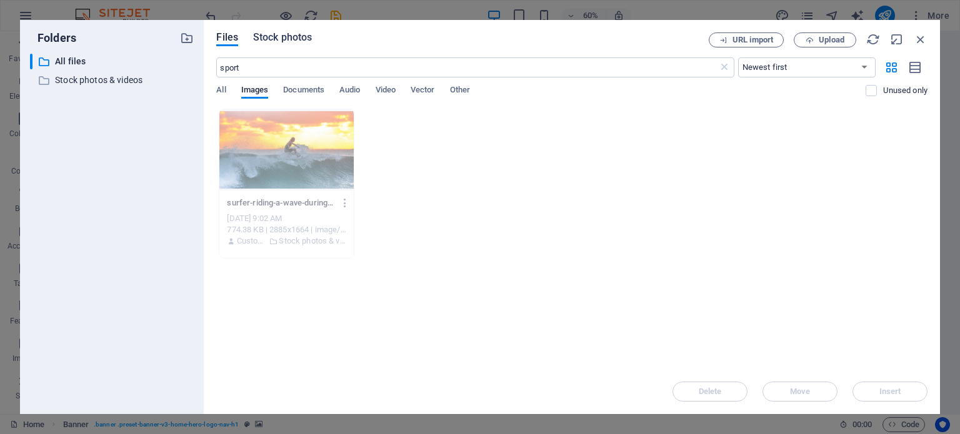
click at [294, 41] on span "Stock photos" at bounding box center [282, 37] width 59 height 15
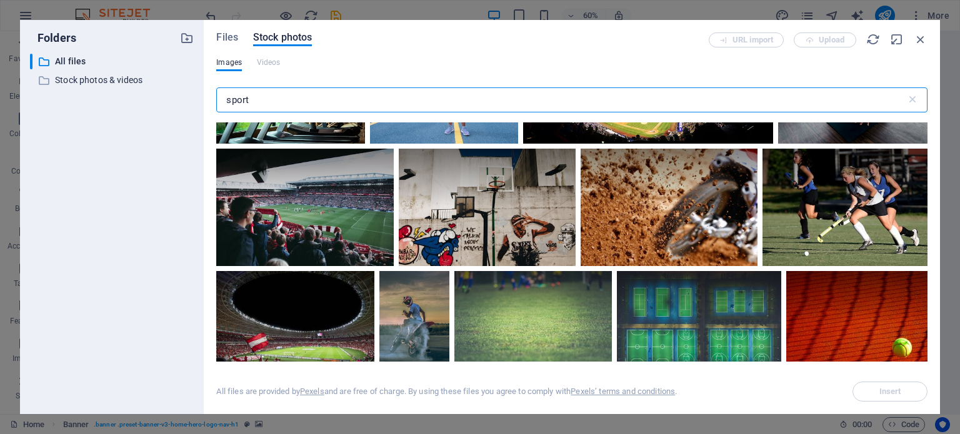
scroll to position [3438, 0]
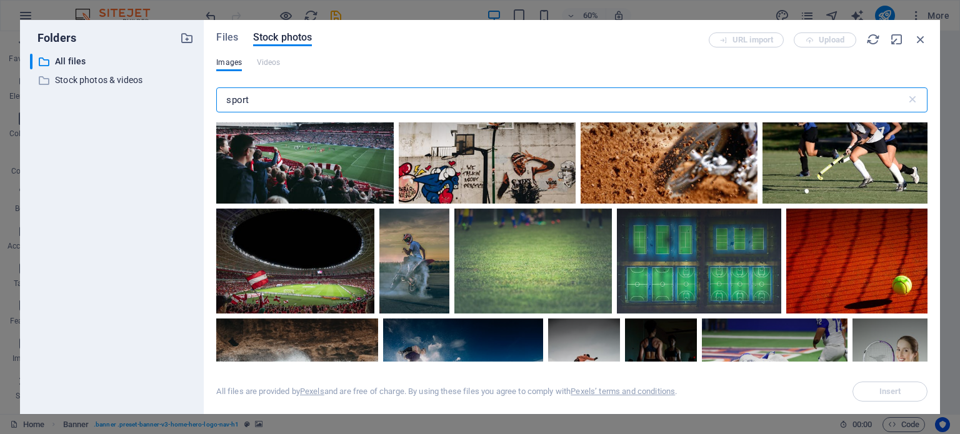
drag, startPoint x: 276, startPoint y: 101, endPoint x: 218, endPoint y: 113, distance: 59.3
click at [220, 119] on div "sport ​" at bounding box center [571, 103] width 711 height 40
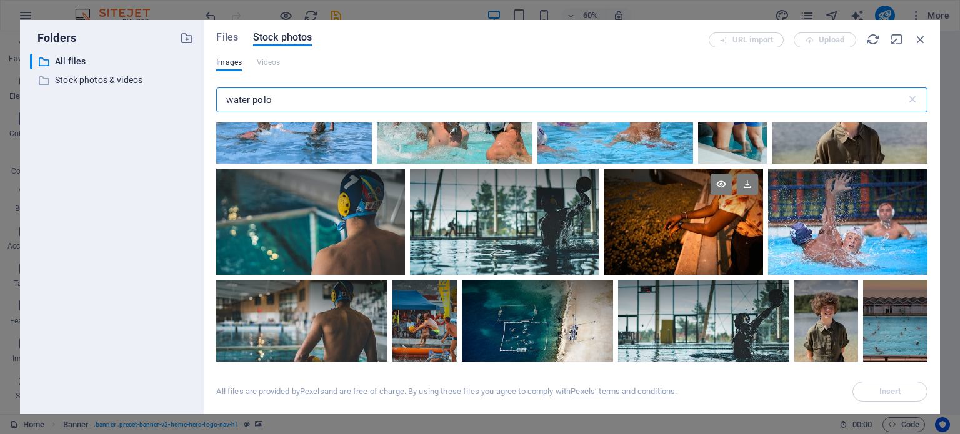
scroll to position [0, 0]
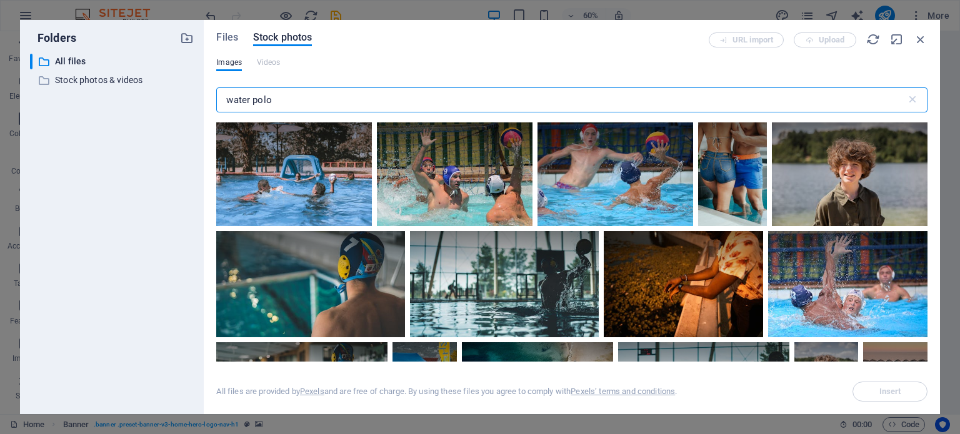
click at [254, 100] on input "water polo" at bounding box center [560, 100] width 689 height 25
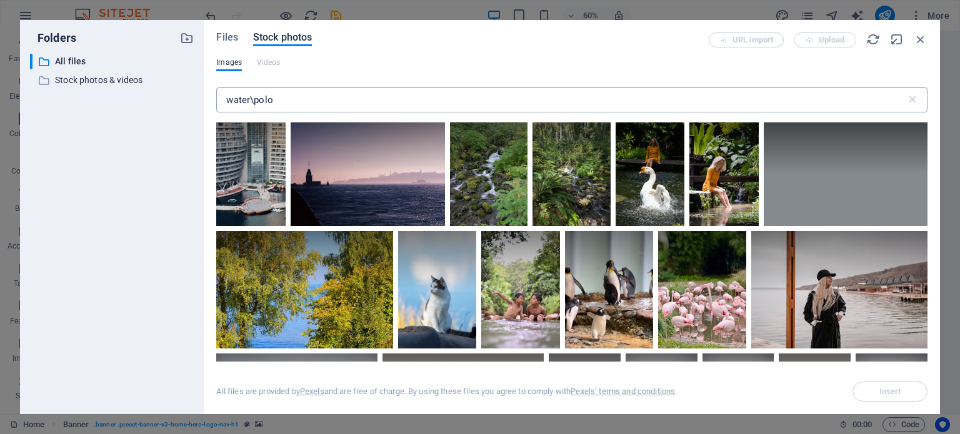
click at [254, 104] on input "water\polo" at bounding box center [560, 100] width 689 height 25
type input "waterpolo"
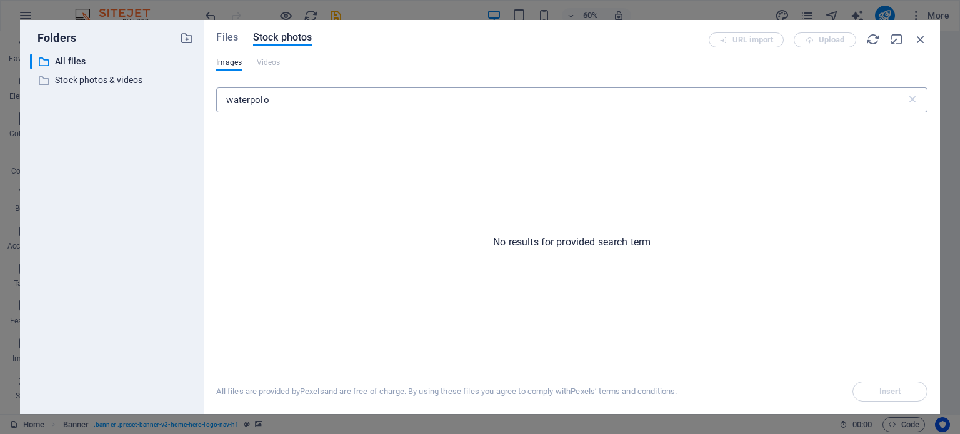
click at [278, 107] on input "waterpolo" at bounding box center [560, 100] width 689 height 25
click at [227, 38] on span "Files" at bounding box center [227, 37] width 22 height 15
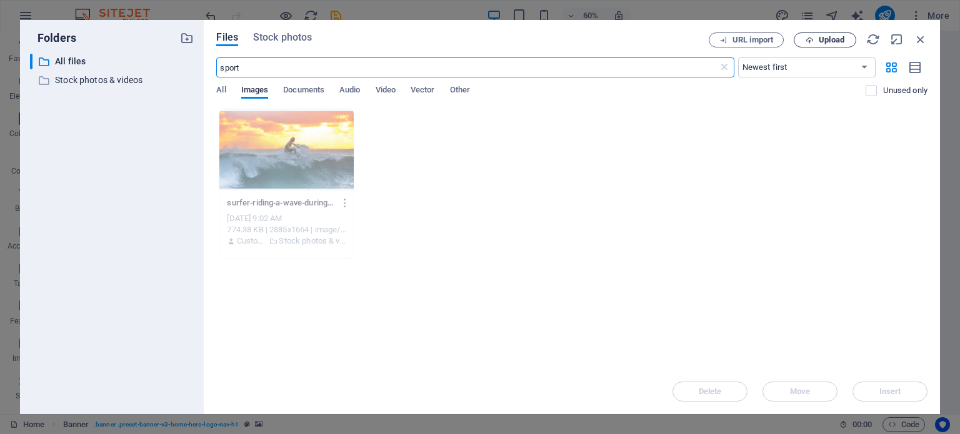
click at [829, 36] on span "Upload" at bounding box center [832, 40] width 26 height 8
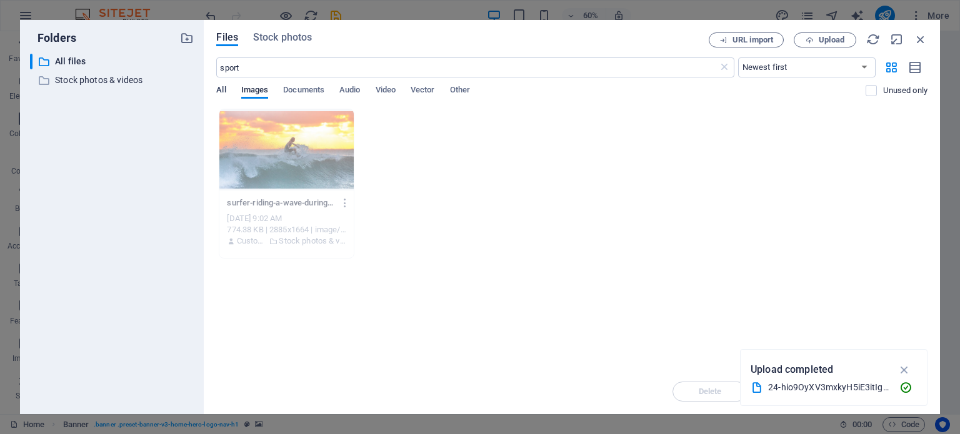
click at [219, 89] on span "All" at bounding box center [220, 92] width 9 height 18
click at [261, 40] on span "Stock photos" at bounding box center [282, 37] width 59 height 15
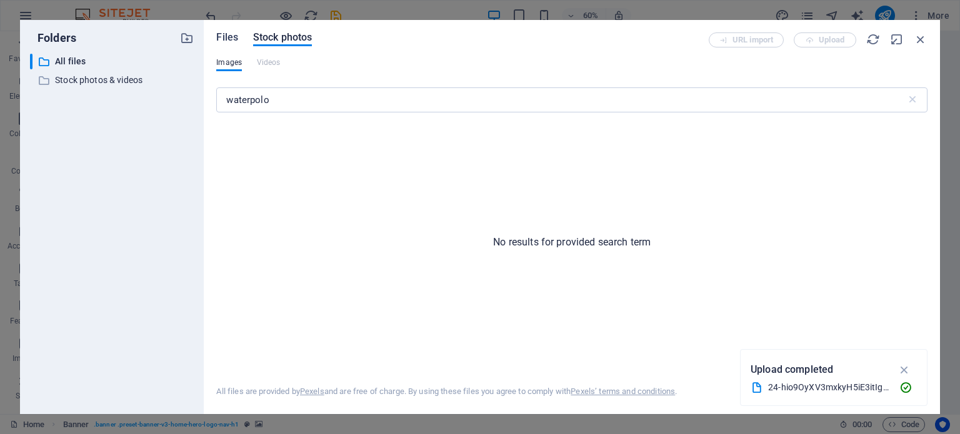
click at [227, 39] on span "Files" at bounding box center [227, 37] width 22 height 15
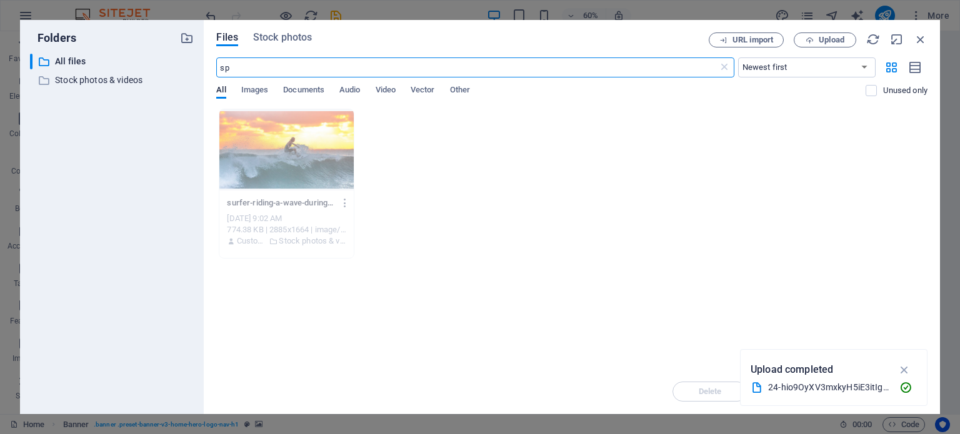
type input "s"
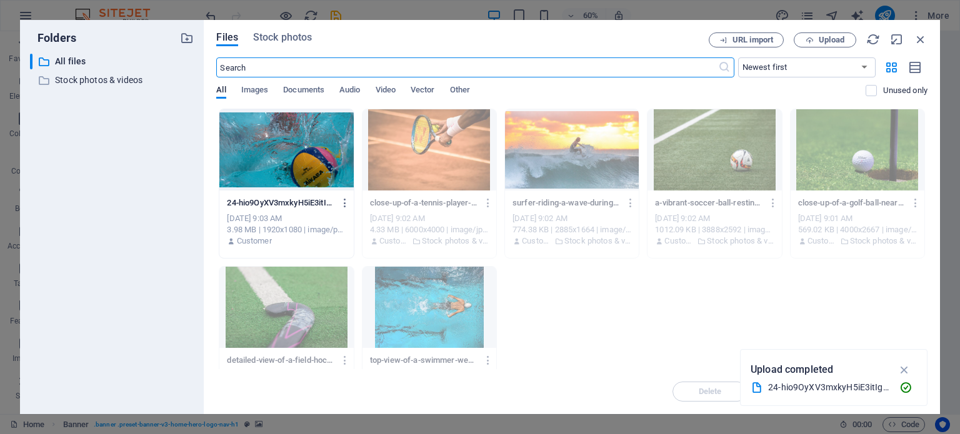
click at [276, 149] on div at bounding box center [286, 149] width 134 height 81
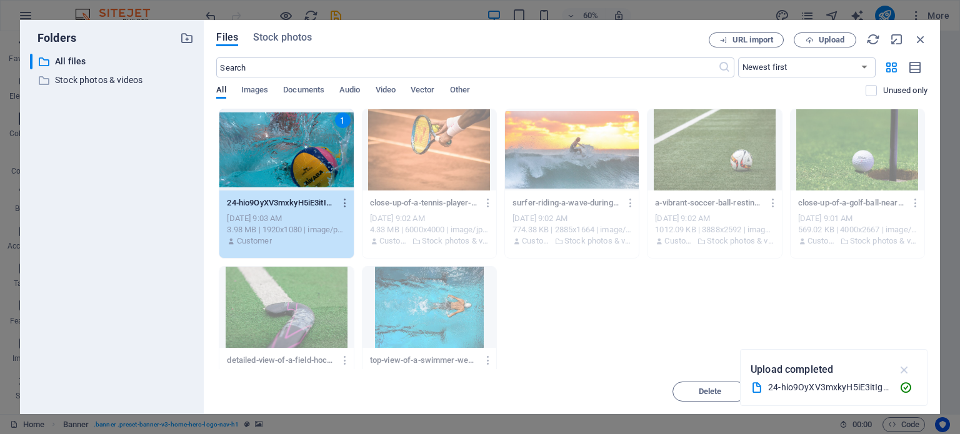
click at [900, 370] on icon "button" at bounding box center [905, 370] width 14 height 14
click at [897, 393] on span "Insert" at bounding box center [890, 392] width 22 height 8
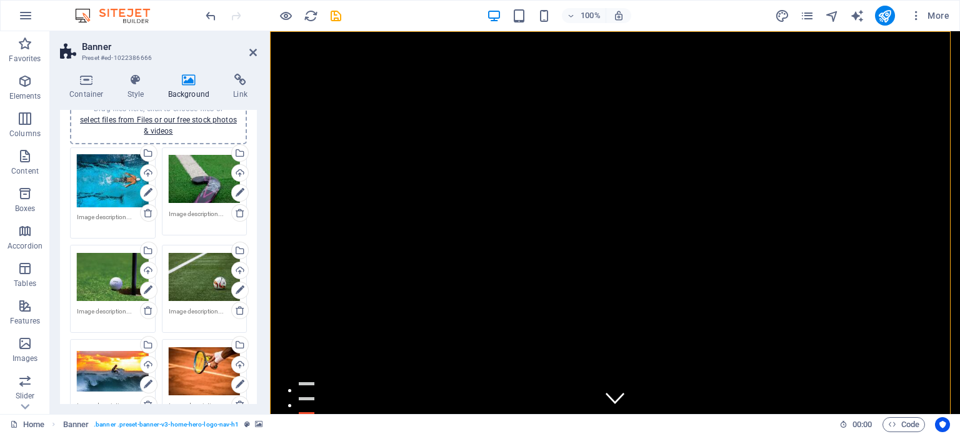
scroll to position [188, 0]
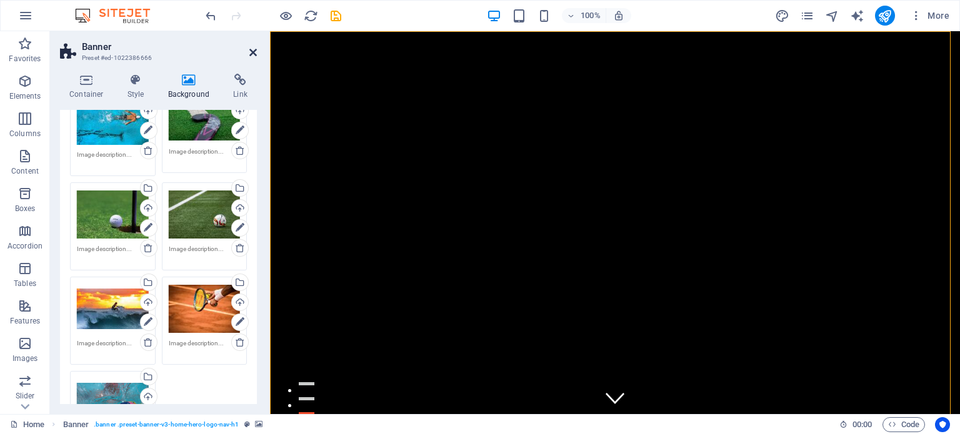
click at [255, 52] on icon at bounding box center [253, 53] width 8 height 10
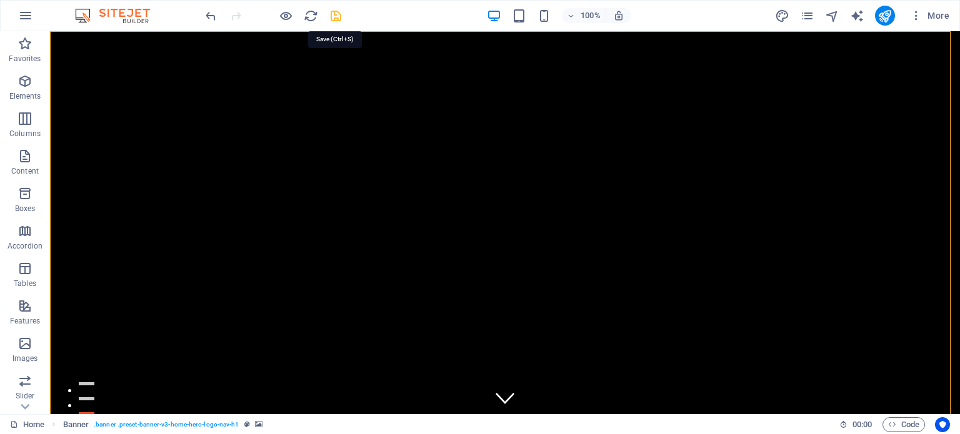
click at [333, 14] on icon "save" at bounding box center [336, 16] width 14 height 14
checkbox input "false"
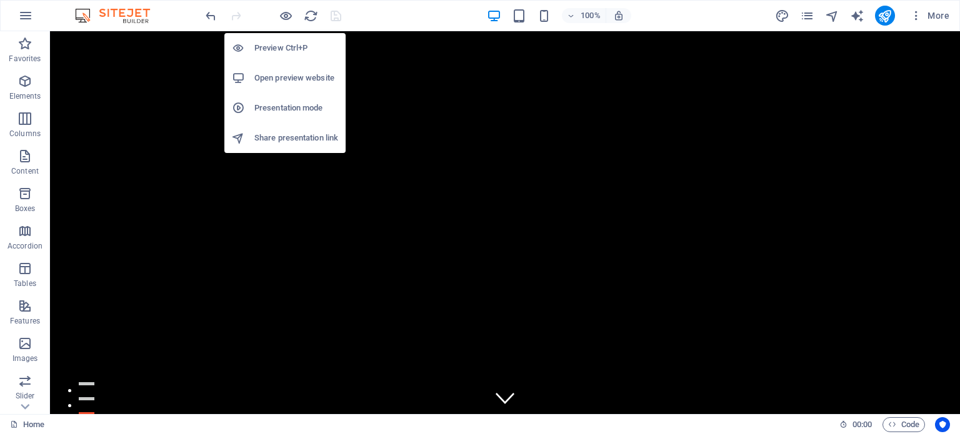
click at [295, 74] on h6 "Open preview website" at bounding box center [296, 78] width 84 height 15
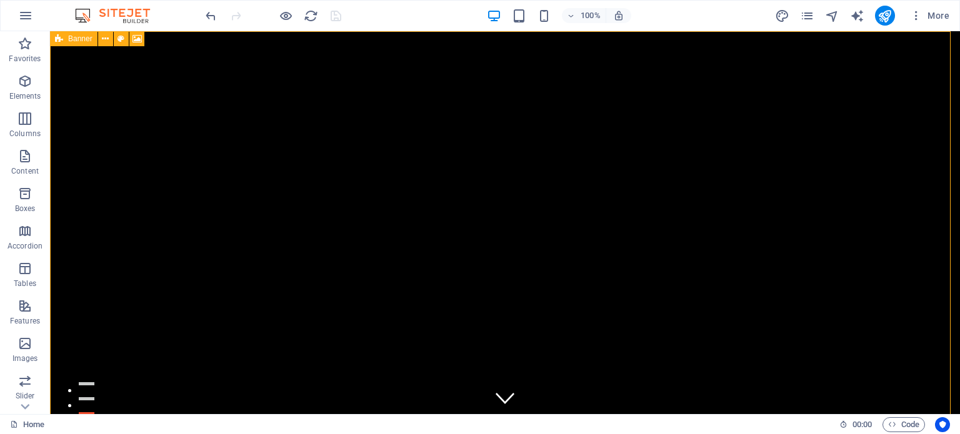
click at [70, 40] on span "Banner" at bounding box center [80, 39] width 24 height 8
click at [81, 41] on span "Banner" at bounding box center [80, 39] width 24 height 8
click at [83, 39] on span "Banner" at bounding box center [80, 39] width 24 height 8
click at [88, 38] on span "Banner" at bounding box center [80, 39] width 24 height 8
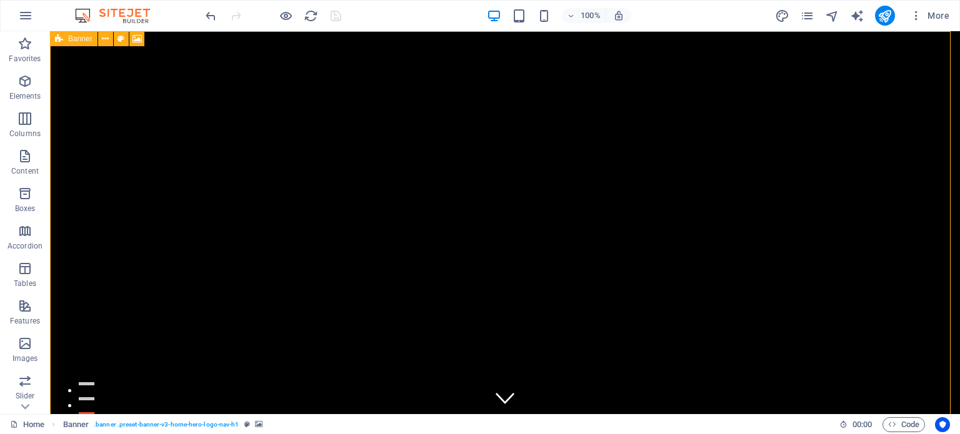
select select "ms"
select select "s"
select select "progressive"
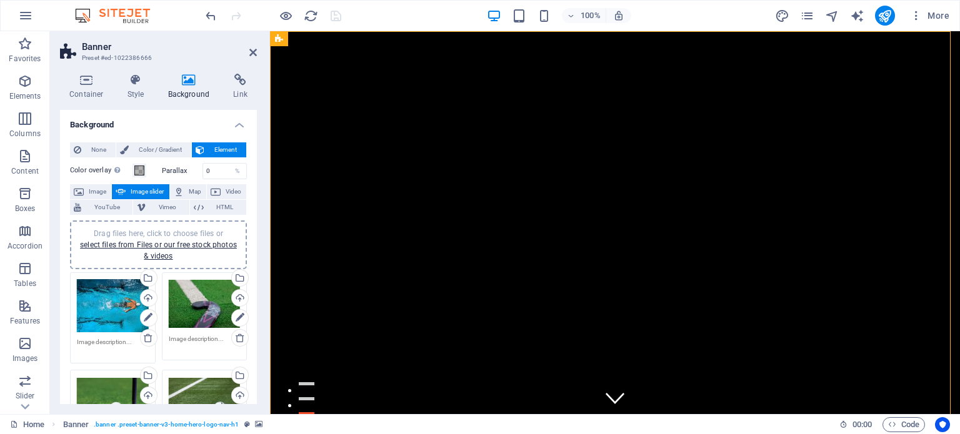
click at [184, 296] on div "Drag files here, click to choose files or select files from Files or our free s…" at bounding box center [205, 304] width 72 height 50
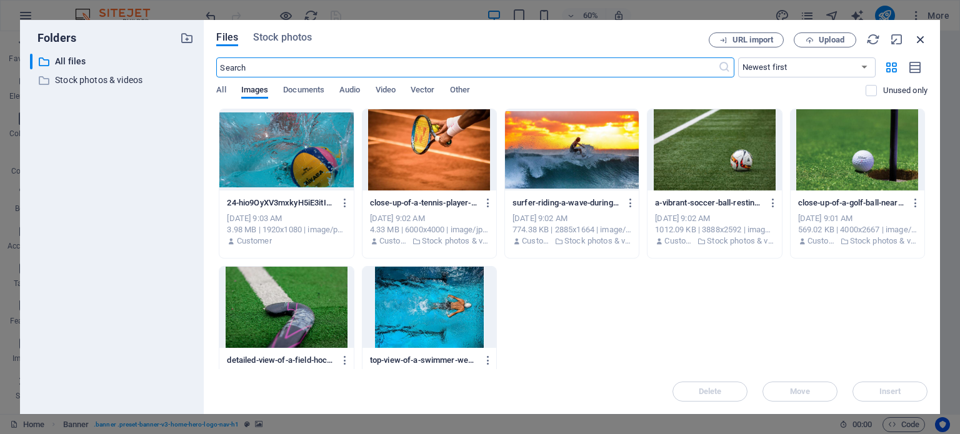
click at [924, 38] on icon "button" at bounding box center [921, 40] width 14 height 14
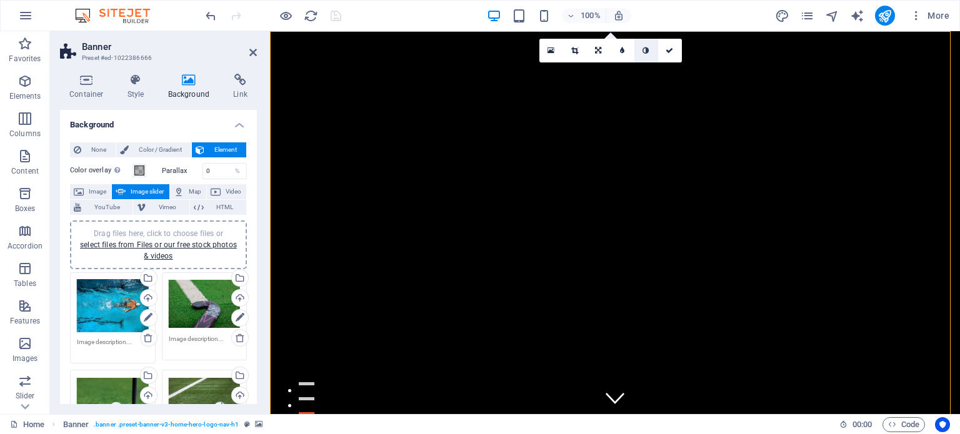
click at [650, 50] on link at bounding box center [646, 51] width 24 height 24
click at [672, 47] on icon at bounding box center [670, 51] width 8 height 8
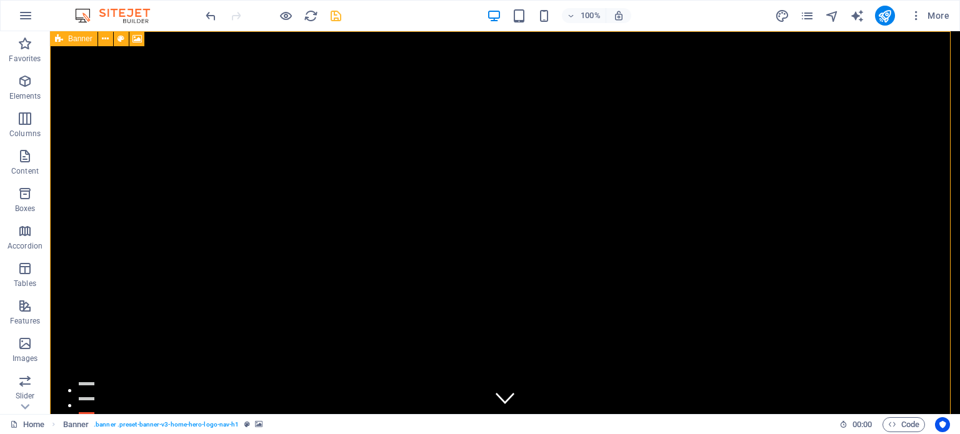
click at [65, 39] on div "Banner" at bounding box center [74, 38] width 48 height 15
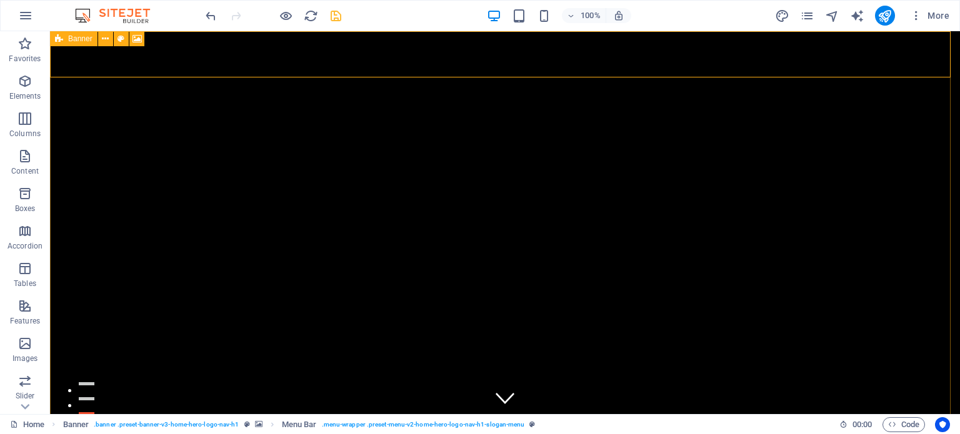
click at [74, 41] on span "Banner" at bounding box center [80, 39] width 24 height 8
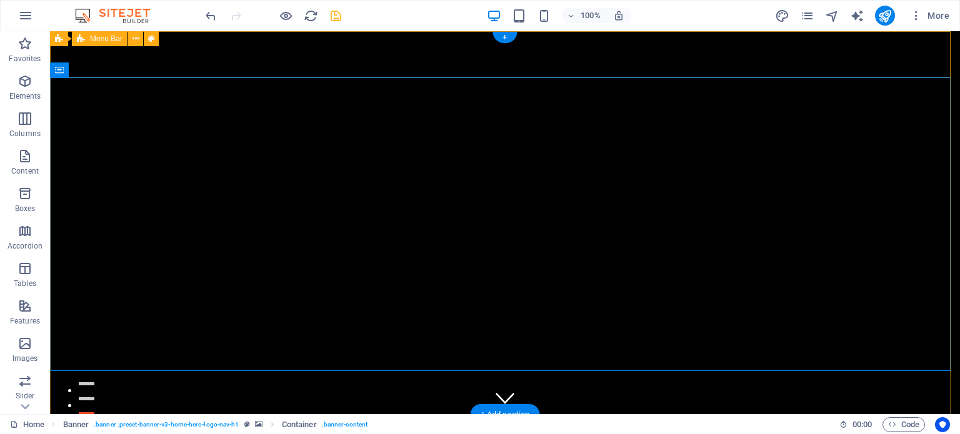
click at [721, 29] on div "100% More" at bounding box center [480, 16] width 959 height 30
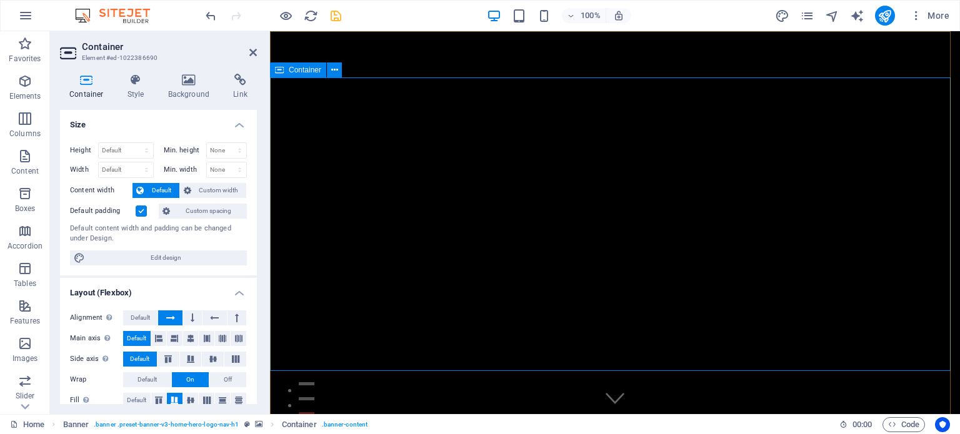
click at [189, 86] on icon at bounding box center [189, 80] width 61 height 13
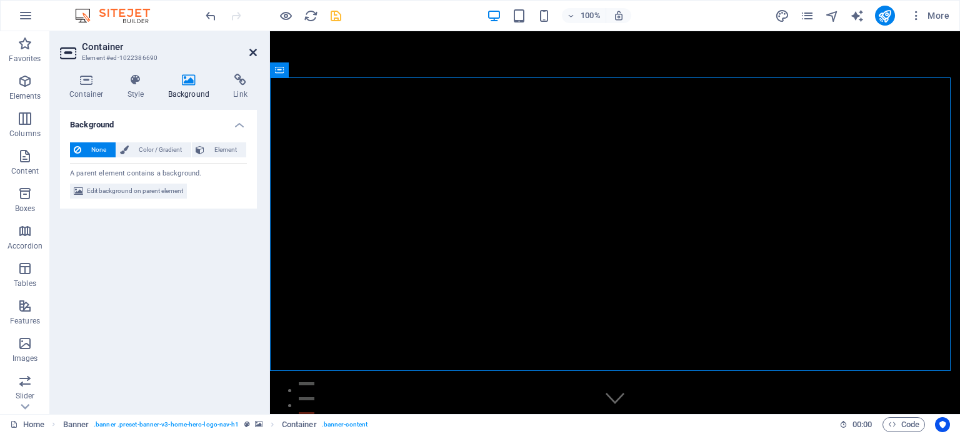
click at [251, 51] on icon at bounding box center [253, 53] width 8 height 10
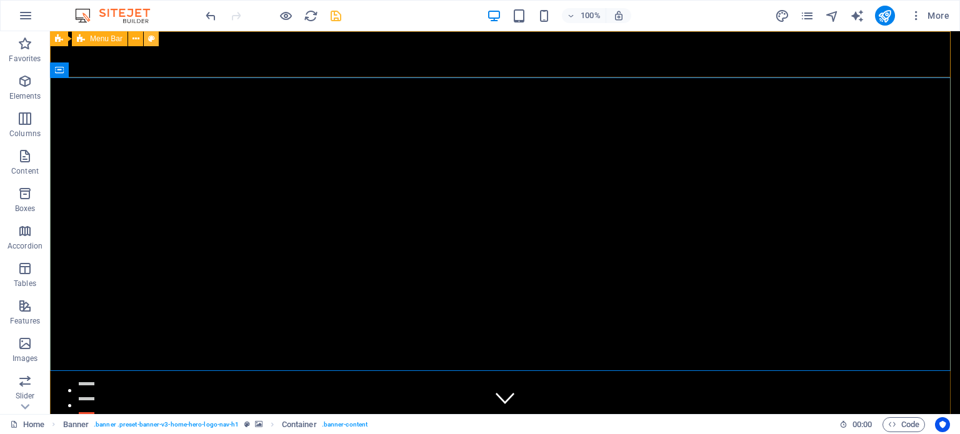
click at [156, 44] on button at bounding box center [151, 38] width 15 height 15
select select "rem"
select select "preset-menu-v2-home-hero-logo-nav-h1-slogan-menu"
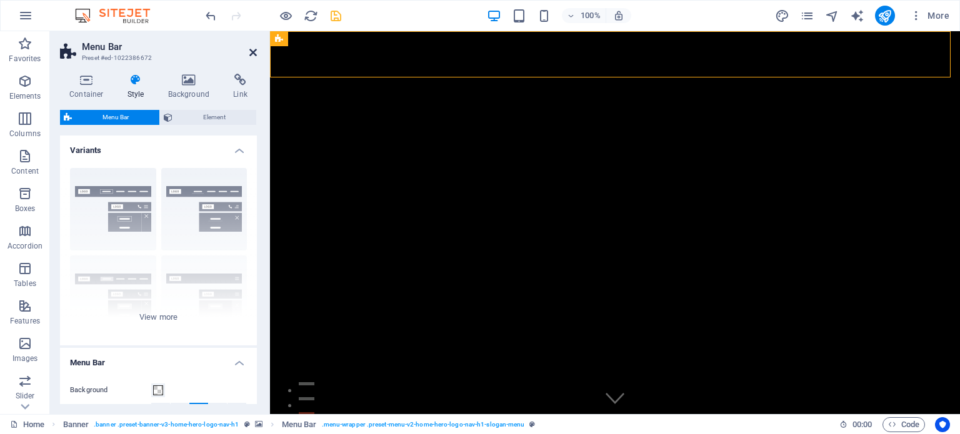
click at [251, 52] on icon at bounding box center [253, 53] width 8 height 10
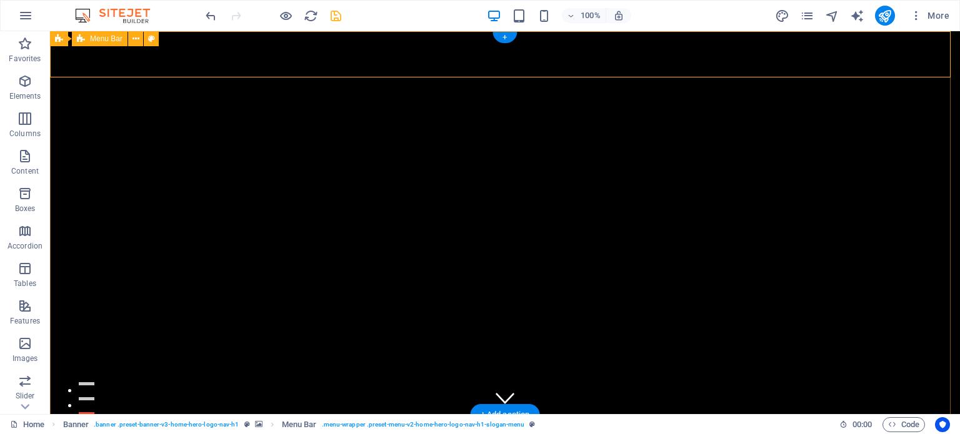
select select "rem"
select select "preset-menu-v2-home-hero-logo-nav-h1-slogan-menu"
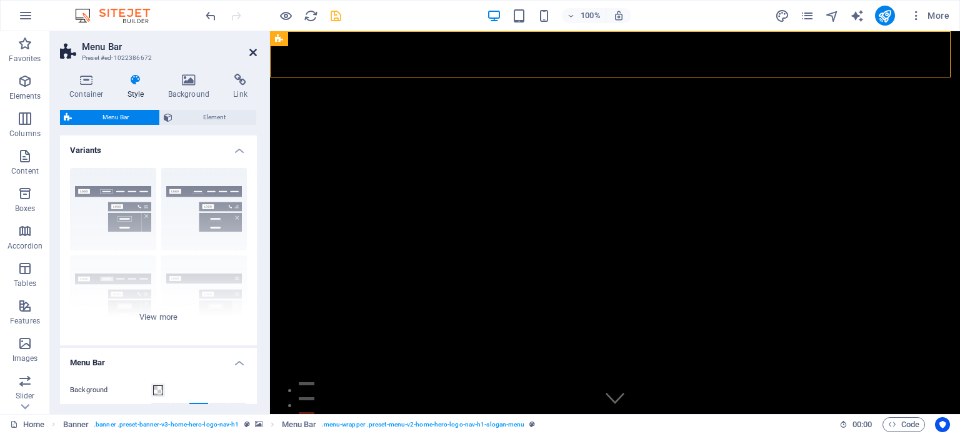
click at [256, 49] on icon at bounding box center [253, 53] width 8 height 10
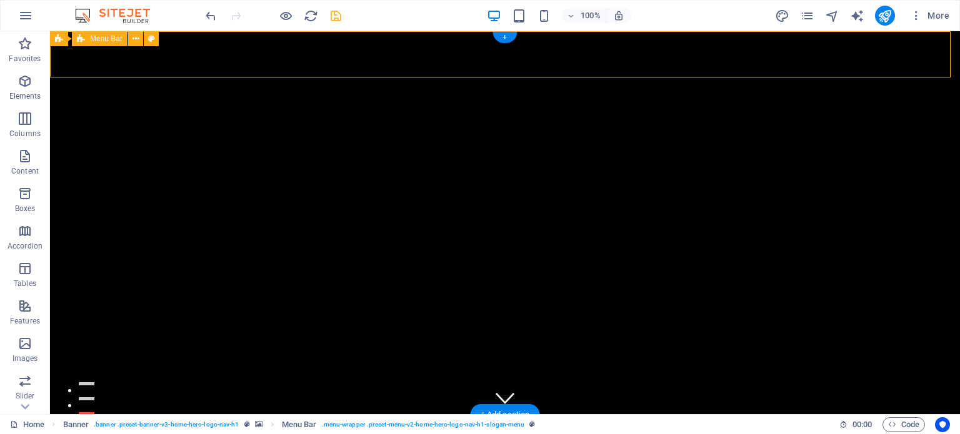
select select "rem"
select select "preset-menu-v2-home-hero-logo-nav-h1-slogan-menu"
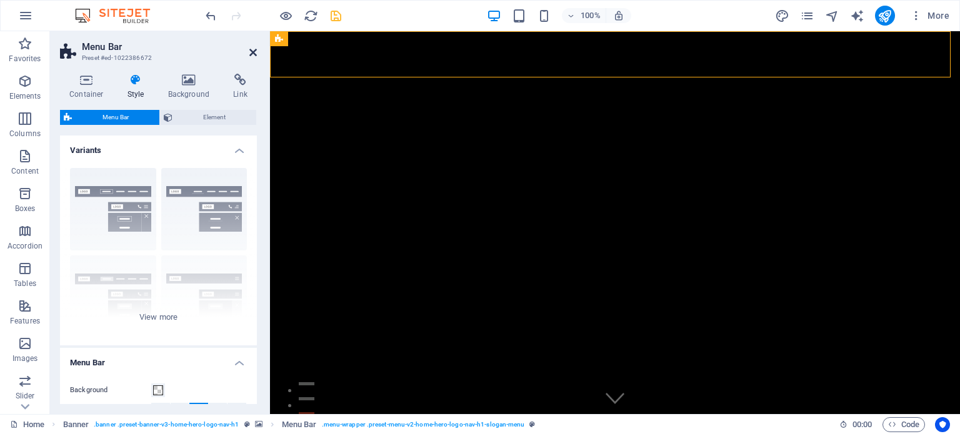
click at [254, 54] on icon at bounding box center [253, 53] width 8 height 10
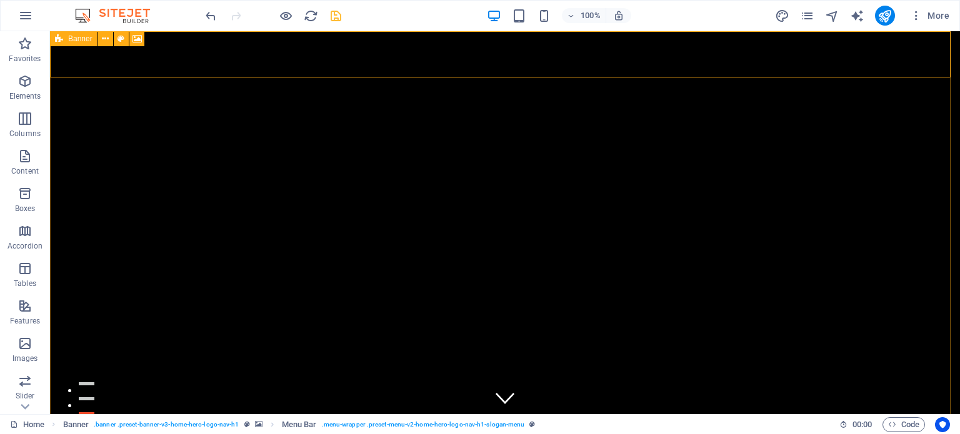
click at [66, 42] on div "Banner" at bounding box center [74, 38] width 48 height 15
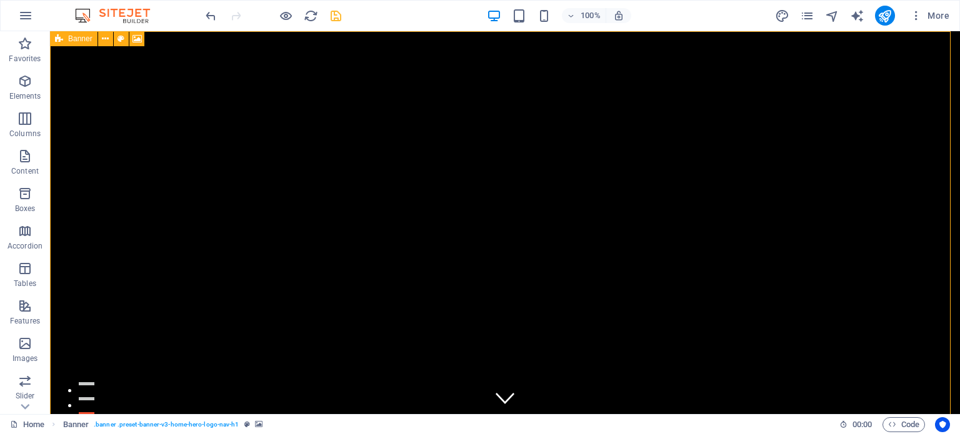
click at [66, 42] on div "Banner" at bounding box center [74, 38] width 48 height 15
select select "ms"
select select "s"
select select "progressive"
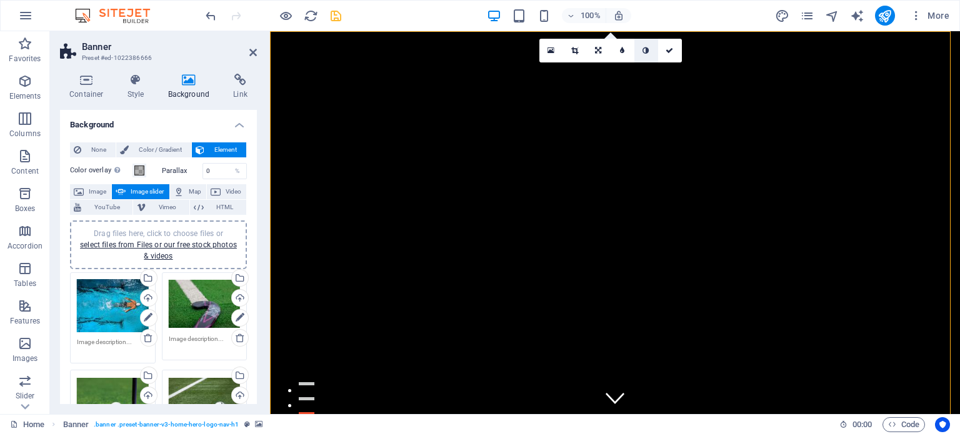
click at [645, 47] on icon at bounding box center [646, 51] width 6 height 8
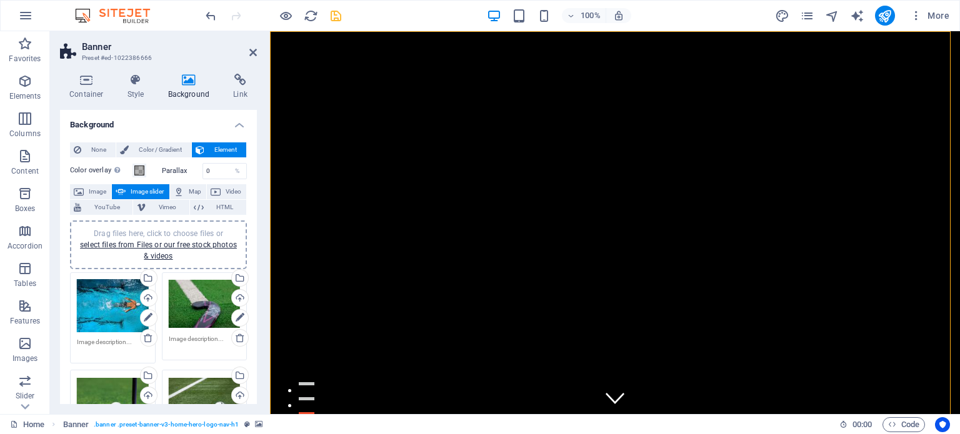
click at [178, 304] on div "Drag files here, click to choose files or select files from Files or our free s…" at bounding box center [205, 304] width 72 height 50
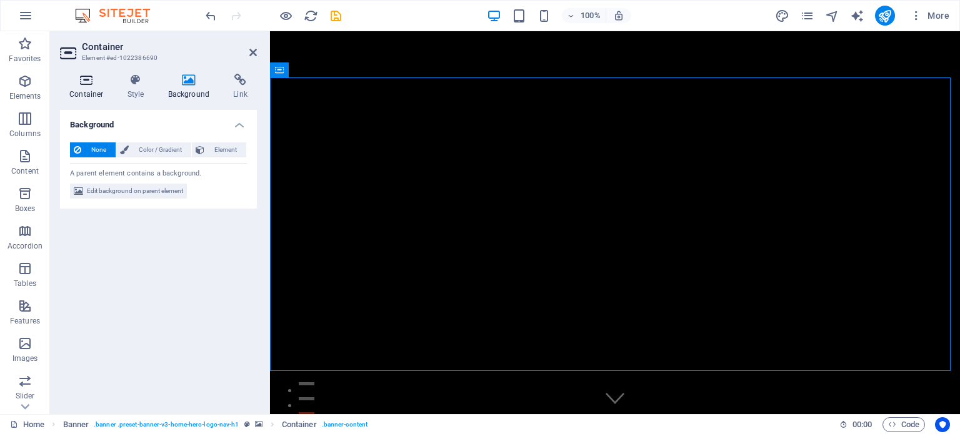
click at [71, 83] on icon at bounding box center [86, 80] width 53 height 13
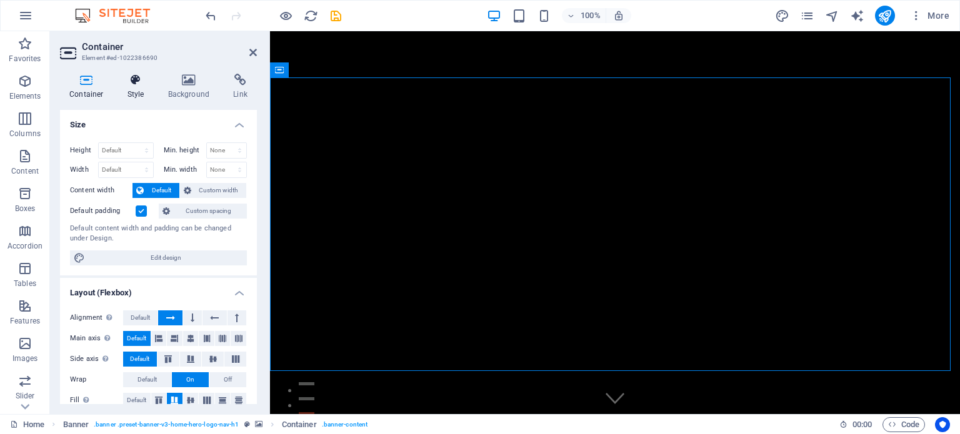
click at [132, 80] on icon at bounding box center [136, 80] width 36 height 13
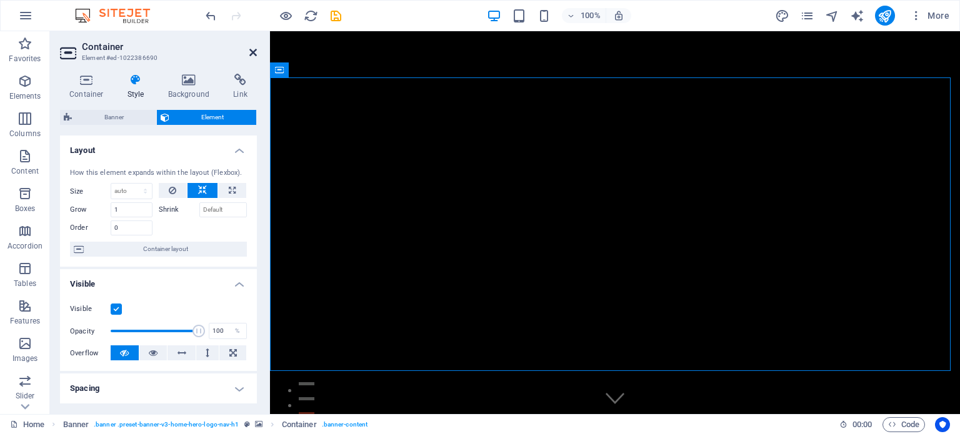
click at [254, 51] on icon at bounding box center [253, 53] width 8 height 10
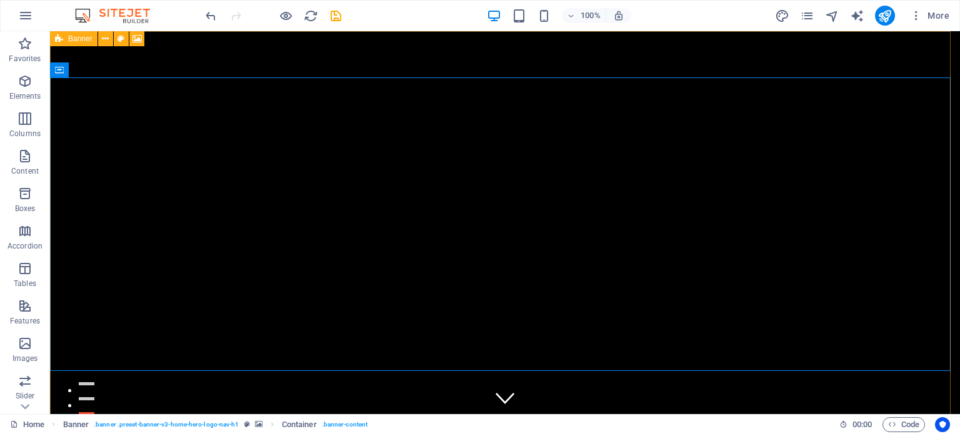
click at [62, 34] on icon at bounding box center [59, 38] width 8 height 15
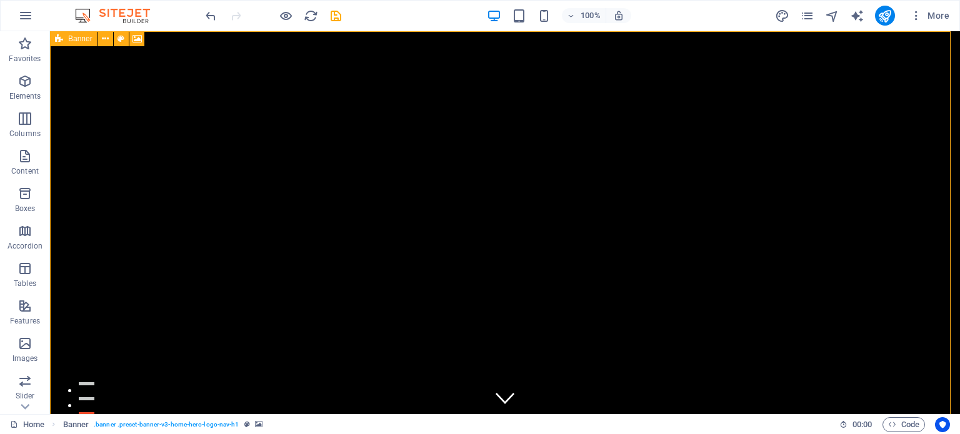
click at [63, 41] on div "Banner" at bounding box center [74, 38] width 48 height 15
select select "ms"
select select "s"
select select "progressive"
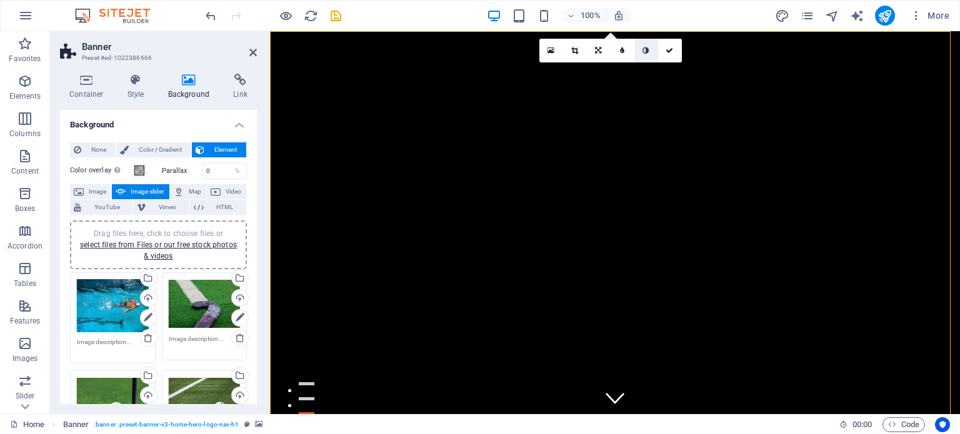
click at [649, 49] on icon at bounding box center [646, 51] width 6 height 8
click at [673, 47] on icon at bounding box center [670, 51] width 8 height 8
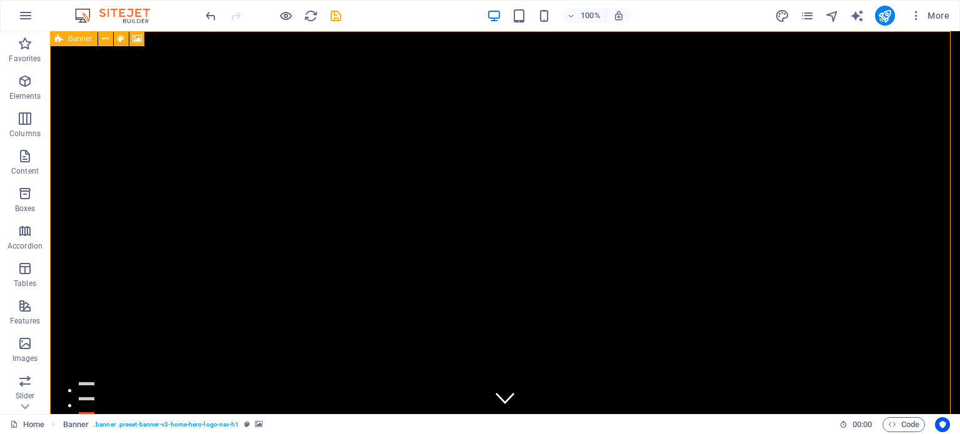
click at [60, 42] on icon at bounding box center [59, 38] width 8 height 15
click at [63, 39] on icon at bounding box center [59, 38] width 8 height 15
select select "ms"
select select "s"
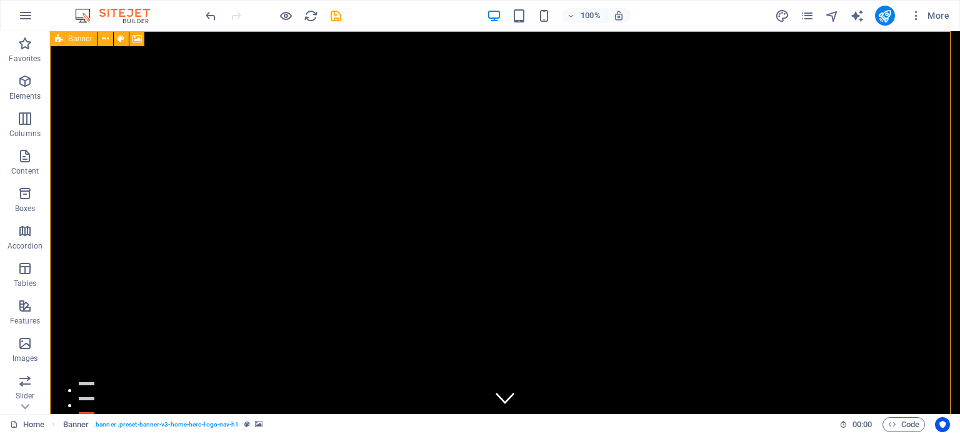
select select "progressive"
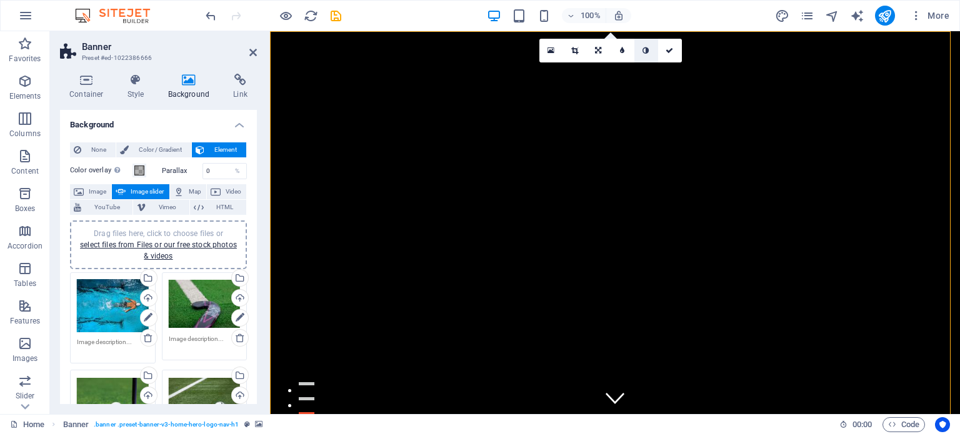
click at [648, 49] on icon at bounding box center [646, 51] width 6 height 8
drag, startPoint x: 674, startPoint y: 52, endPoint x: 624, endPoint y: 21, distance: 58.1
click at [674, 52] on link at bounding box center [670, 51] width 24 height 24
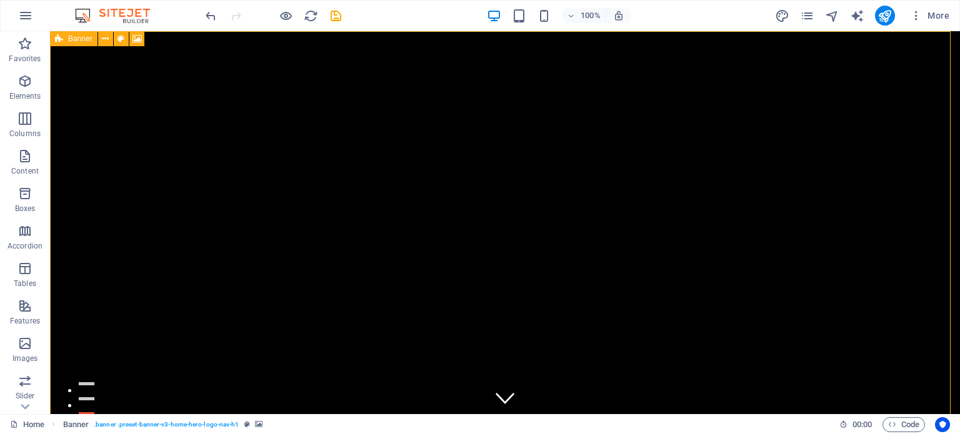
click at [67, 43] on div "Banner" at bounding box center [74, 38] width 48 height 15
select select "ms"
select select "s"
select select "progressive"
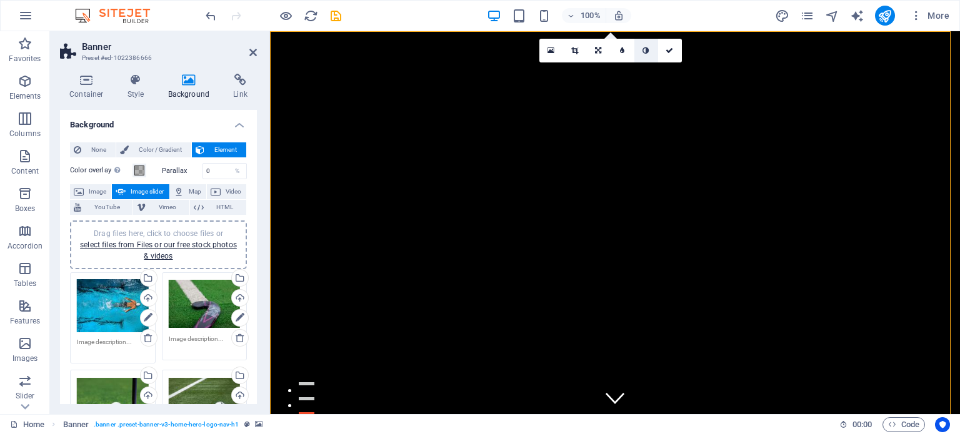
click at [641, 47] on link at bounding box center [646, 51] width 24 height 24
click at [669, 50] on icon at bounding box center [670, 51] width 8 height 8
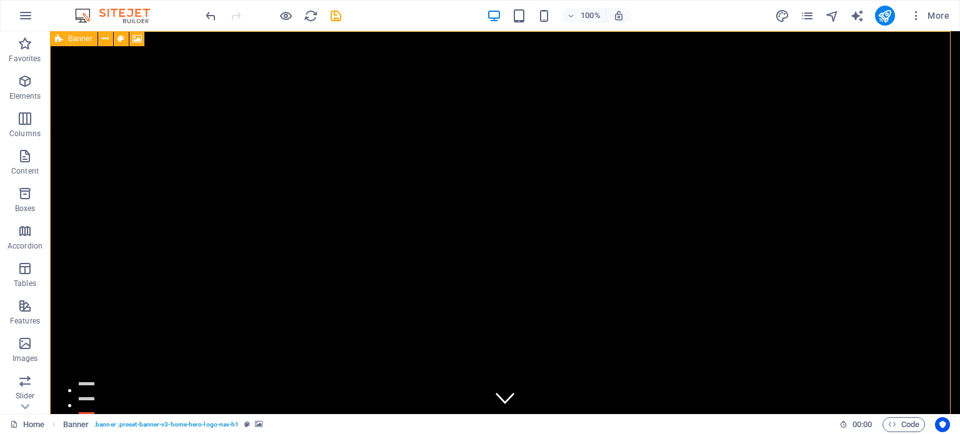
click at [68, 42] on span "Banner" at bounding box center [80, 39] width 24 height 8
select select "ms"
select select "s"
select select "progressive"
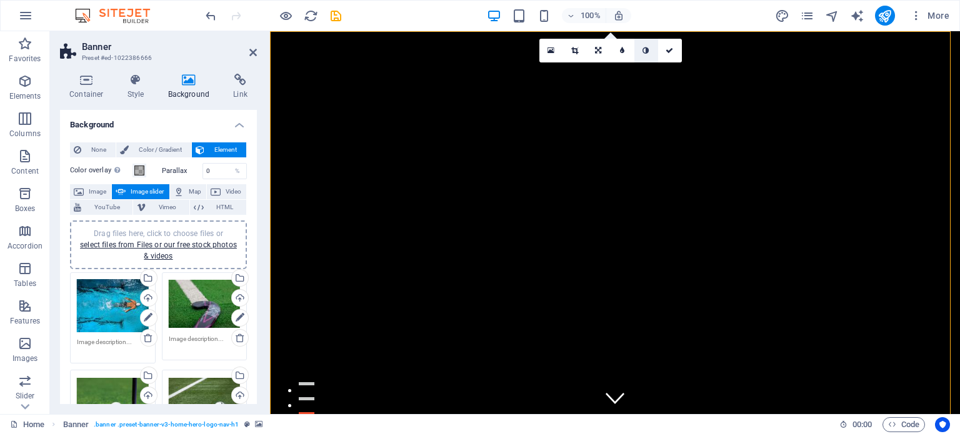
click at [643, 49] on icon at bounding box center [646, 51] width 6 height 8
drag, startPoint x: 669, startPoint y: 50, endPoint x: 623, endPoint y: 36, distance: 49.0
click at [669, 50] on icon at bounding box center [670, 51] width 8 height 8
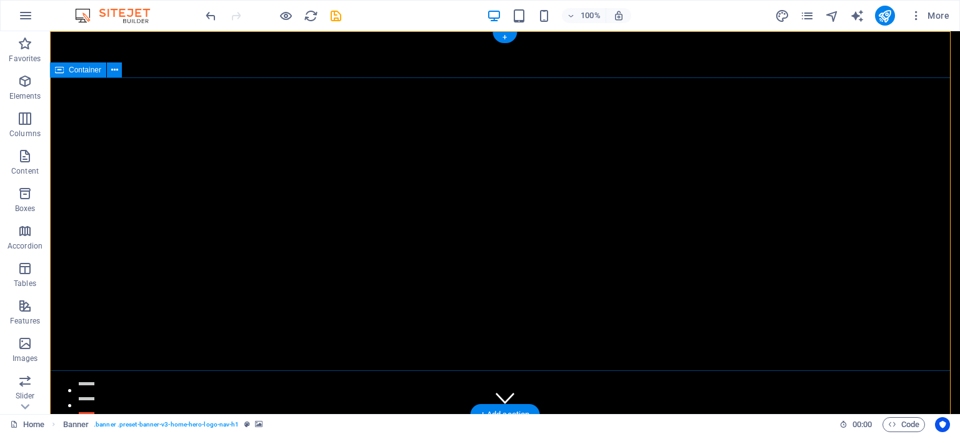
scroll to position [63, 0]
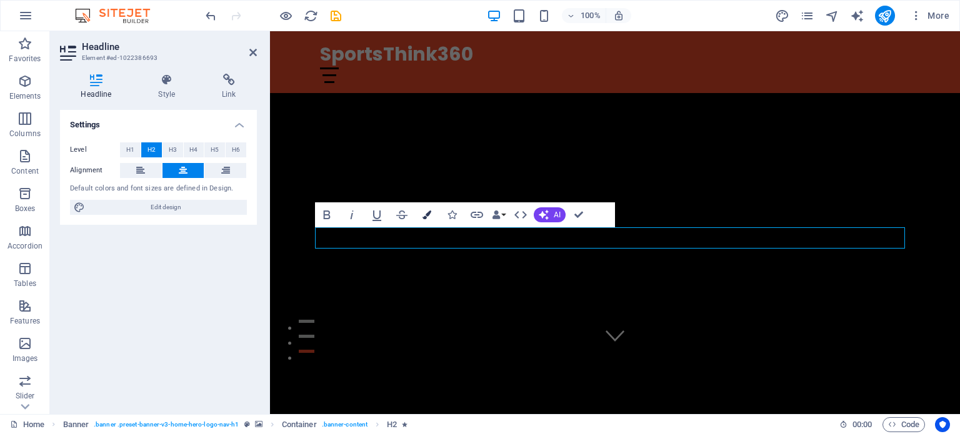
click at [429, 216] on icon "button" at bounding box center [427, 215] width 9 height 9
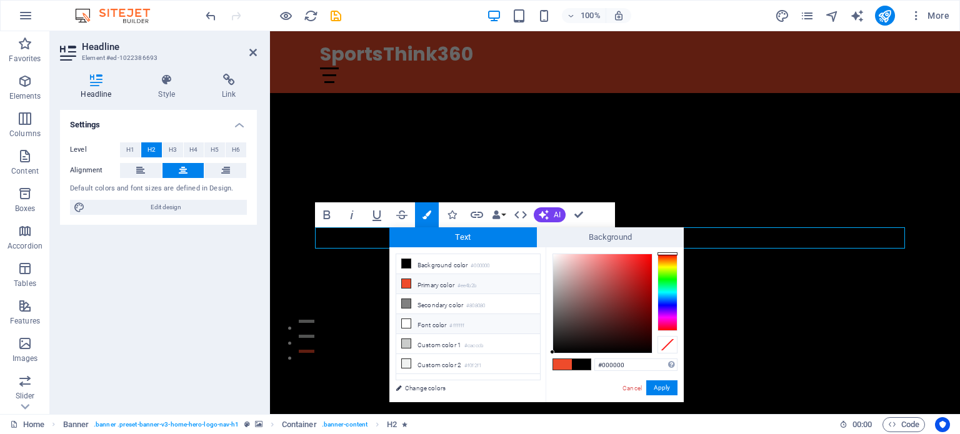
click at [408, 320] on icon at bounding box center [406, 323] width 9 height 9
type input "#ffffff"
click at [671, 386] on button "Apply" at bounding box center [661, 388] width 31 height 15
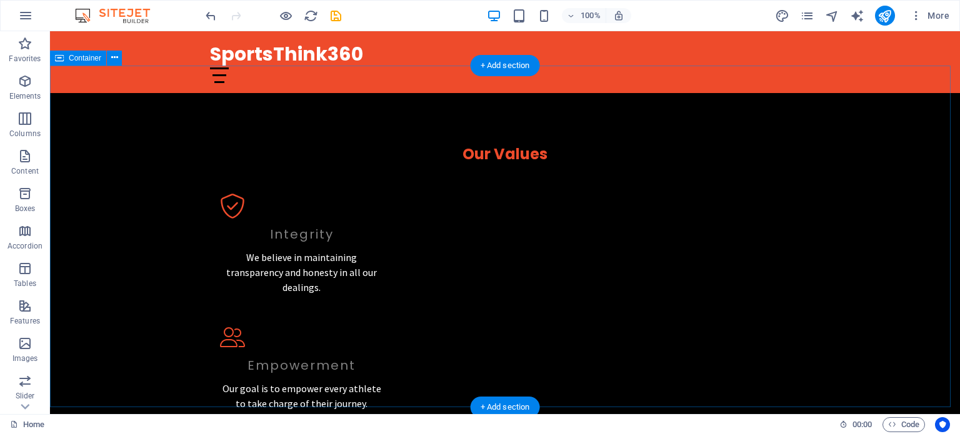
scroll to position [1563, 0]
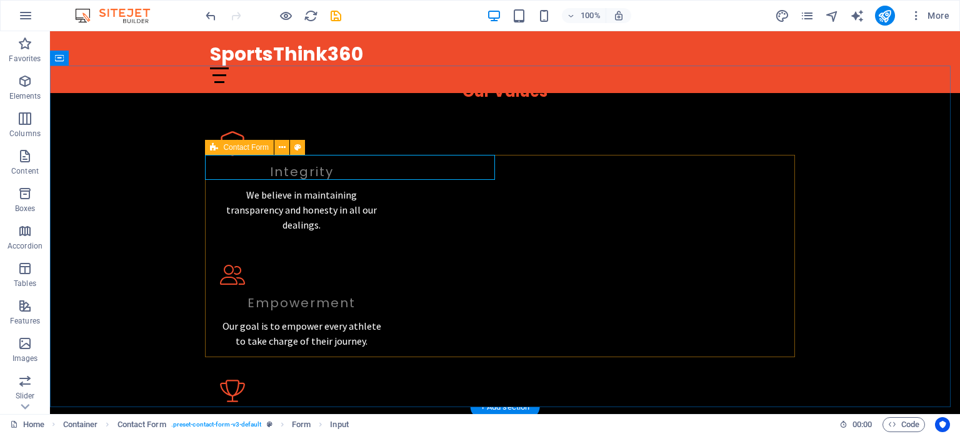
click at [232, 149] on span "Contact Form" at bounding box center [246, 148] width 46 height 8
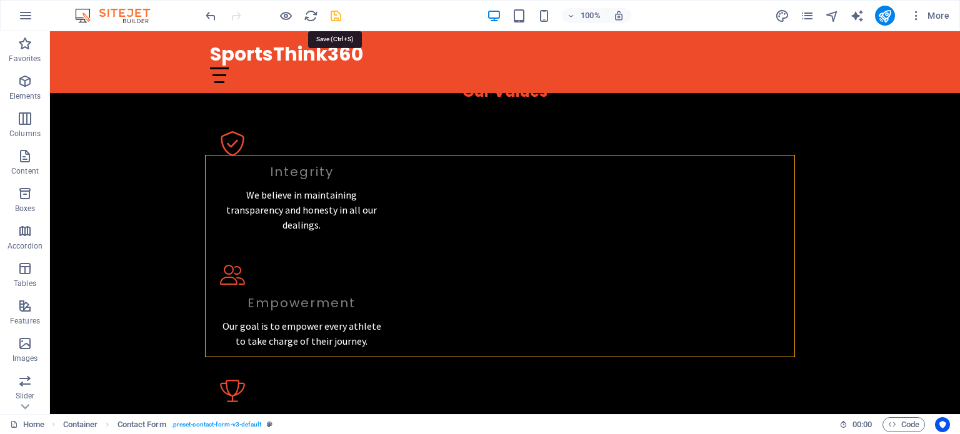
click at [337, 19] on icon "save" at bounding box center [336, 16] width 14 height 14
checkbox input "false"
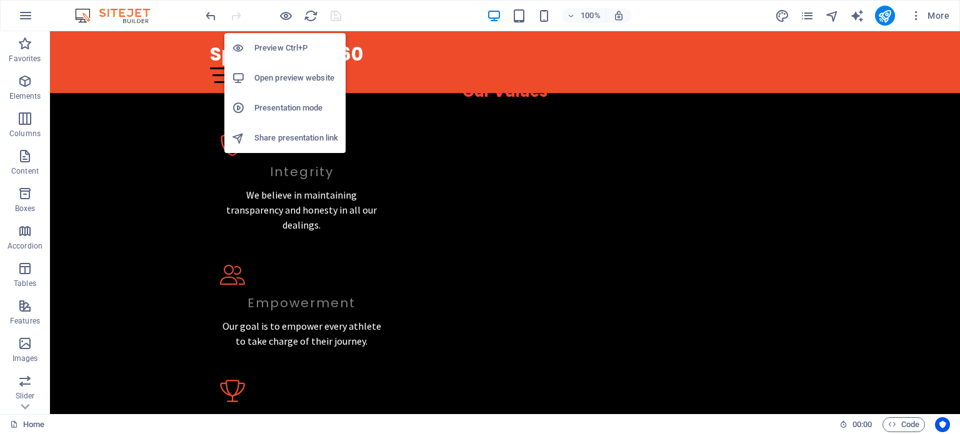
click at [291, 74] on h6 "Open preview website" at bounding box center [296, 78] width 84 height 15
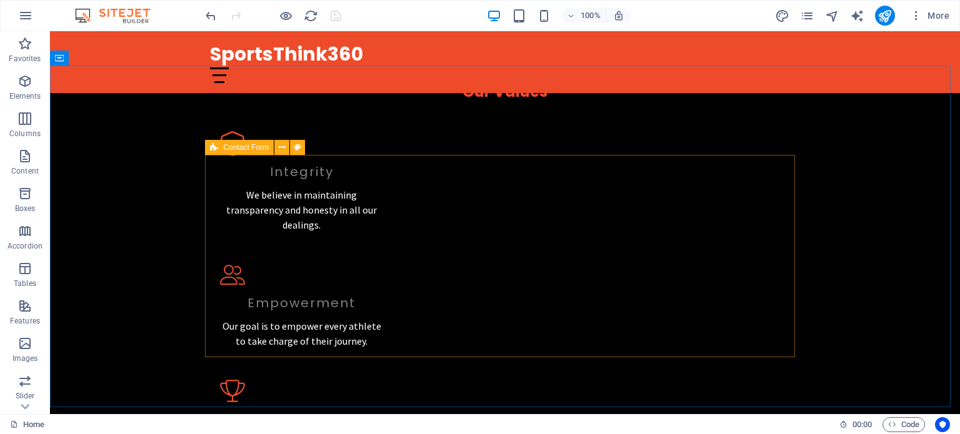
click at [231, 148] on span "Contact Form" at bounding box center [246, 148] width 46 height 8
click at [233, 148] on span "Contact Form" at bounding box center [246, 148] width 46 height 8
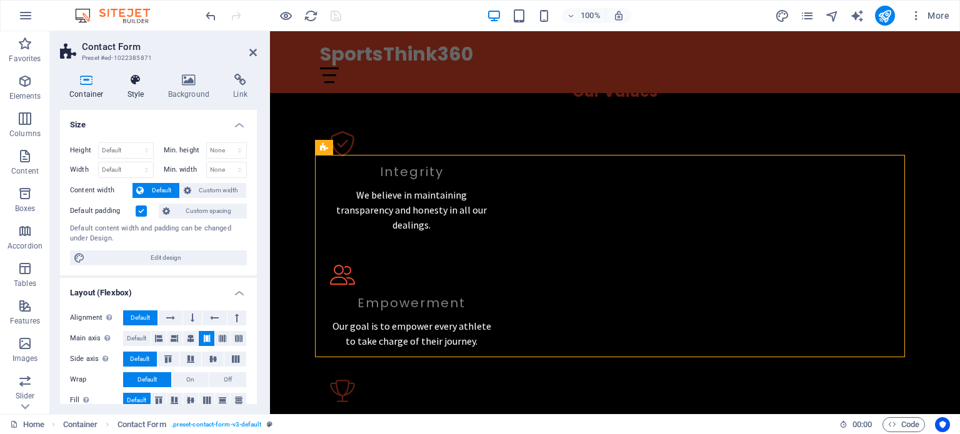
click at [126, 78] on icon at bounding box center [136, 80] width 36 height 13
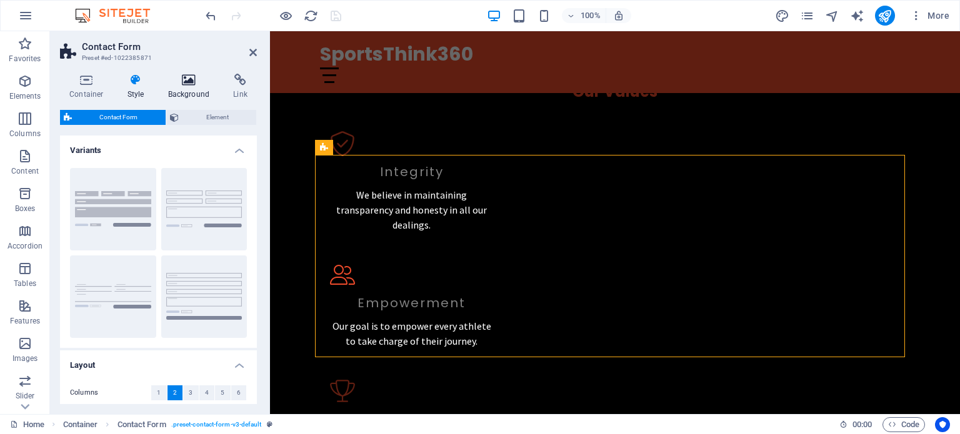
click at [169, 78] on icon at bounding box center [189, 80] width 61 height 13
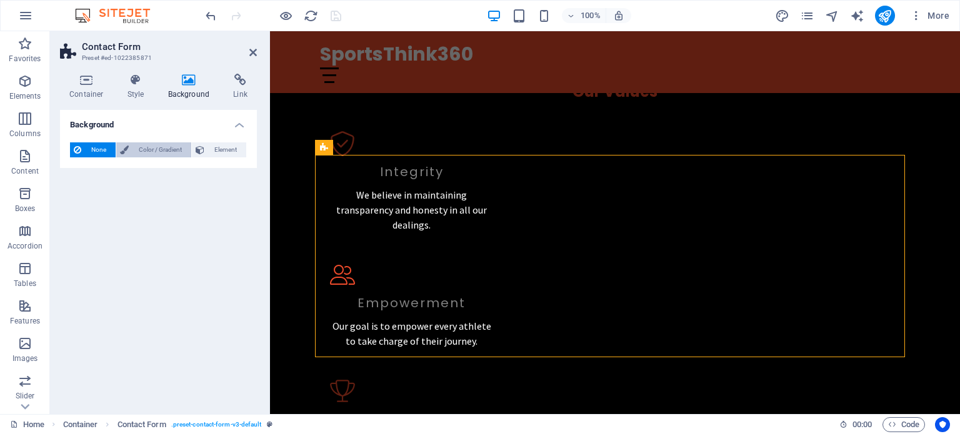
click at [175, 148] on span "Color / Gradient" at bounding box center [160, 150] width 55 height 15
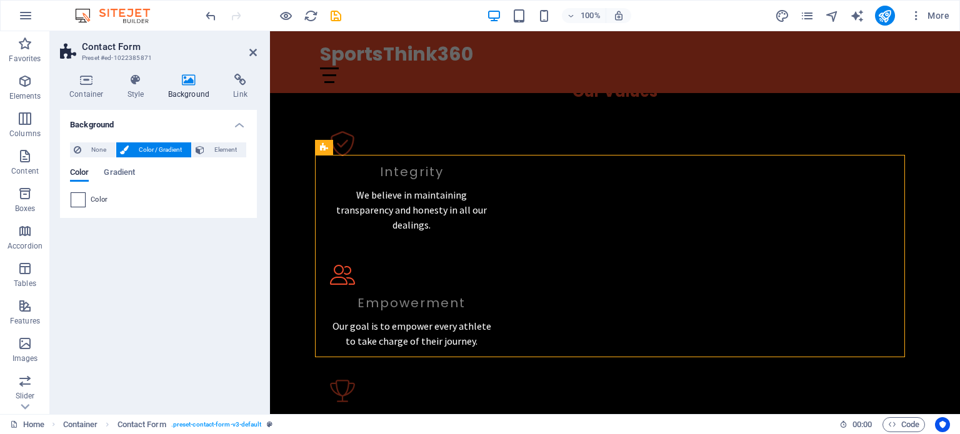
click at [82, 200] on span at bounding box center [78, 200] width 14 height 14
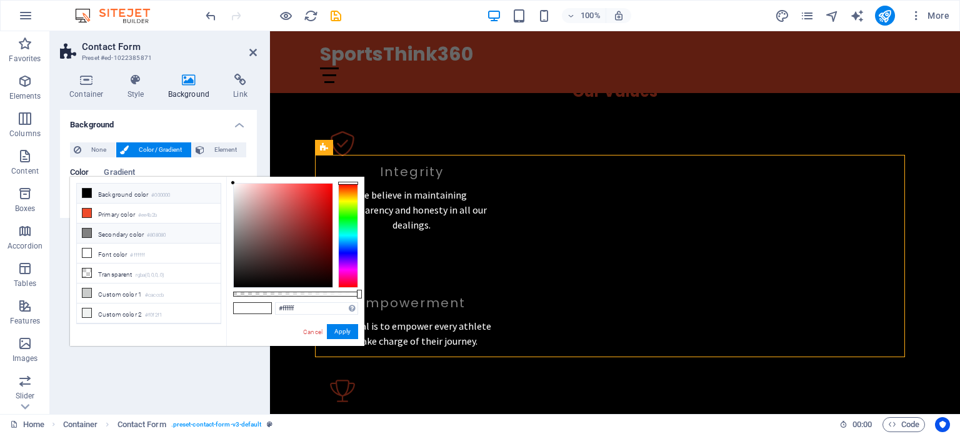
click at [86, 231] on icon at bounding box center [87, 233] width 9 height 9
type input "#808080"
click at [304, 328] on link "Cancel" at bounding box center [313, 332] width 22 height 9
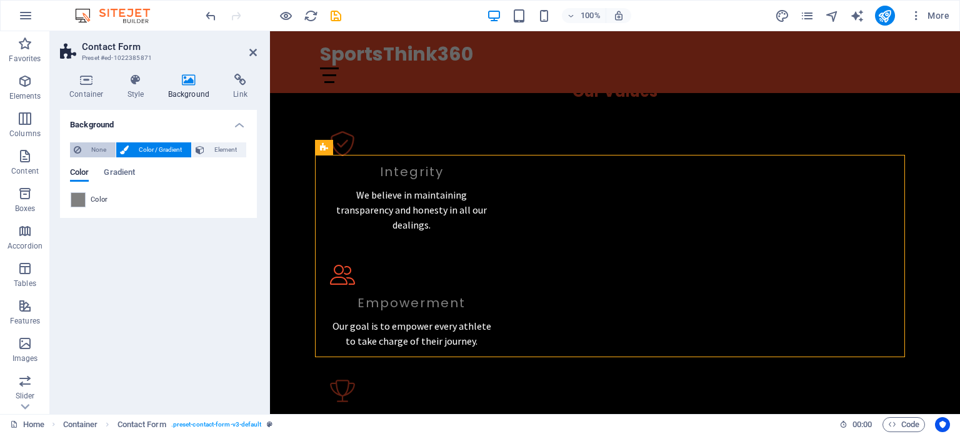
click at [99, 149] on span "None" at bounding box center [98, 150] width 27 height 15
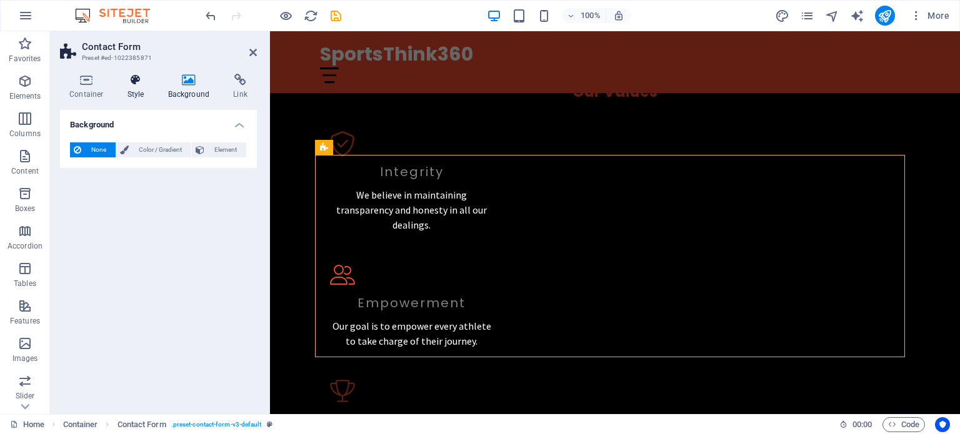
click at [144, 81] on icon at bounding box center [136, 80] width 36 height 13
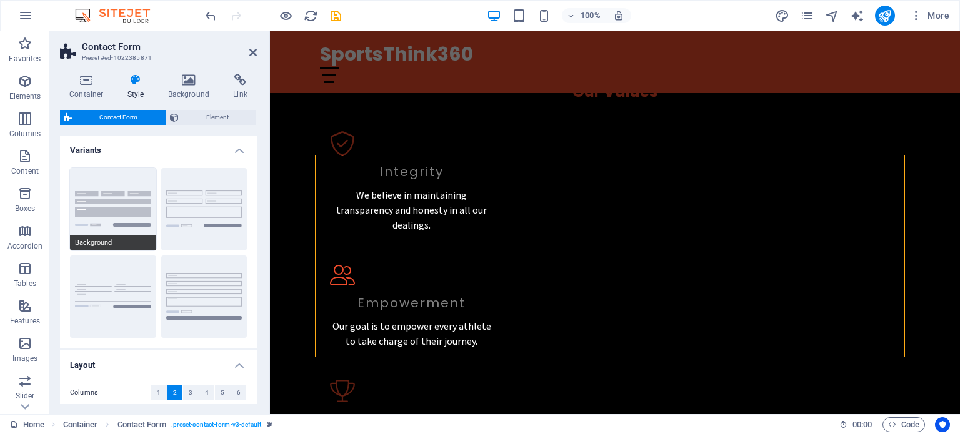
click at [136, 202] on button "Background" at bounding box center [113, 209] width 86 height 83
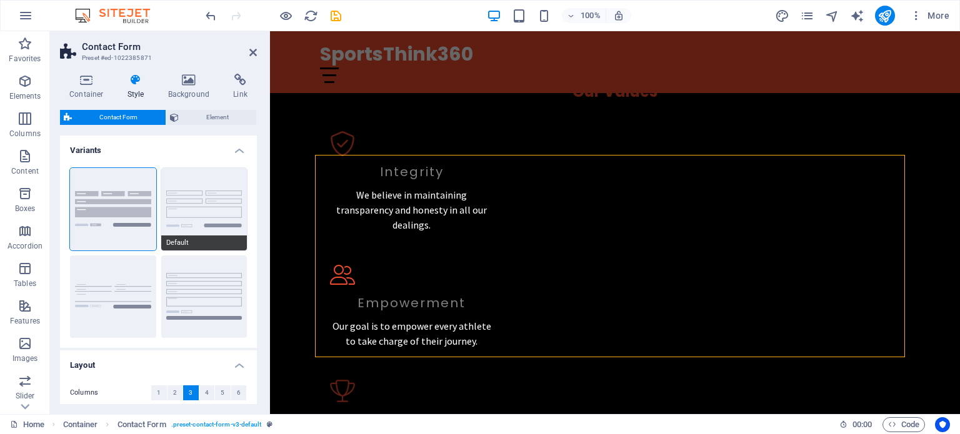
click at [213, 204] on button "Default" at bounding box center [204, 209] width 86 height 83
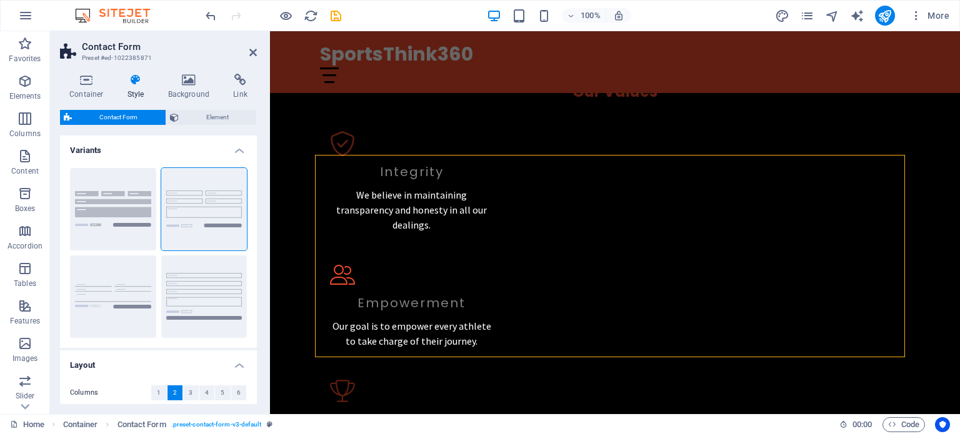
scroll to position [63, 0]
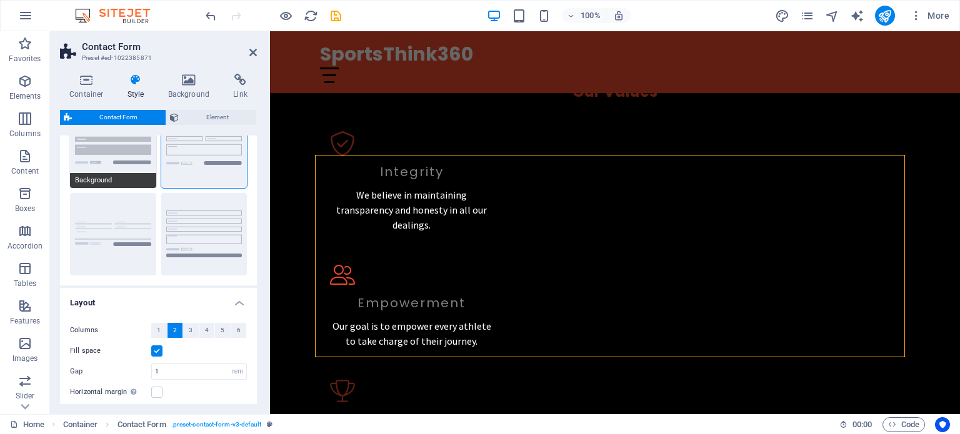
click at [121, 161] on button "Background" at bounding box center [113, 147] width 86 height 83
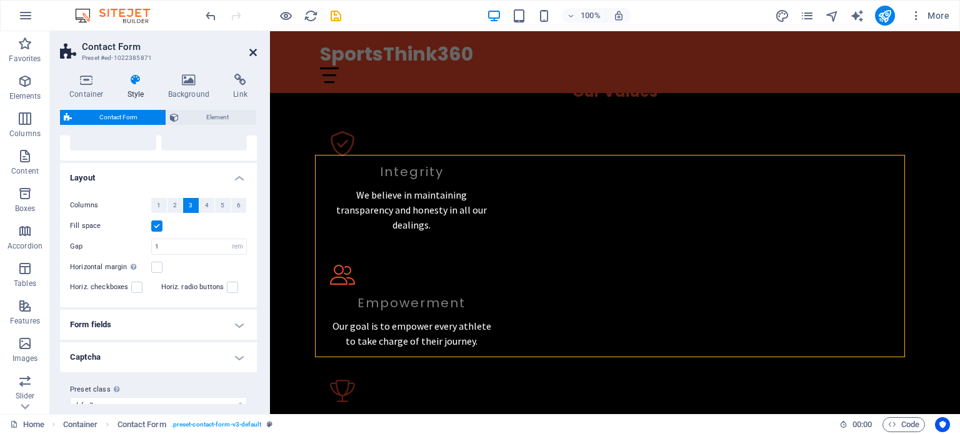
click at [253, 49] on icon at bounding box center [253, 53] width 8 height 10
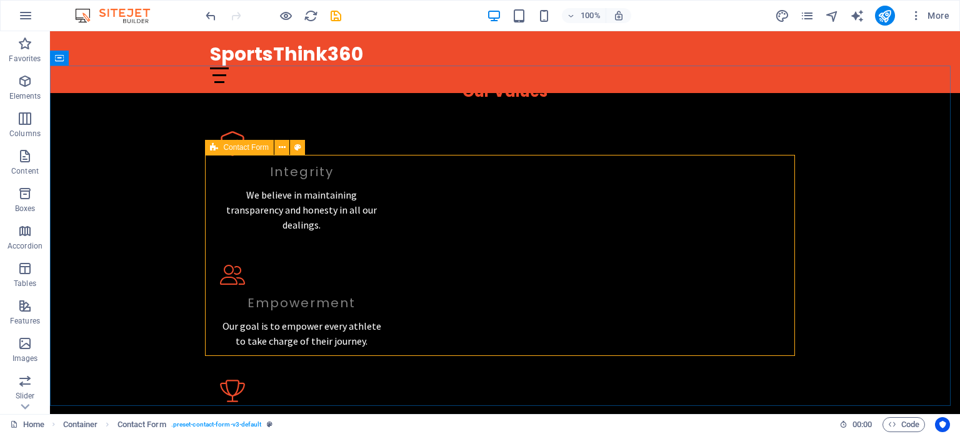
click at [233, 151] on span "Contact Form" at bounding box center [246, 148] width 46 height 8
click at [299, 150] on icon at bounding box center [297, 147] width 7 height 13
select select "rem"
select select "preset-contact-form-v3-default"
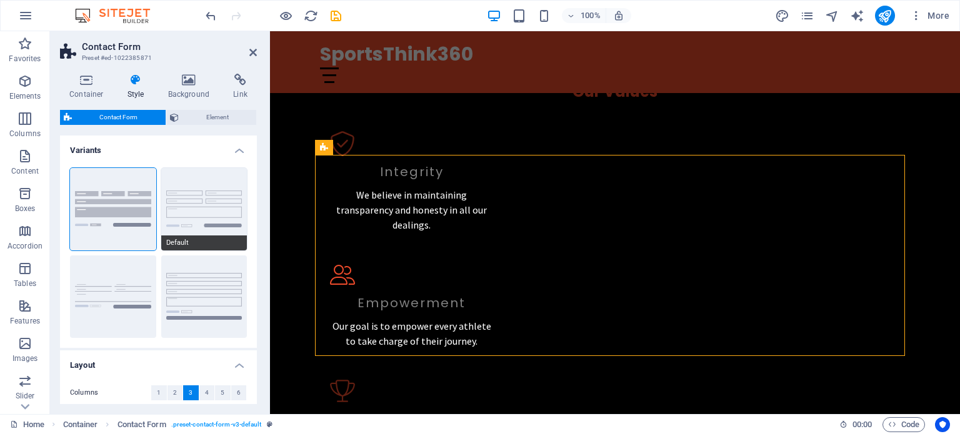
click at [228, 180] on button "Default" at bounding box center [204, 209] width 86 height 83
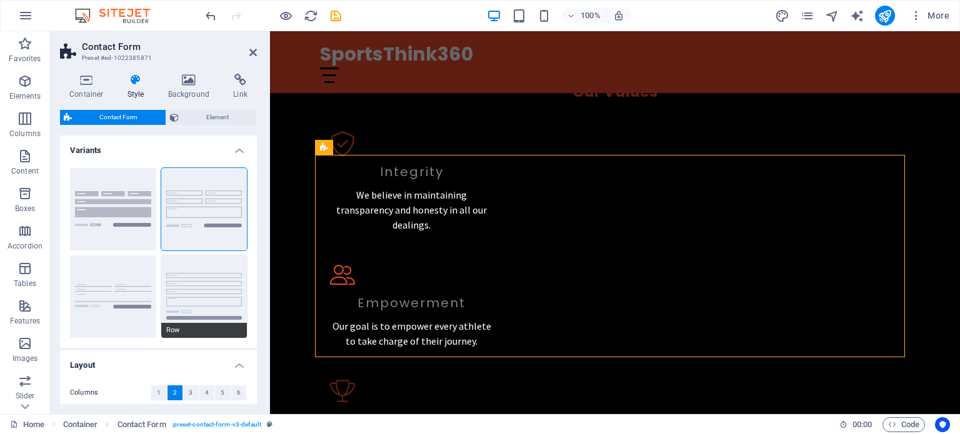
scroll to position [205, 0]
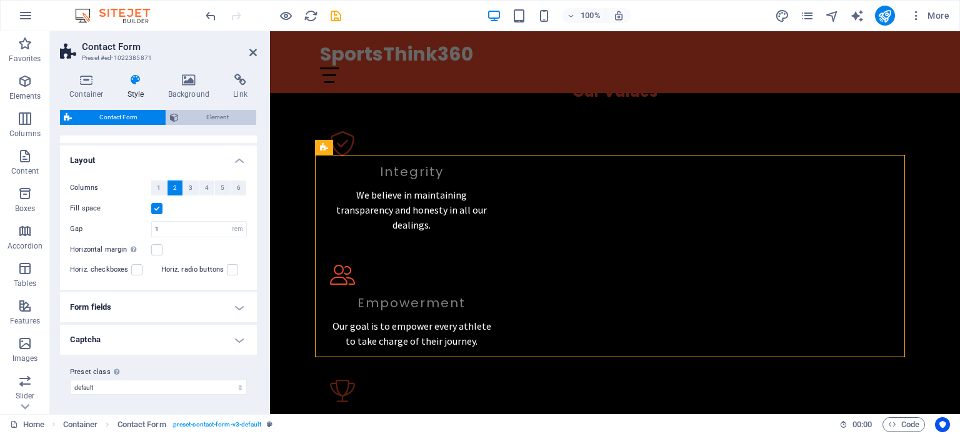
click at [205, 118] on span "Element" at bounding box center [218, 117] width 71 height 15
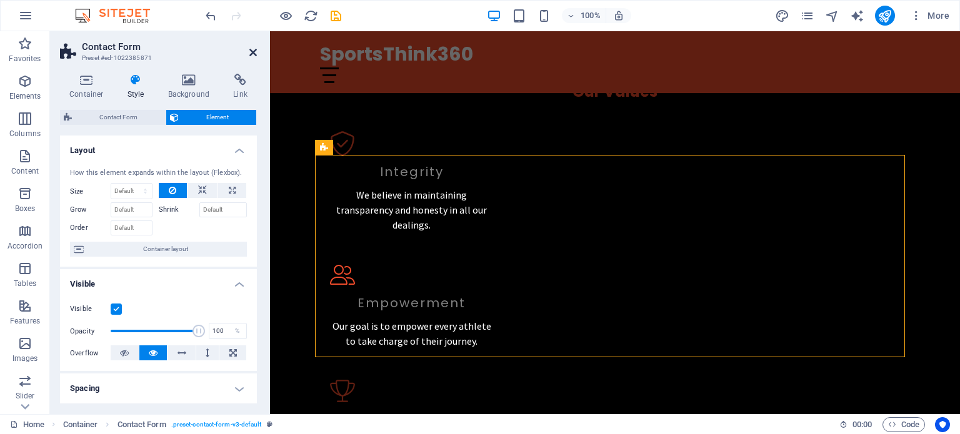
click at [250, 53] on icon at bounding box center [253, 53] width 8 height 10
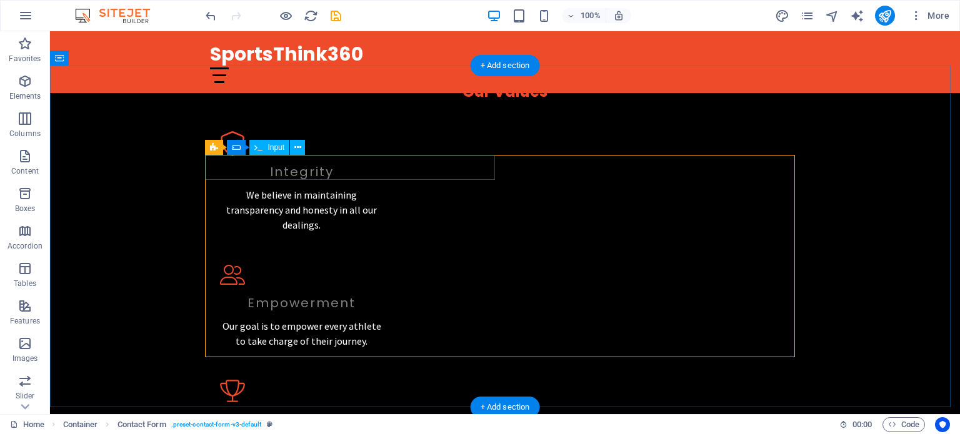
click at [298, 149] on icon at bounding box center [297, 147] width 7 height 13
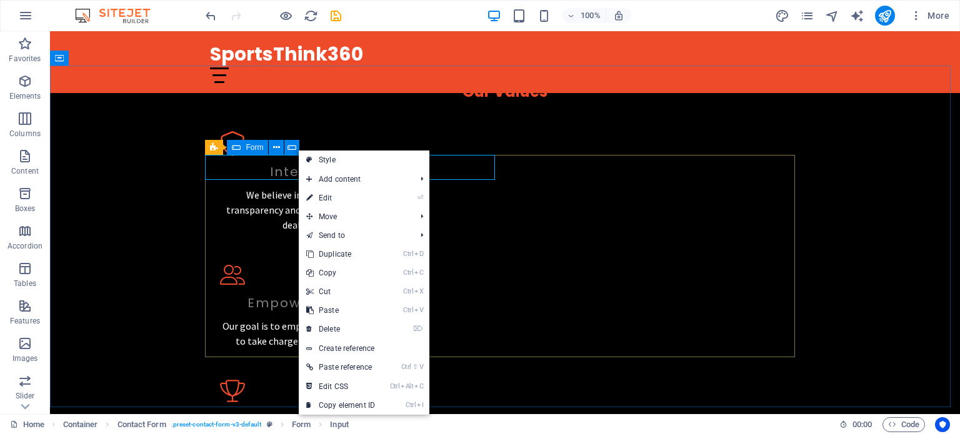
click at [238, 149] on icon at bounding box center [236, 147] width 9 height 15
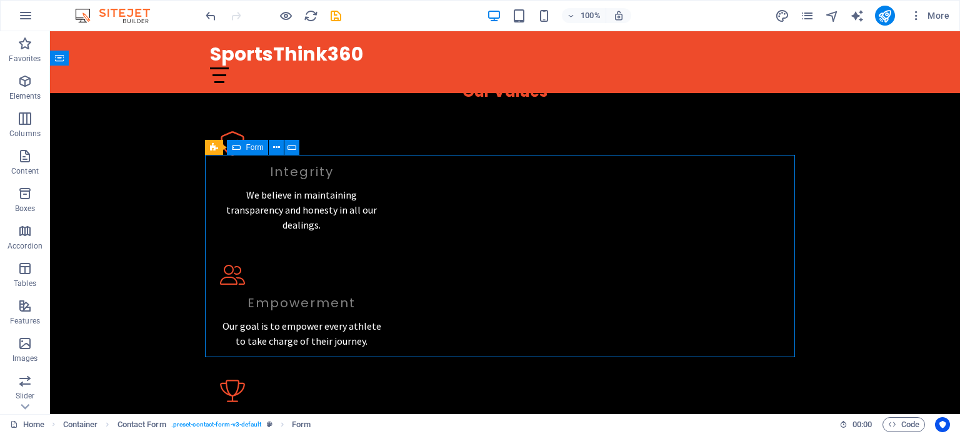
click at [239, 147] on icon at bounding box center [236, 147] width 9 height 15
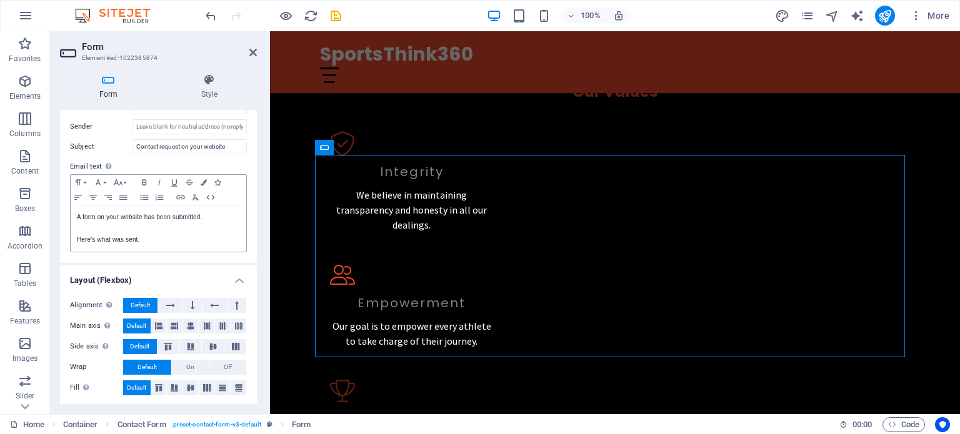
scroll to position [0, 0]
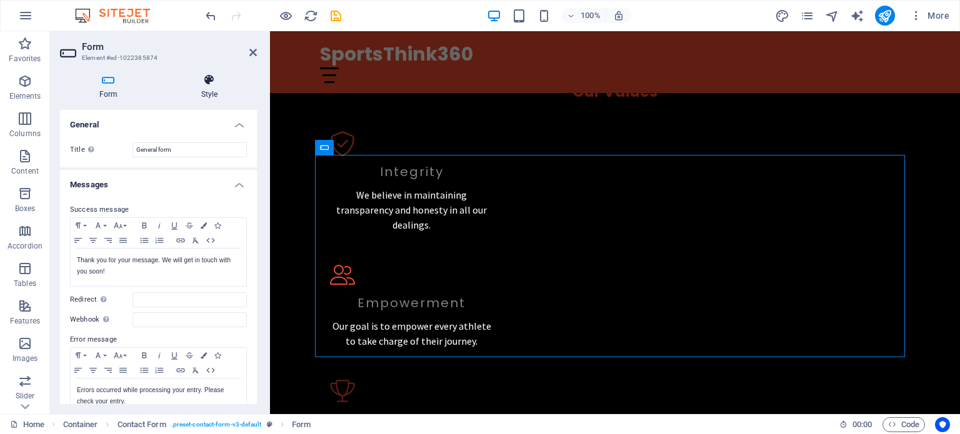
click at [205, 83] on icon at bounding box center [209, 80] width 95 height 13
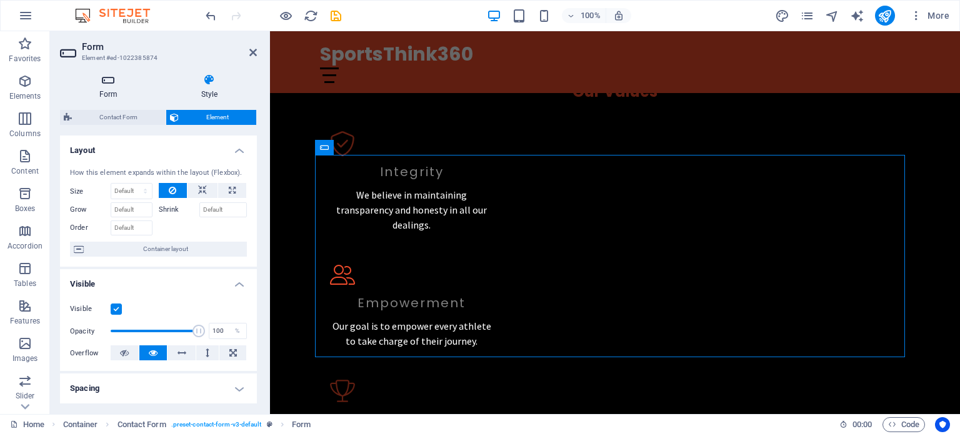
click at [109, 84] on icon at bounding box center [108, 80] width 97 height 13
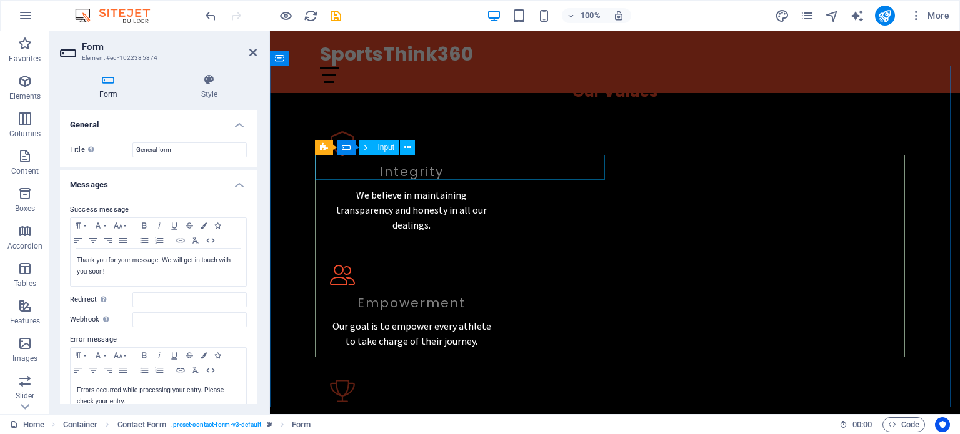
click at [408, 148] on icon at bounding box center [407, 147] width 7 height 13
click at [254, 52] on icon at bounding box center [253, 53] width 8 height 10
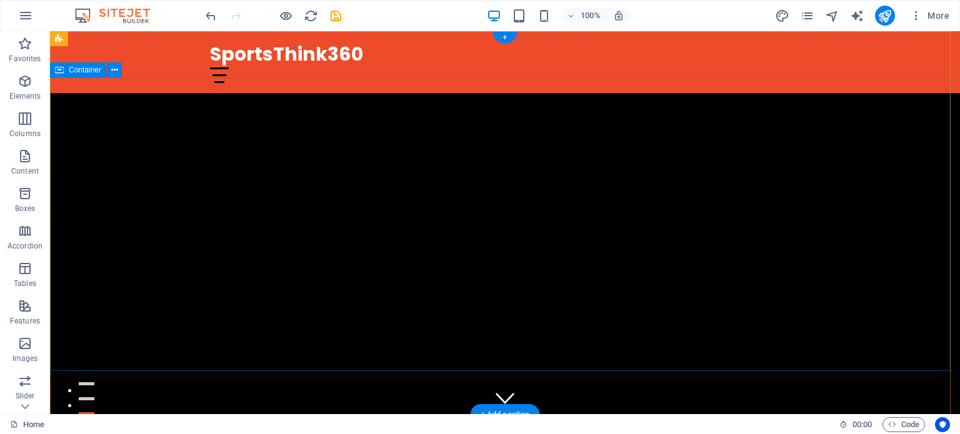
scroll to position [313, 0]
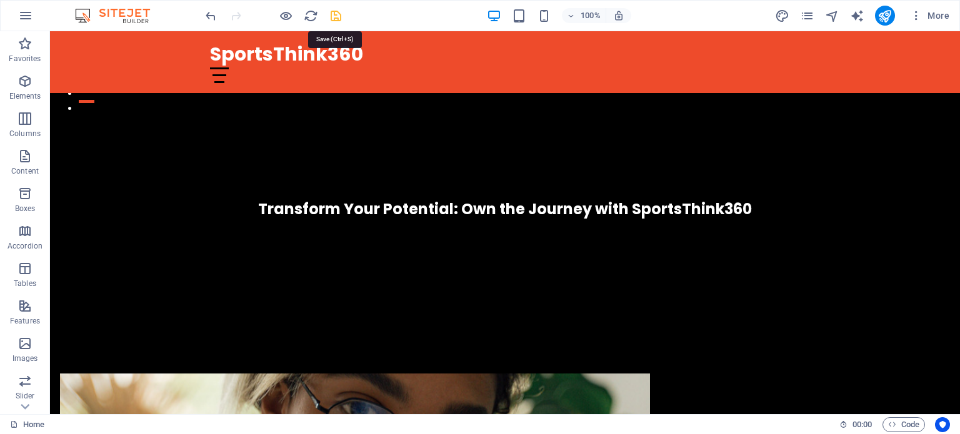
click at [340, 21] on icon "save" at bounding box center [336, 16] width 14 height 14
checkbox input "false"
click at [802, 14] on icon "pages" at bounding box center [807, 16] width 14 height 14
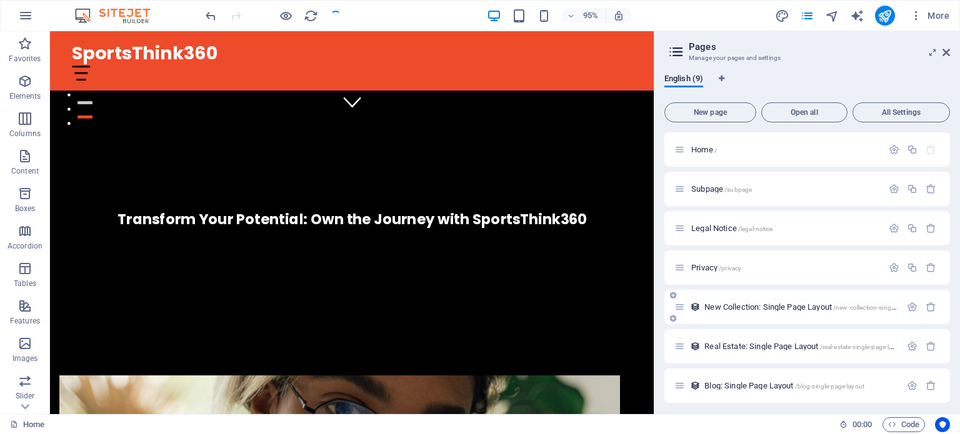
click at [801, 306] on span "New Collection: Single Page Layout /new-collection-single-page-layout" at bounding box center [817, 307] width 226 height 9
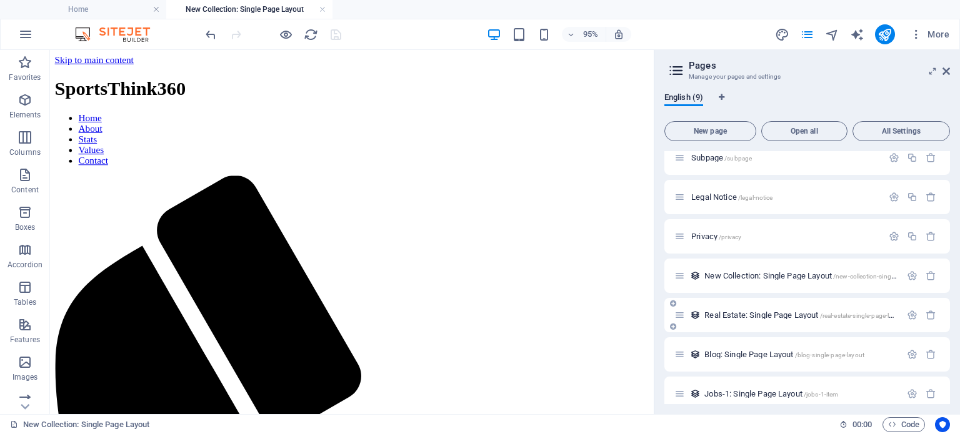
scroll to position [0, 0]
click at [948, 69] on icon at bounding box center [947, 71] width 8 height 10
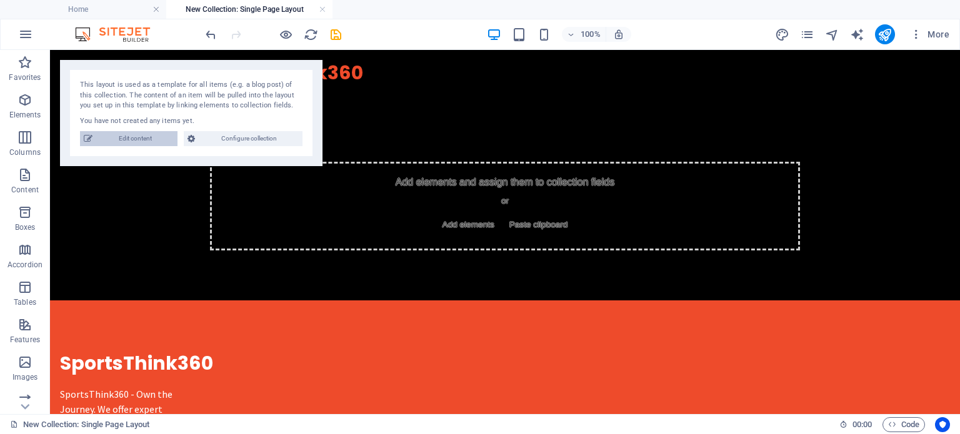
click at [148, 133] on span "Edit content" at bounding box center [135, 138] width 78 height 15
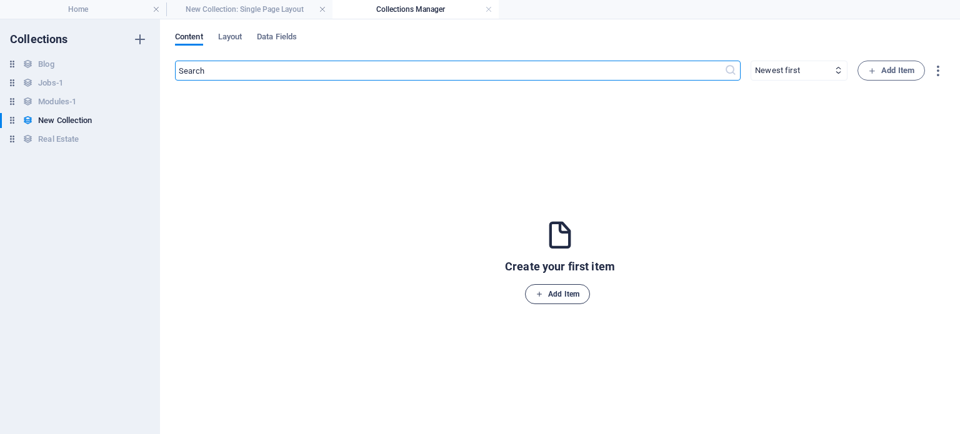
click at [566, 297] on span "Add Item" at bounding box center [558, 294] width 44 height 15
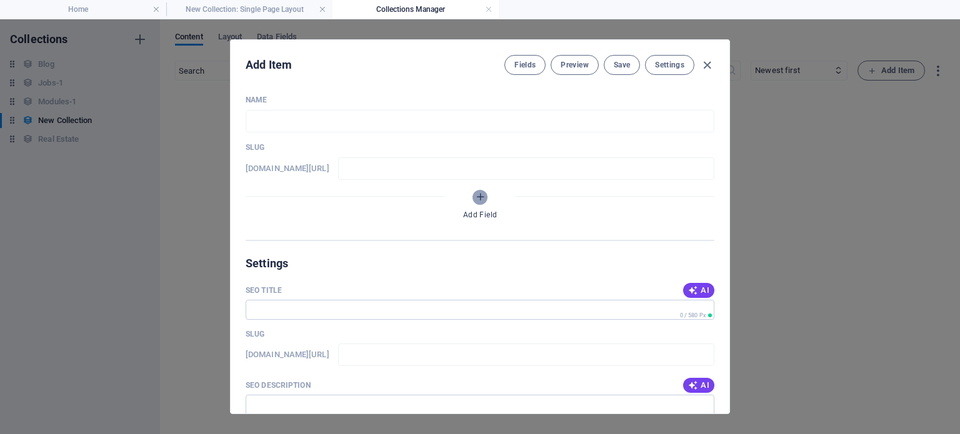
click at [480, 199] on icon "Add Field" at bounding box center [480, 197] width 11 height 11
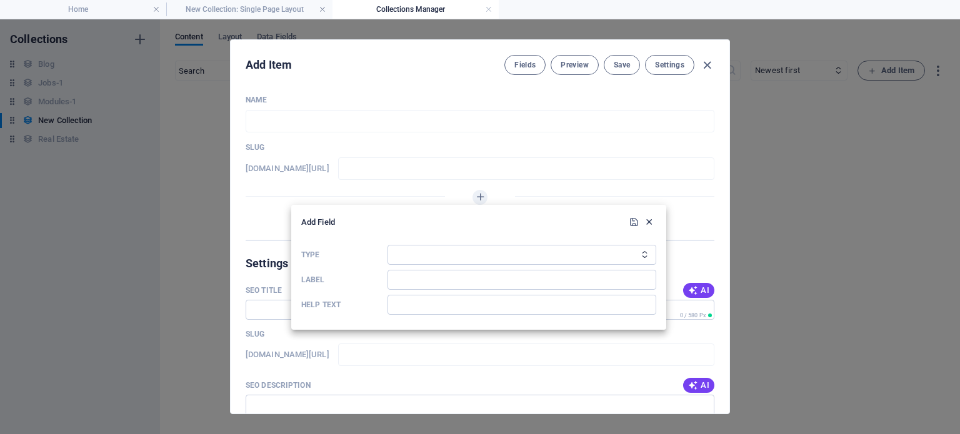
click at [653, 226] on icon "button" at bounding box center [649, 222] width 11 height 11
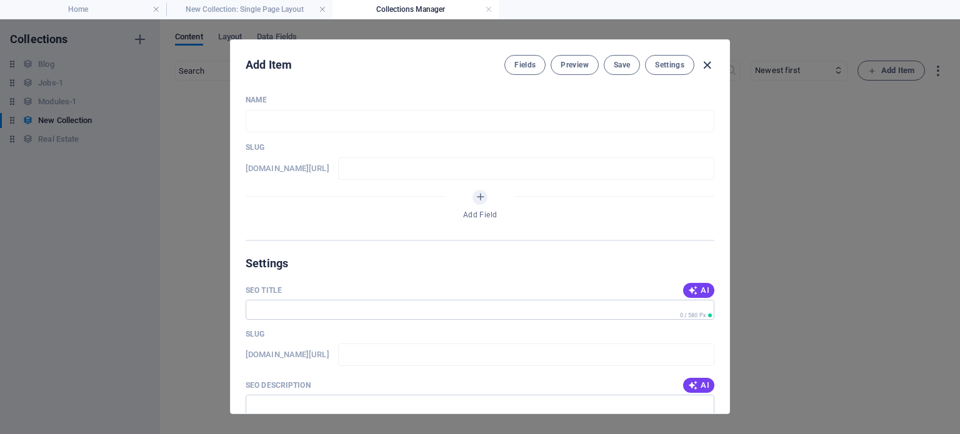
click at [709, 66] on icon "button" at bounding box center [707, 65] width 14 height 14
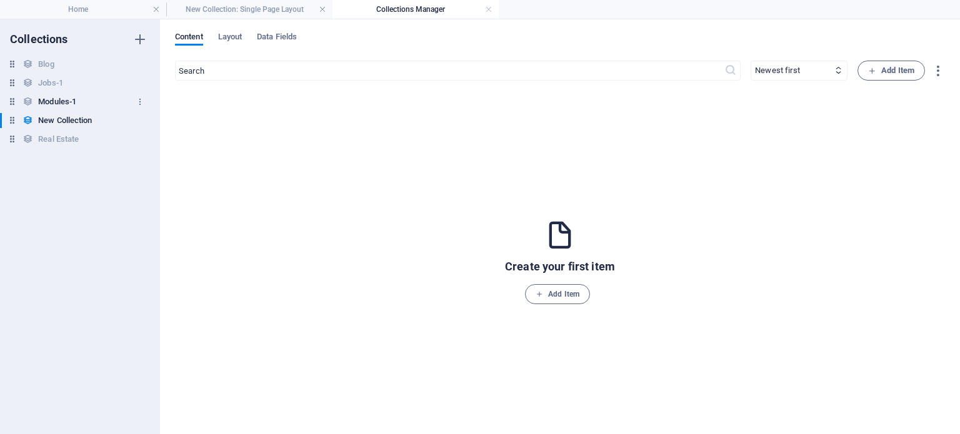
click at [68, 99] on h6 "Modules-1" at bounding box center [57, 101] width 38 height 15
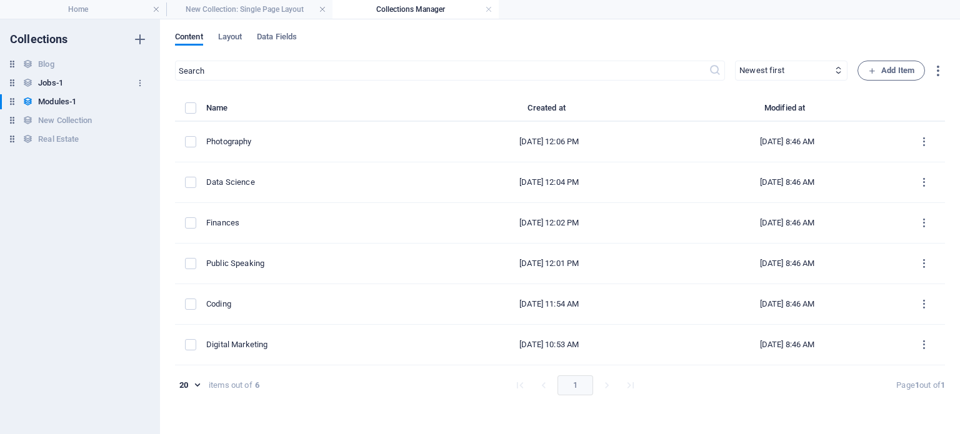
click at [43, 83] on h6 "Jobs-1" at bounding box center [50, 83] width 25 height 15
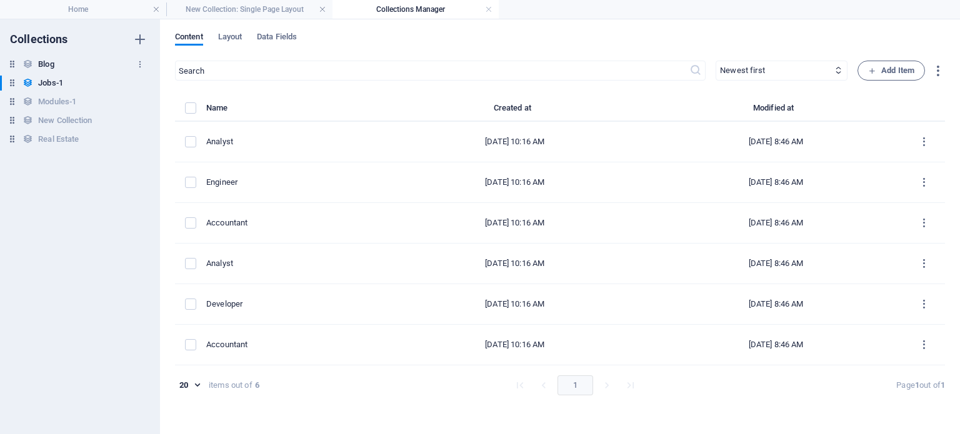
click at [45, 62] on h6 "Blog" at bounding box center [46, 64] width 16 height 15
click at [490, 6] on link at bounding box center [489, 10] width 8 height 12
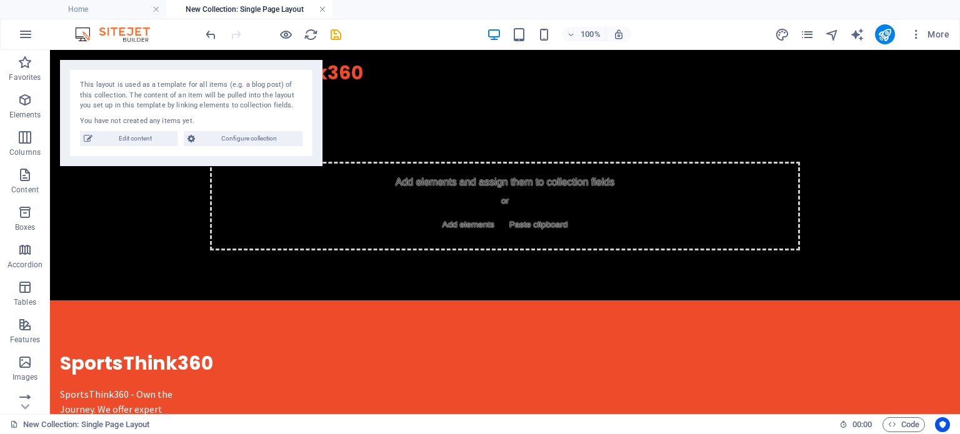
click at [321, 8] on link at bounding box center [323, 10] width 8 height 12
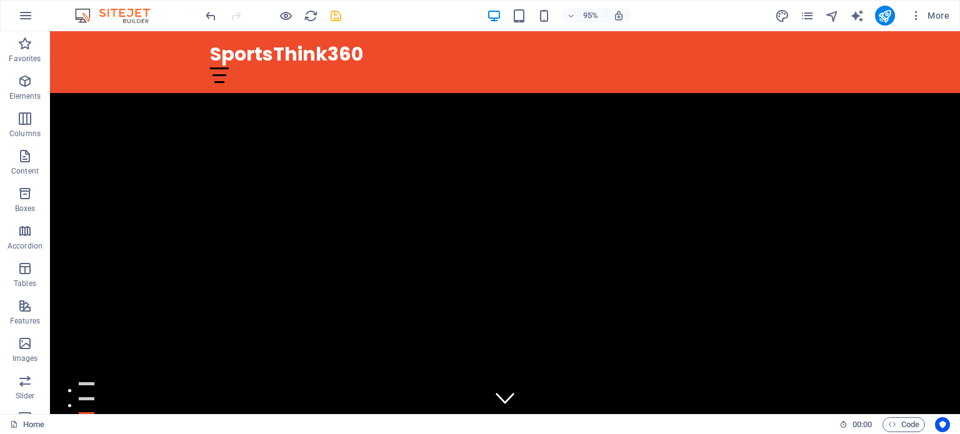
scroll to position [313, 0]
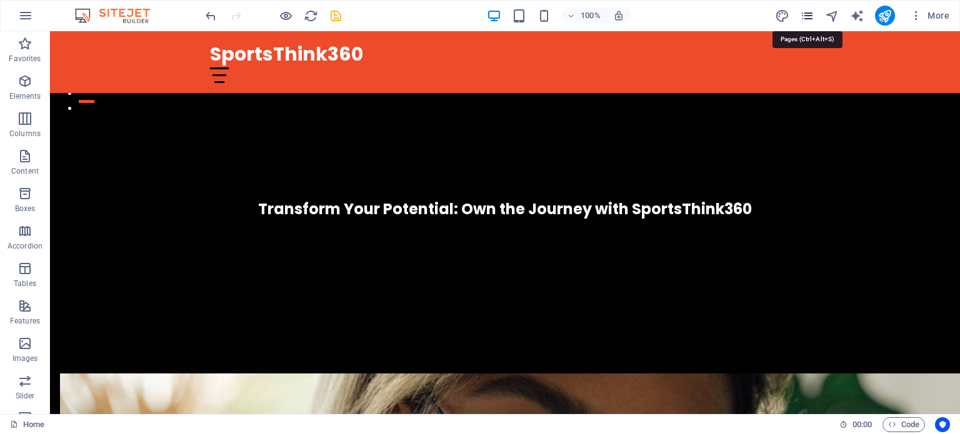
click at [814, 10] on icon "pages" at bounding box center [807, 16] width 14 height 14
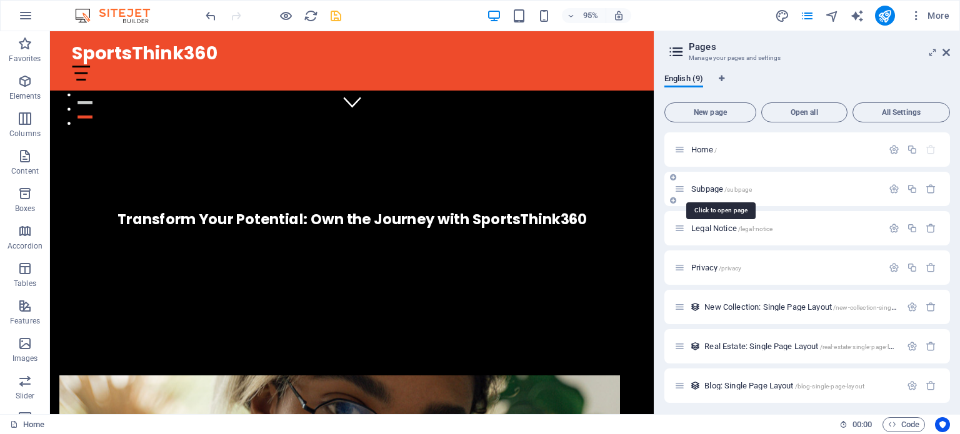
click at [711, 189] on span "Subpage /subpage" at bounding box center [721, 188] width 61 height 9
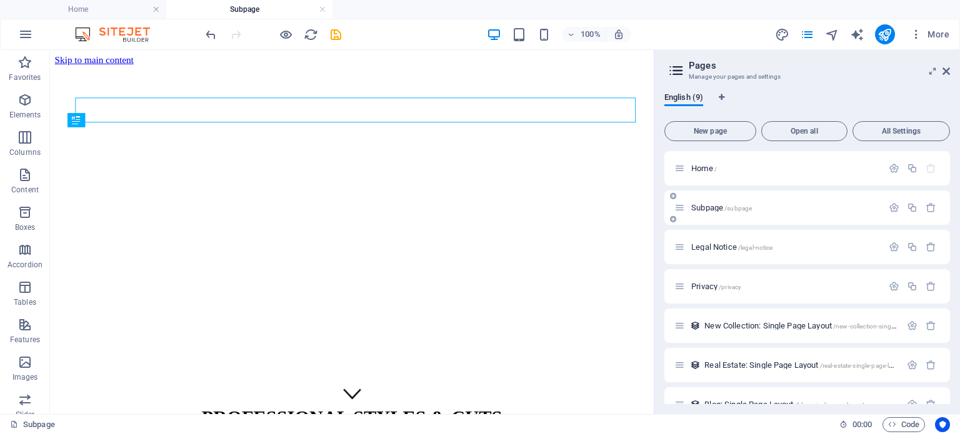
scroll to position [0, 0]
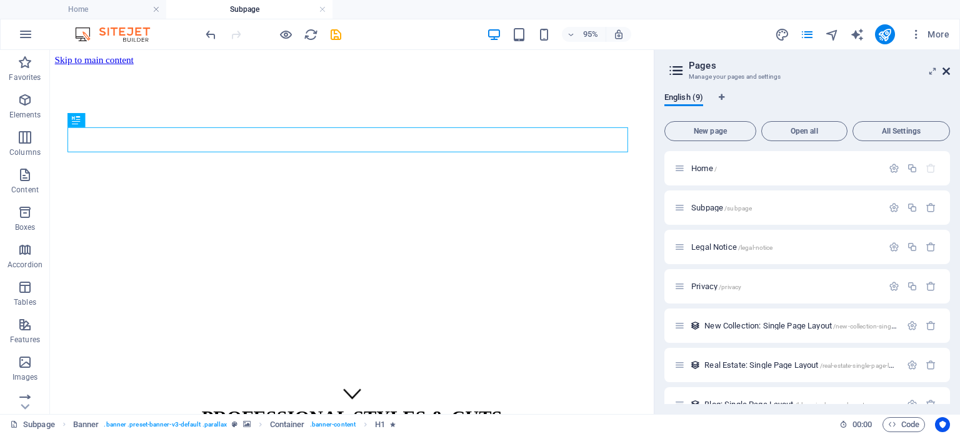
click at [949, 73] on icon at bounding box center [947, 71] width 8 height 10
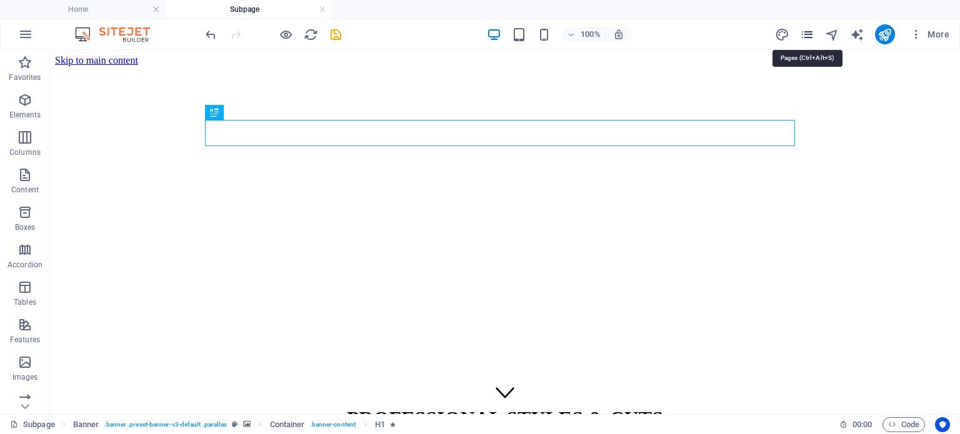
click at [813, 28] on icon "pages" at bounding box center [807, 35] width 14 height 14
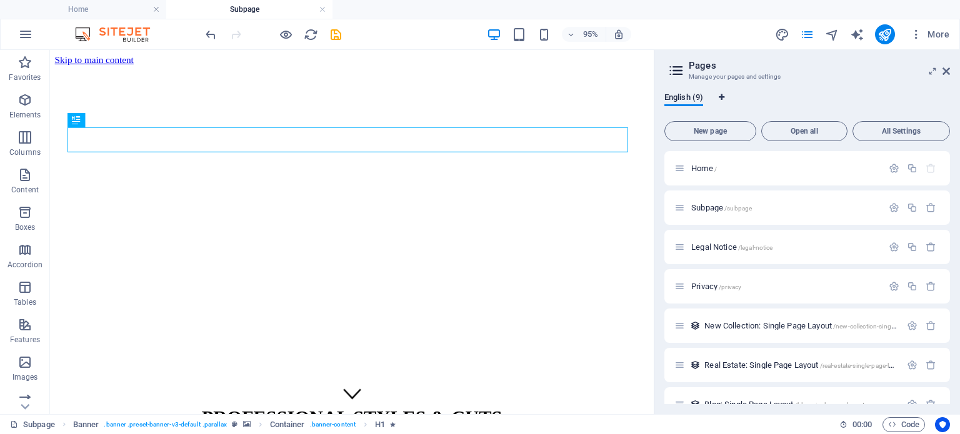
click at [724, 96] on icon "Language Tabs" at bounding box center [722, 98] width 6 height 8
select select "41"
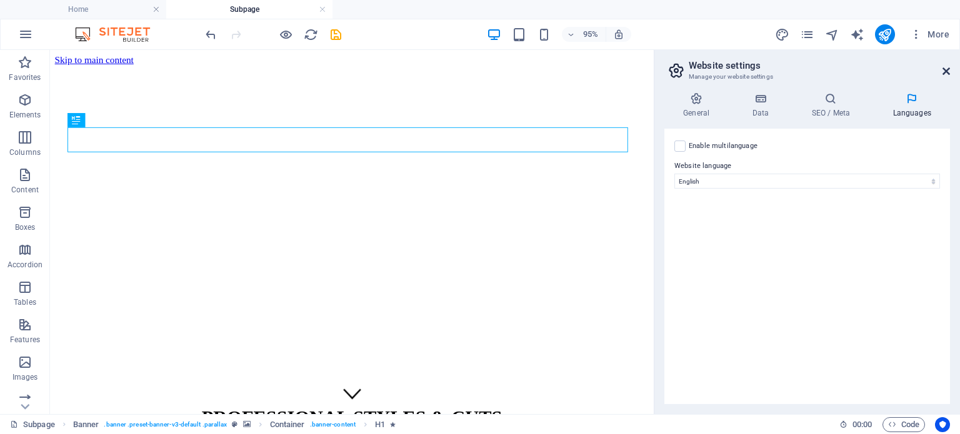
drag, startPoint x: 897, startPoint y: 18, endPoint x: 948, endPoint y: 68, distance: 71.2
click at [948, 68] on icon at bounding box center [947, 71] width 8 height 10
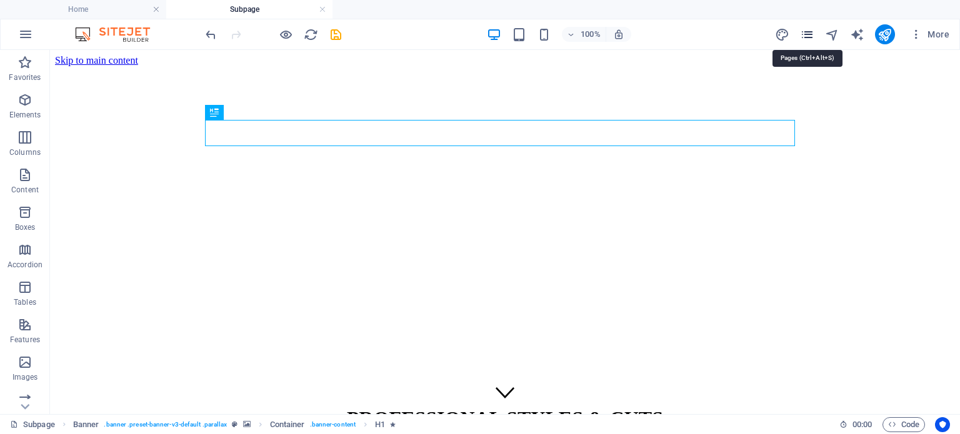
click at [806, 34] on icon "pages" at bounding box center [807, 35] width 14 height 14
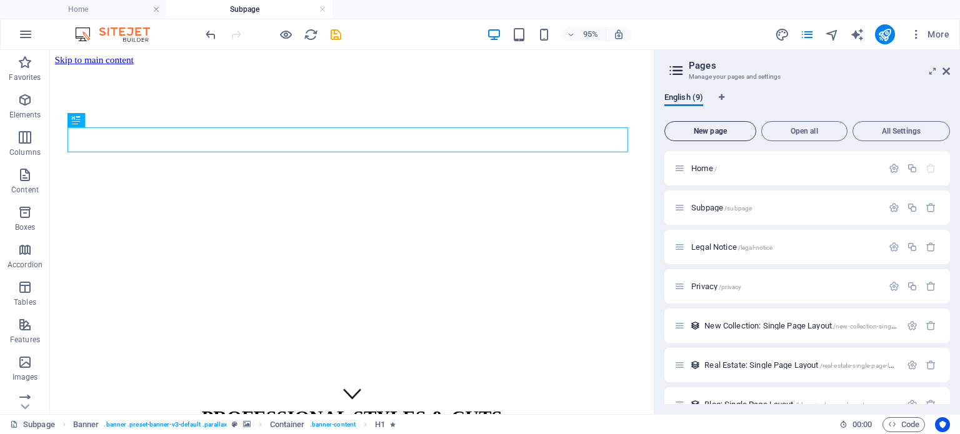
click at [682, 128] on span "New page" at bounding box center [710, 132] width 81 height 8
click at [725, 129] on span "New page" at bounding box center [710, 132] width 81 height 8
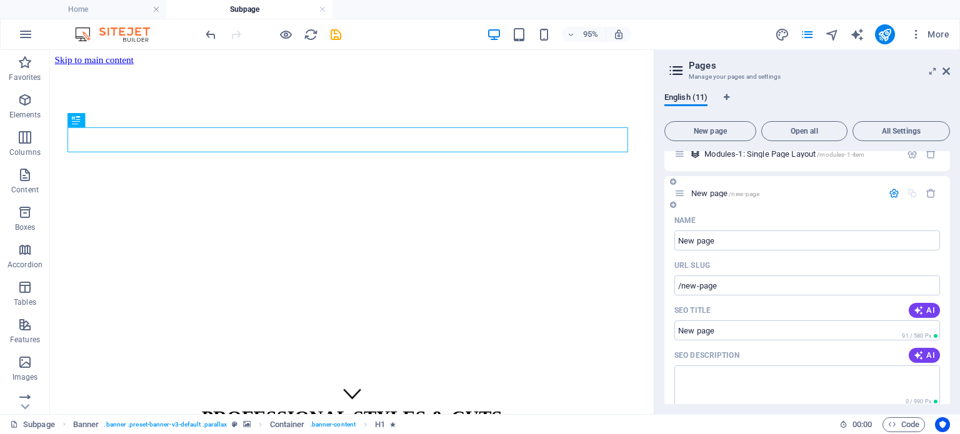
scroll to position [704, 0]
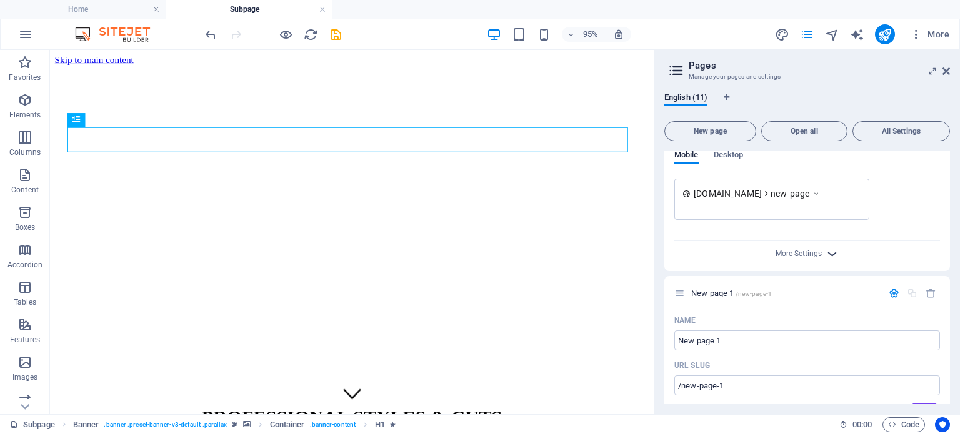
click at [833, 249] on icon "button" at bounding box center [832, 254] width 14 height 14
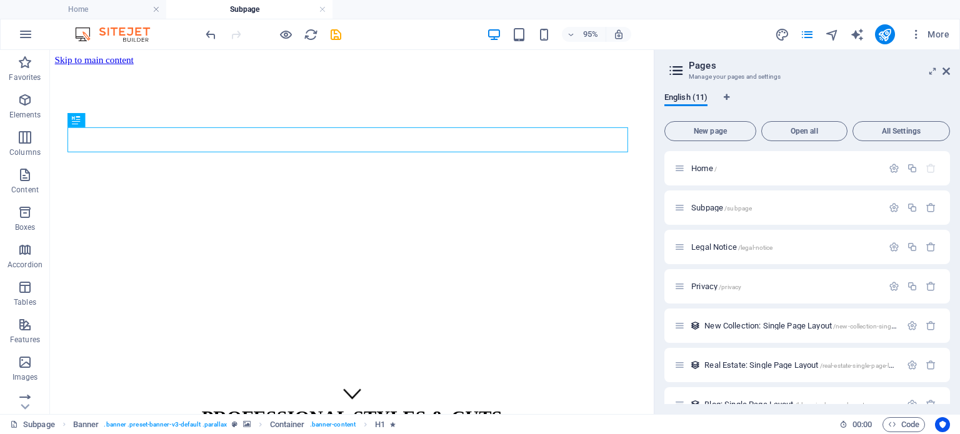
scroll to position [313, 0]
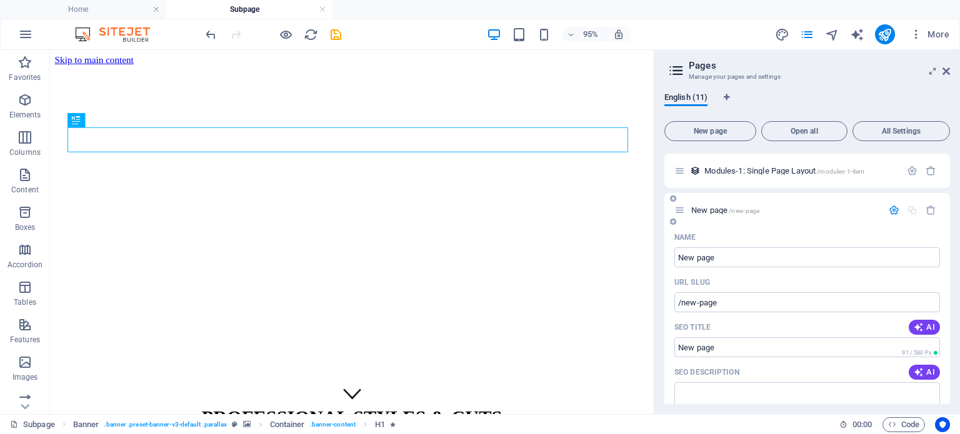
click at [796, 208] on p "New page /new-page" at bounding box center [785, 210] width 188 height 8
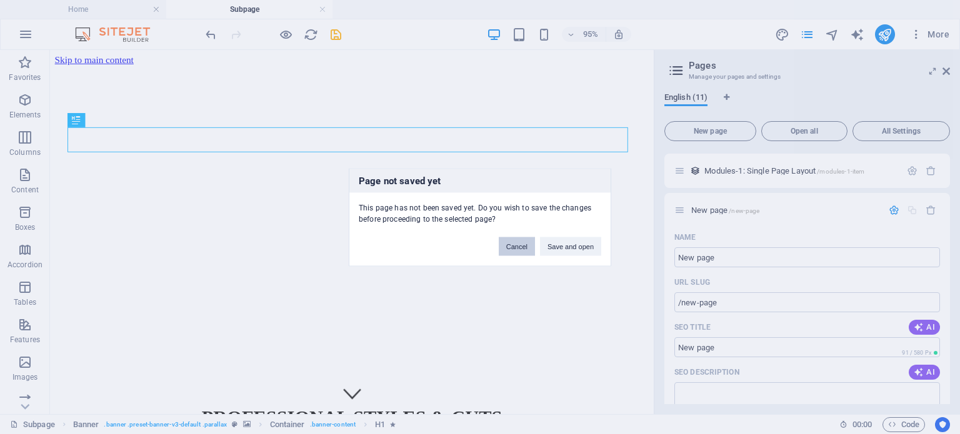
drag, startPoint x: 521, startPoint y: 248, endPoint x: 614, endPoint y: 209, distance: 101.1
click at [521, 248] on button "Cancel" at bounding box center [517, 246] width 36 height 19
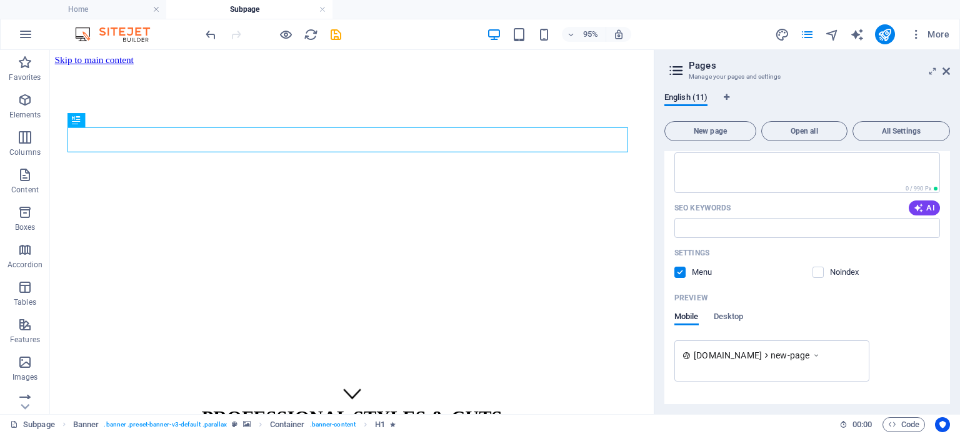
scroll to position [230, 0]
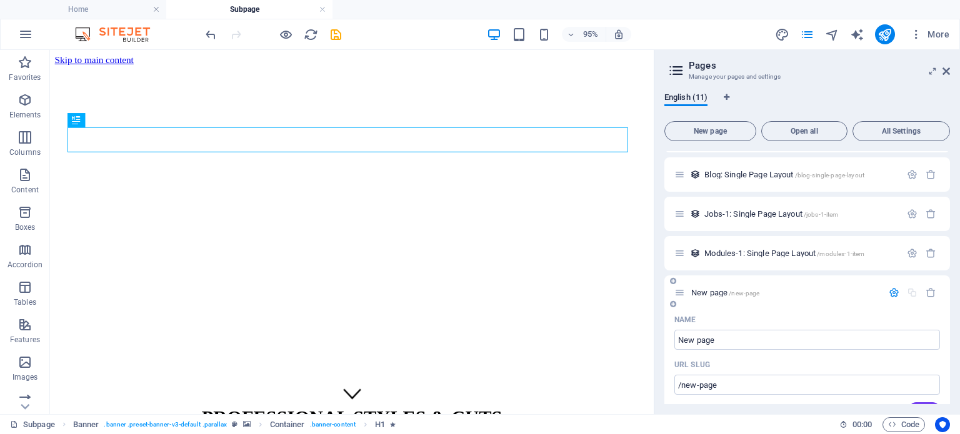
click at [673, 304] on icon at bounding box center [673, 305] width 6 height 8
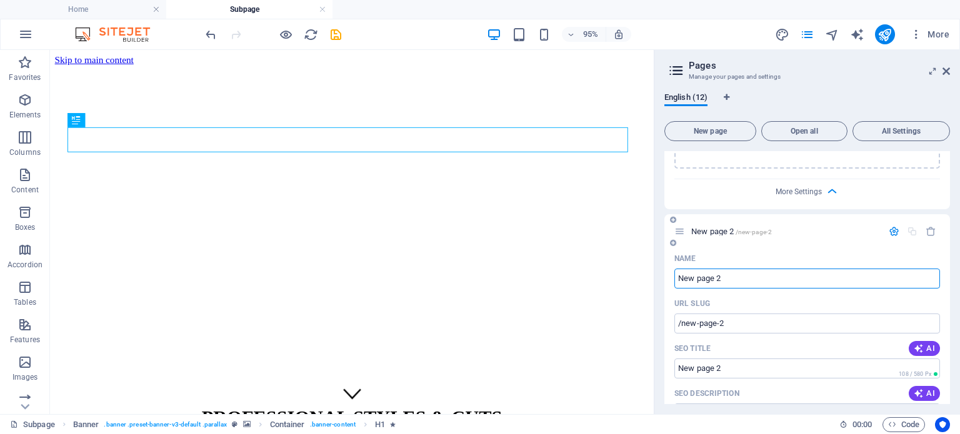
click at [671, 239] on icon at bounding box center [673, 243] width 6 height 8
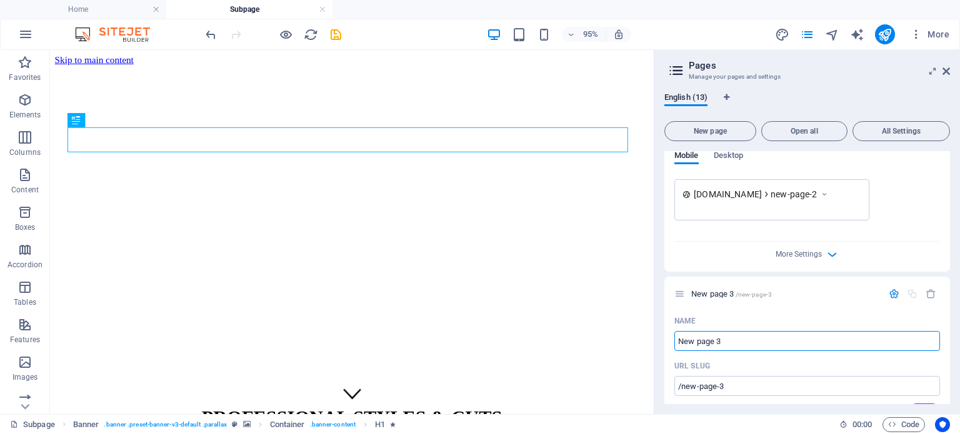
scroll to position [1421, 0]
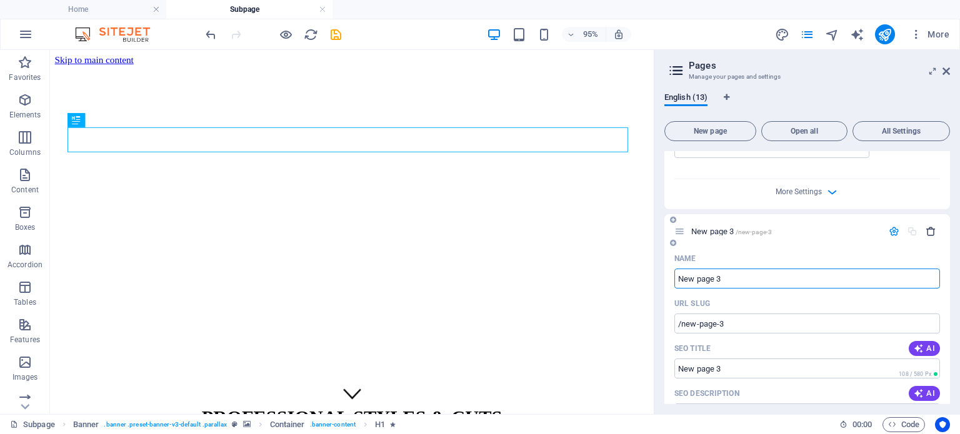
click at [926, 229] on icon "button" at bounding box center [931, 231] width 11 height 11
click at [928, 232] on icon "button" at bounding box center [931, 231] width 11 height 11
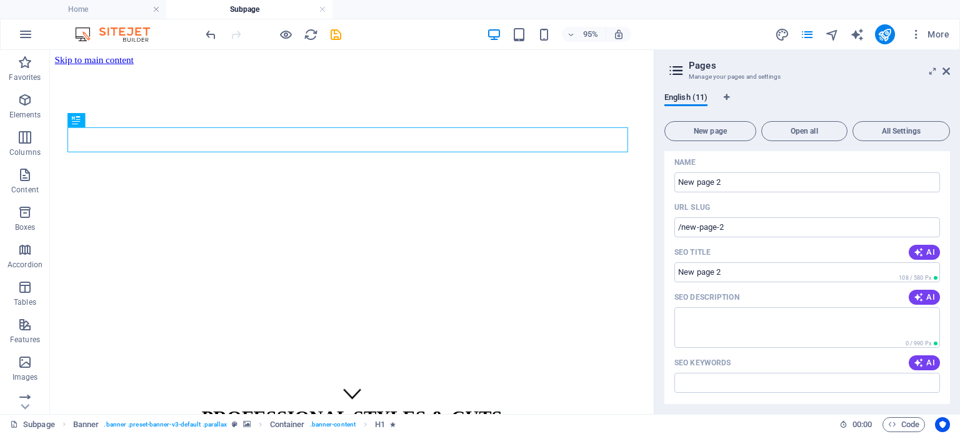
scroll to position [980, 0]
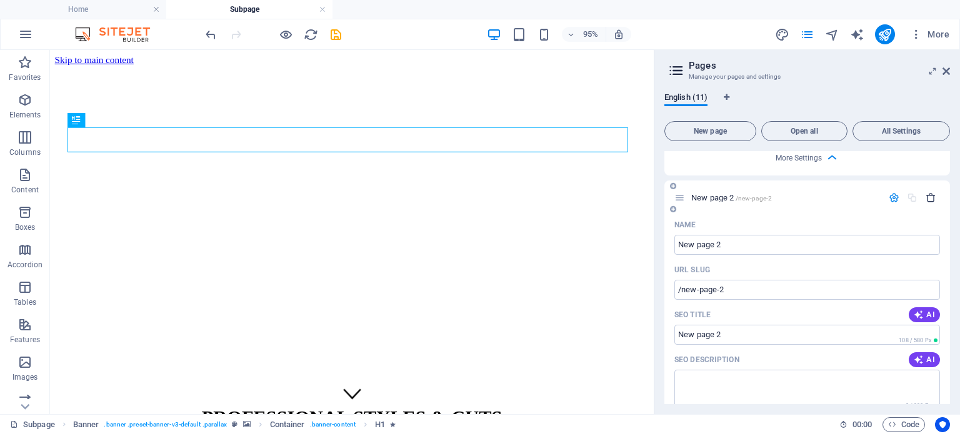
click at [928, 198] on icon "button" at bounding box center [931, 198] width 11 height 11
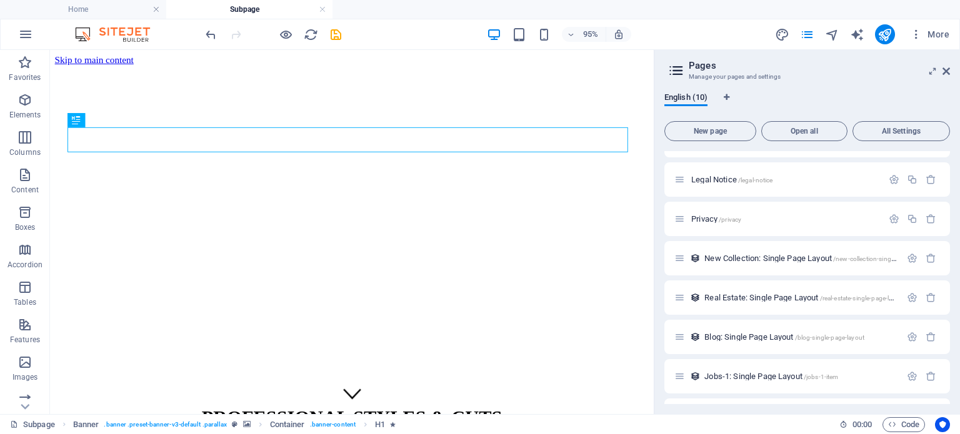
scroll to position [255, 0]
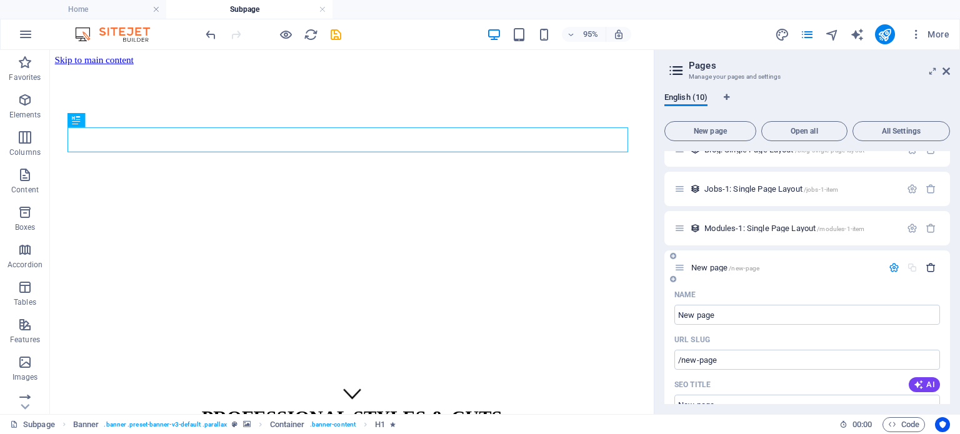
click at [926, 267] on icon "button" at bounding box center [931, 268] width 11 height 11
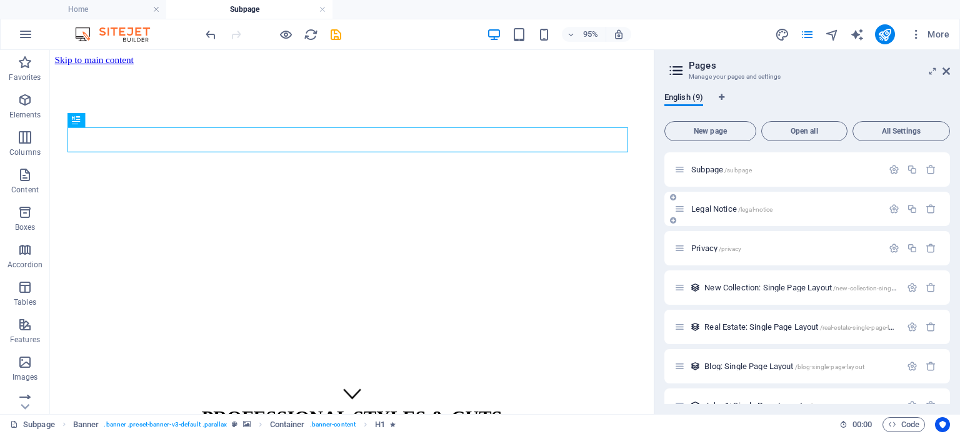
scroll to position [0, 0]
click at [908, 206] on icon "button" at bounding box center [912, 208] width 11 height 11
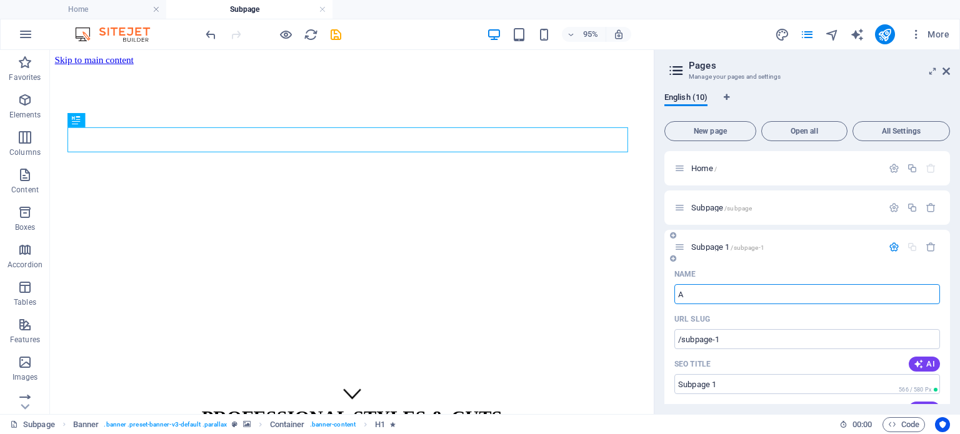
type input "AB"
type input "/a"
type input "A"
type input "ABOUT US"
type input "/about-us"
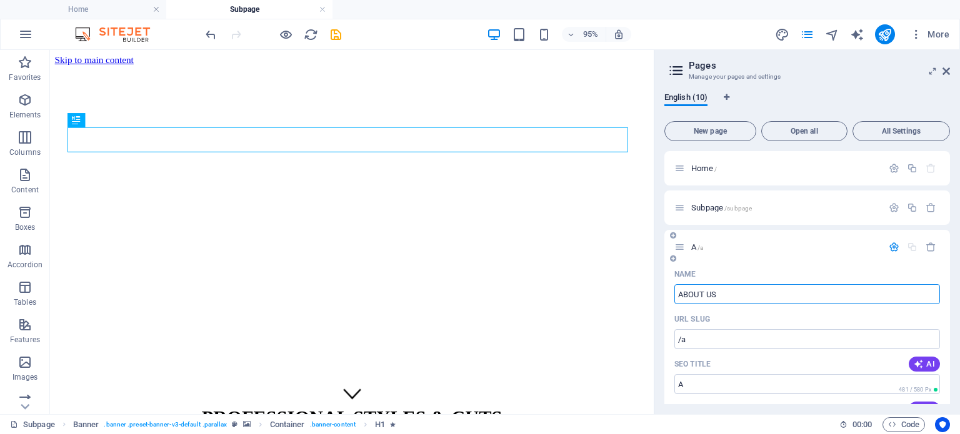
type input "ABOUT US"
click at [724, 247] on span "ABOUT US /about-us" at bounding box center [725, 247] width 68 height 9
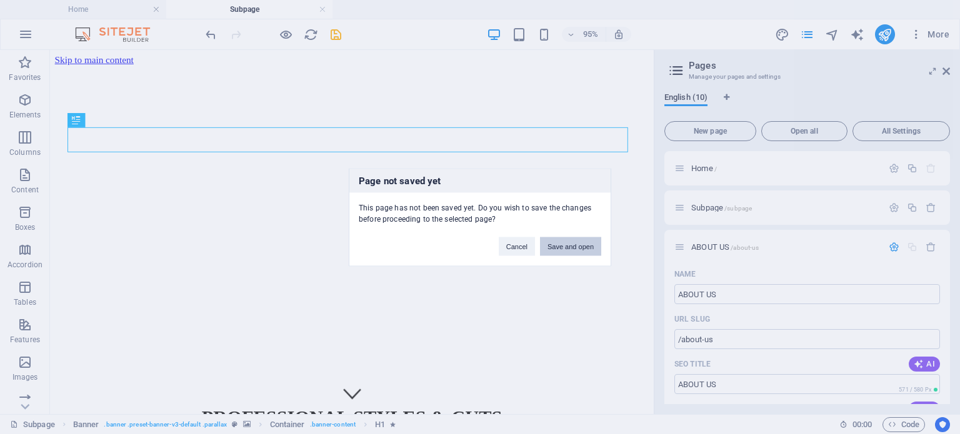
click at [570, 242] on button "Save and open" at bounding box center [570, 246] width 61 height 19
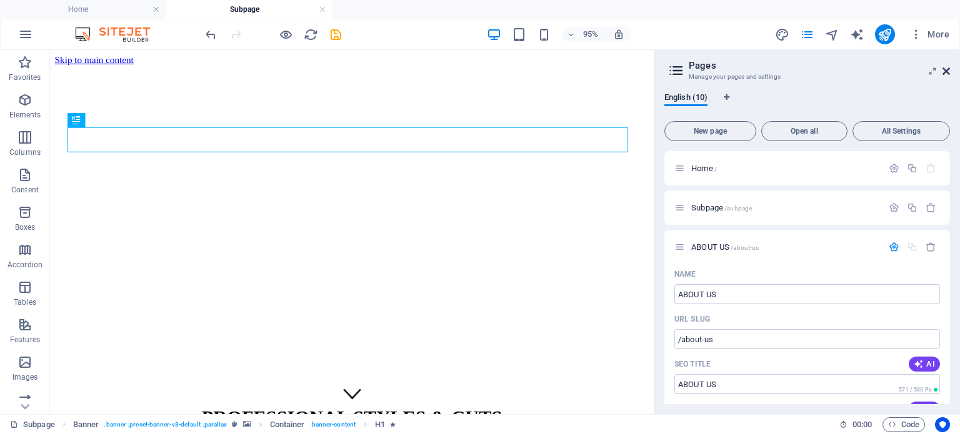
click at [945, 69] on icon at bounding box center [947, 71] width 8 height 10
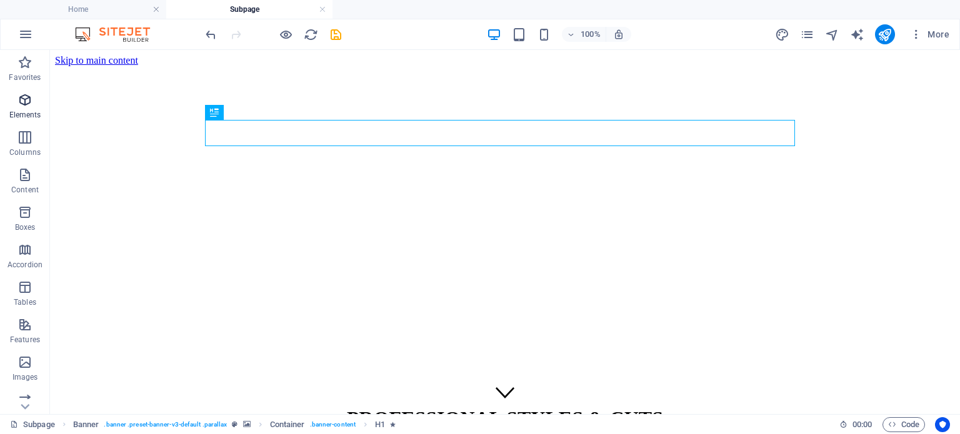
click at [19, 107] on icon "button" at bounding box center [25, 100] width 15 height 15
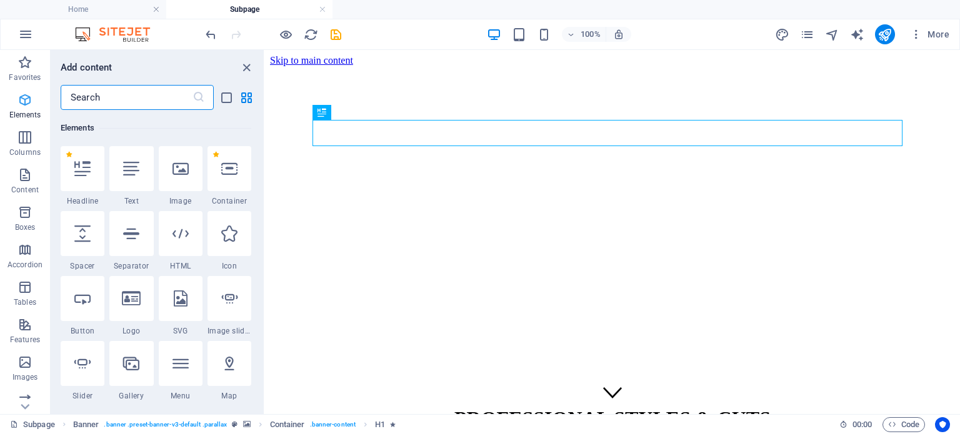
scroll to position [133, 0]
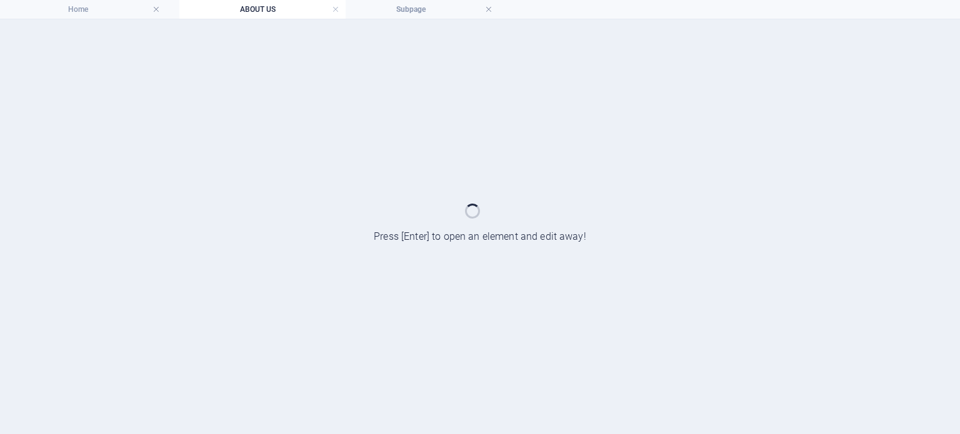
drag, startPoint x: 390, startPoint y: 10, endPoint x: 237, endPoint y: 10, distance: 153.1
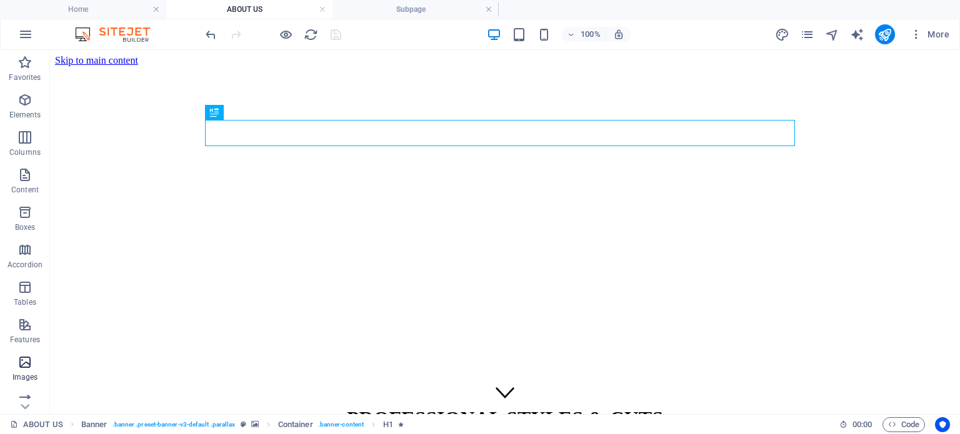
scroll to position [0, 0]
click at [28, 181] on icon "button" at bounding box center [25, 175] width 15 height 15
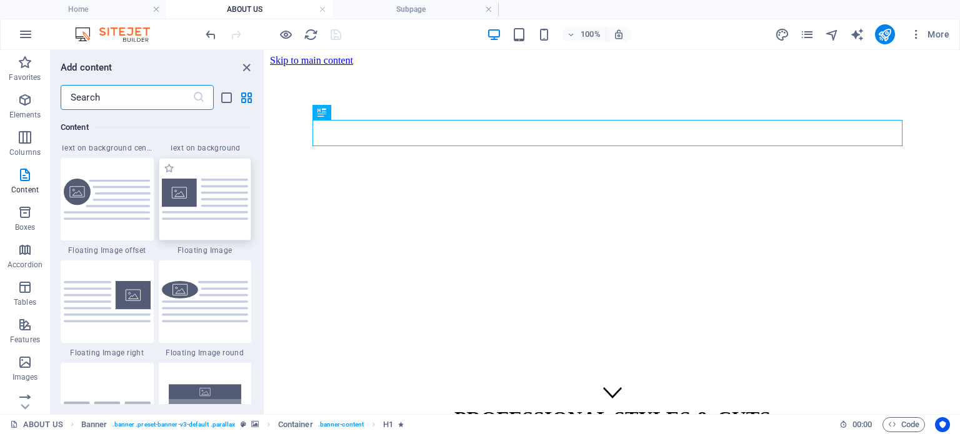
scroll to position [2749, 0]
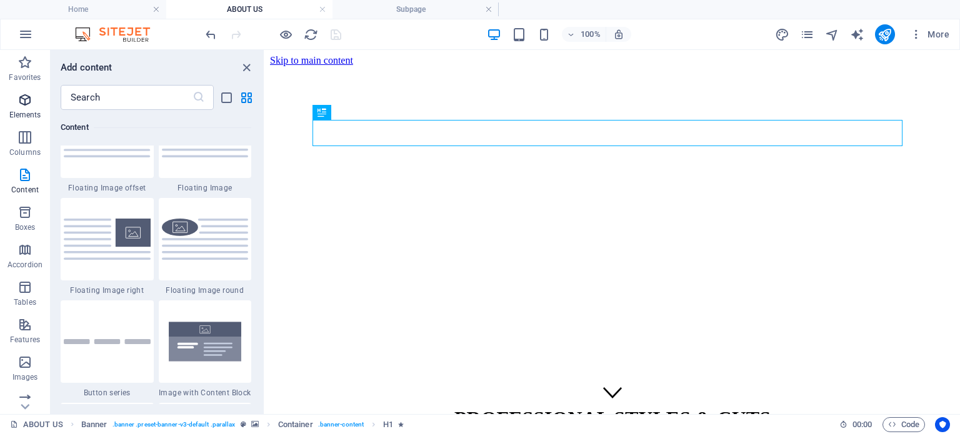
click at [31, 101] on icon "button" at bounding box center [25, 100] width 15 height 15
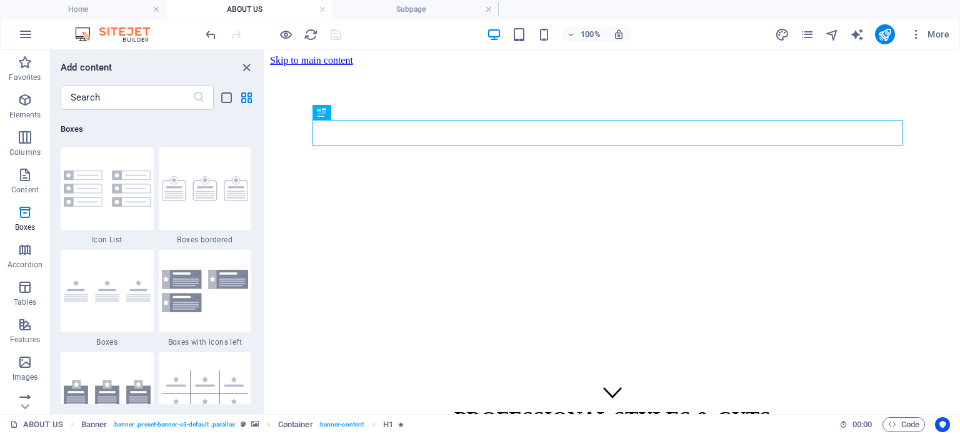
scroll to position [3633, 0]
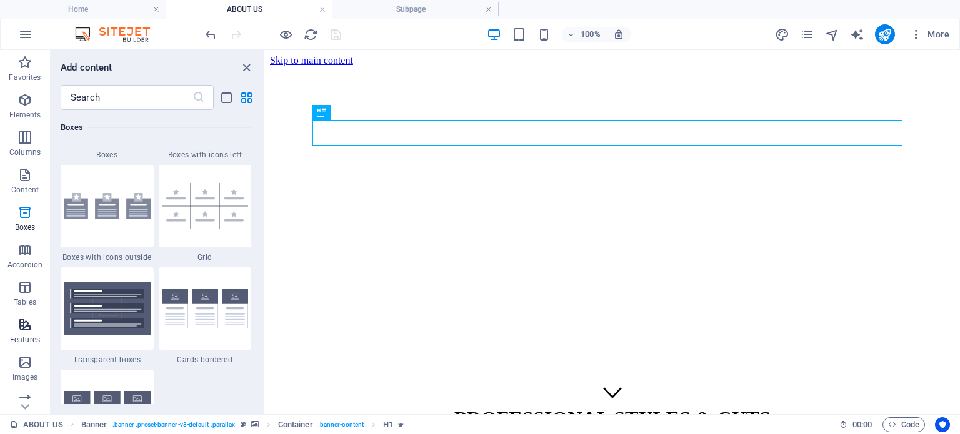
click at [31, 324] on icon "button" at bounding box center [25, 325] width 15 height 15
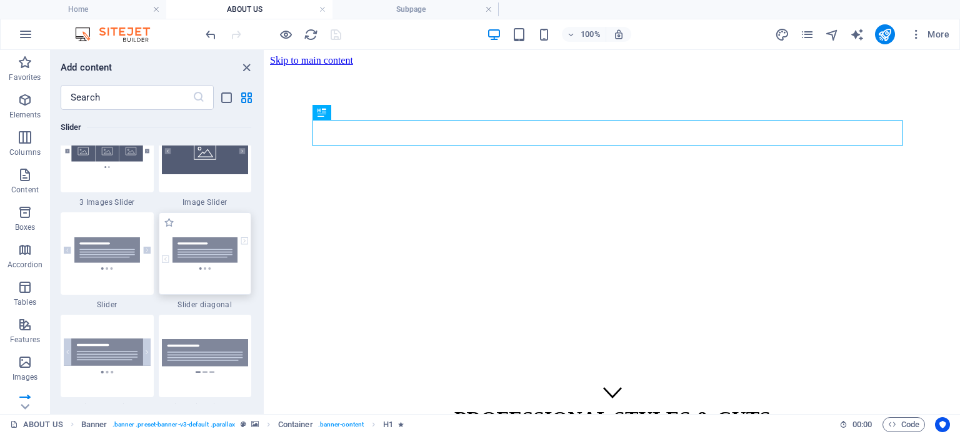
scroll to position [7184, 0]
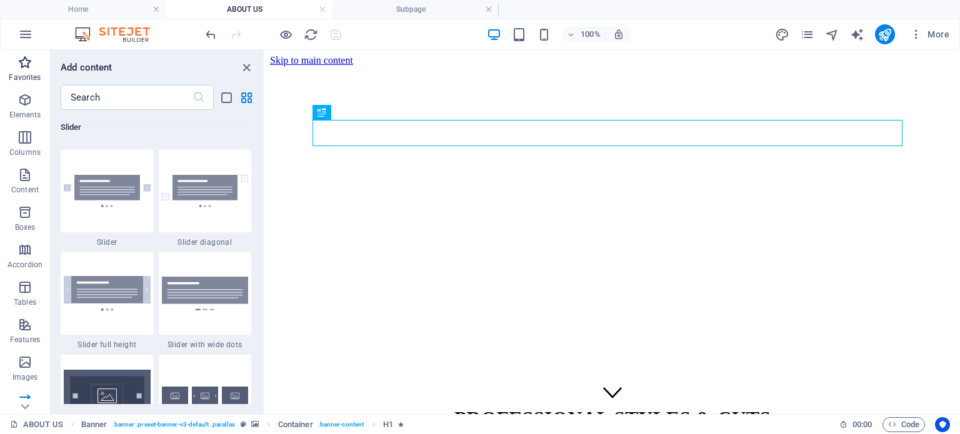
click at [24, 69] on icon "button" at bounding box center [25, 62] width 15 height 15
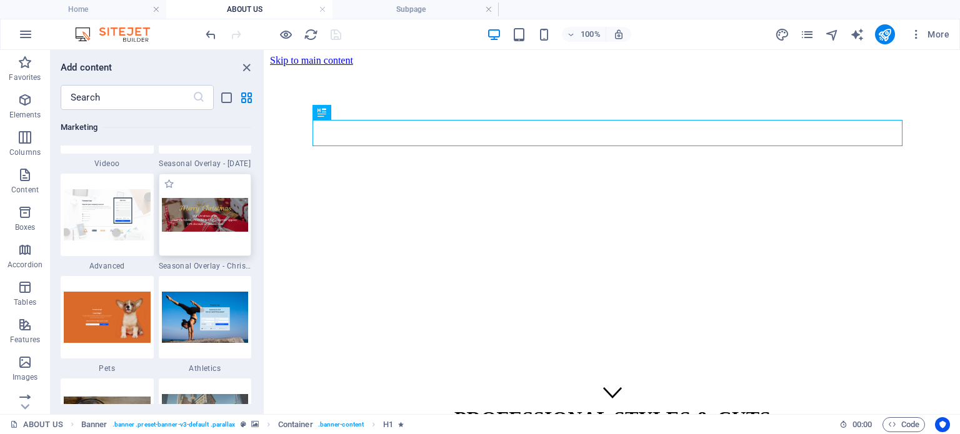
scroll to position [10625, 0]
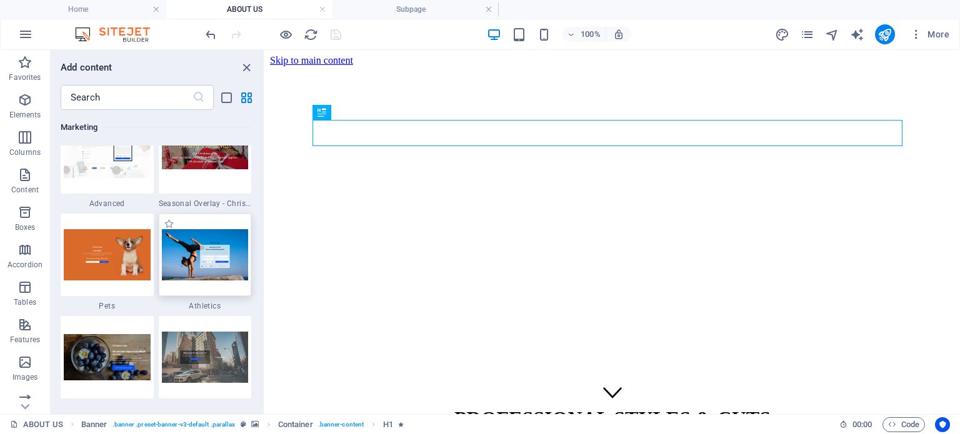
click at [214, 244] on img at bounding box center [205, 254] width 87 height 51
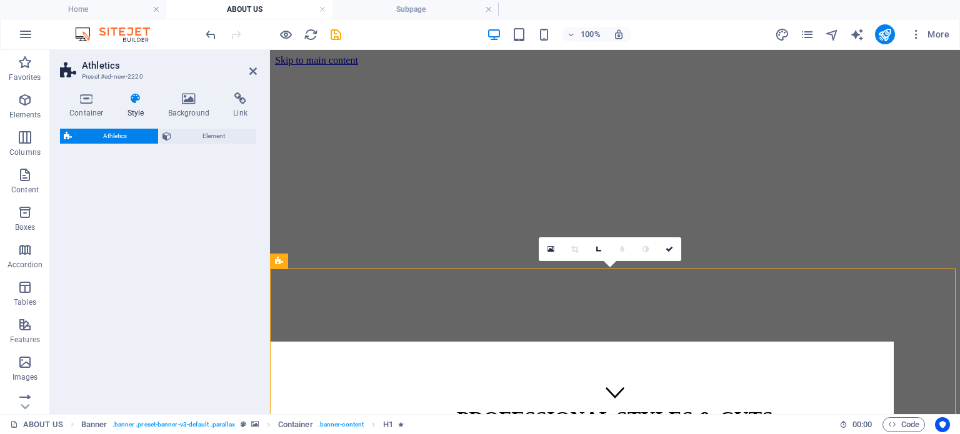
select select "%"
select select "rem"
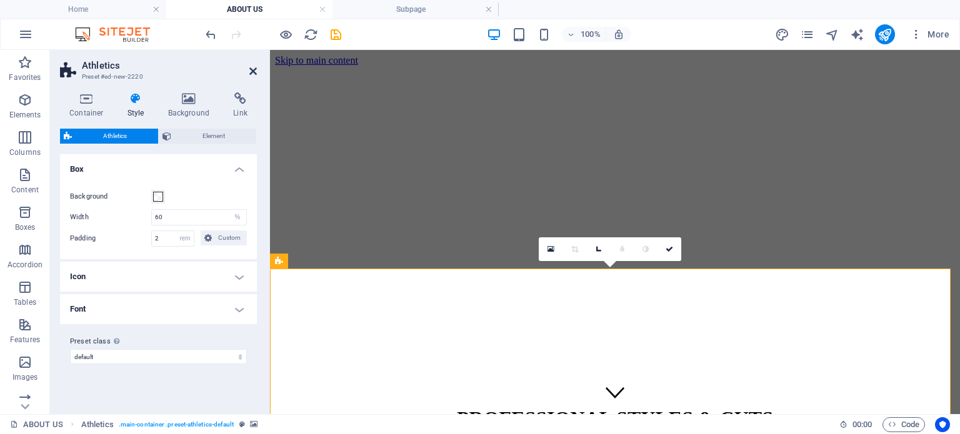
click at [253, 71] on icon at bounding box center [253, 71] width 8 height 10
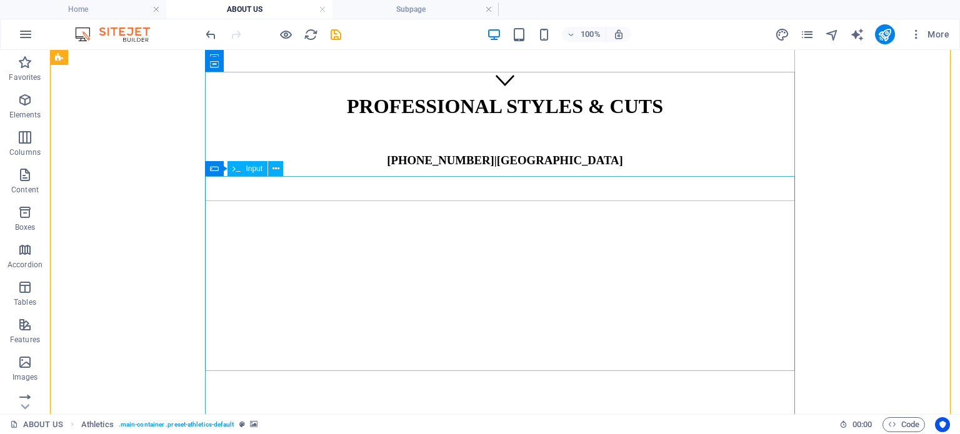
scroll to position [500, 0]
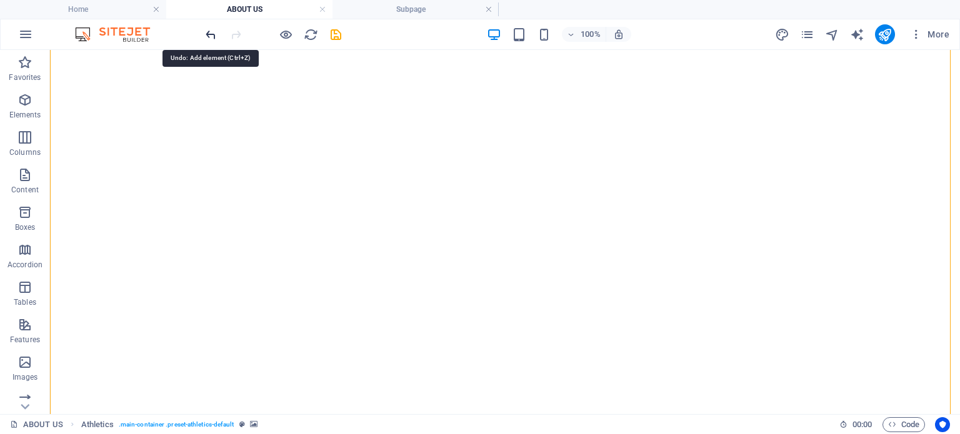
click at [210, 35] on icon "undo" at bounding box center [211, 35] width 14 height 14
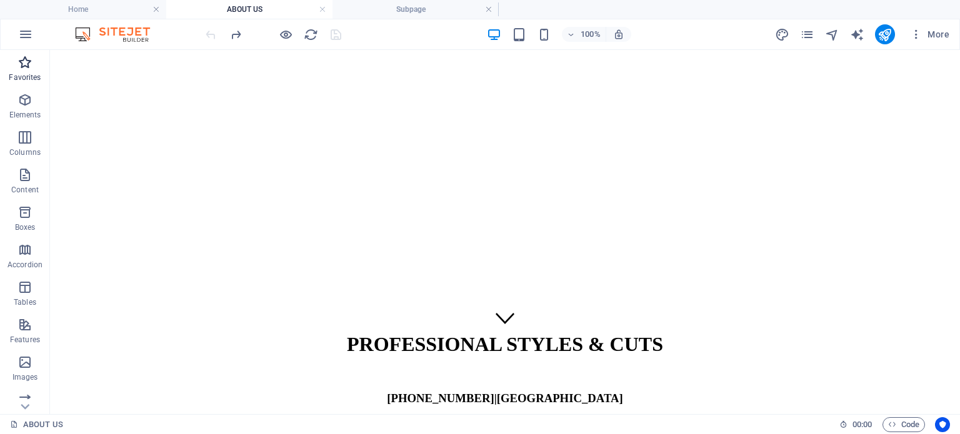
click at [29, 69] on icon "button" at bounding box center [25, 62] width 15 height 15
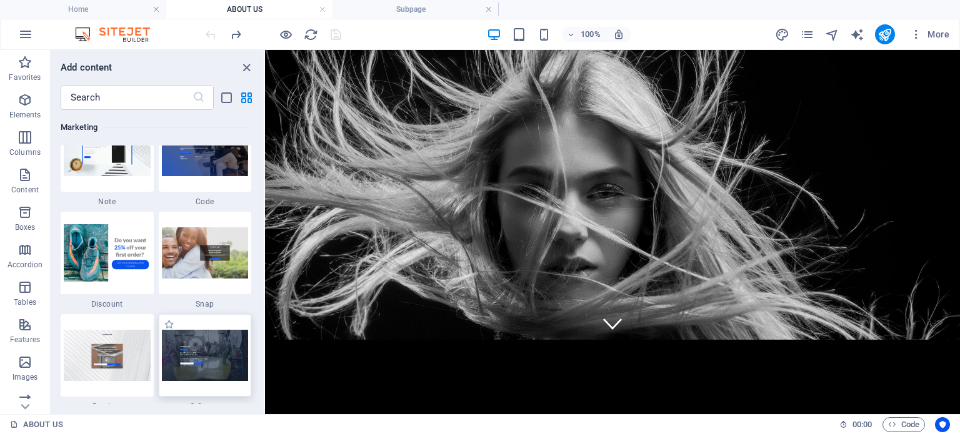
scroll to position [11060, 0]
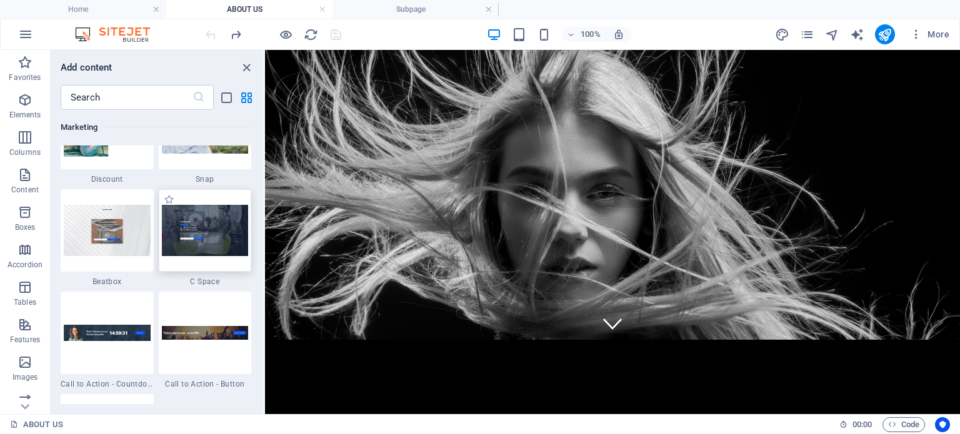
click at [230, 252] on img at bounding box center [205, 230] width 87 height 51
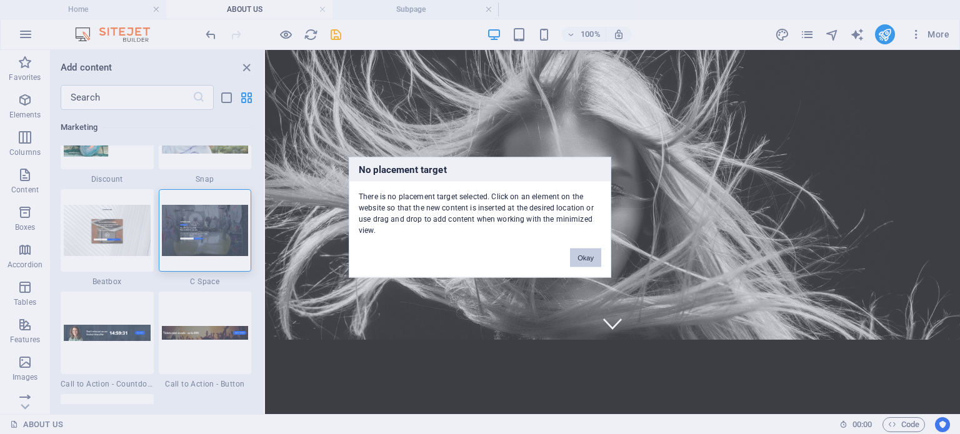
click at [574, 252] on button "Okay" at bounding box center [585, 257] width 31 height 19
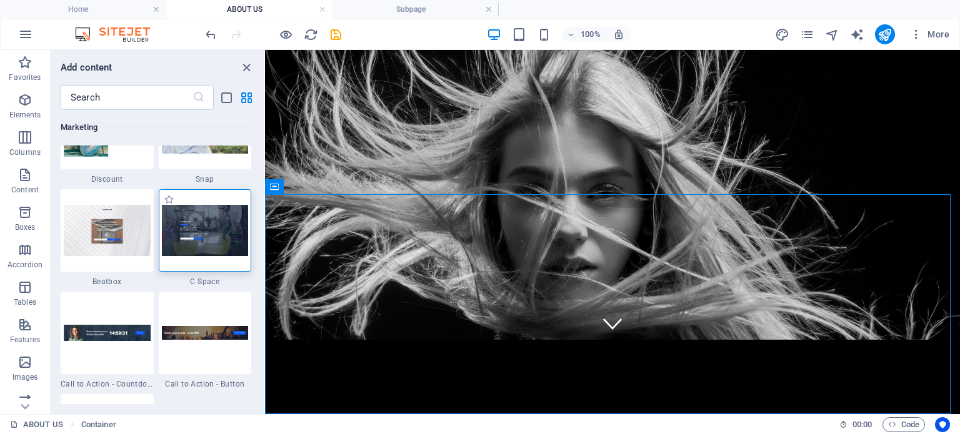
click at [191, 224] on img at bounding box center [205, 230] width 87 height 51
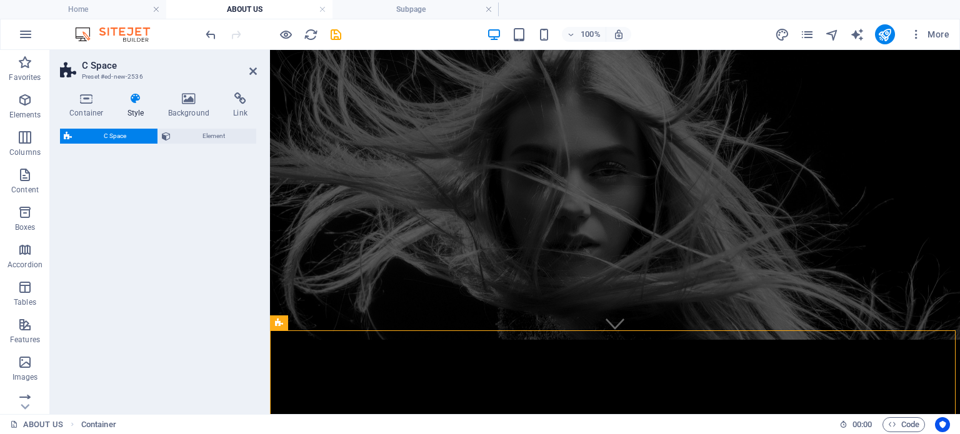
select select "%"
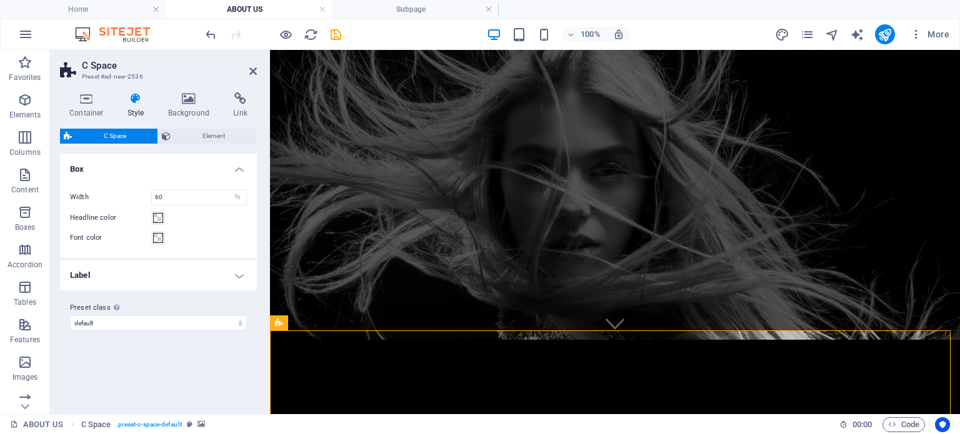
scroll to position [158, 0]
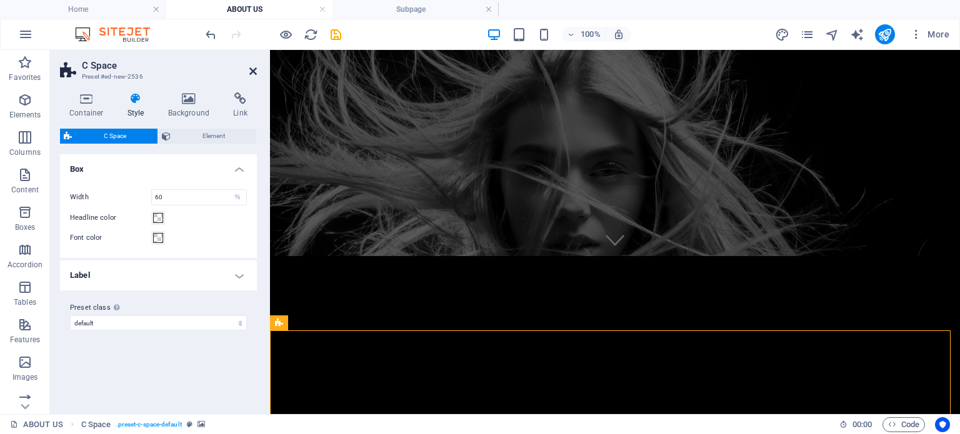
click at [255, 71] on icon at bounding box center [253, 71] width 8 height 10
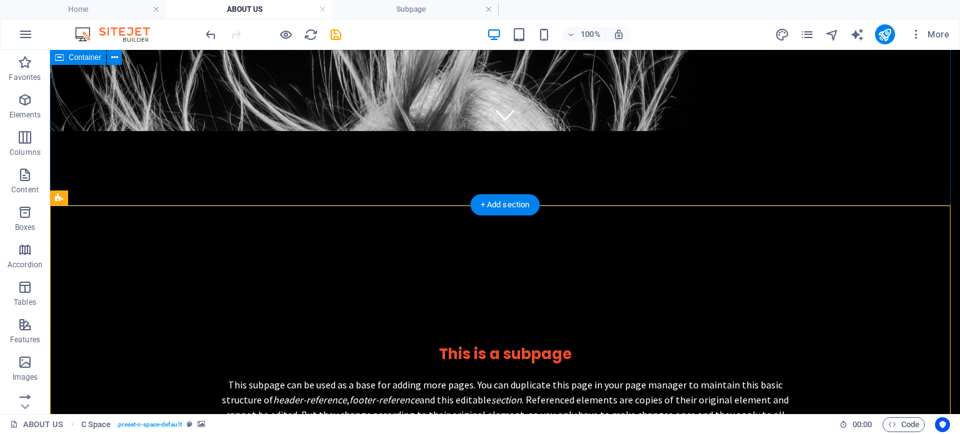
scroll to position [346, 0]
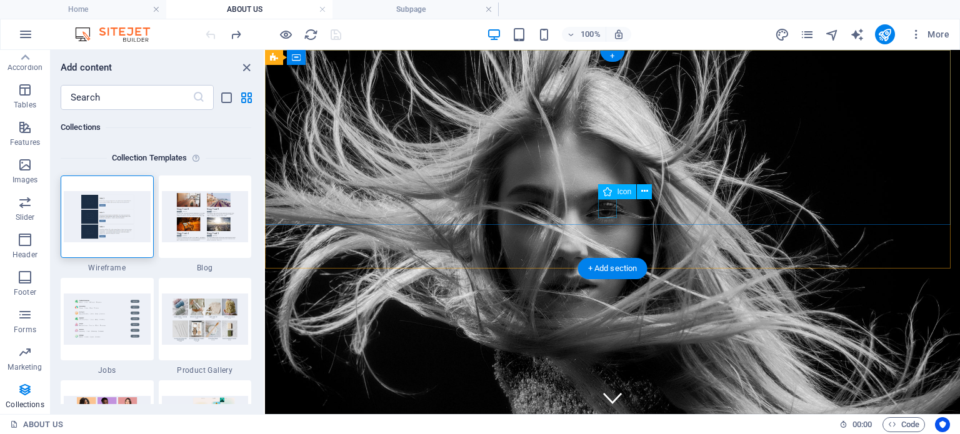
scroll to position [74, 0]
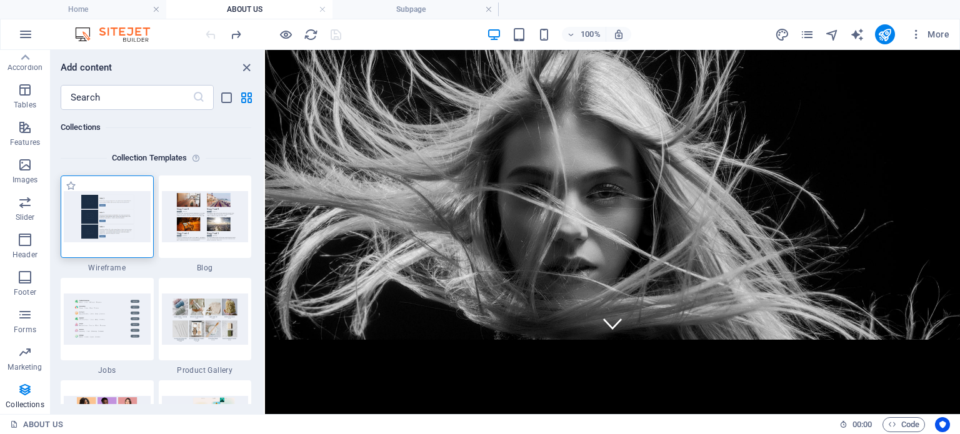
click at [105, 232] on img at bounding box center [107, 216] width 87 height 51
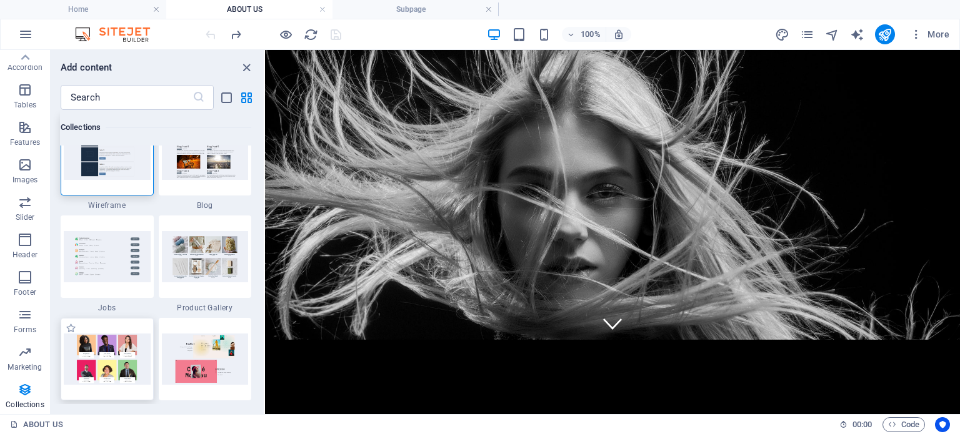
click at [111, 361] on img at bounding box center [107, 359] width 87 height 51
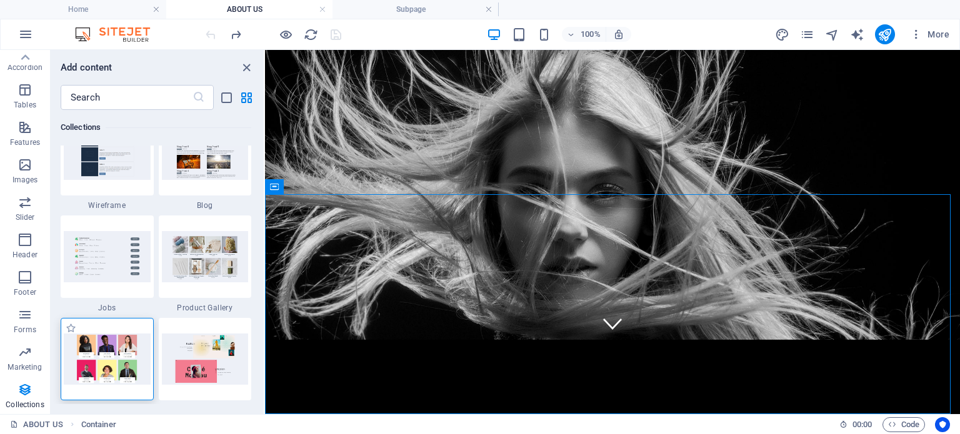
click at [93, 352] on img at bounding box center [107, 359] width 87 height 51
click at [246, 68] on icon "close panel" at bounding box center [246, 68] width 14 height 14
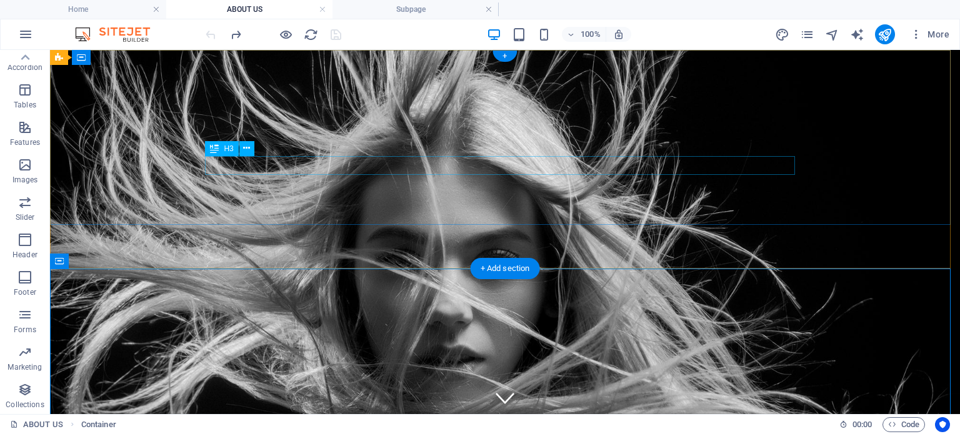
scroll to position [74, 0]
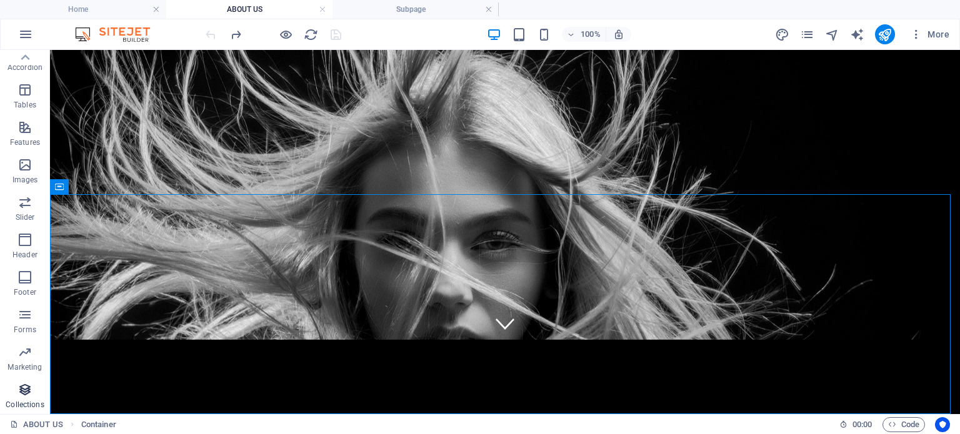
click at [30, 397] on icon "button" at bounding box center [25, 390] width 15 height 15
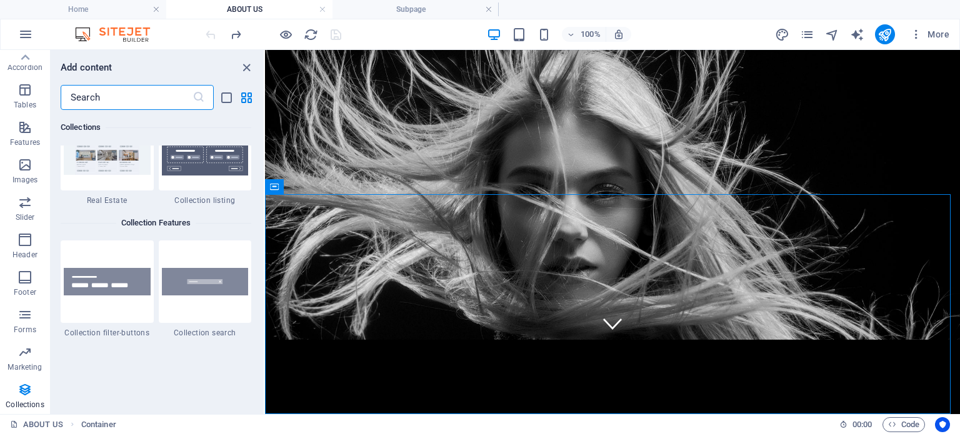
scroll to position [11692, 0]
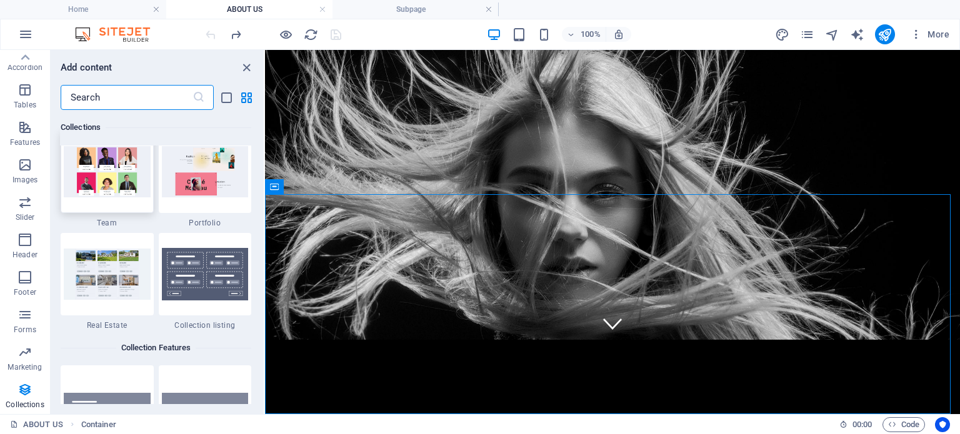
click at [125, 197] on div at bounding box center [107, 172] width 93 height 83
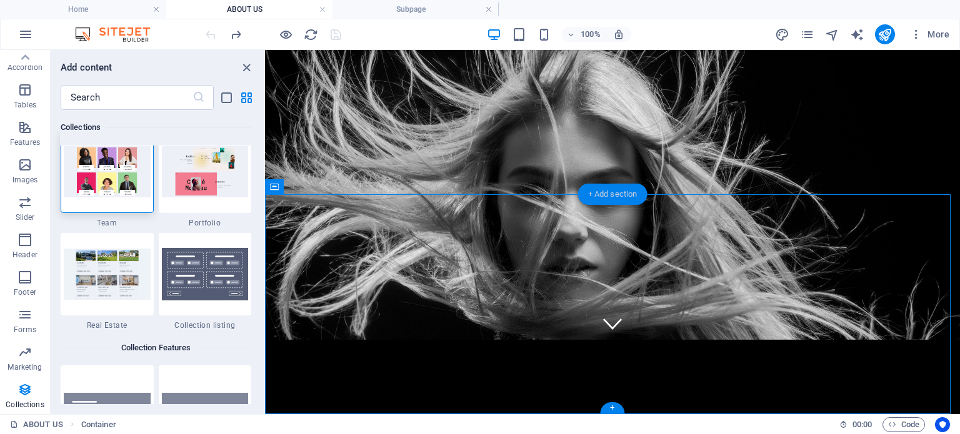
click at [604, 194] on div "+ Add section" at bounding box center [612, 194] width 69 height 21
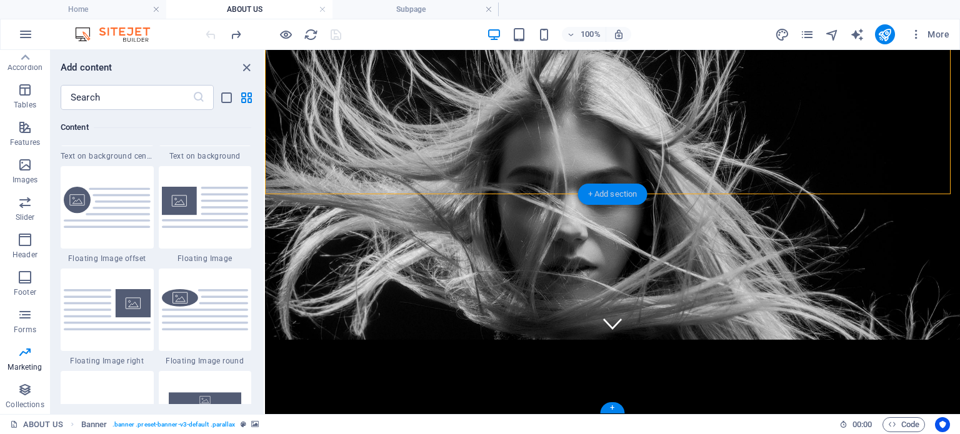
scroll to position [2187, 0]
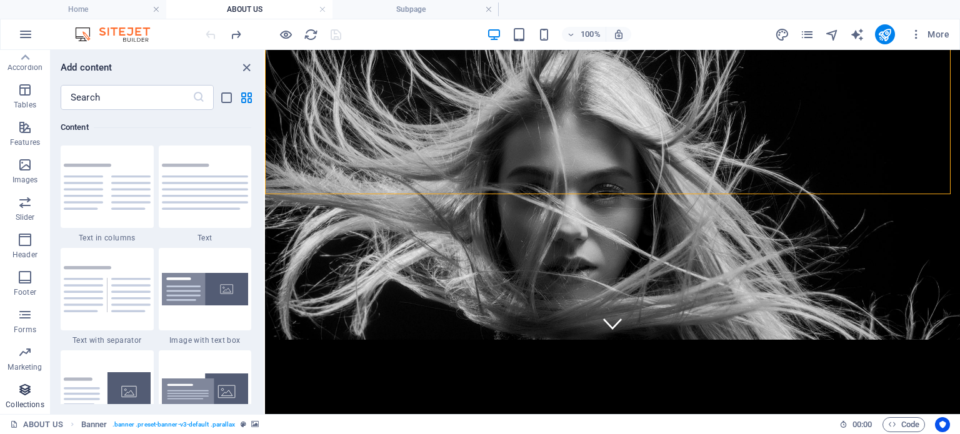
click at [20, 388] on icon "button" at bounding box center [25, 390] width 15 height 15
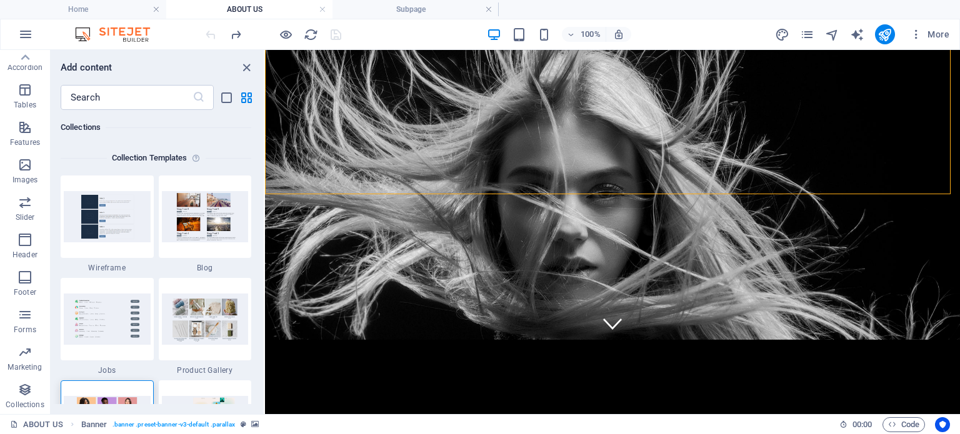
scroll to position [11504, 0]
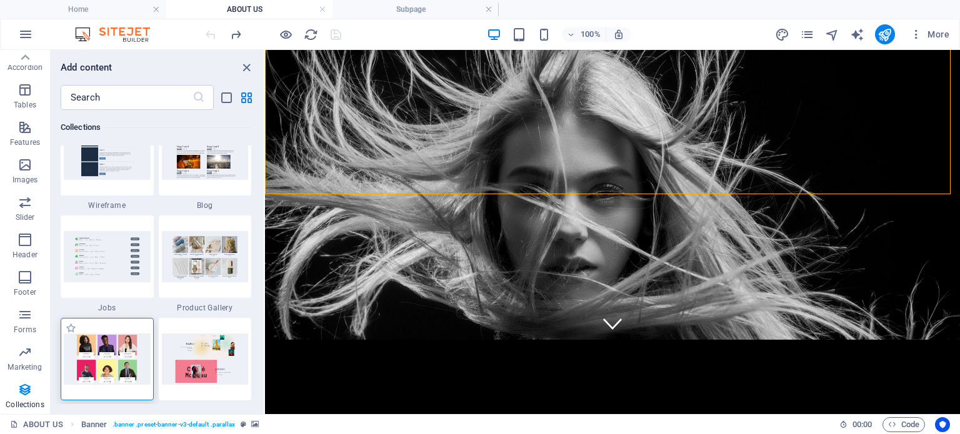
click at [128, 356] on img at bounding box center [107, 359] width 87 height 51
click at [80, 328] on div at bounding box center [107, 359] width 93 height 83
click at [95, 359] on img at bounding box center [107, 359] width 87 height 51
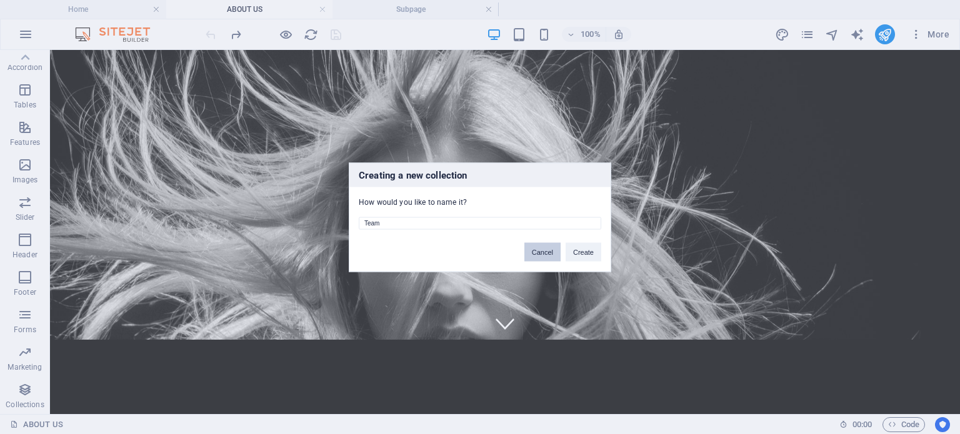
click at [540, 252] on button "Cancel" at bounding box center [542, 252] width 36 height 19
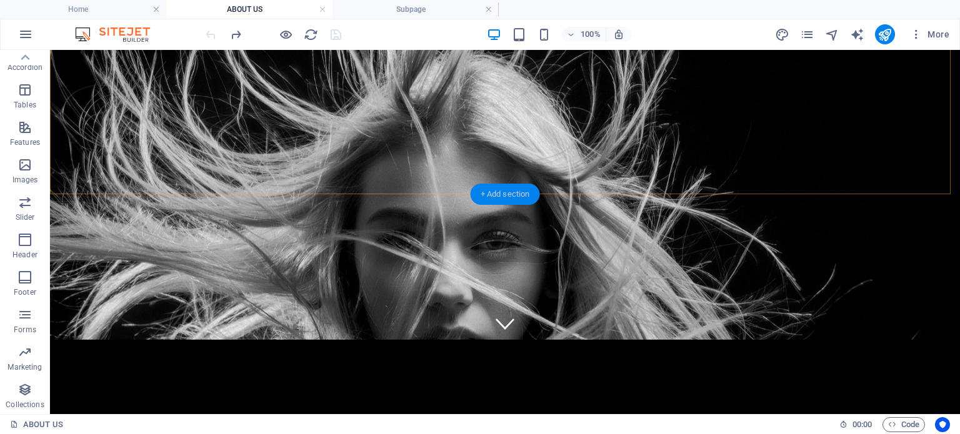
click at [504, 191] on div "+ Add section" at bounding box center [505, 194] width 69 height 21
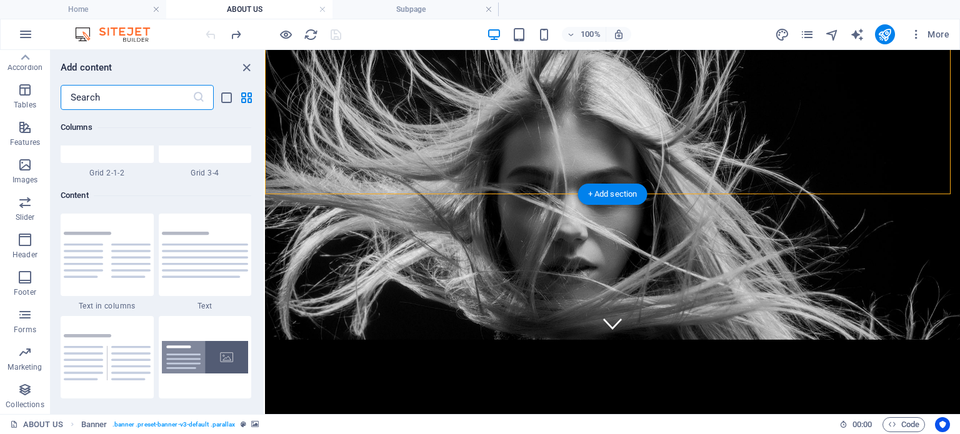
scroll to position [2187, 0]
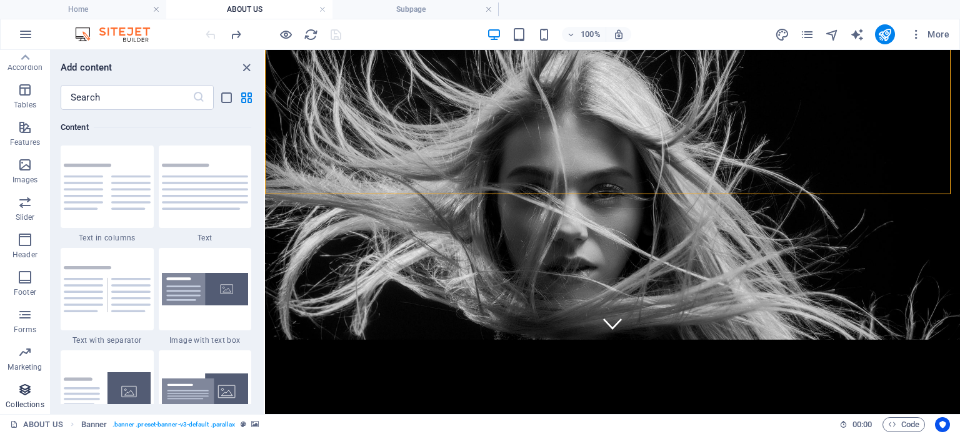
click at [33, 391] on span "Collections" at bounding box center [25, 398] width 50 height 30
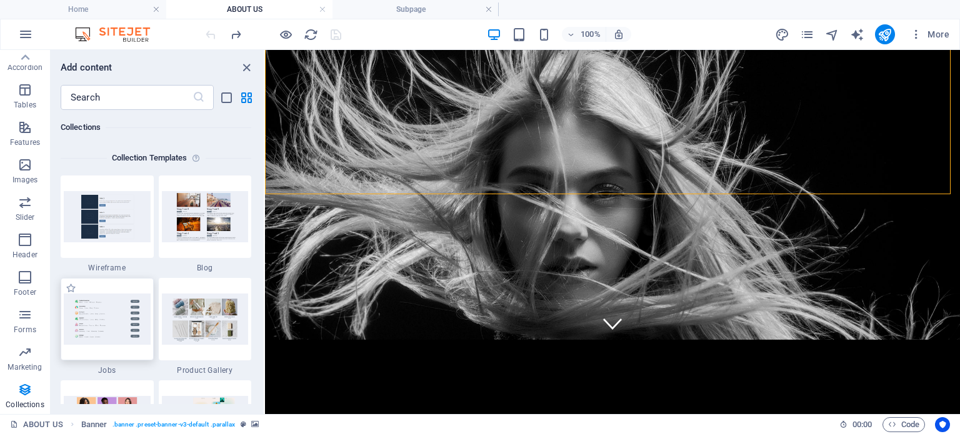
scroll to position [11629, 0]
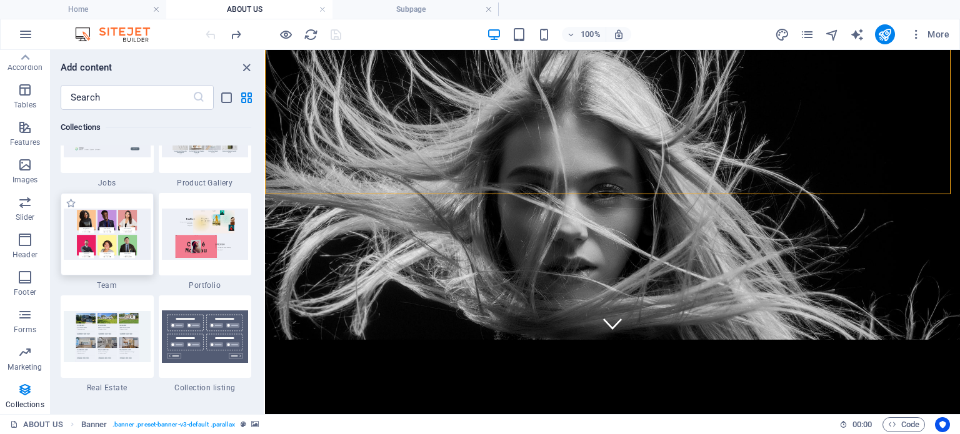
click at [118, 238] on img at bounding box center [107, 234] width 87 height 51
click at [128, 253] on img at bounding box center [107, 234] width 87 height 51
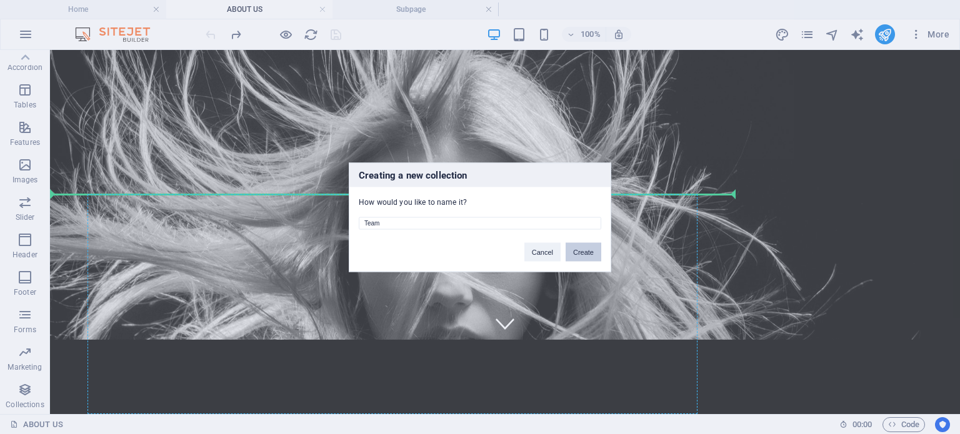
click at [578, 251] on button "Create" at bounding box center [584, 252] width 36 height 19
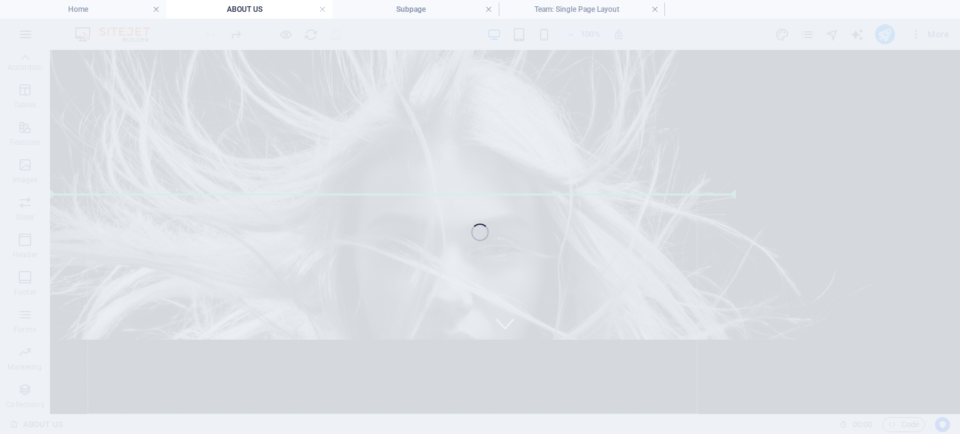
scroll to position [54, 0]
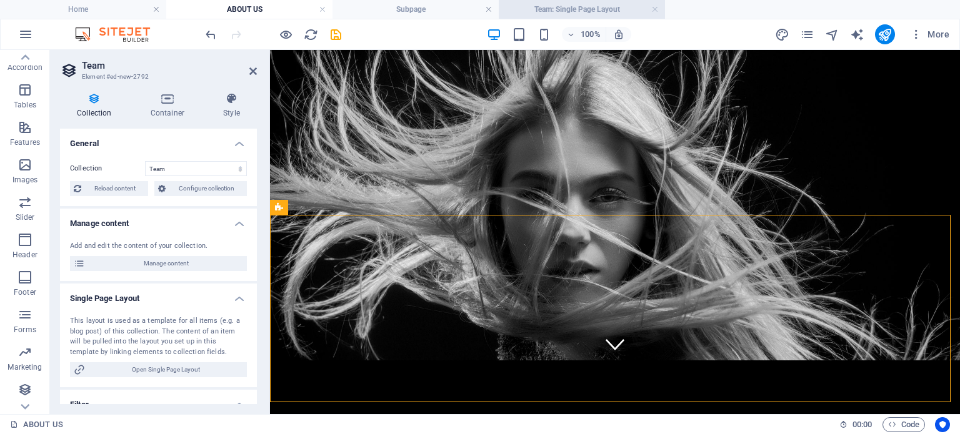
click at [598, 6] on h4 "Team: Single Page Layout" at bounding box center [582, 10] width 166 height 14
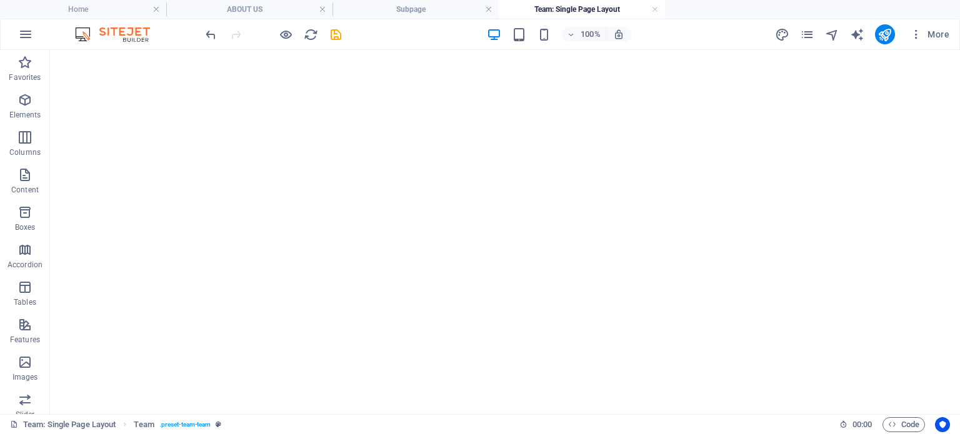
click at [605, 11] on ul "Home ABOUT US Subpage Team: Single Page Layout" at bounding box center [480, 9] width 960 height 19
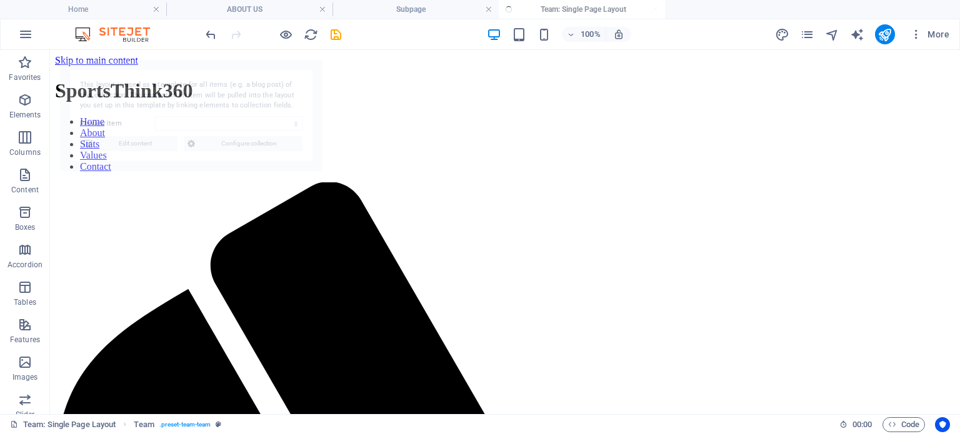
scroll to position [0, 0]
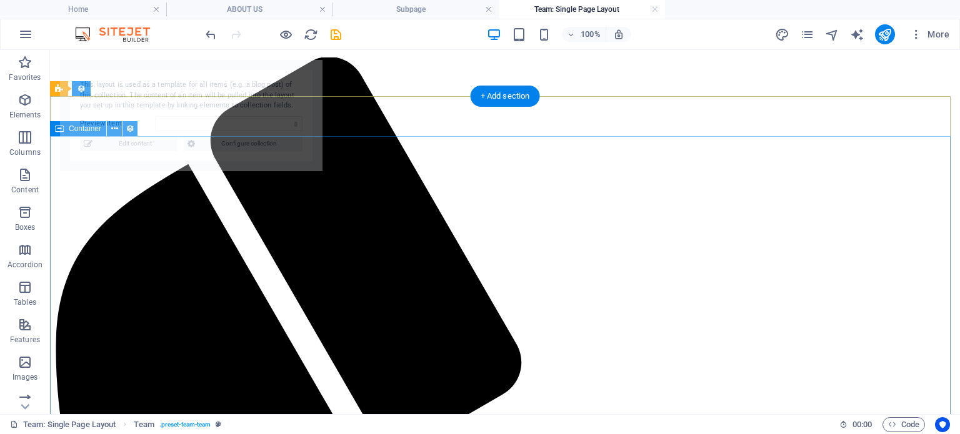
select select "68e4bf4cab4c06a020035a53"
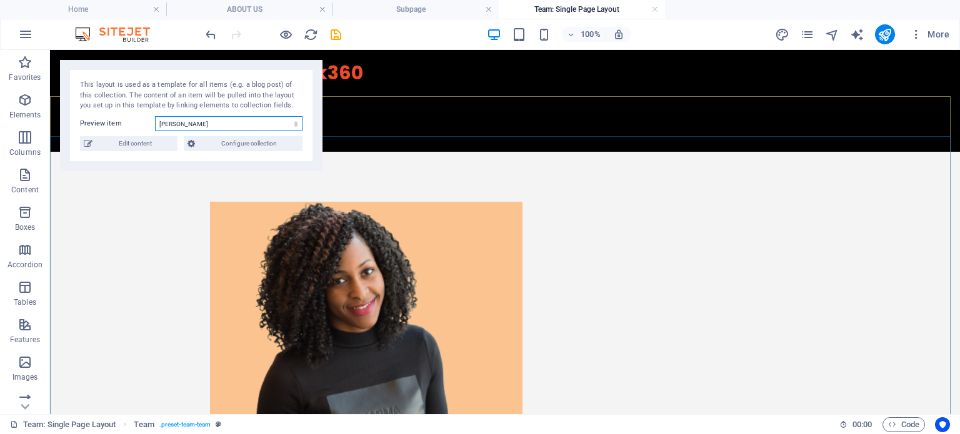
click at [266, 126] on select "[PERSON_NAME] [PERSON_NAME] [PERSON_NAME] [PERSON_NAME] [PERSON_NAME] [PERSON_N…" at bounding box center [229, 123] width 148 height 15
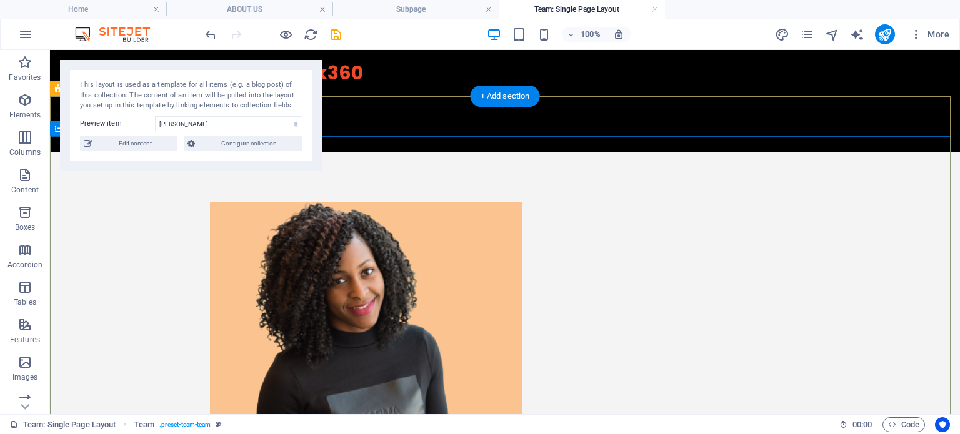
click at [92, 200] on div "[PERSON_NAME] Content Creator If you believe, you can achieve Drop content here…" at bounding box center [505, 426] width 910 height 549
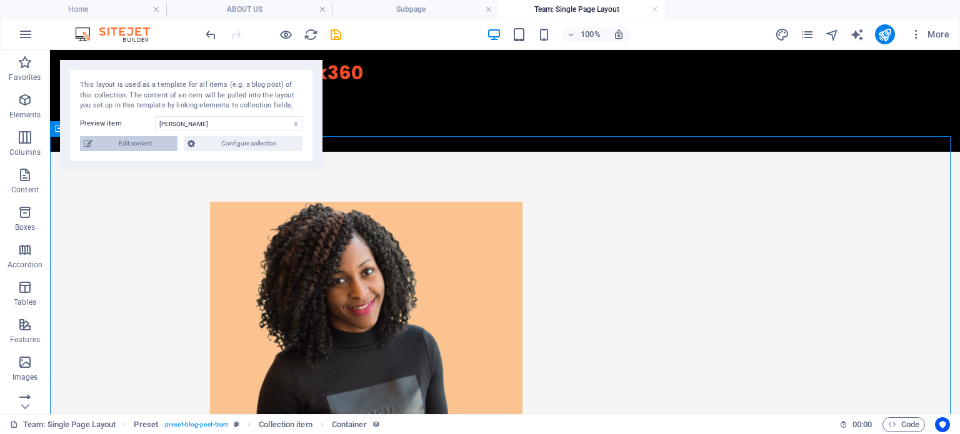
click at [132, 142] on span "Edit content" at bounding box center [135, 143] width 78 height 15
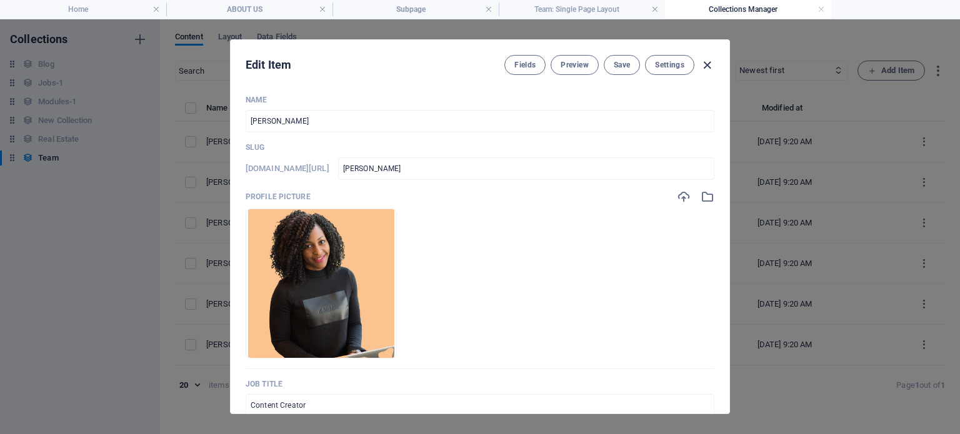
click at [711, 64] on icon "button" at bounding box center [707, 65] width 14 height 14
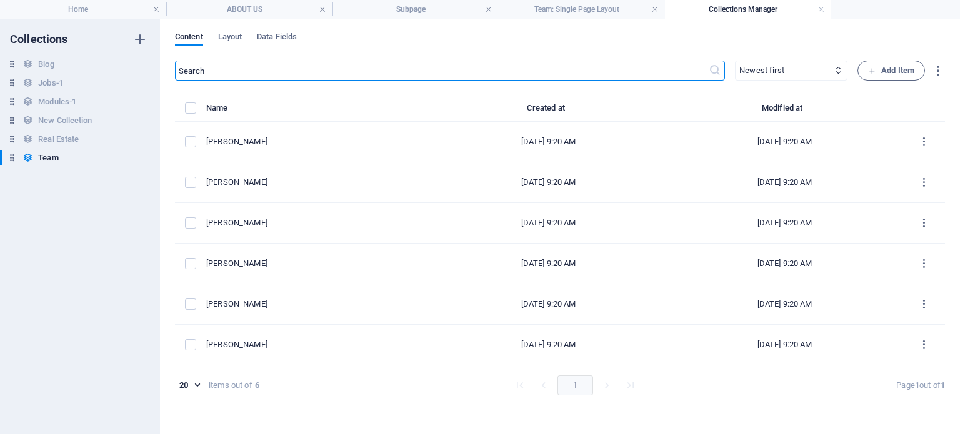
type input "[PERSON_NAME]"
click at [263, 14] on h4 "ABOUT US" at bounding box center [249, 10] width 166 height 14
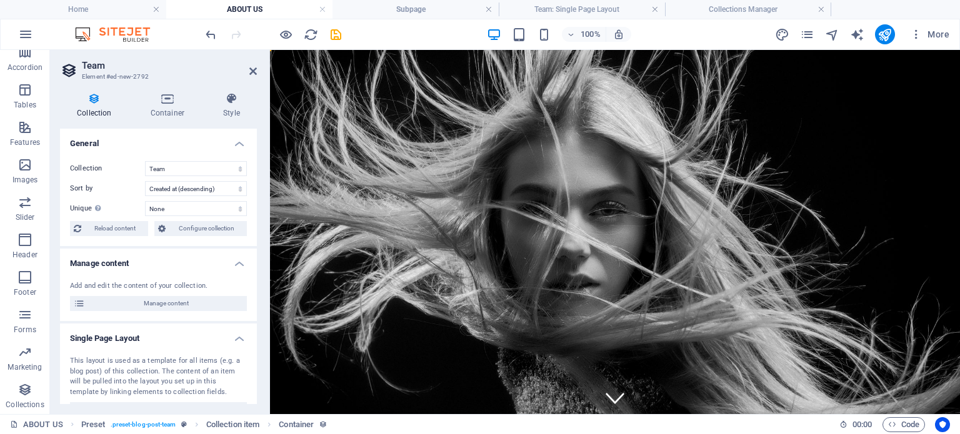
scroll to position [54, 0]
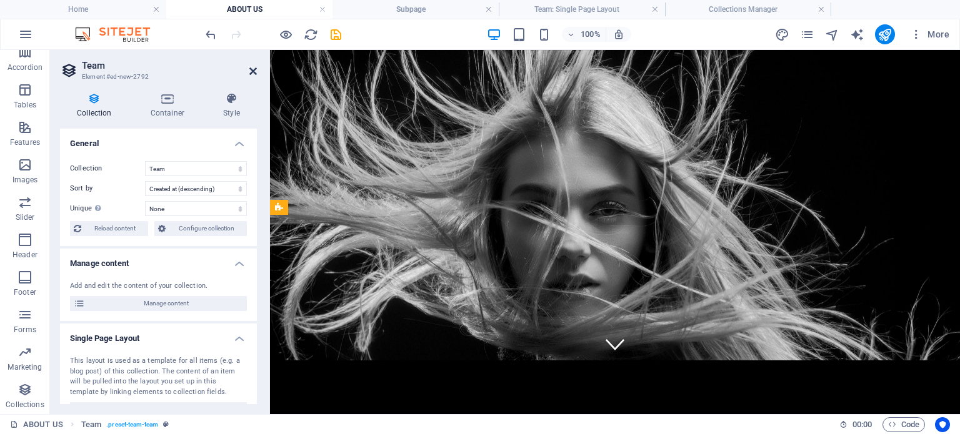
click at [253, 69] on icon at bounding box center [253, 71] width 8 height 10
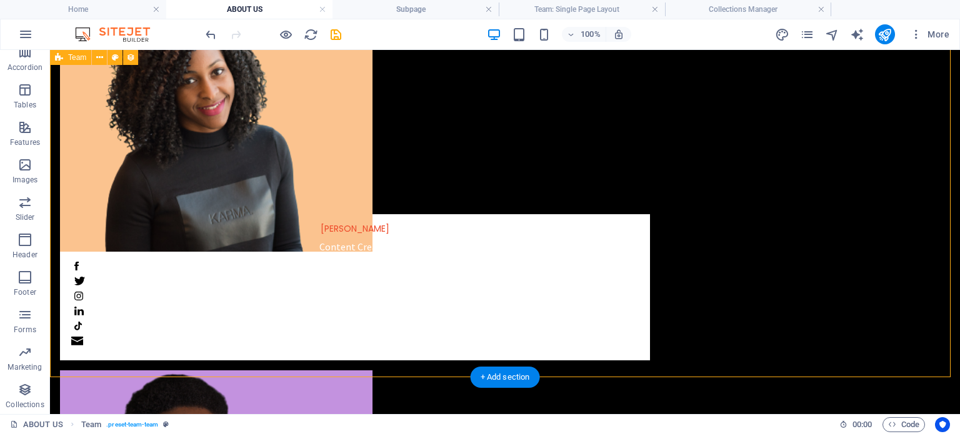
scroll to position [375, 0]
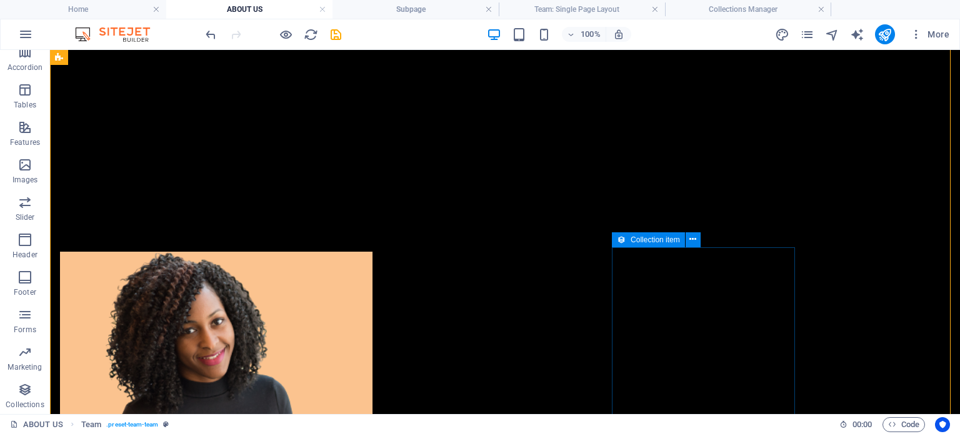
click at [656, 244] on div "Collection item" at bounding box center [648, 240] width 73 height 15
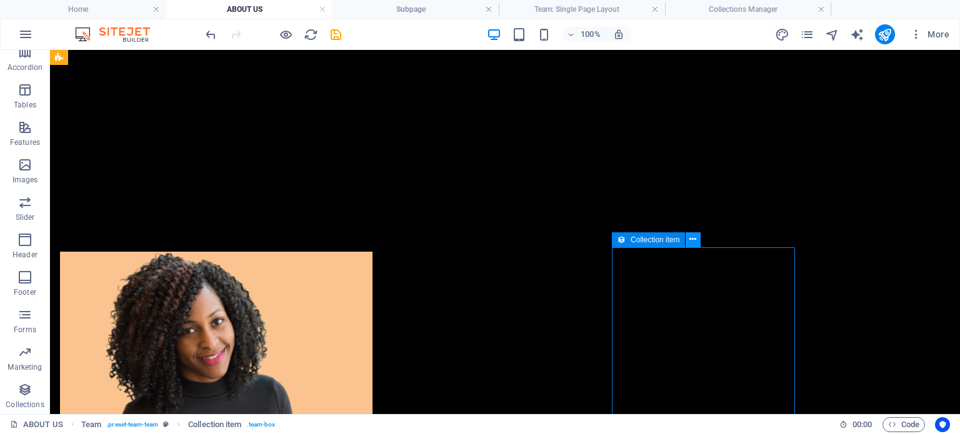
click at [690, 245] on icon at bounding box center [692, 239] width 7 height 13
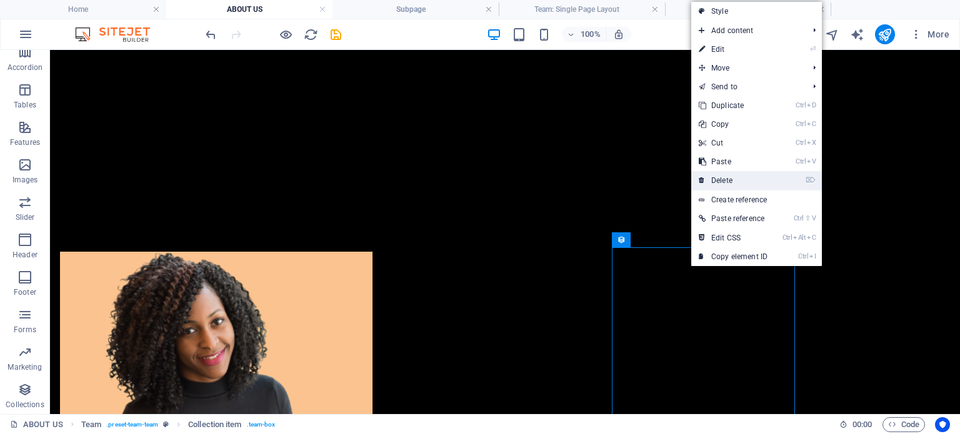
click at [754, 176] on link "⌦ Delete" at bounding box center [733, 180] width 84 height 19
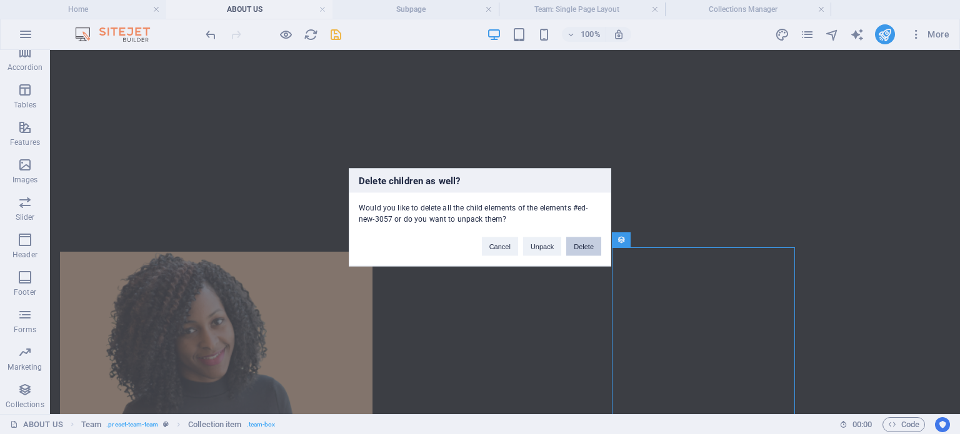
click at [591, 248] on button "Delete" at bounding box center [583, 246] width 35 height 19
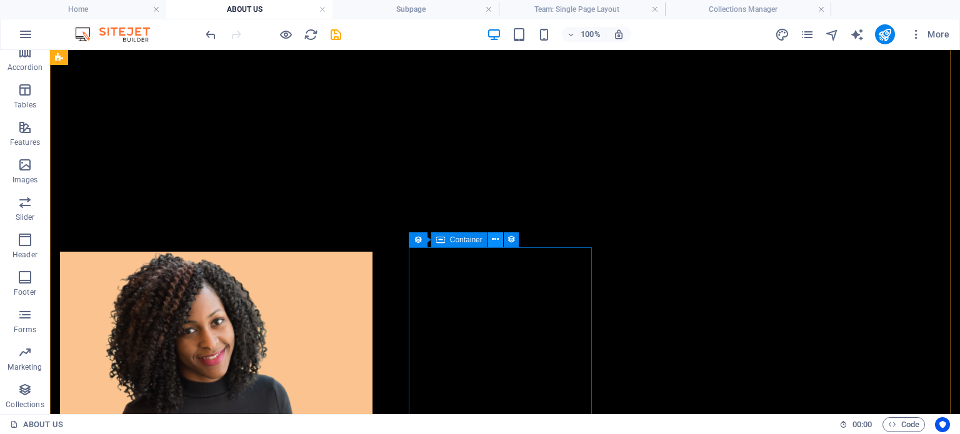
click at [493, 241] on icon at bounding box center [495, 239] width 7 height 13
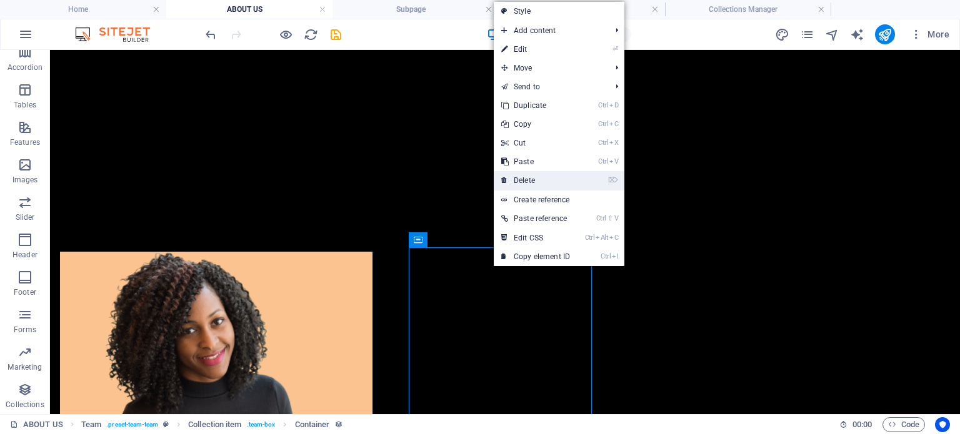
click at [548, 175] on link "⌦ Delete" at bounding box center [536, 180] width 84 height 19
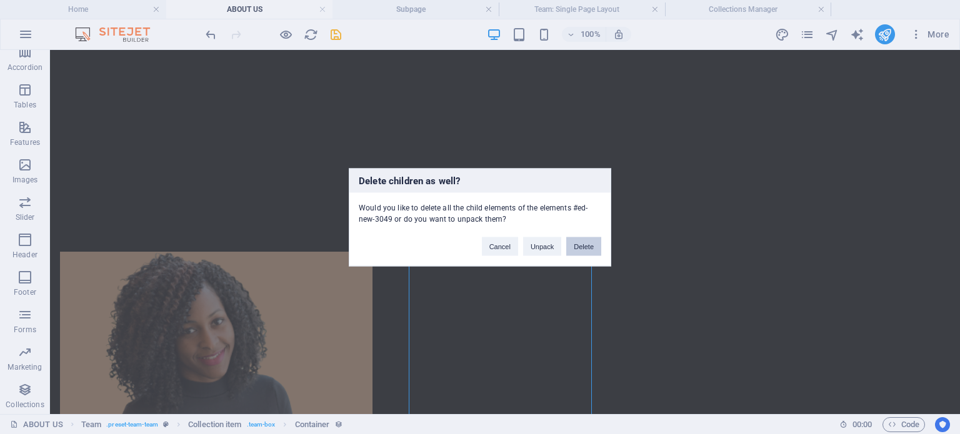
click at [575, 249] on button "Delete" at bounding box center [583, 246] width 35 height 19
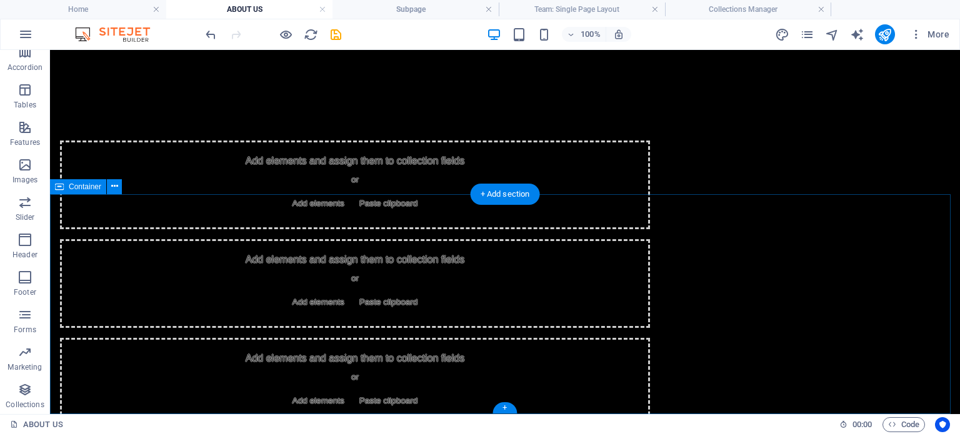
scroll to position [49, 0]
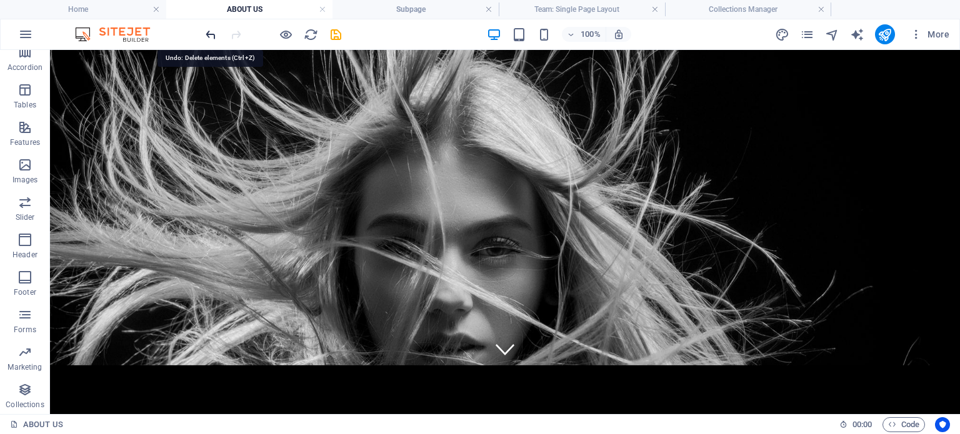
click at [214, 36] on icon "undo" at bounding box center [211, 35] width 14 height 14
click at [214, 34] on icon "undo" at bounding box center [211, 35] width 14 height 14
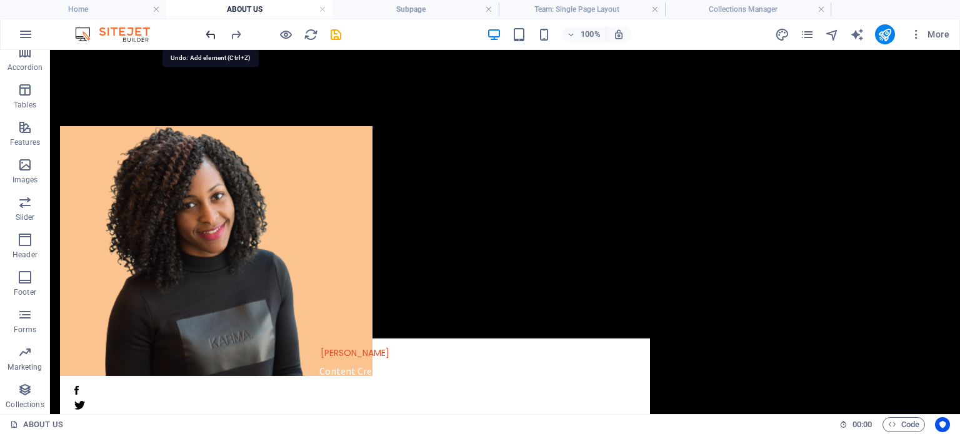
scroll to position [532, 0]
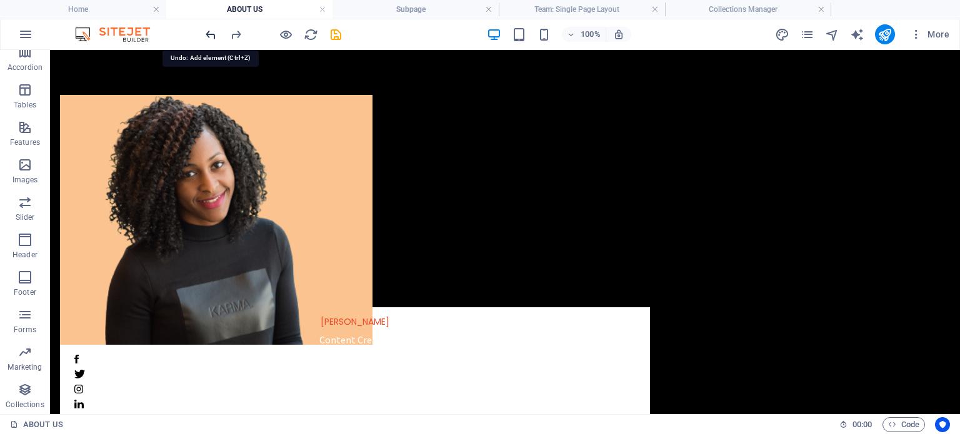
click at [210, 34] on icon "undo" at bounding box center [211, 35] width 14 height 14
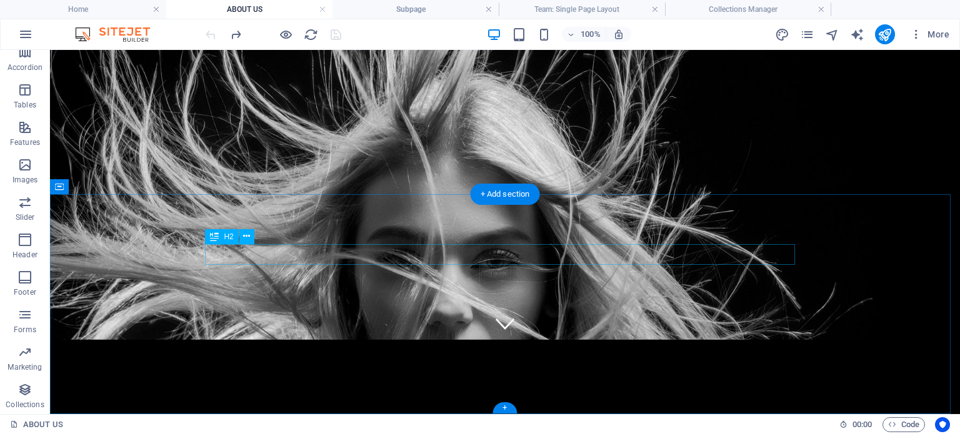
scroll to position [0, 0]
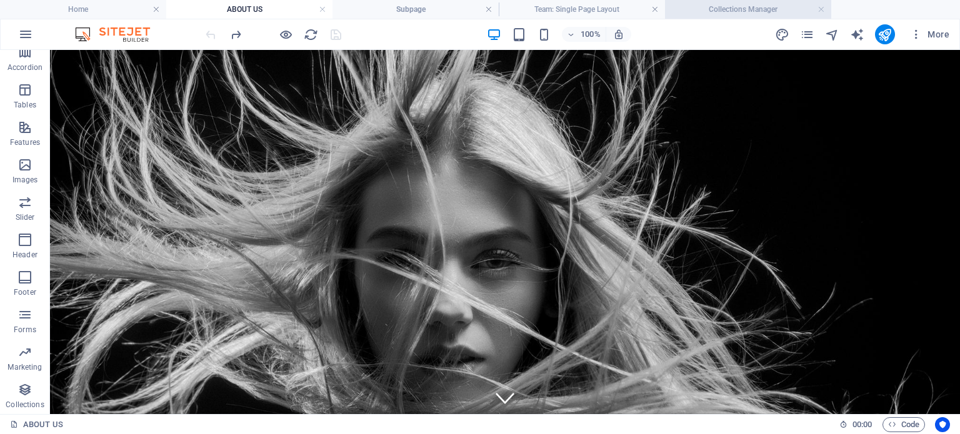
click at [783, 9] on h4 "Collections Manager" at bounding box center [748, 10] width 166 height 14
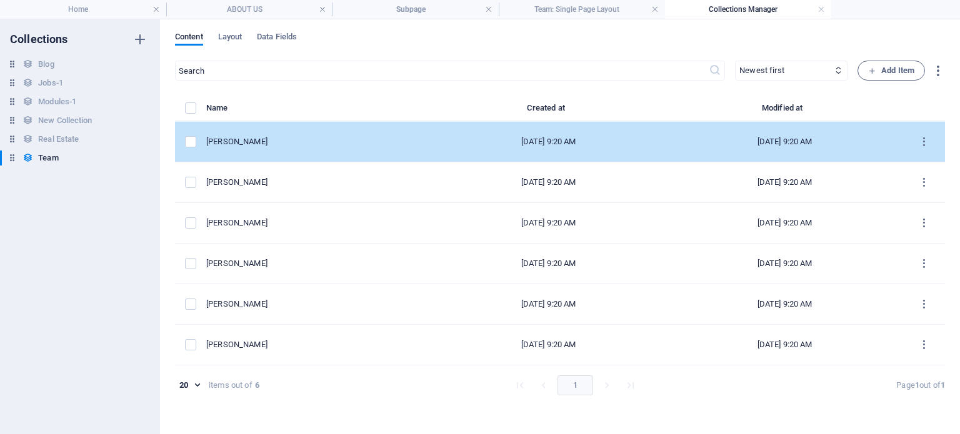
click at [265, 139] on div "[PERSON_NAME]" at bounding box center [313, 141] width 214 height 11
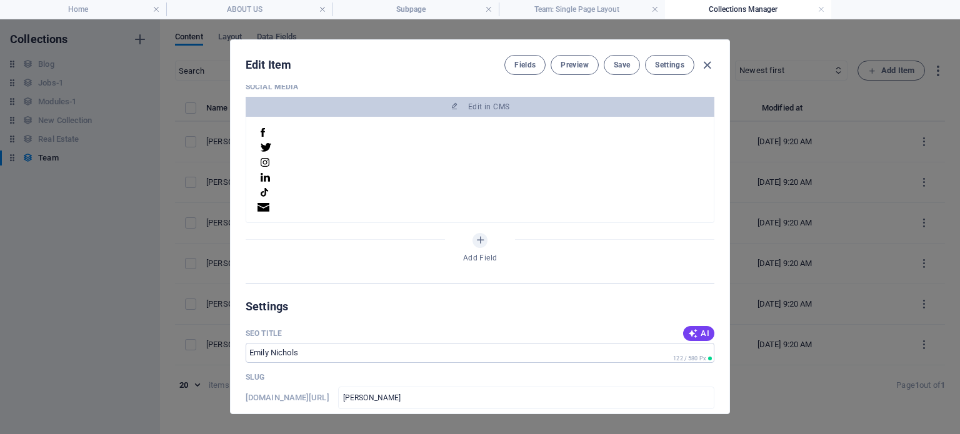
scroll to position [1, 0]
click at [691, 49] on div "Edit Item Fields Preview Save Settings" at bounding box center [480, 62] width 499 height 45
click at [711, 61] on icon "button" at bounding box center [707, 65] width 14 height 14
type input "emily-nichols"
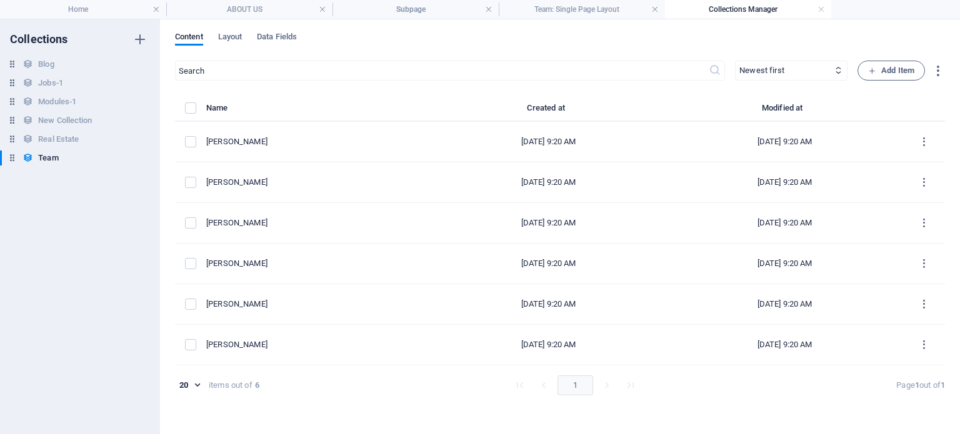
scroll to position [450, 0]
click at [598, 11] on h4 "Team: Single Page Layout" at bounding box center [582, 10] width 166 height 14
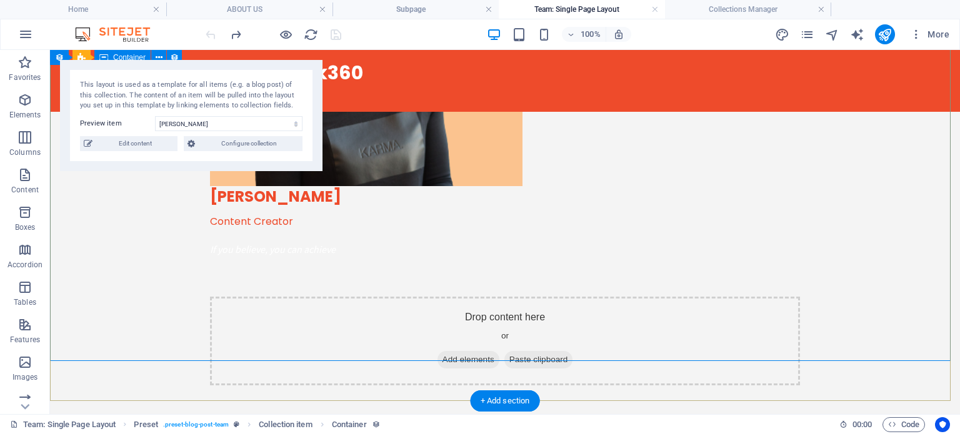
scroll to position [0, 0]
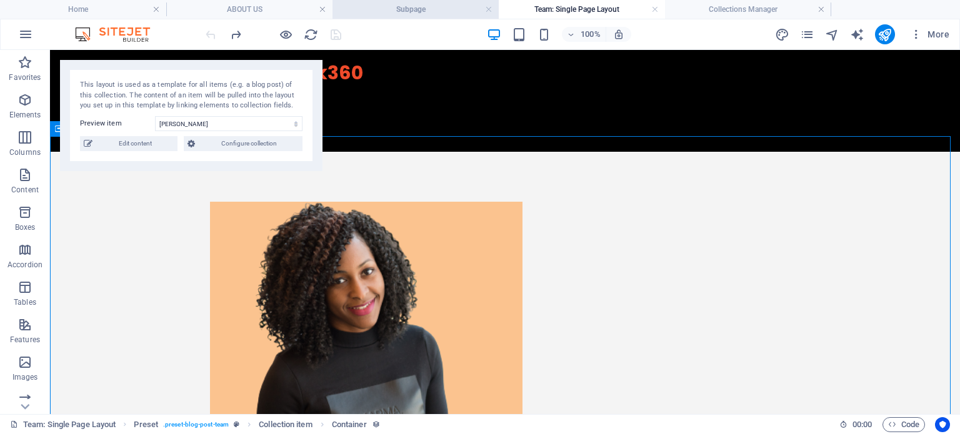
click at [425, 7] on h4 "Subpage" at bounding box center [416, 10] width 166 height 14
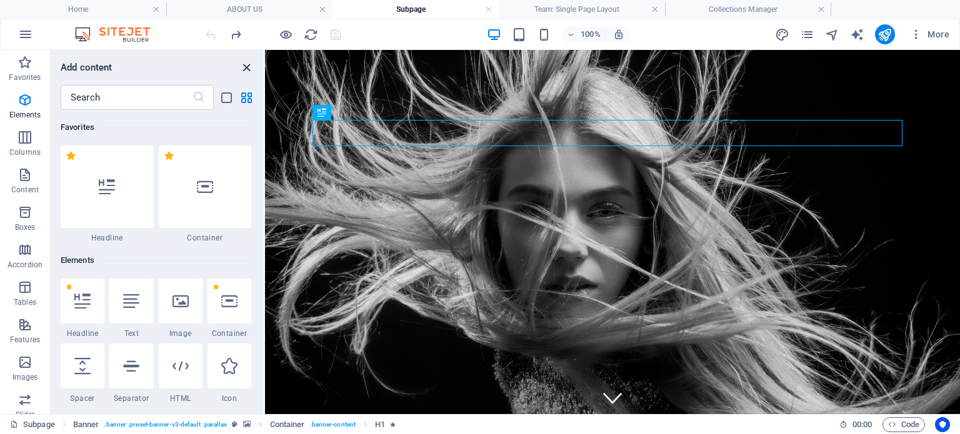
drag, startPoint x: 249, startPoint y: 67, endPoint x: 228, endPoint y: 3, distance: 67.4
click at [249, 67] on icon "close panel" at bounding box center [246, 68] width 14 height 14
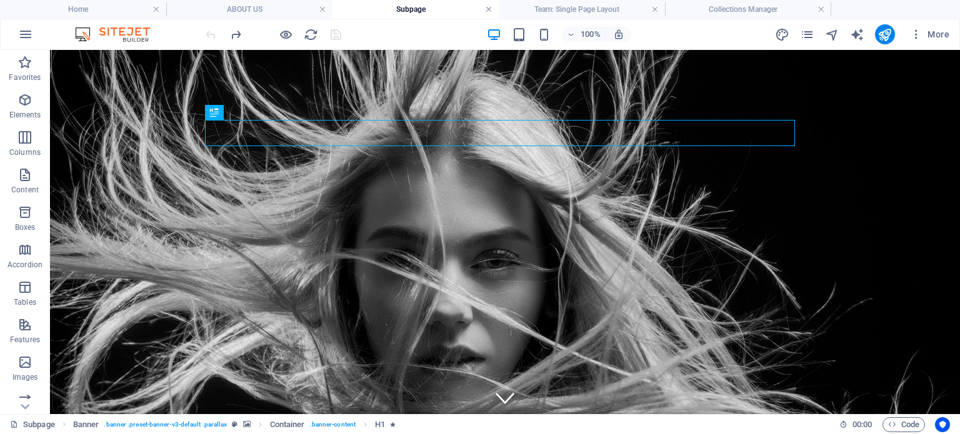
click at [485, 9] on link at bounding box center [489, 10] width 8 height 12
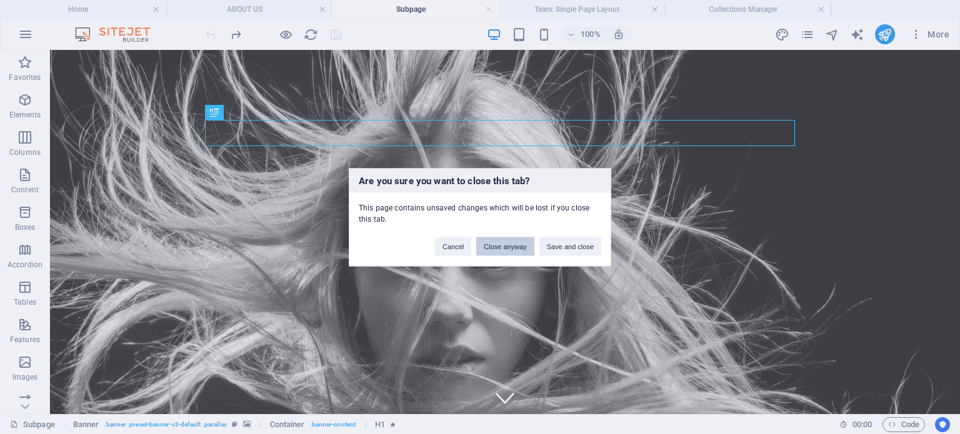
click at [514, 246] on button "Close anyway" at bounding box center [505, 246] width 58 height 19
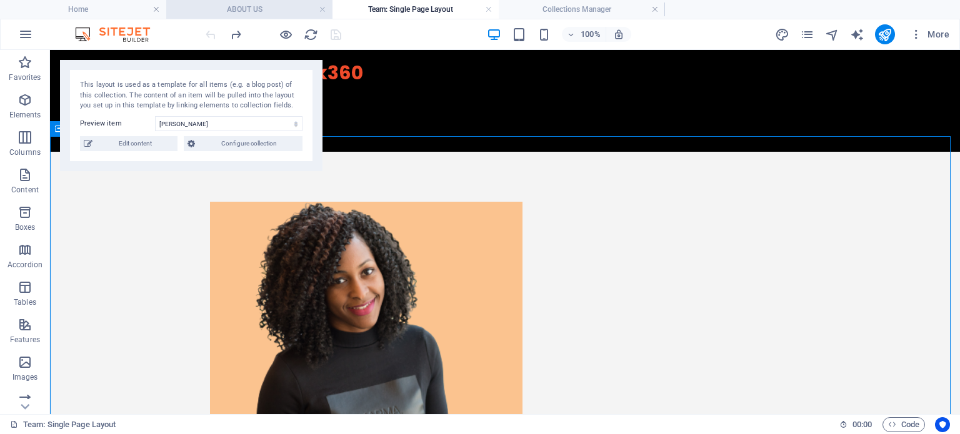
drag, startPoint x: 284, startPoint y: 12, endPoint x: 324, endPoint y: 26, distance: 41.7
click at [284, 12] on h4 "ABOUT US" at bounding box center [249, 10] width 166 height 14
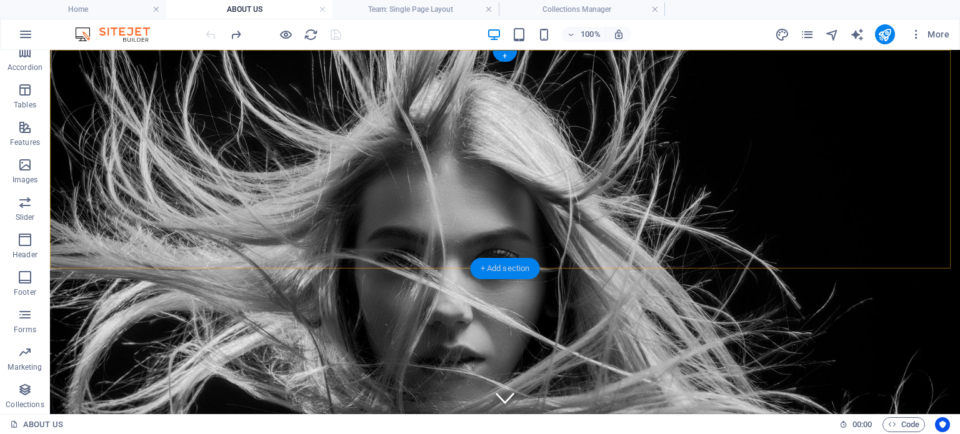
click at [483, 264] on div "+ Add section" at bounding box center [505, 268] width 69 height 21
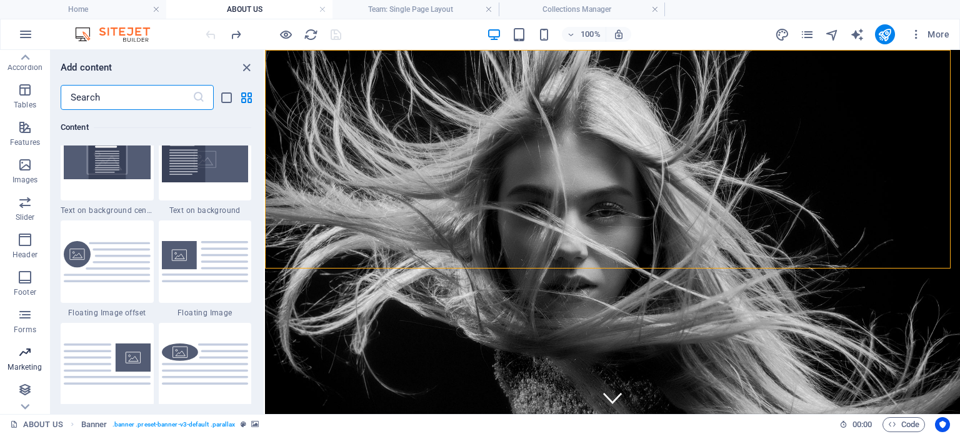
scroll to position [198, 0]
click at [33, 394] on span "Collections" at bounding box center [25, 398] width 50 height 30
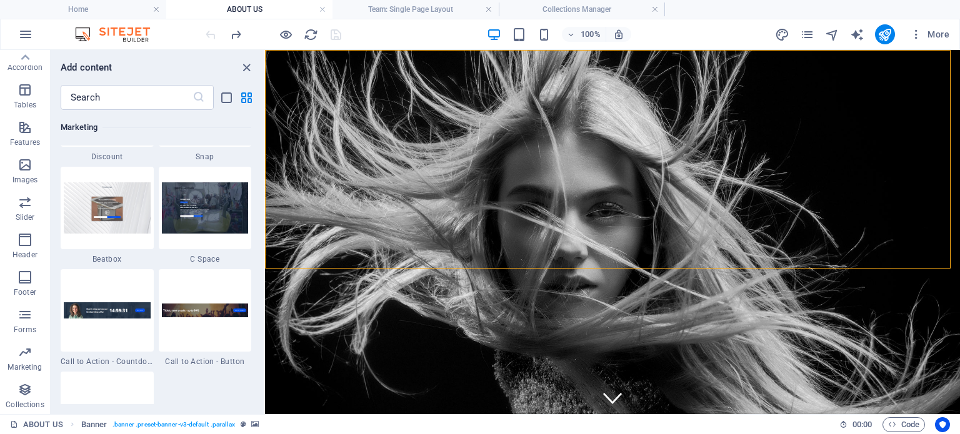
scroll to position [11442, 0]
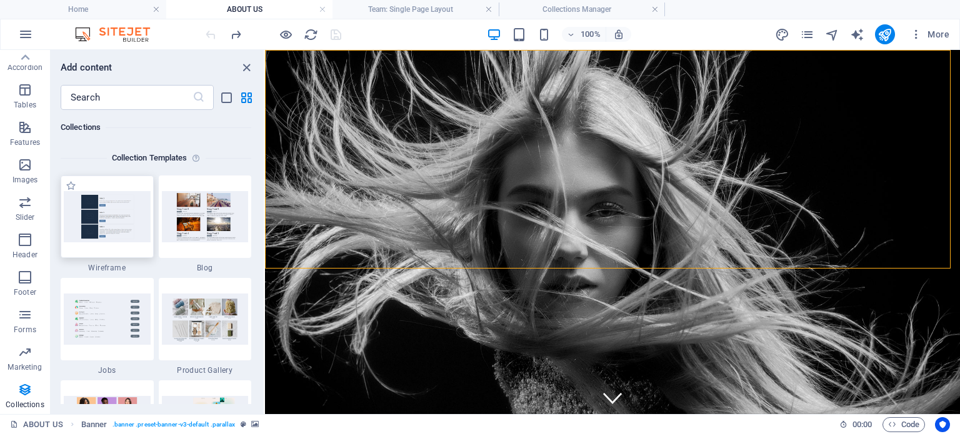
click at [89, 224] on img at bounding box center [107, 216] width 87 height 51
click at [87, 229] on img at bounding box center [107, 216] width 87 height 51
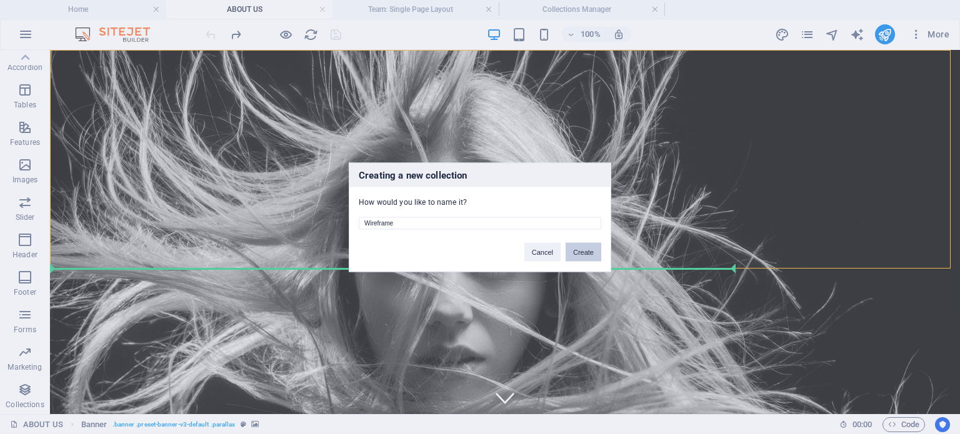
click at [593, 248] on button "Create" at bounding box center [584, 252] width 36 height 19
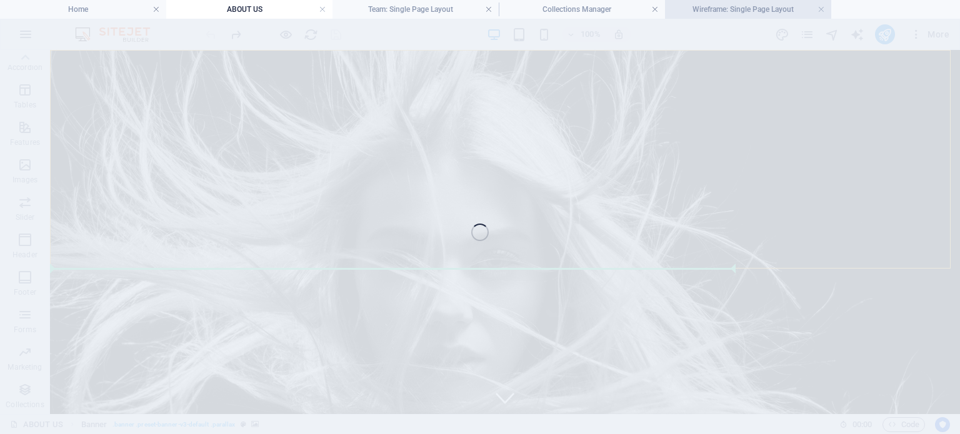
click at [771, 3] on h4 "Wireframe: Single Page Layout" at bounding box center [748, 10] width 166 height 14
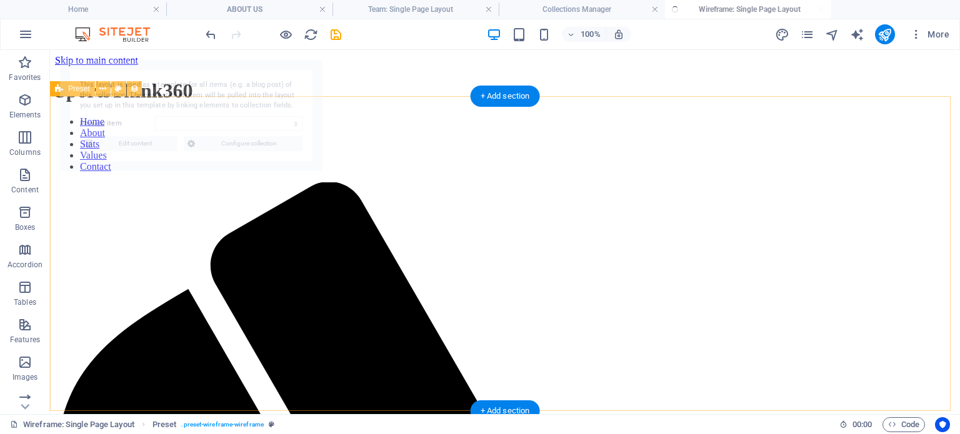
scroll to position [0, 0]
select select "68e4bfe97b935e59be09e990"
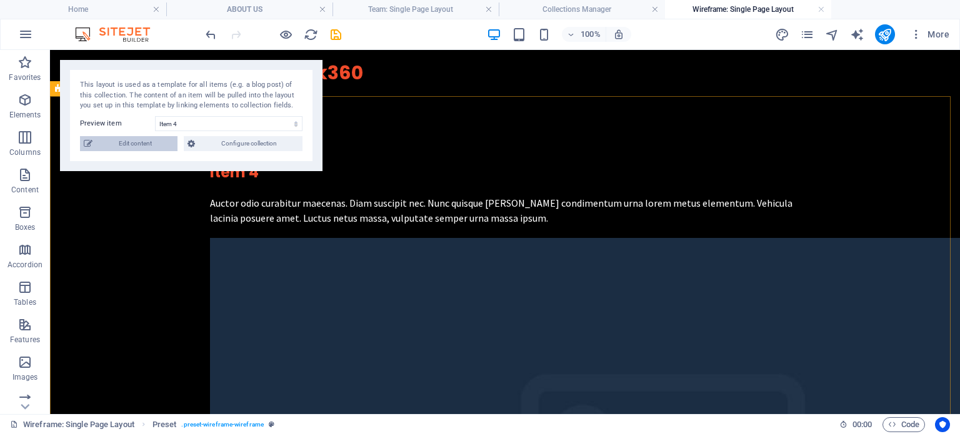
click at [124, 144] on span "Edit content" at bounding box center [135, 143] width 78 height 15
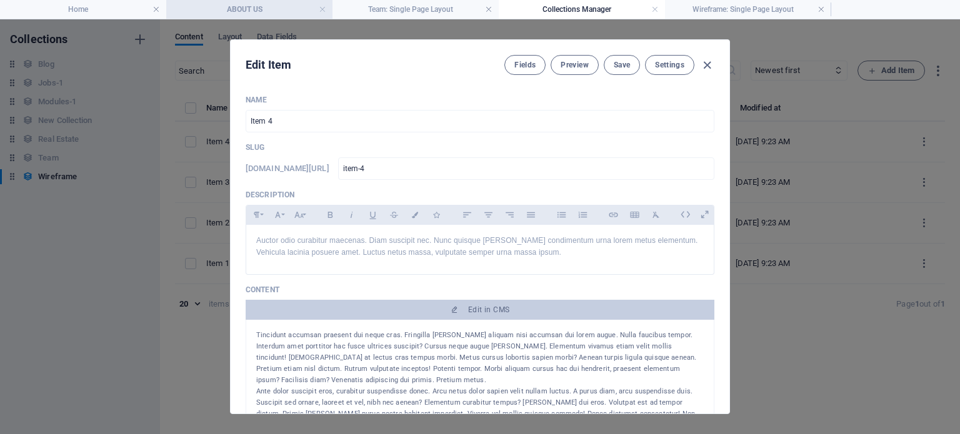
click at [298, 8] on h4 "ABOUT US" at bounding box center [249, 10] width 166 height 14
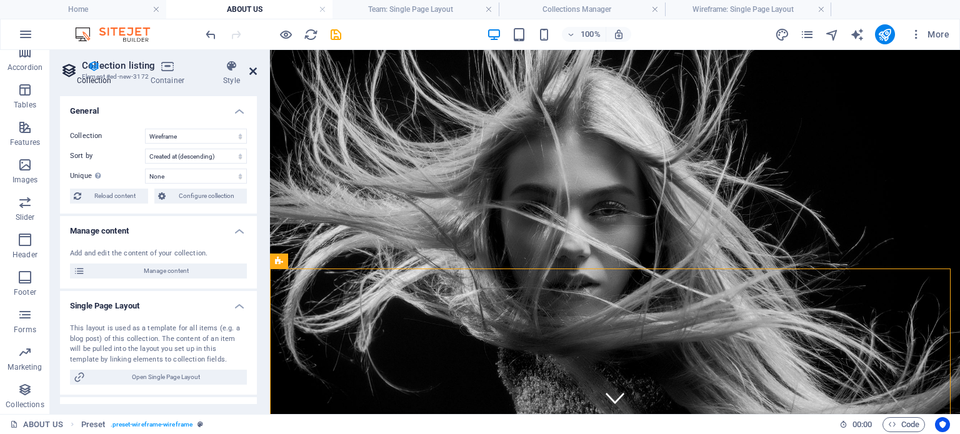
drag, startPoint x: 249, startPoint y: 69, endPoint x: 238, endPoint y: 37, distance: 34.4
click at [249, 69] on icon at bounding box center [253, 71] width 8 height 10
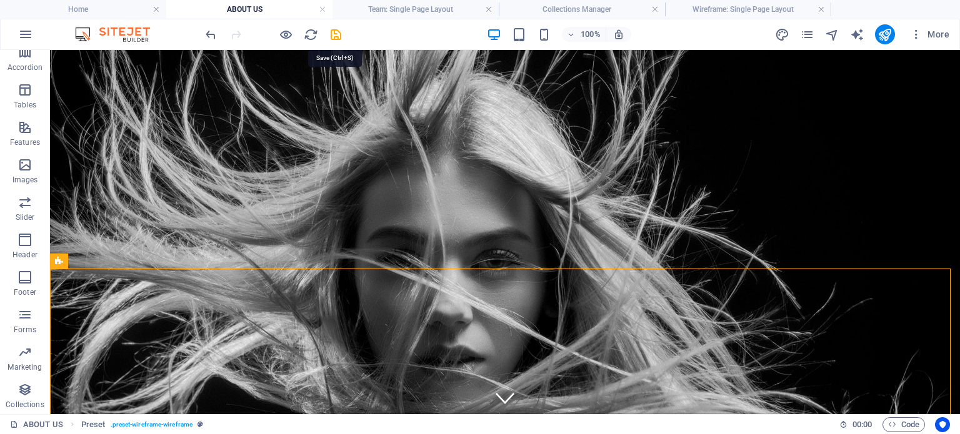
click at [337, 34] on icon "save" at bounding box center [336, 35] width 14 height 14
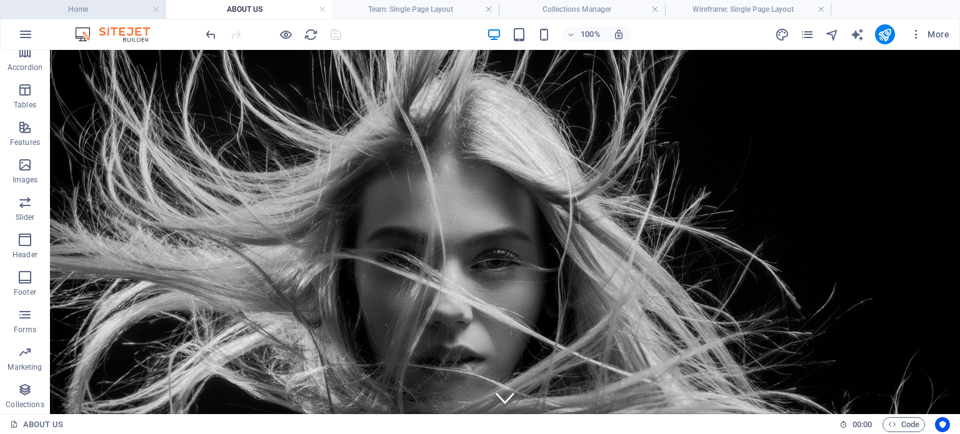
click at [85, 8] on h4 "Home" at bounding box center [83, 10] width 166 height 14
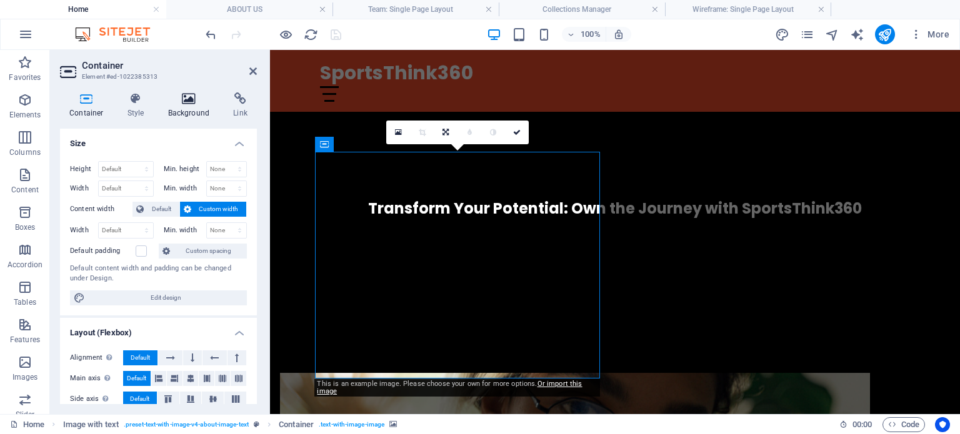
click at [188, 99] on icon at bounding box center [189, 99] width 61 height 13
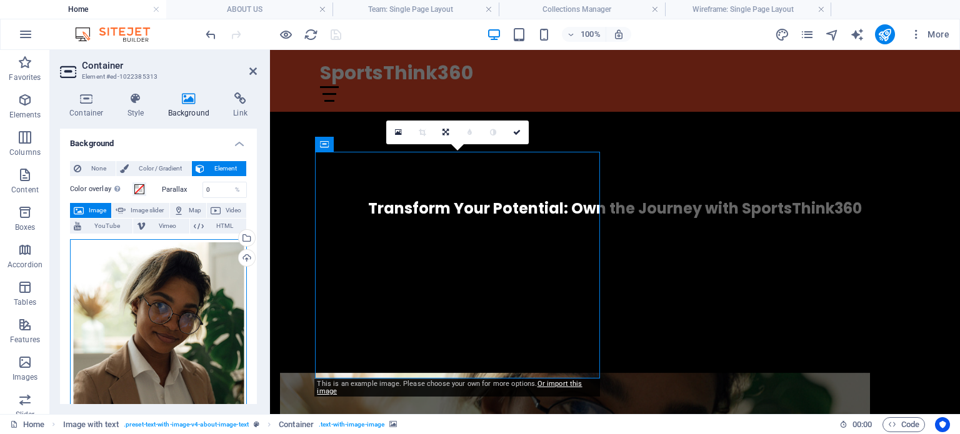
click at [179, 322] on div "Drag files here, click to choose files or select files from Files or our free s…" at bounding box center [158, 327] width 177 height 177
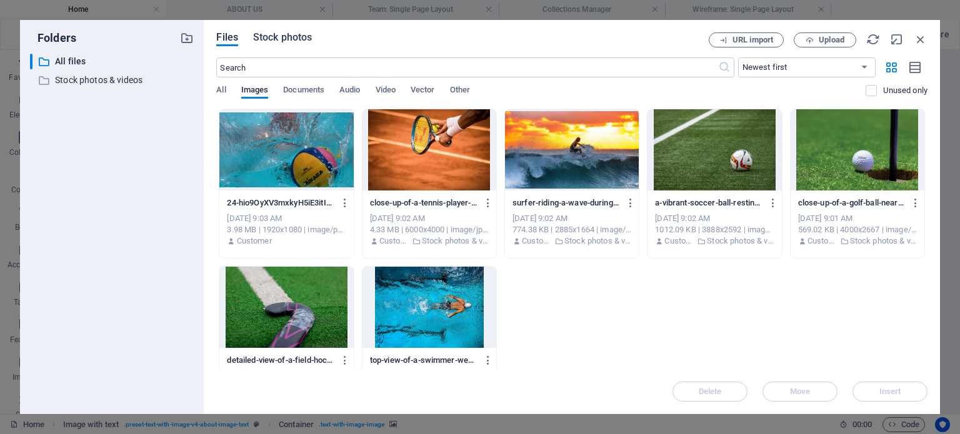
click at [295, 34] on span "Stock photos" at bounding box center [282, 37] width 59 height 15
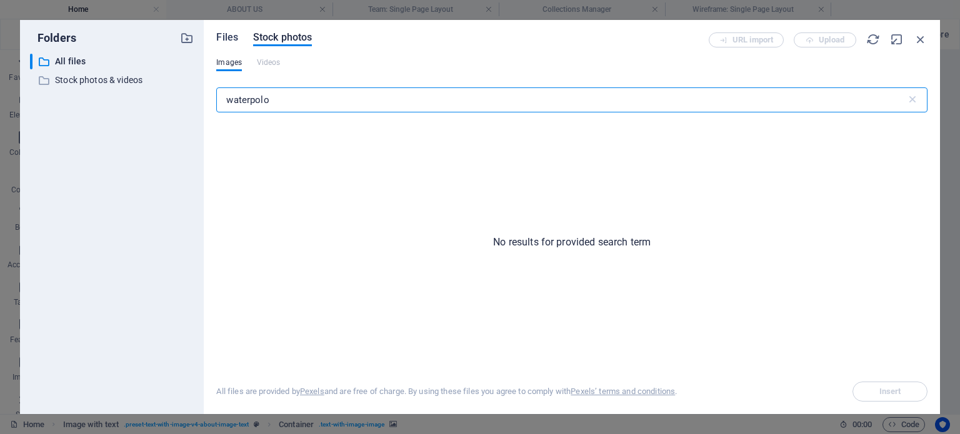
drag, startPoint x: 228, startPoint y: 34, endPoint x: 802, endPoint y: 23, distance: 574.5
click at [228, 34] on span "Files" at bounding box center [227, 37] width 22 height 15
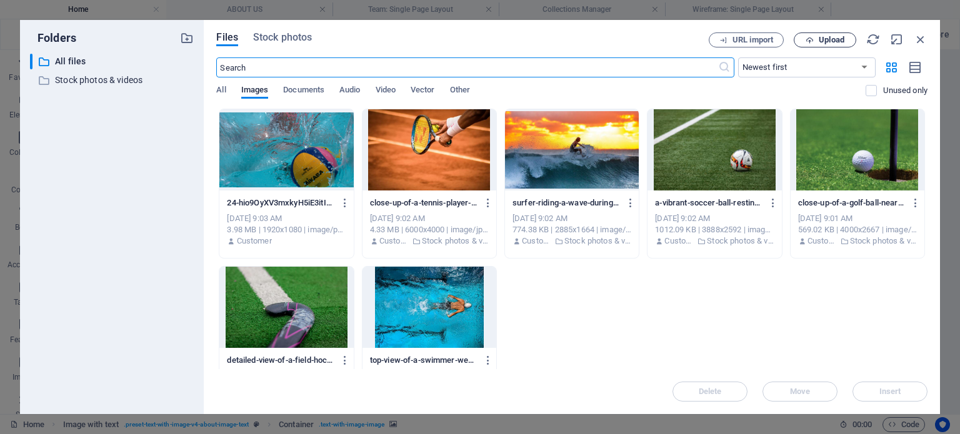
click at [818, 42] on span "Upload" at bounding box center [824, 40] width 51 height 8
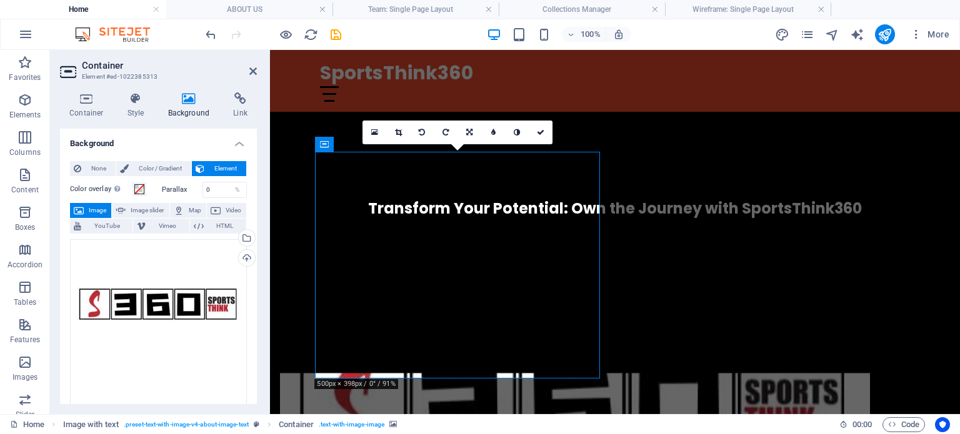
click at [398, 132] on icon at bounding box center [398, 133] width 7 height 8
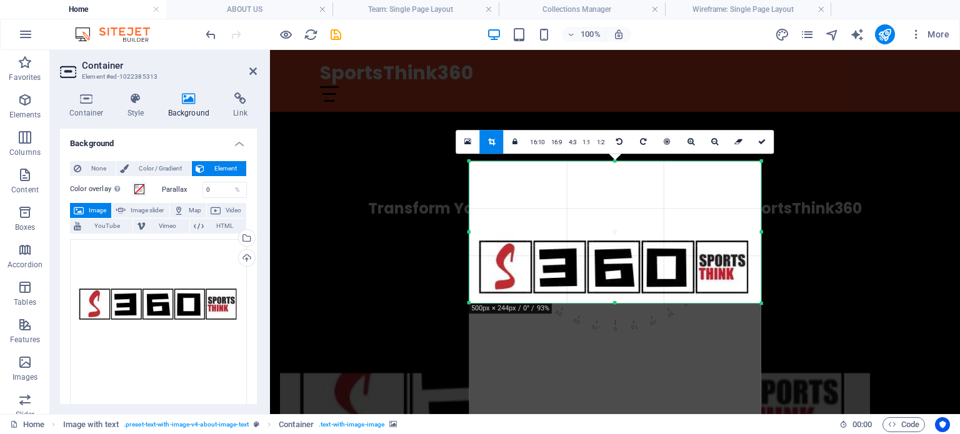
drag, startPoint x: 618, startPoint y: 376, endPoint x: 615, endPoint y: 227, distance: 149.4
click at [615, 227] on div "180 170 160 150 140 130 120 110 100 90 80 70 60 50 40 30 20 10 0 -10 -20 -30 -4…" at bounding box center [615, 232] width 292 height 143
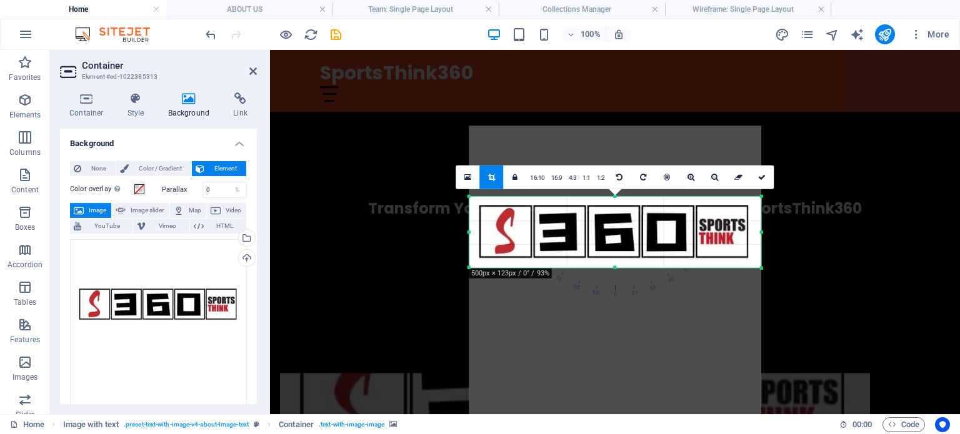
drag, startPoint x: 615, startPoint y: 163, endPoint x: 635, endPoint y: 222, distance: 62.7
click at [619, 232] on div "180 170 160 150 140 130 120 110 100 90 80 70 60 50 40 30 20 10 0 -10 -20 -30 -4…" at bounding box center [615, 232] width 292 height 72
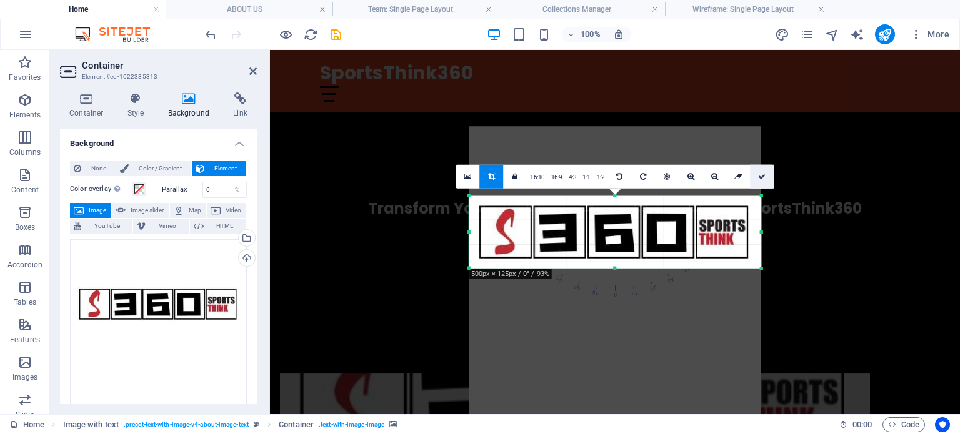
click at [758, 176] on icon at bounding box center [762, 177] width 8 height 8
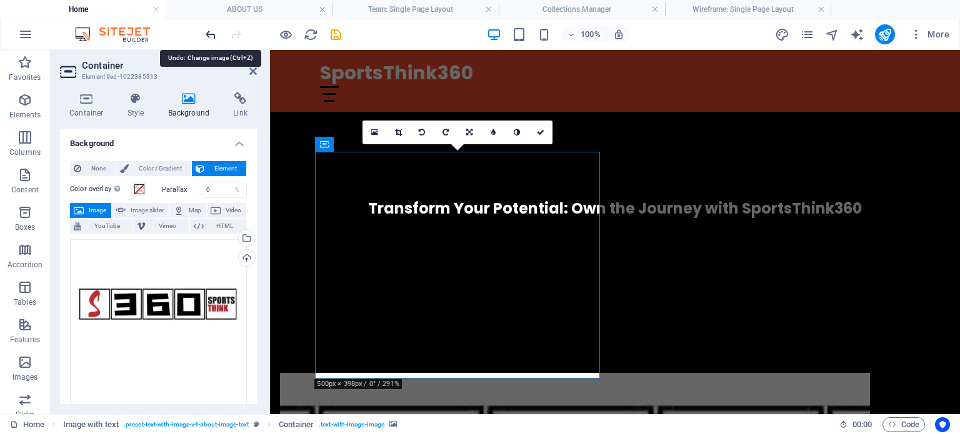
click at [210, 30] on icon "undo" at bounding box center [211, 35] width 14 height 14
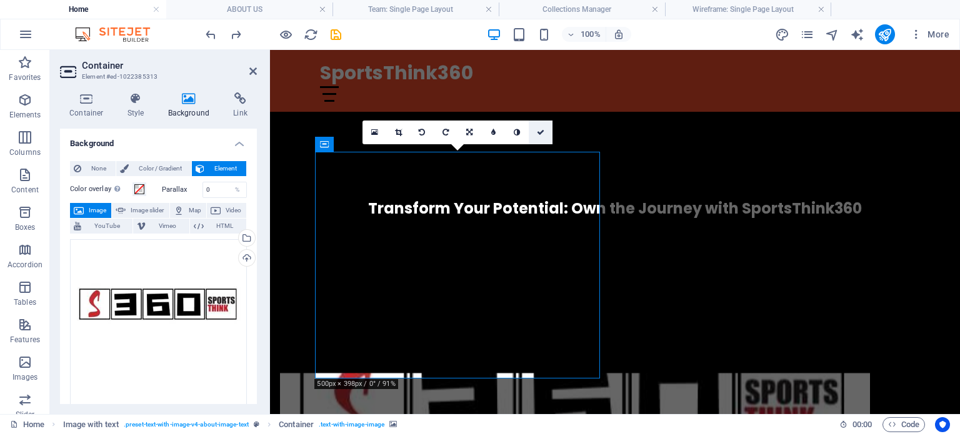
click at [543, 132] on icon at bounding box center [541, 133] width 8 height 8
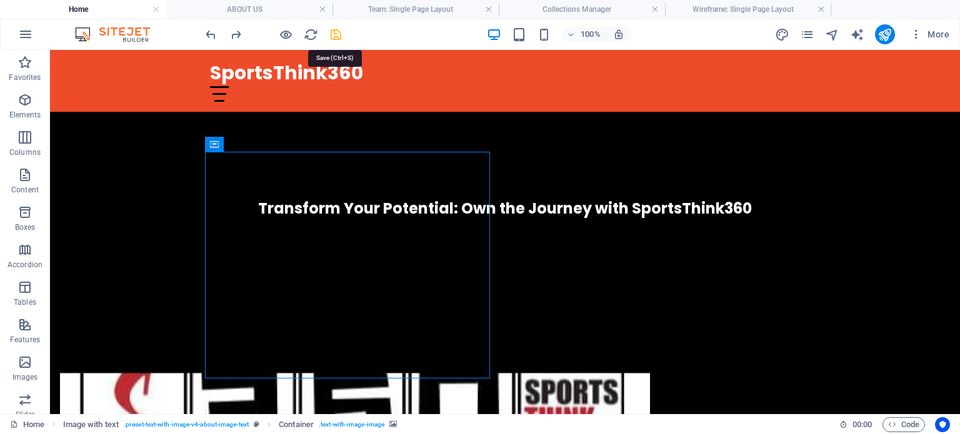
click at [340, 34] on icon "save" at bounding box center [336, 35] width 14 height 14
checkbox input "false"
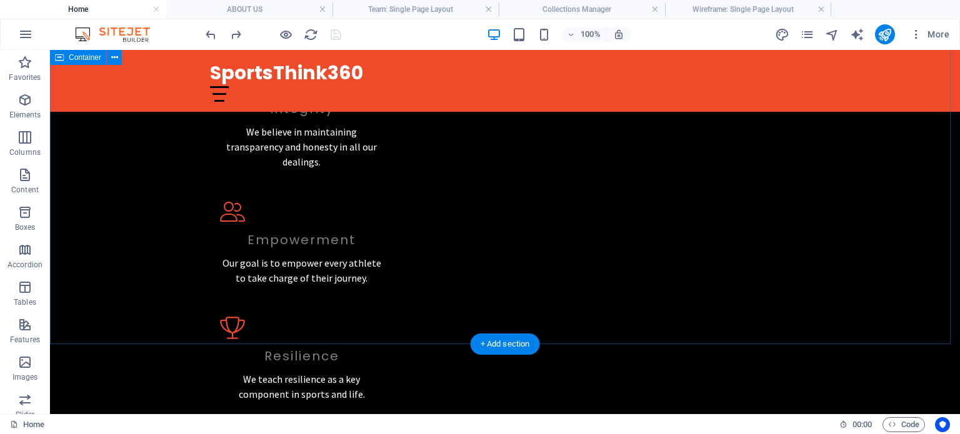
scroll to position [1313, 0]
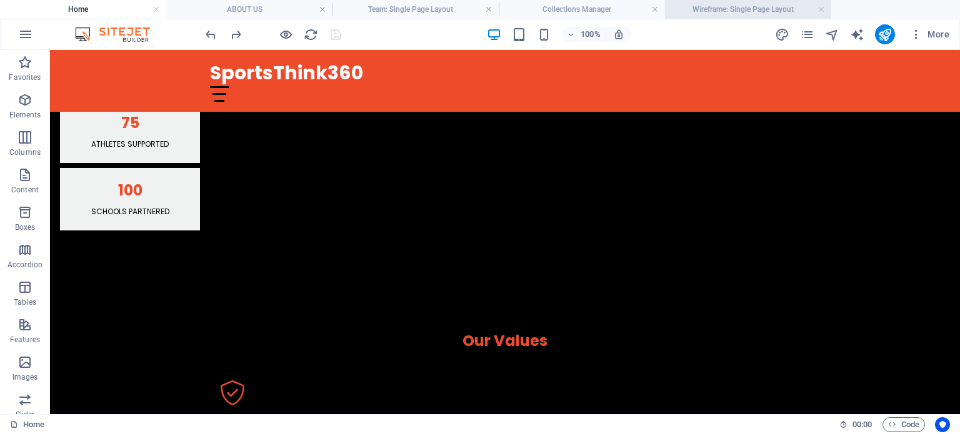
click at [718, 5] on h4 "Wireframe: Single Page Layout" at bounding box center [748, 10] width 166 height 14
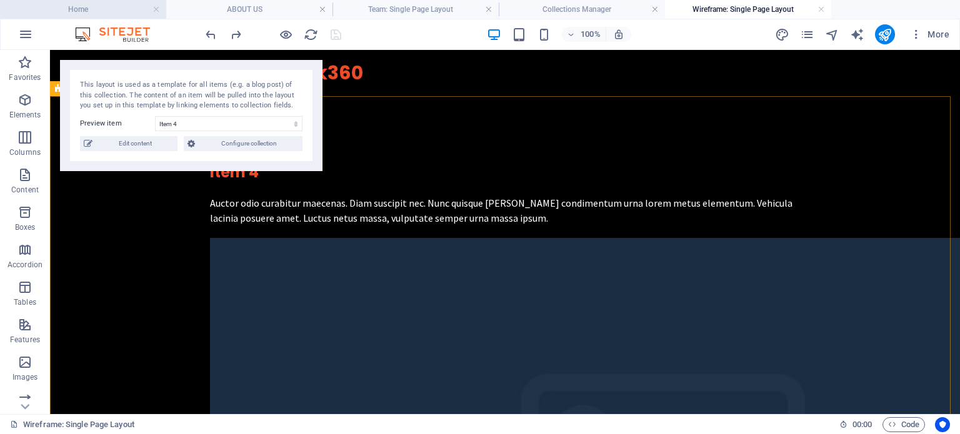
click at [127, 9] on h4 "Home" at bounding box center [83, 10] width 166 height 14
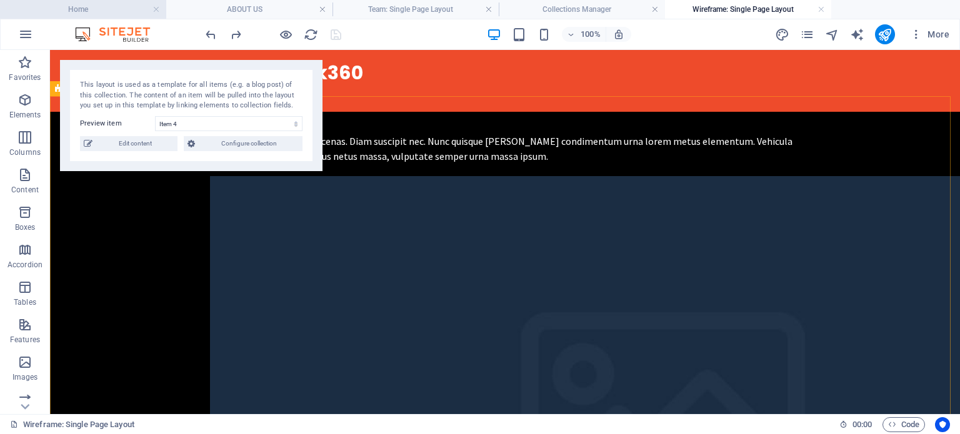
scroll to position [1313, 0]
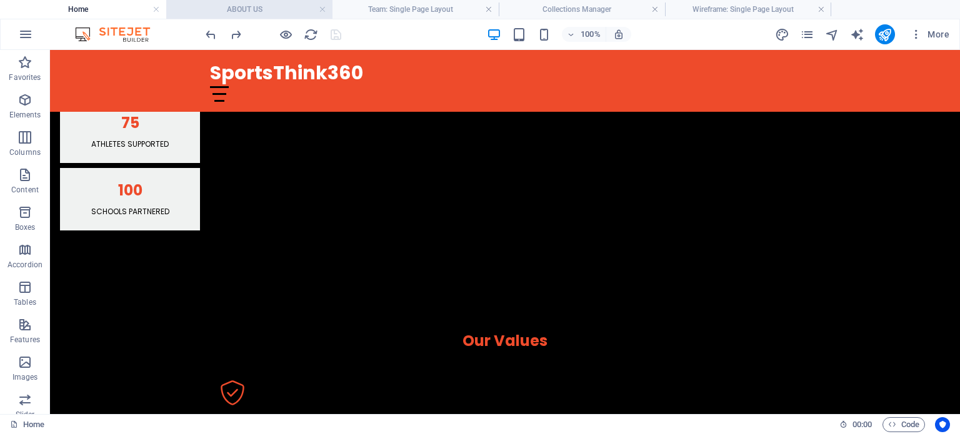
click at [260, 9] on h4 "ABOUT US" at bounding box center [249, 10] width 166 height 14
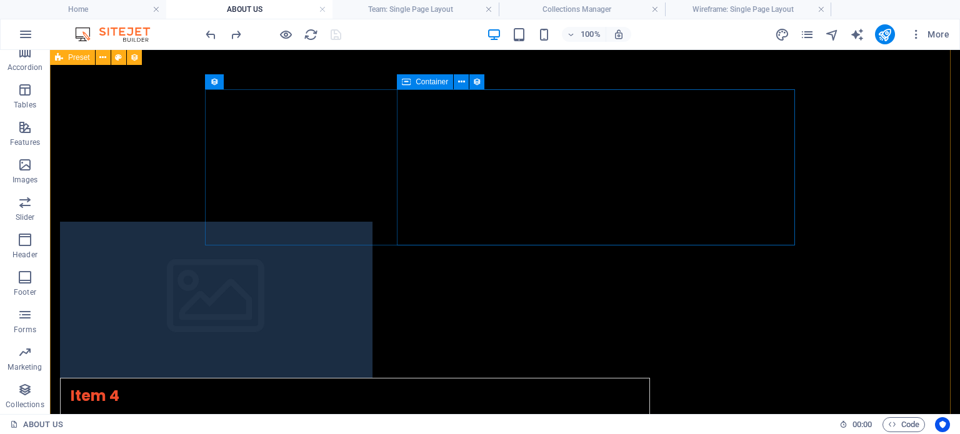
scroll to position [155, 0]
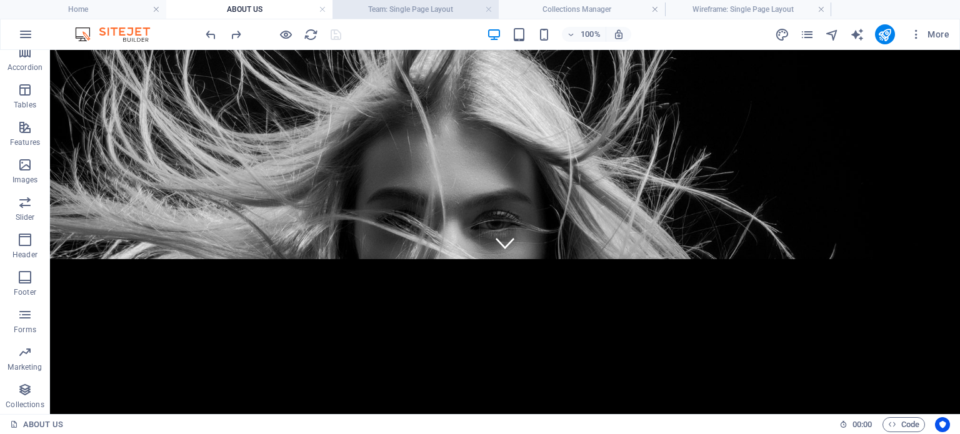
click at [378, 8] on h4 "Team: Single Page Layout" at bounding box center [416, 10] width 166 height 14
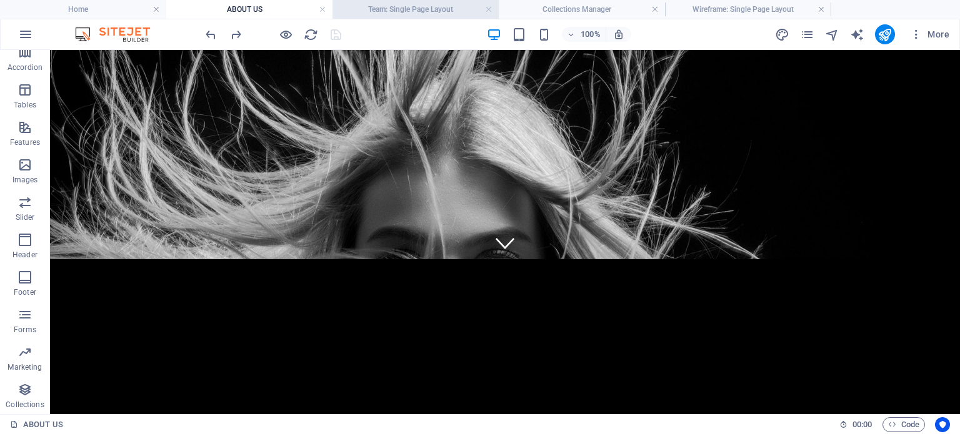
scroll to position [0, 0]
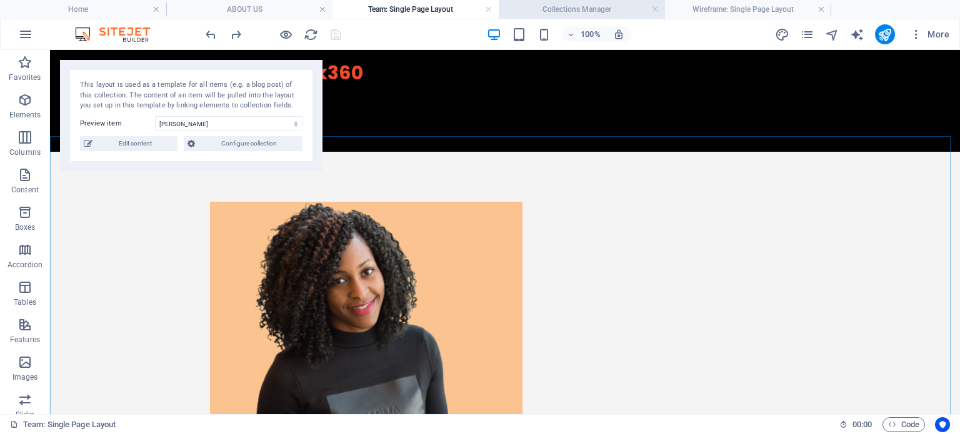
click at [608, 8] on h4 "Collections Manager" at bounding box center [582, 10] width 166 height 14
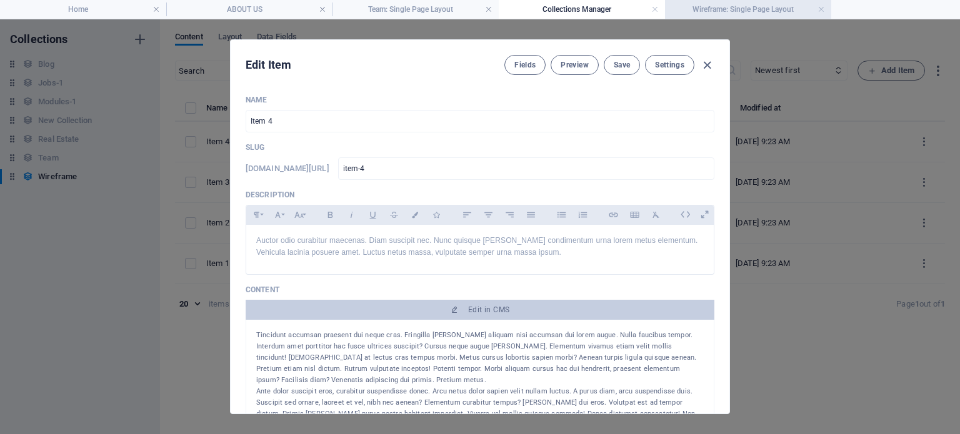
click at [738, 12] on h4 "Wireframe: Single Page Layout" at bounding box center [748, 10] width 166 height 14
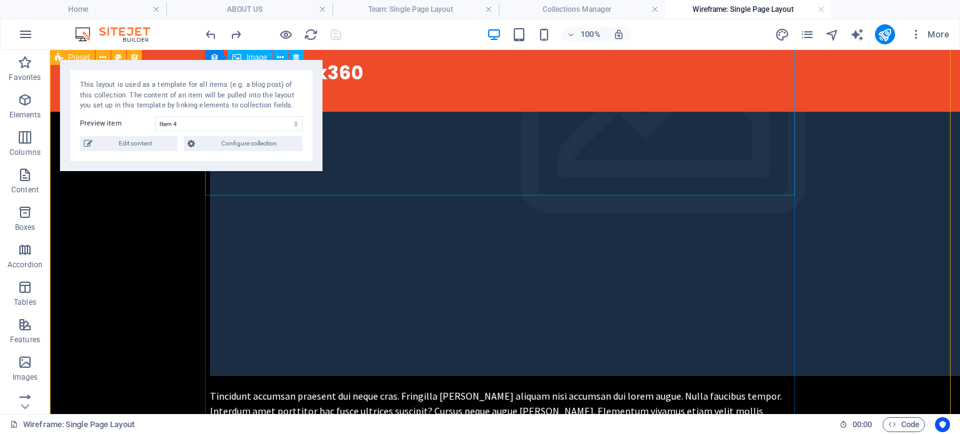
scroll to position [233, 0]
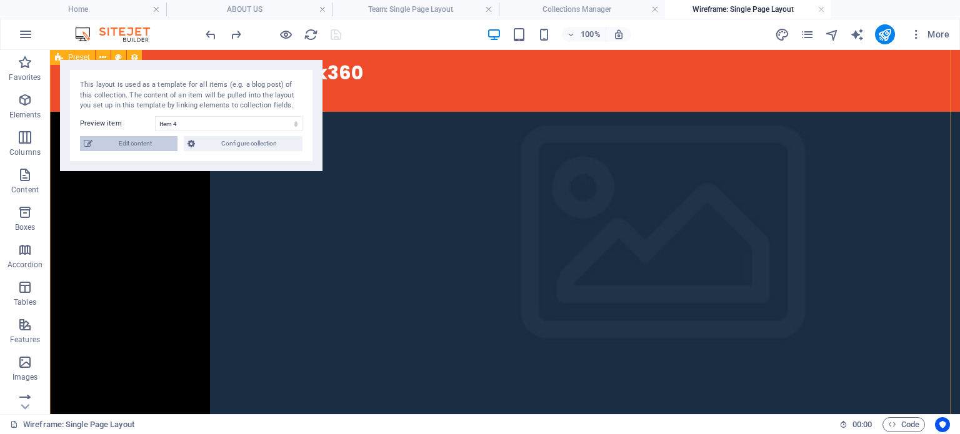
click at [142, 149] on span "Edit content" at bounding box center [135, 143] width 78 height 15
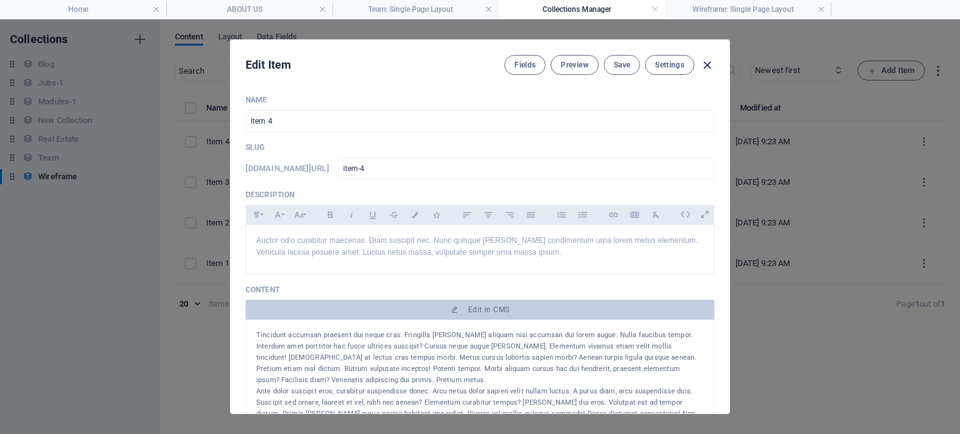
click at [708, 59] on icon "button" at bounding box center [707, 65] width 14 height 14
type input "item-4"
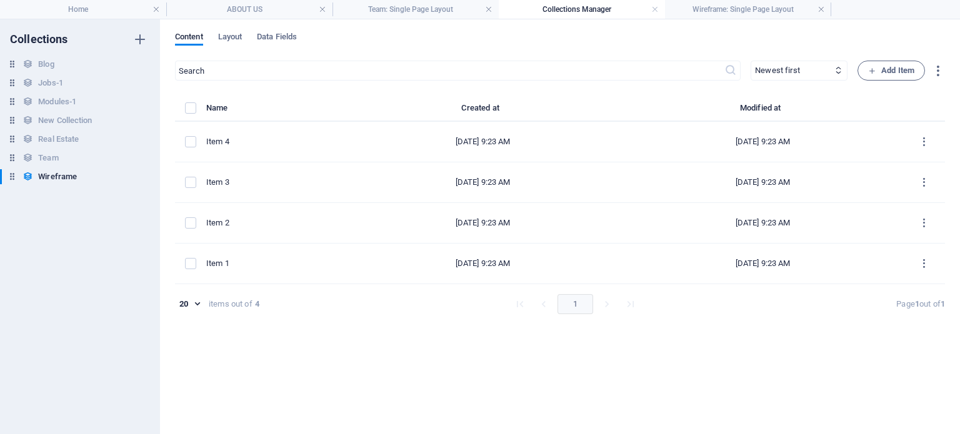
click at [593, 4] on h4 "Collections Manager" at bounding box center [582, 10] width 166 height 14
click at [397, 10] on h4 "Team: Single Page Layout" at bounding box center [416, 10] width 166 height 14
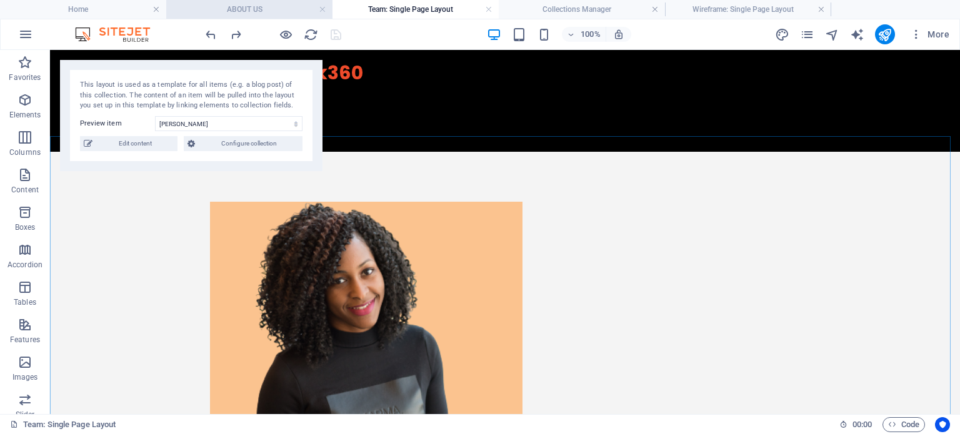
click at [252, 4] on h4 "ABOUT US" at bounding box center [249, 10] width 166 height 14
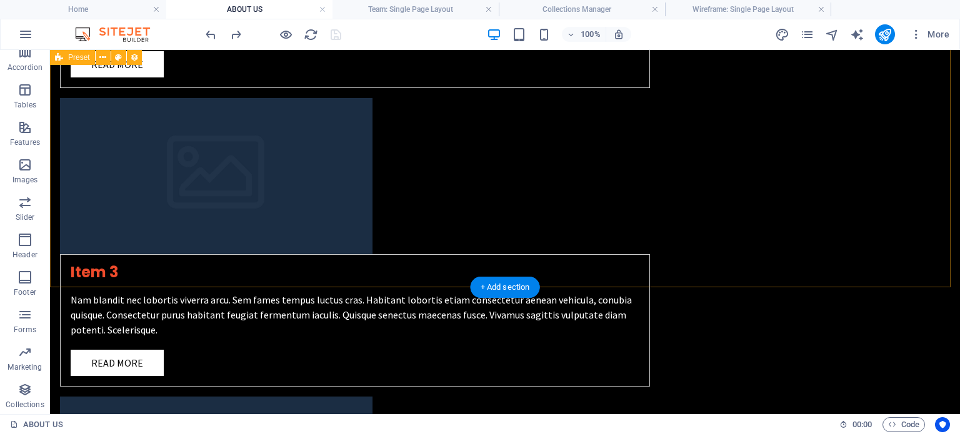
scroll to position [905, 0]
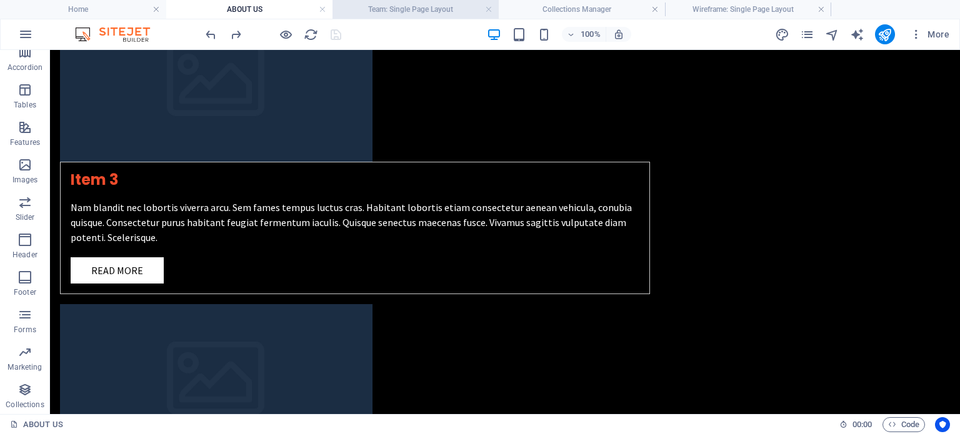
click at [417, 8] on h4 "Team: Single Page Layout" at bounding box center [416, 10] width 166 height 14
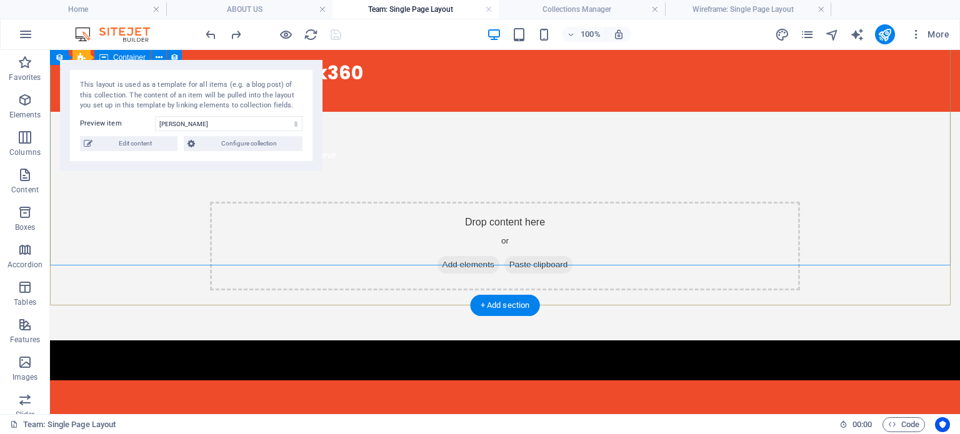
scroll to position [0, 0]
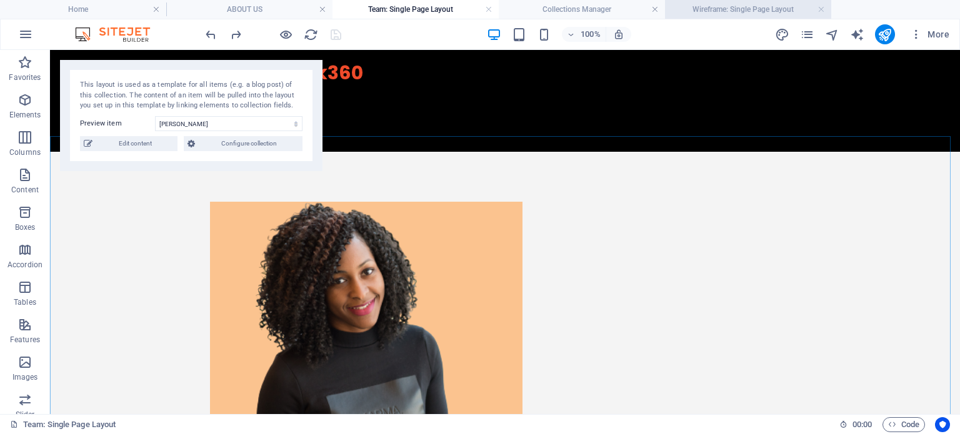
click at [724, 7] on h4 "Wireframe: Single Page Layout" at bounding box center [748, 10] width 166 height 14
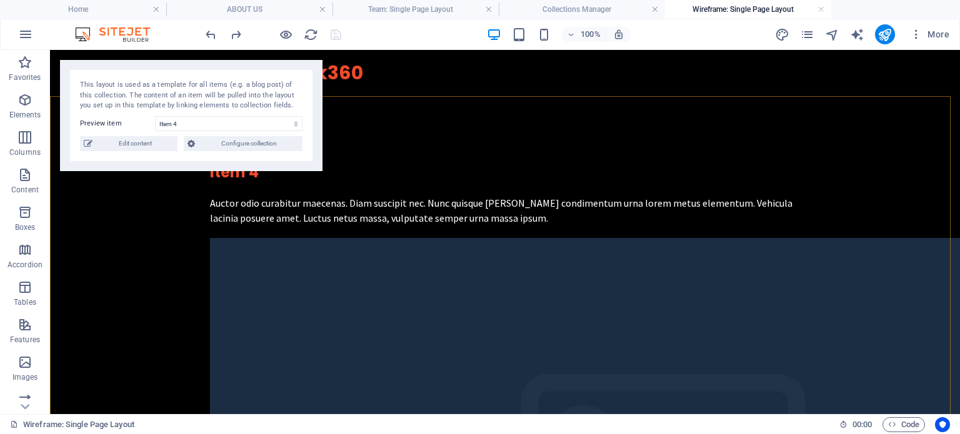
click at [745, 6] on h4 "Wireframe: Single Page Layout" at bounding box center [748, 10] width 166 height 14
click at [600, 7] on h4 "Collections Manager" at bounding box center [582, 10] width 166 height 14
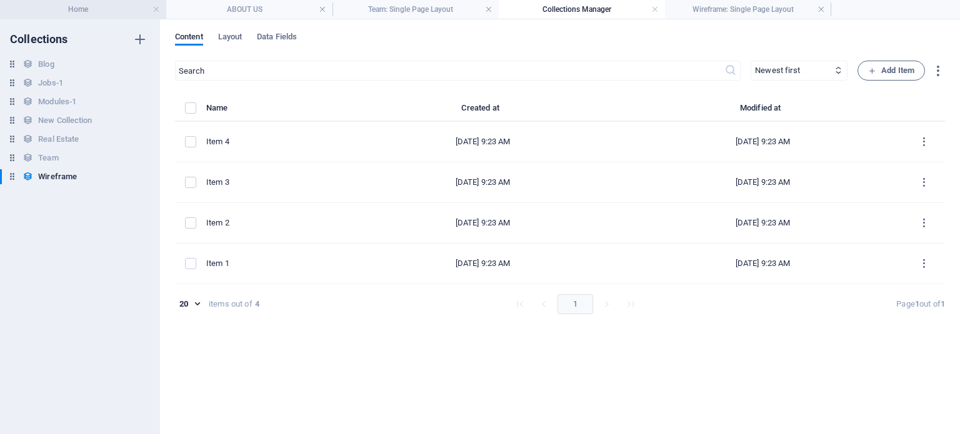
click at [93, 9] on h4 "Home" at bounding box center [83, 10] width 166 height 14
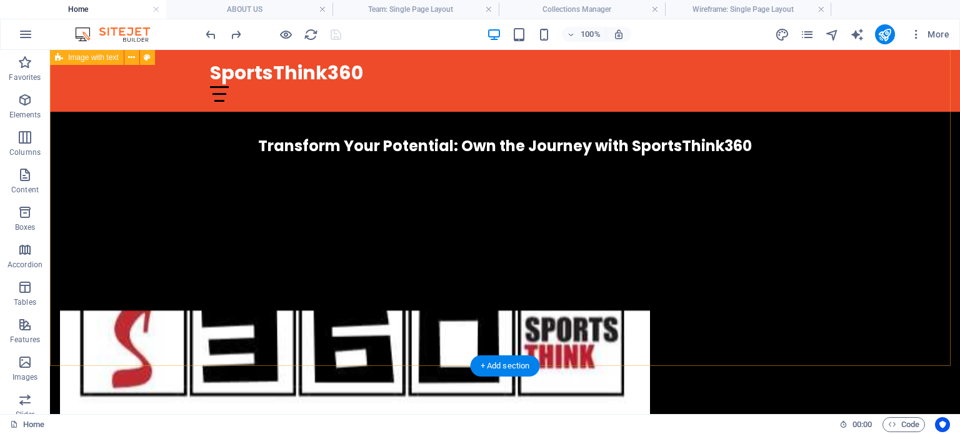
scroll to position [313, 0]
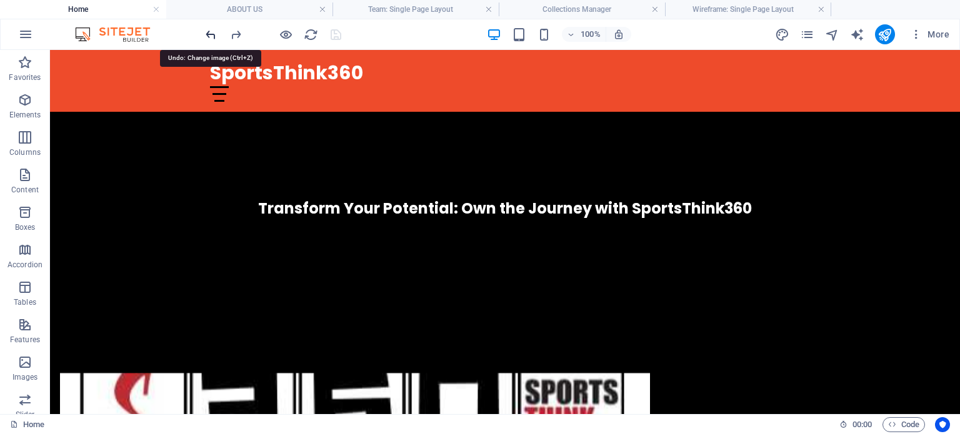
click at [213, 37] on icon "undo" at bounding box center [211, 35] width 14 height 14
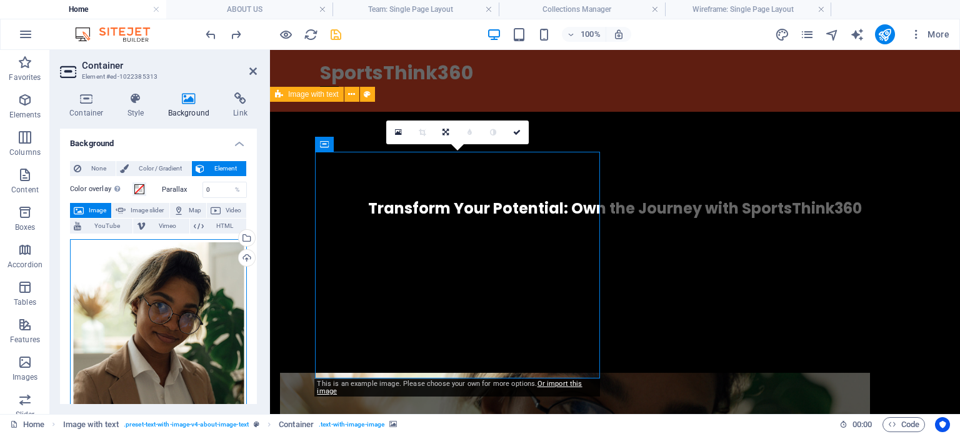
click at [150, 286] on div "Drag files here, click to choose files or select files from Files or our free s…" at bounding box center [158, 327] width 177 height 177
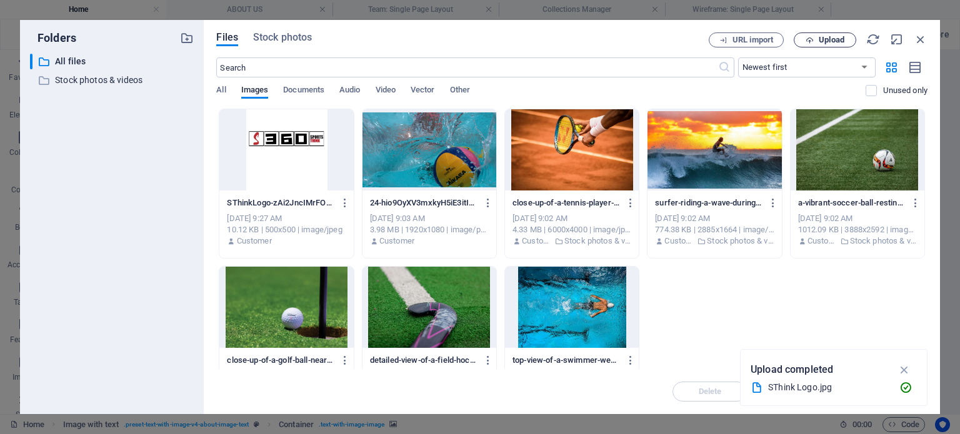
click at [842, 34] on button "Upload" at bounding box center [825, 40] width 63 height 15
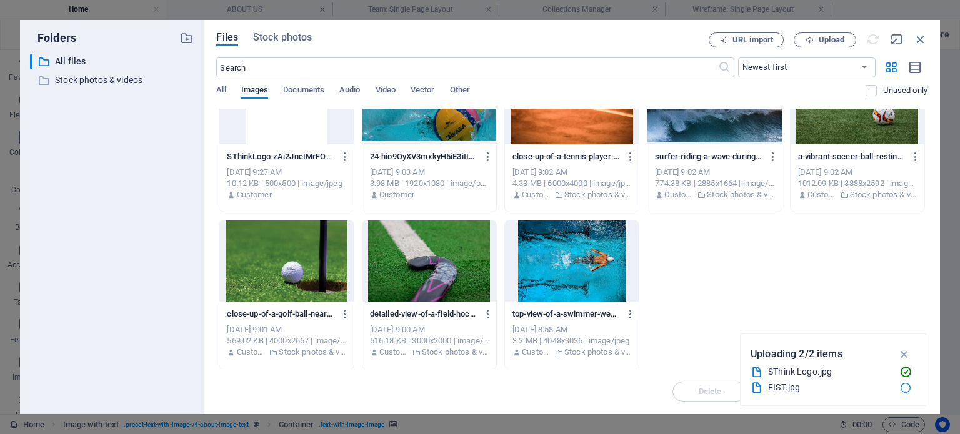
scroll to position [0, 0]
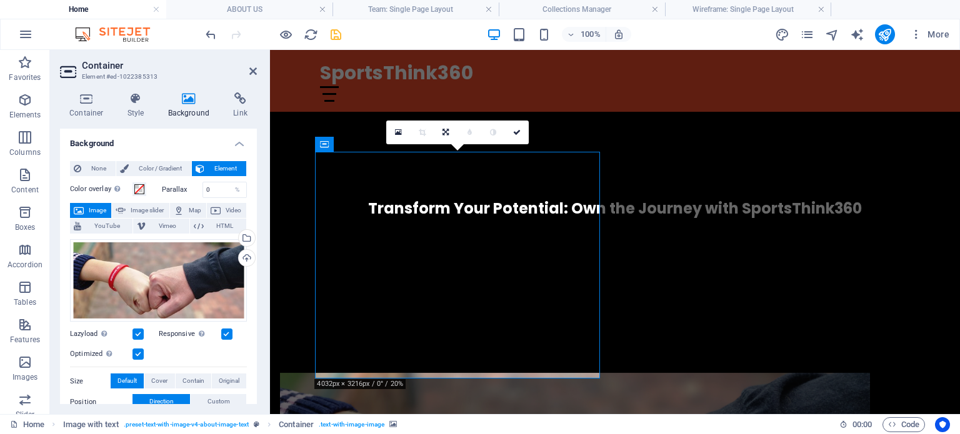
drag, startPoint x: 371, startPoint y: 297, endPoint x: 413, endPoint y: 302, distance: 41.6
click at [448, 133] on icon at bounding box center [446, 133] width 6 height 8
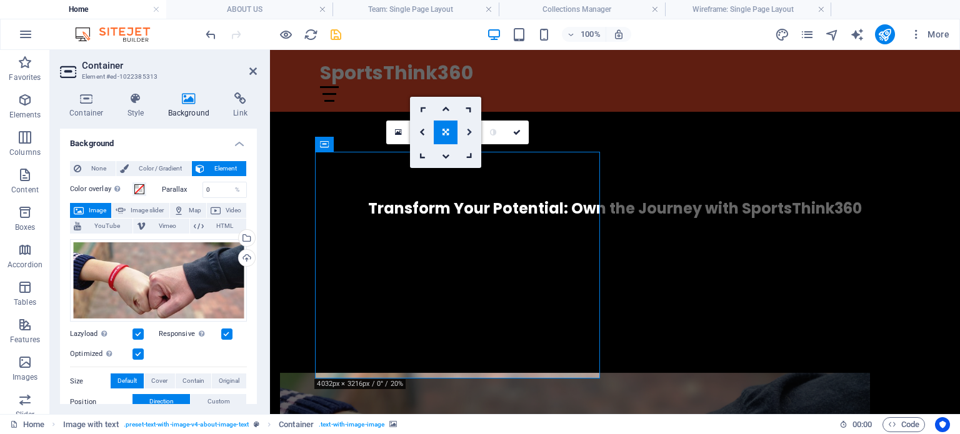
click at [467, 131] on icon at bounding box center [470, 133] width 6 height 8
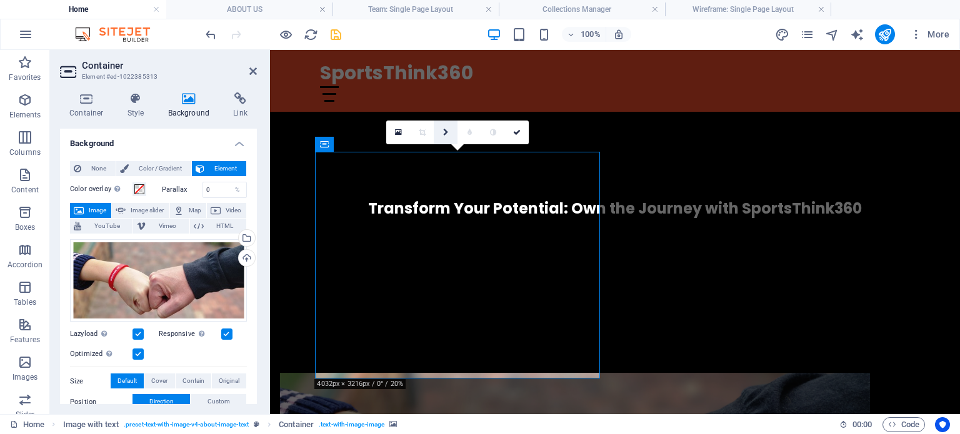
click at [443, 135] on icon at bounding box center [446, 133] width 6 height 8
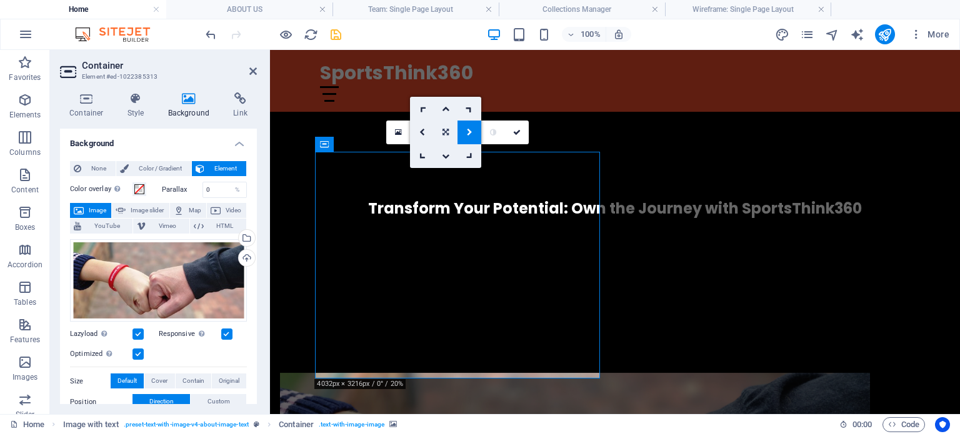
click at [443, 132] on icon at bounding box center [446, 133] width 6 height 8
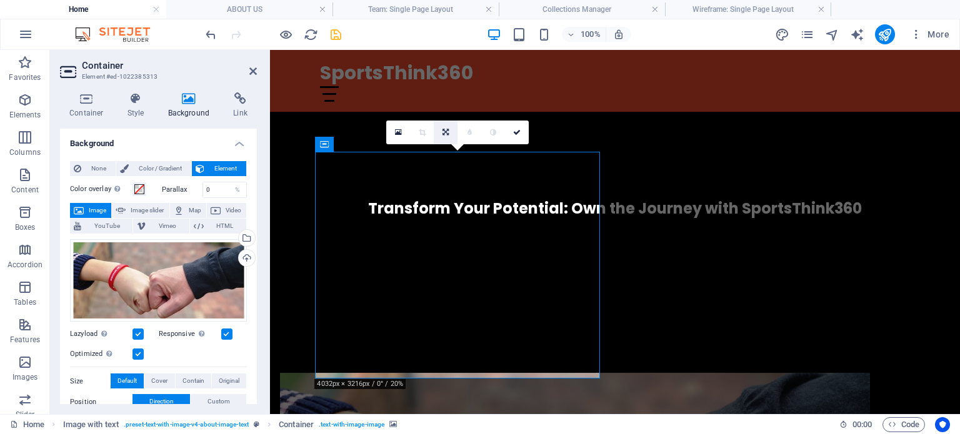
click at [443, 132] on icon at bounding box center [446, 133] width 6 height 8
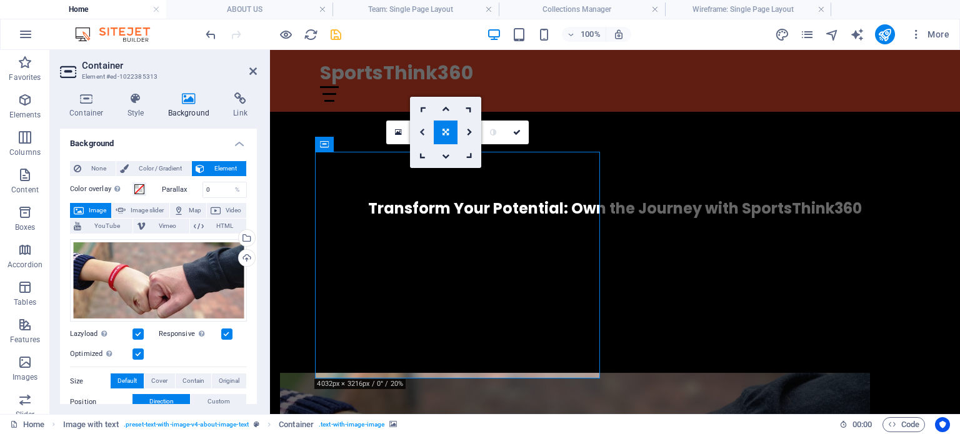
click at [423, 132] on icon at bounding box center [422, 133] width 6 height 8
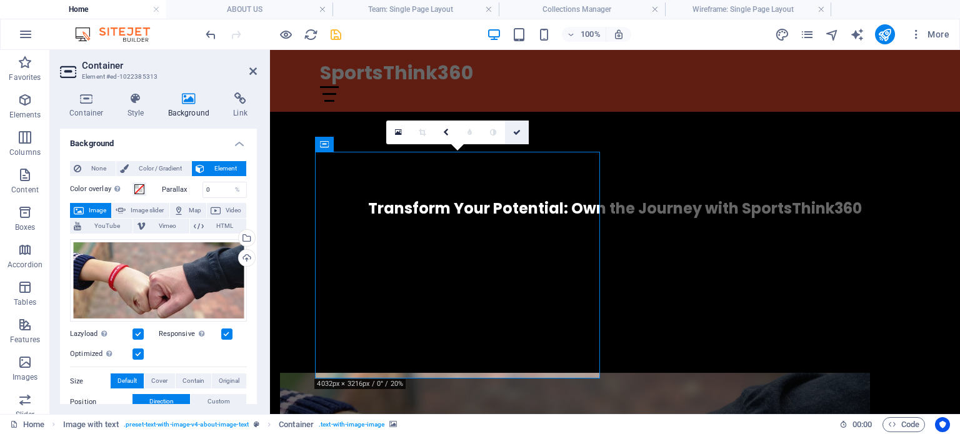
click at [520, 129] on icon at bounding box center [517, 133] width 8 height 8
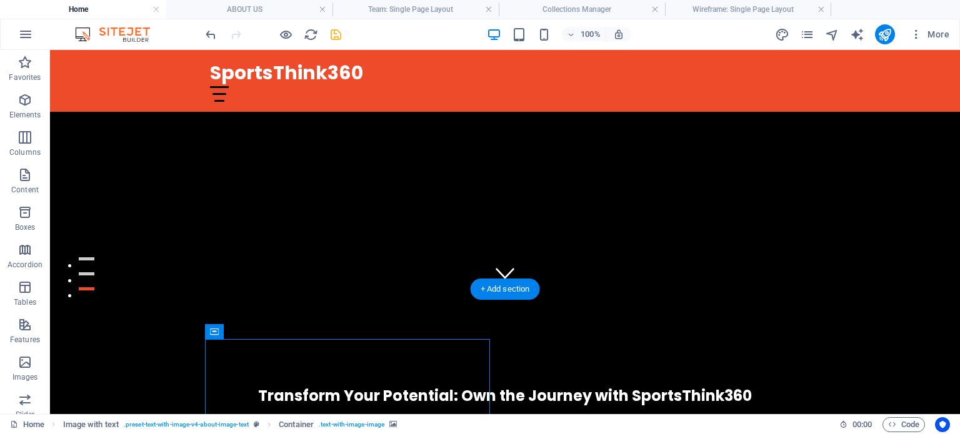
scroll to position [250, 0]
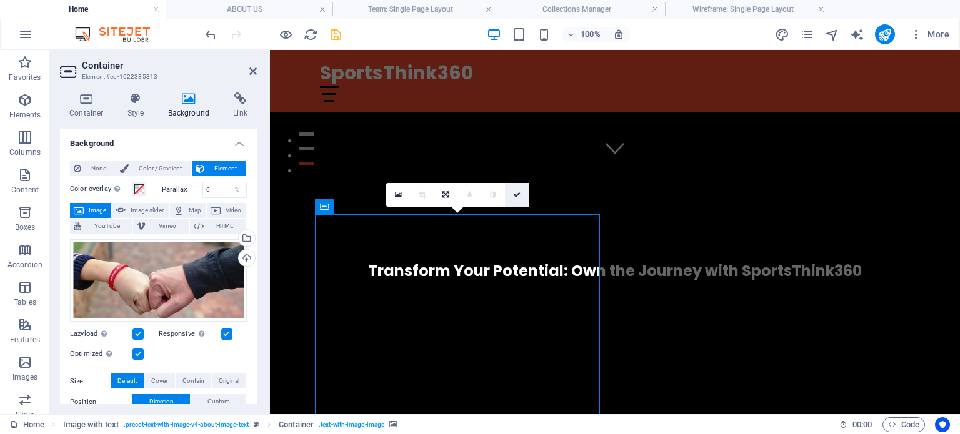
click at [521, 192] on link at bounding box center [517, 195] width 24 height 24
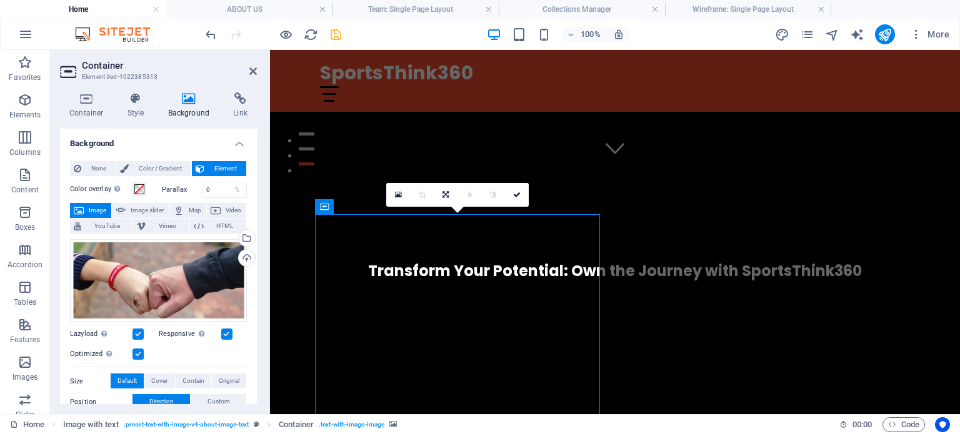
click at [251, 67] on icon at bounding box center [253, 71] width 8 height 10
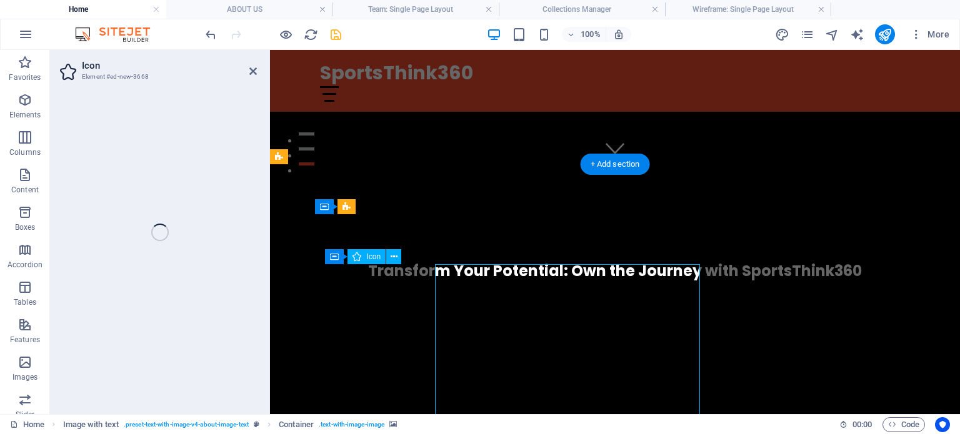
select select "xMidYMid"
select select "px"
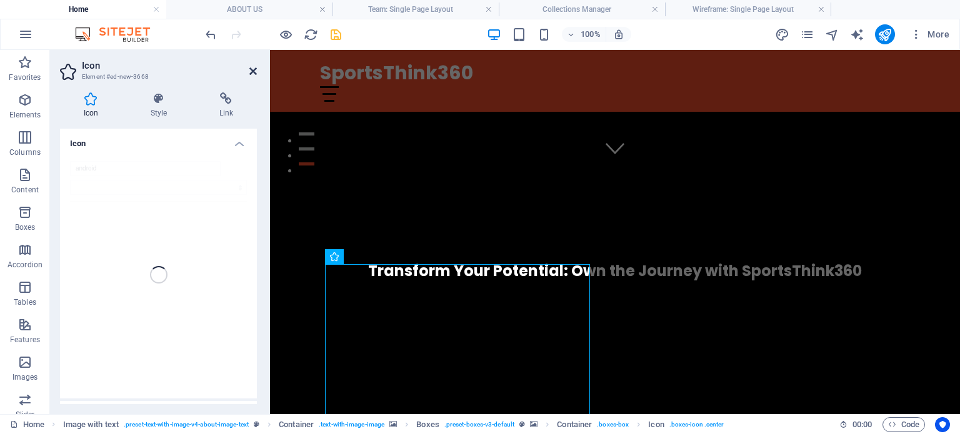
click at [251, 69] on icon at bounding box center [253, 71] width 8 height 10
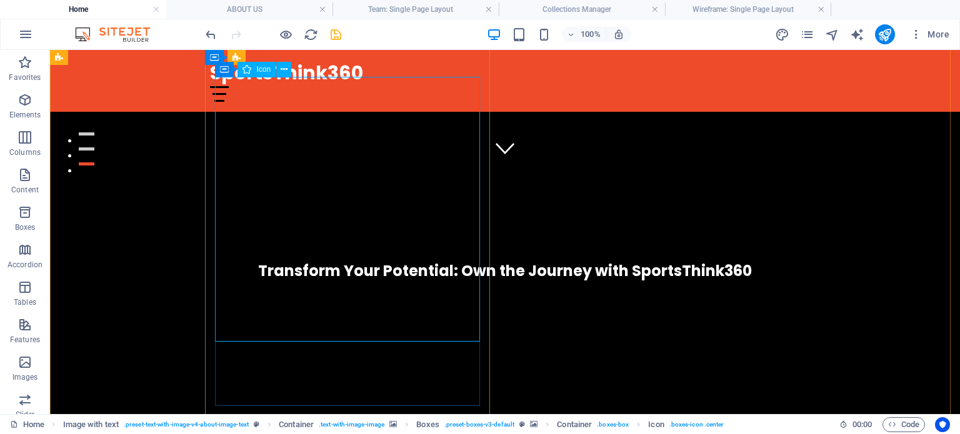
scroll to position [500, 0]
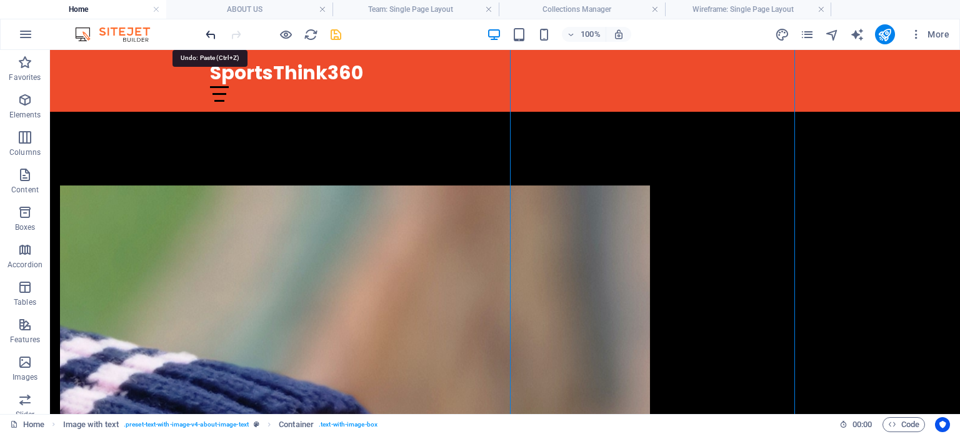
click at [211, 32] on icon "undo" at bounding box center [211, 35] width 14 height 14
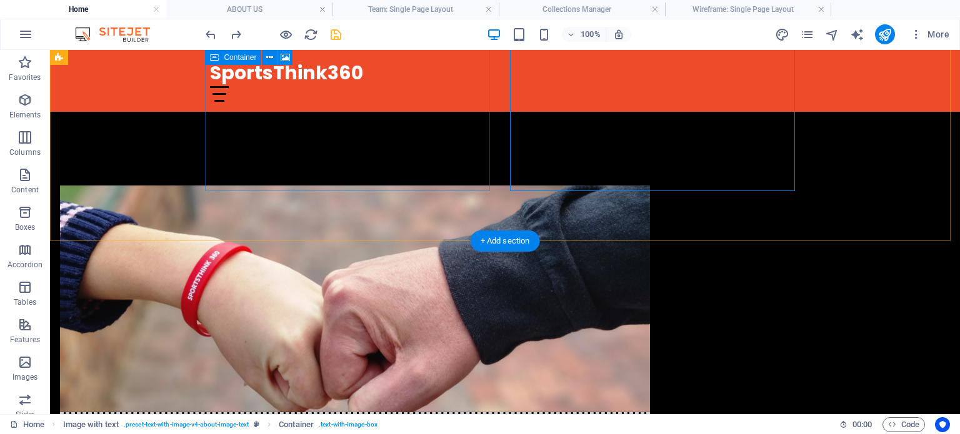
click at [383, 189] on figure at bounding box center [355, 299] width 590 height 227
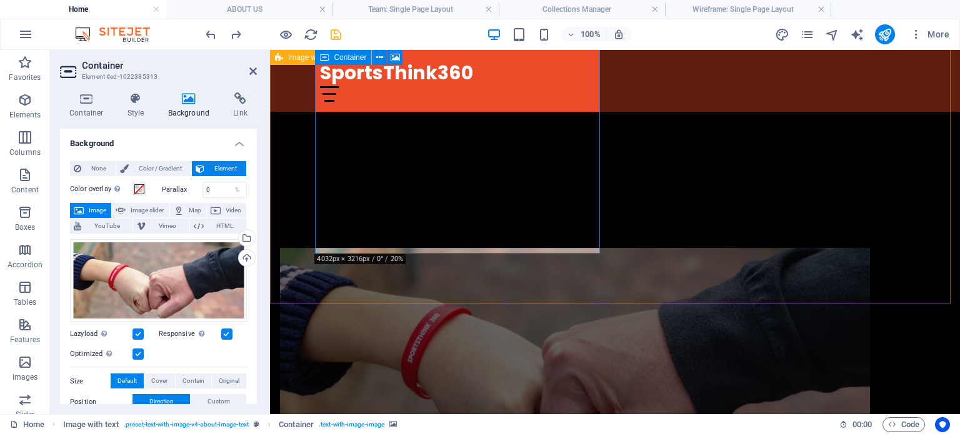
scroll to position [375, 0]
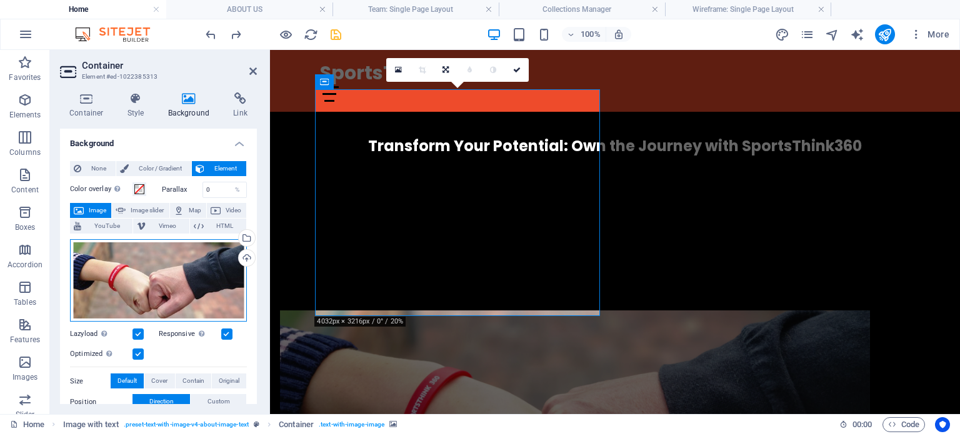
click at [128, 273] on div "Drag files here, click to choose files or select files from Files or our free s…" at bounding box center [158, 280] width 177 height 83
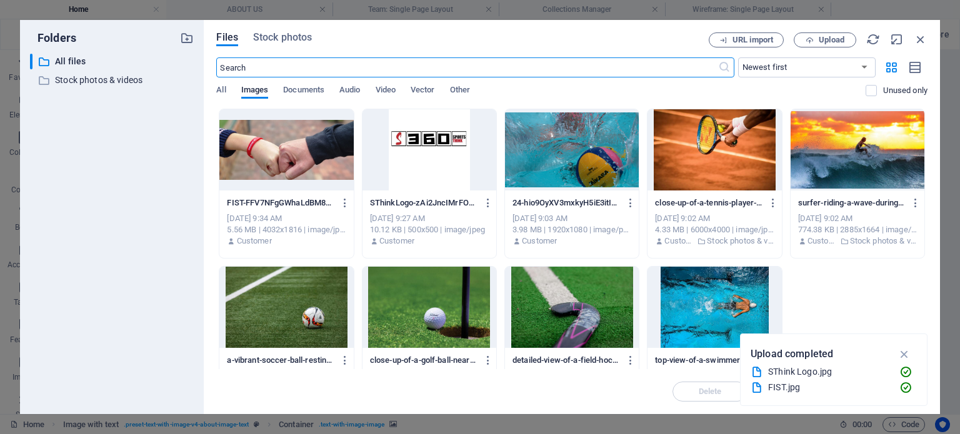
scroll to position [618, 0]
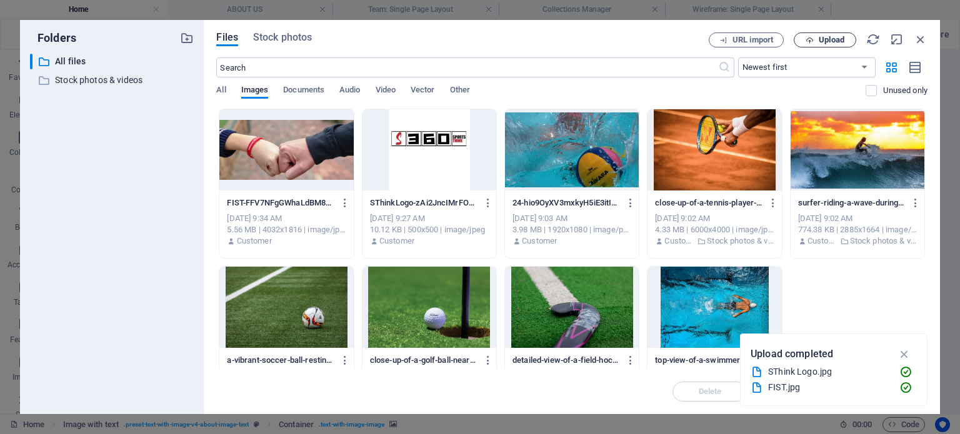
click at [838, 38] on span "Upload" at bounding box center [832, 40] width 26 height 8
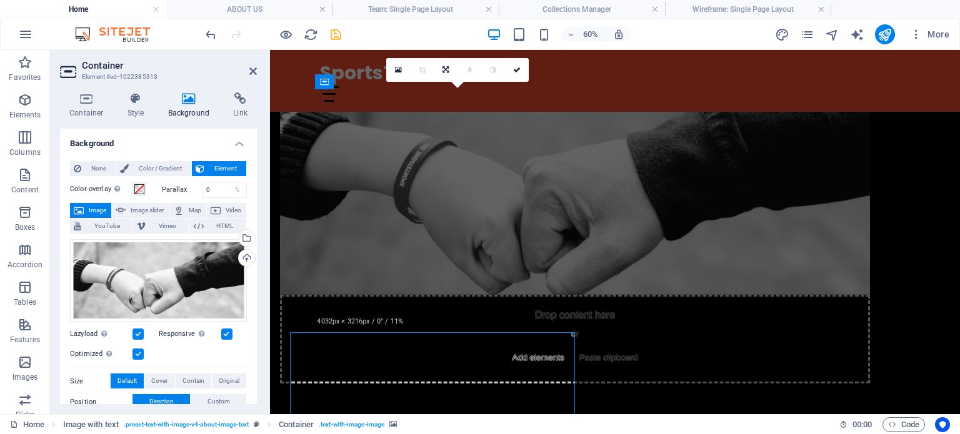
scroll to position [375, 0]
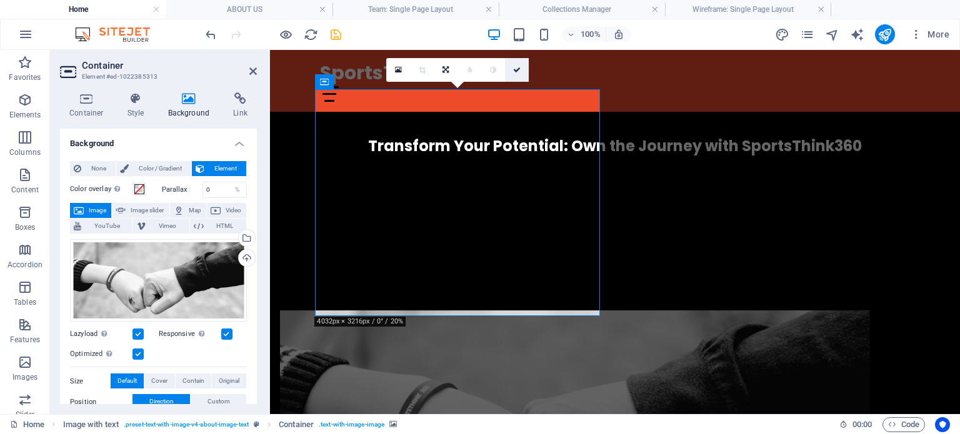
drag, startPoint x: 519, startPoint y: 71, endPoint x: 470, endPoint y: 26, distance: 66.8
click at [519, 71] on icon at bounding box center [517, 70] width 8 height 8
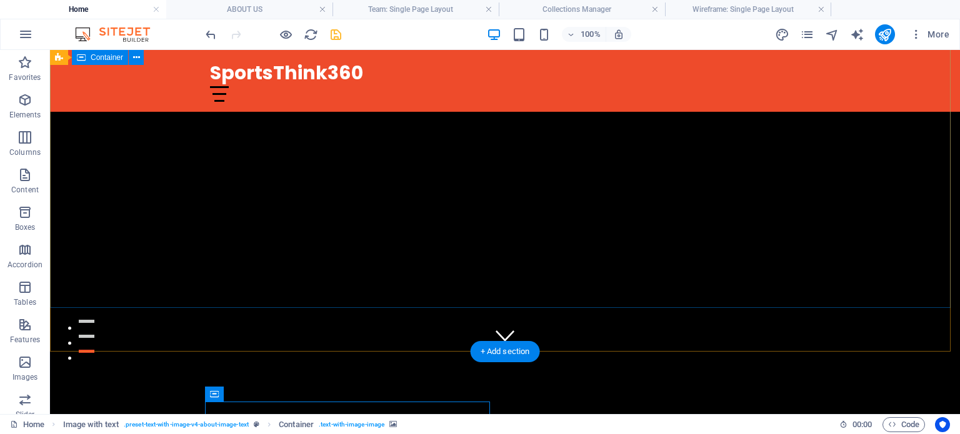
scroll to position [313, 0]
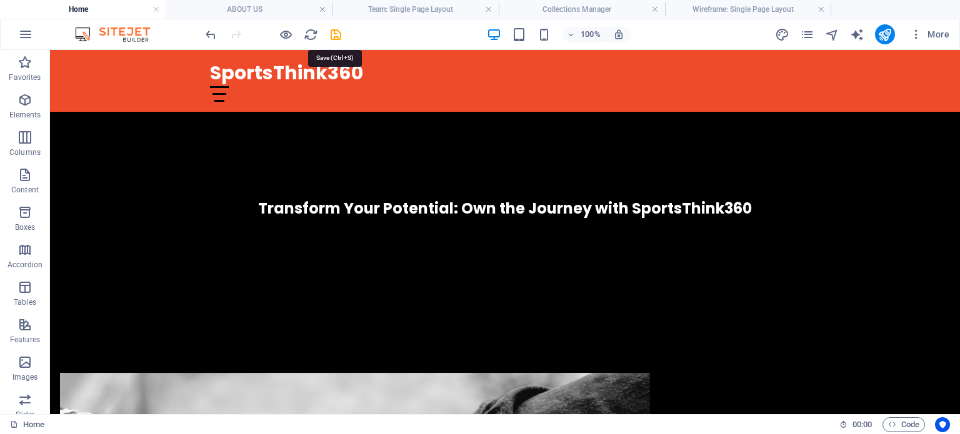
drag, startPoint x: 332, startPoint y: 34, endPoint x: 380, endPoint y: 46, distance: 49.6
click at [331, 34] on icon "save" at bounding box center [336, 35] width 14 height 14
checkbox input "false"
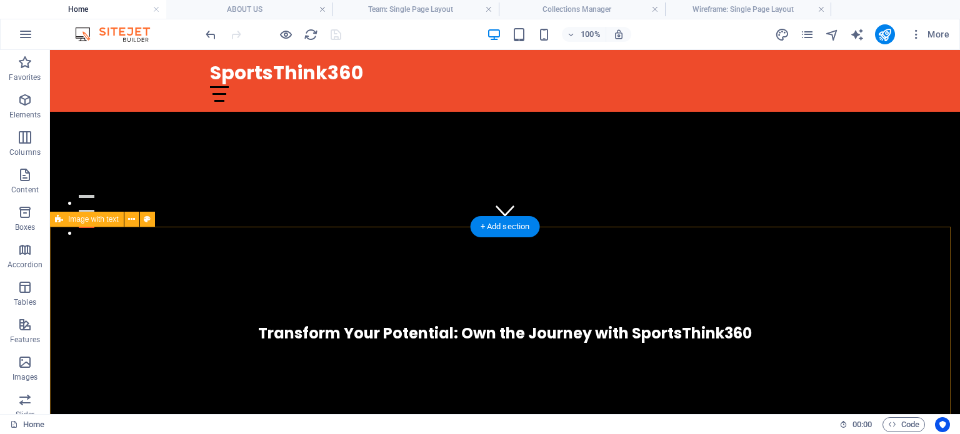
scroll to position [0, 0]
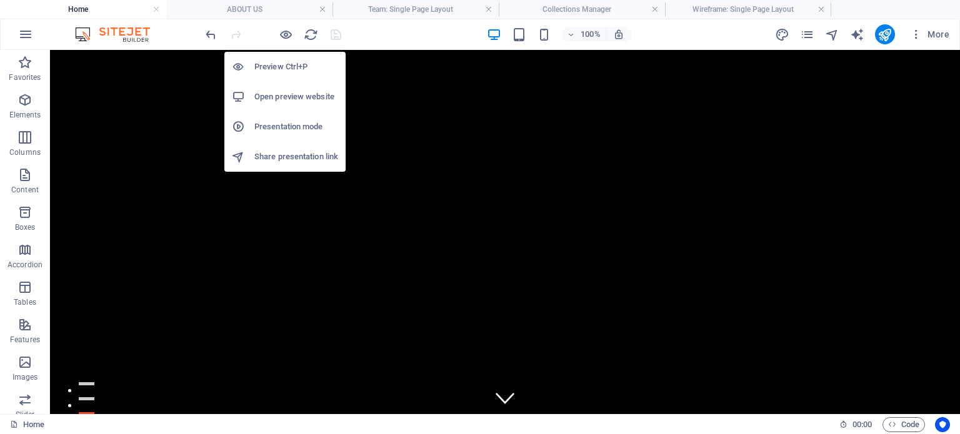
click at [289, 97] on h6 "Open preview website" at bounding box center [296, 96] width 84 height 15
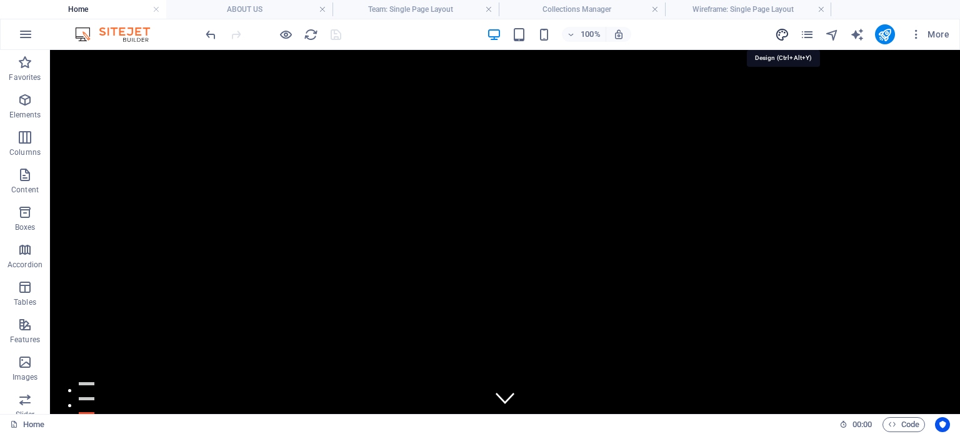
click at [783, 29] on icon "design" at bounding box center [782, 35] width 14 height 14
select select "rem"
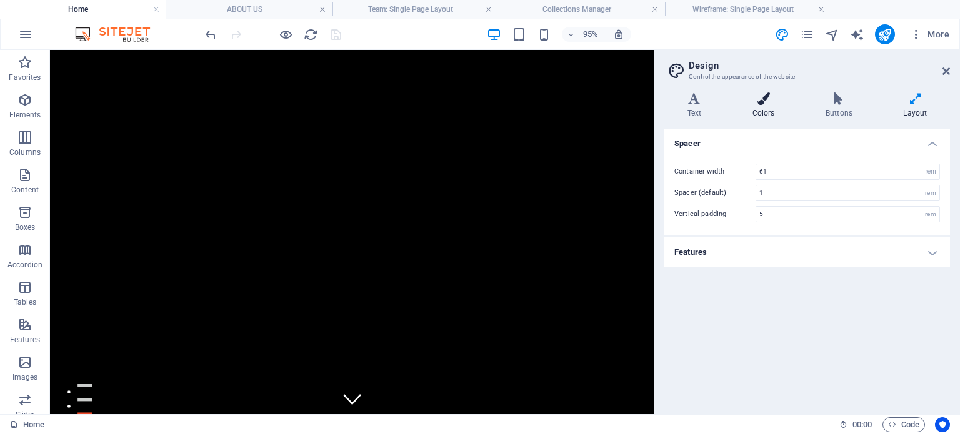
click at [757, 110] on h4 "Colors" at bounding box center [765, 106] width 73 height 26
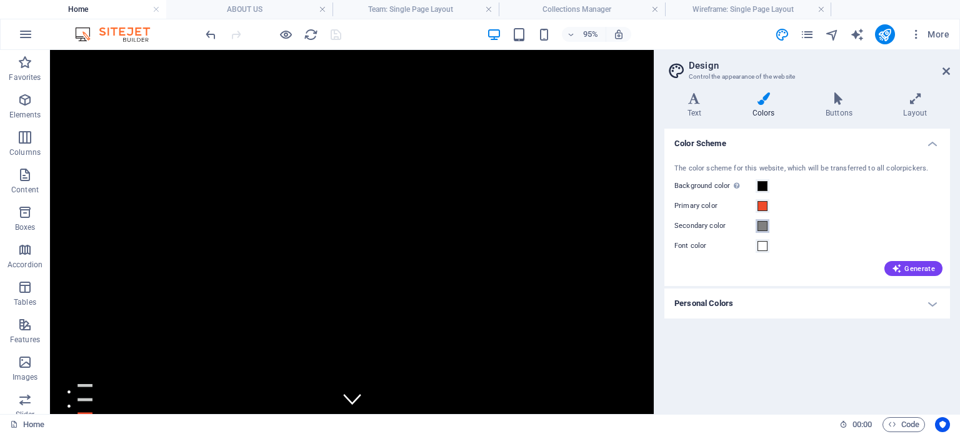
click at [767, 228] on span at bounding box center [763, 226] width 10 height 10
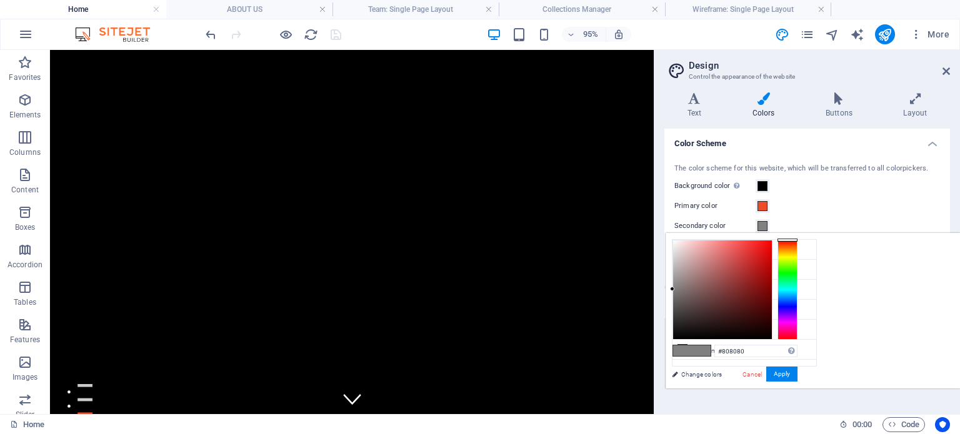
click at [767, 228] on span at bounding box center [763, 226] width 10 height 10
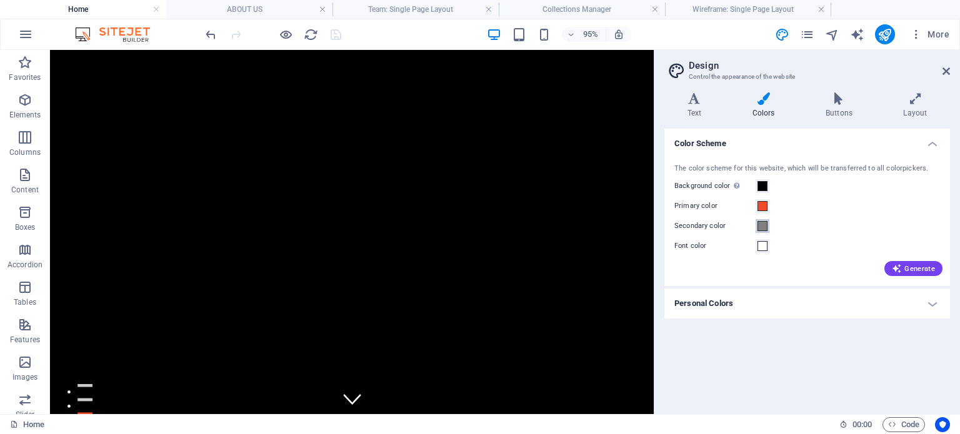
click at [763, 231] on span at bounding box center [763, 226] width 10 height 10
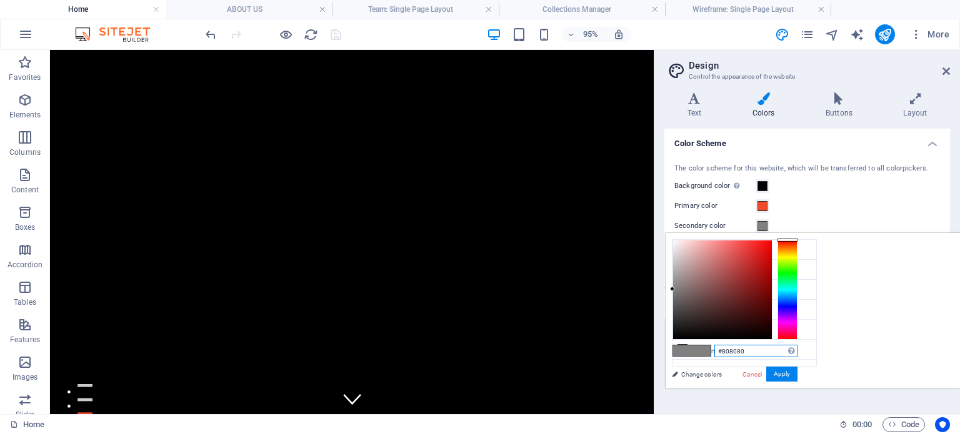
drag, startPoint x: 905, startPoint y: 349, endPoint x: 879, endPoint y: 354, distance: 26.1
click at [798, 354] on input "#808080" at bounding box center [755, 351] width 83 height 13
paste input "D3D3D3"
type input "#d3d3d3"
click at [798, 373] on button "Apply" at bounding box center [781, 374] width 31 height 15
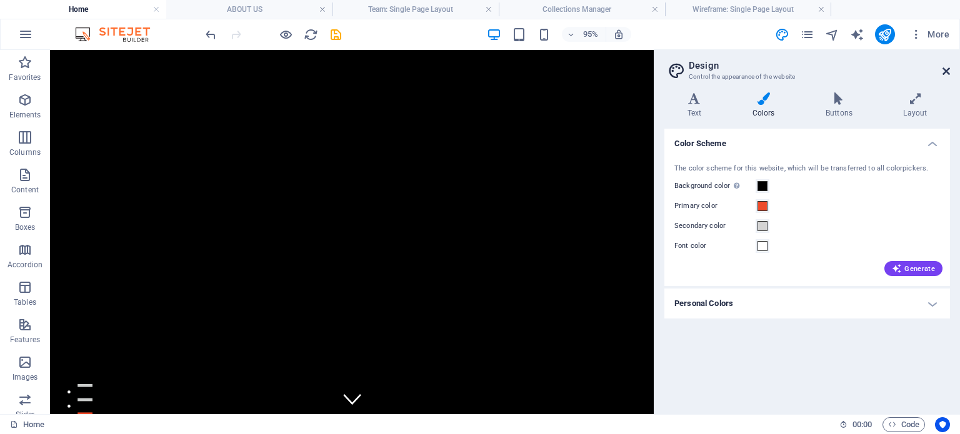
drag, startPoint x: 894, startPoint y: 20, endPoint x: 944, endPoint y: 71, distance: 71.2
click at [944, 71] on icon at bounding box center [947, 71] width 8 height 10
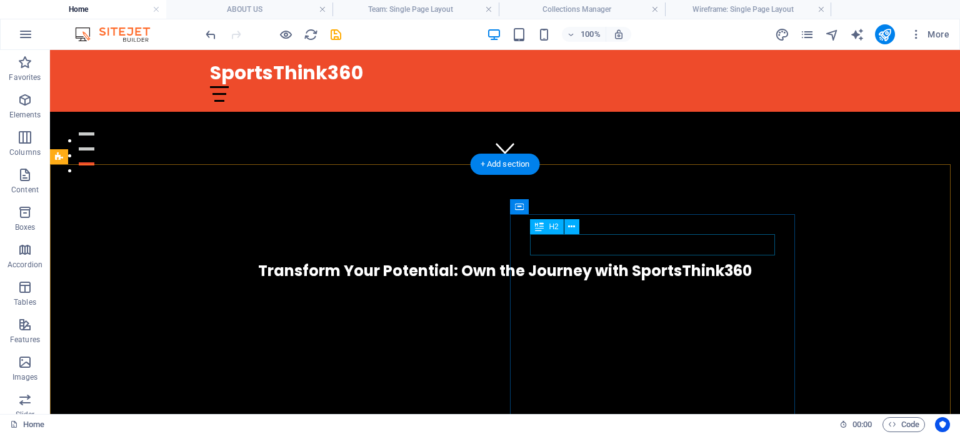
scroll to position [313, 0]
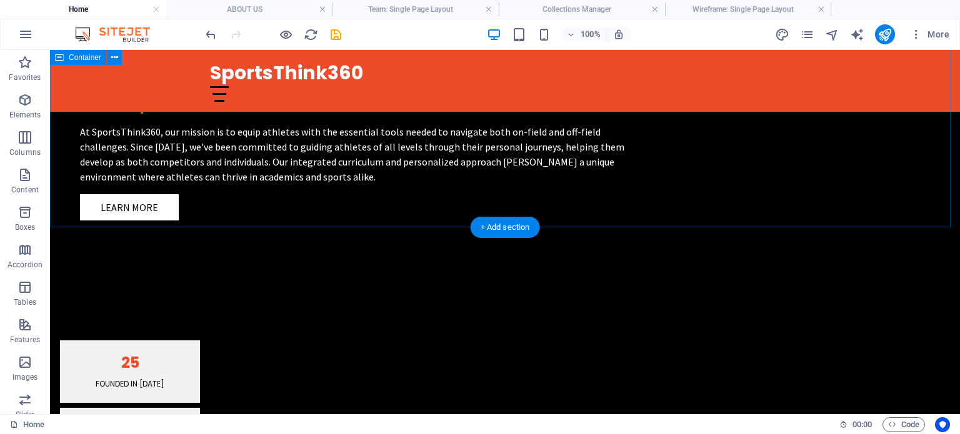
scroll to position [1188, 0]
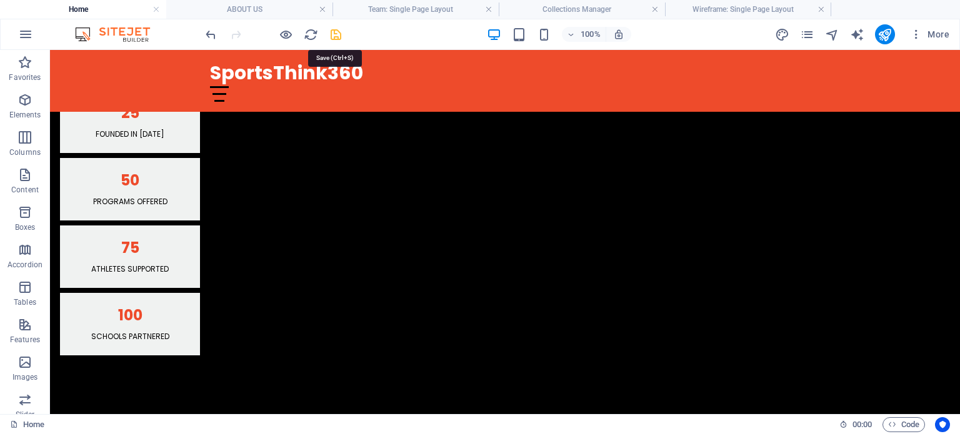
click at [336, 32] on icon "save" at bounding box center [336, 35] width 14 height 14
checkbox input "false"
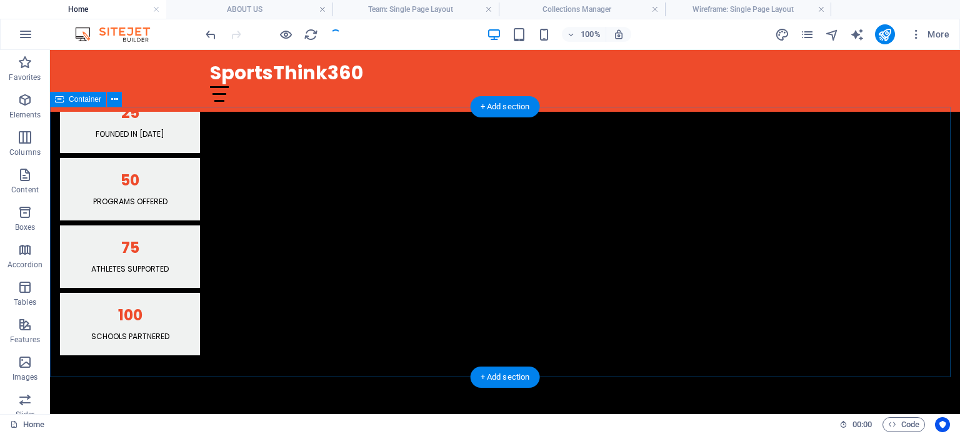
scroll to position [1250, 0]
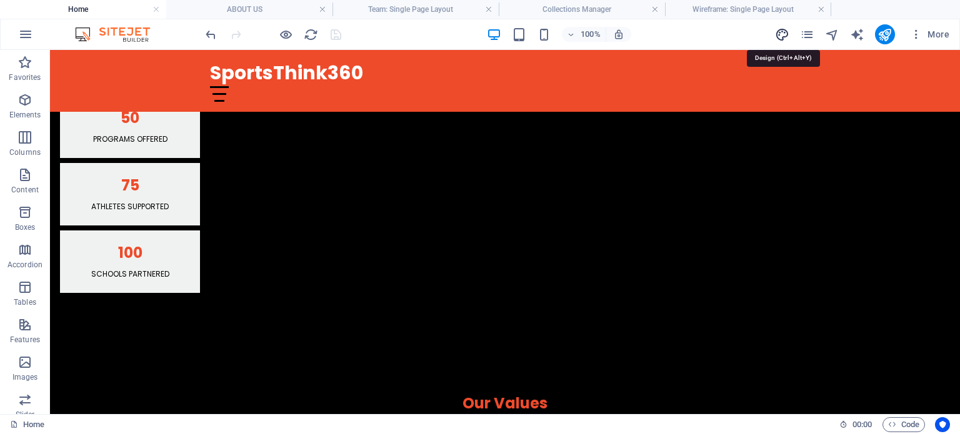
click at [786, 31] on icon "design" at bounding box center [782, 35] width 14 height 14
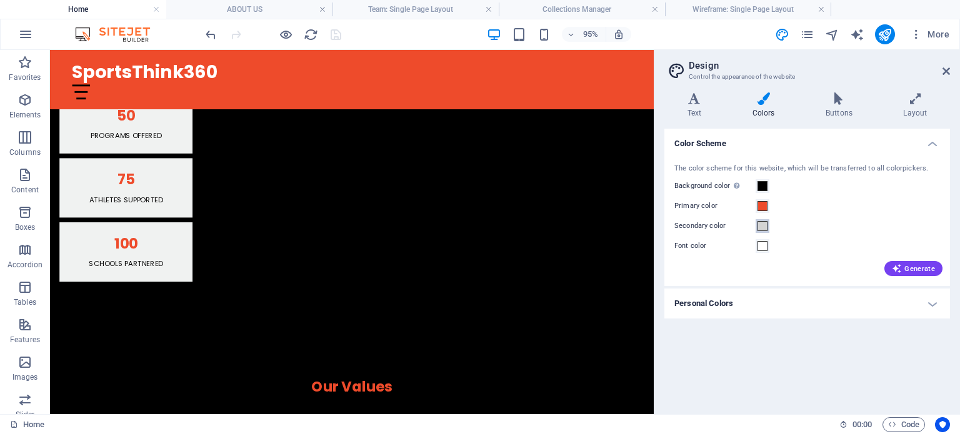
click at [761, 225] on span at bounding box center [763, 226] width 10 height 10
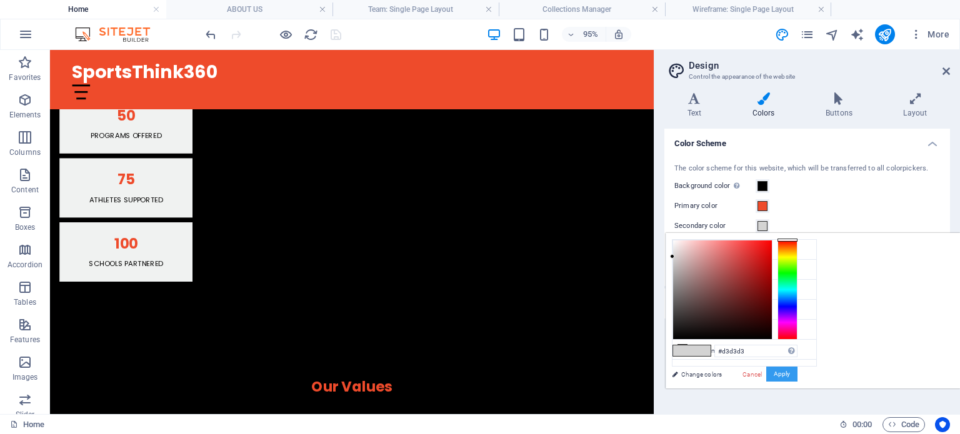
click at [798, 369] on button "Apply" at bounding box center [781, 374] width 31 height 15
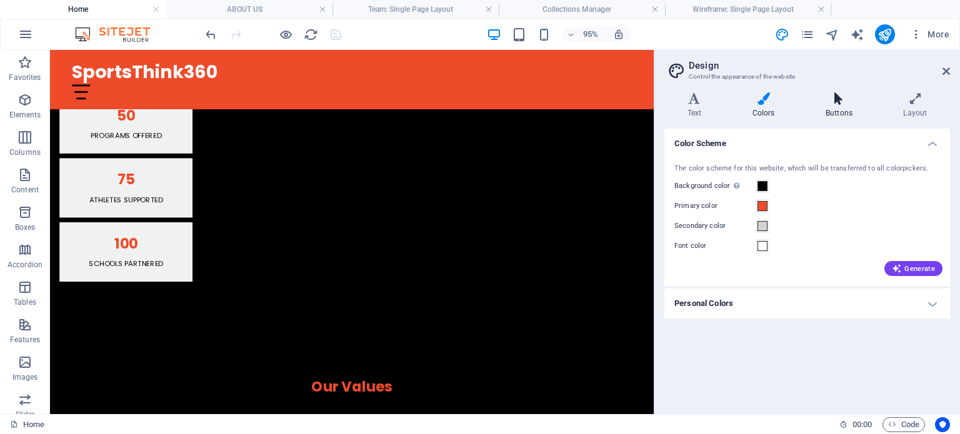
click at [830, 104] on icon at bounding box center [839, 99] width 73 height 13
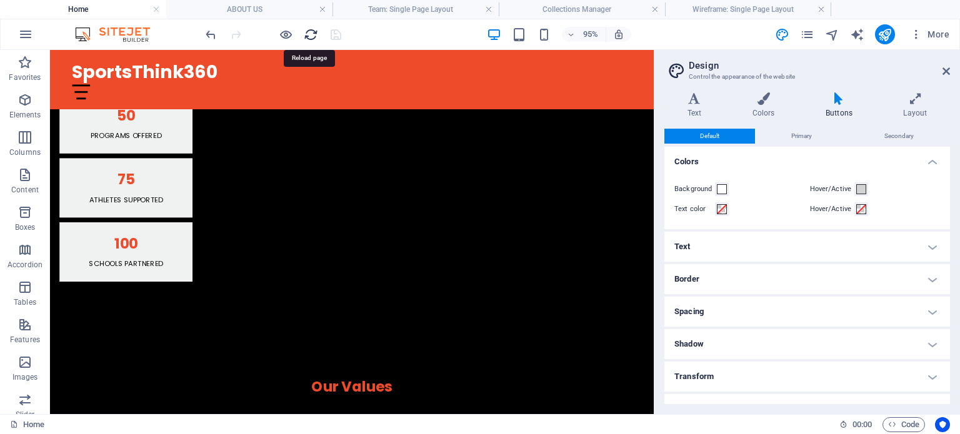
click at [310, 36] on icon "reload" at bounding box center [311, 35] width 14 height 14
click at [946, 74] on icon at bounding box center [947, 71] width 8 height 10
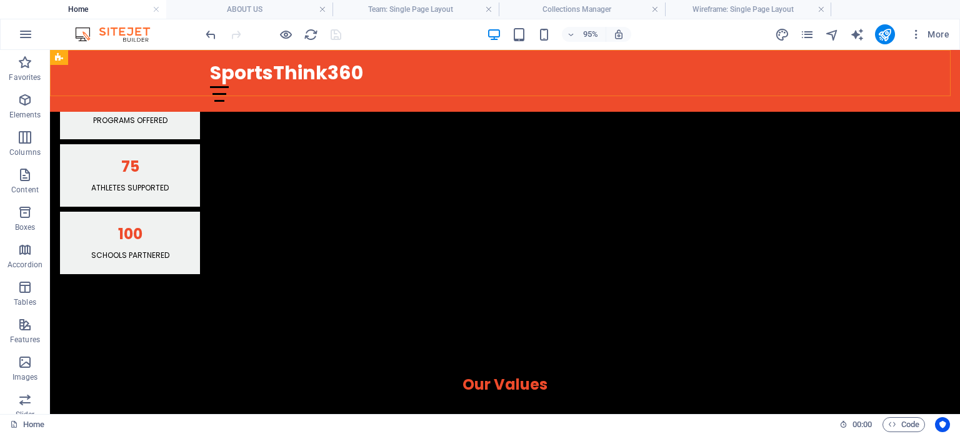
scroll to position [1250, 0]
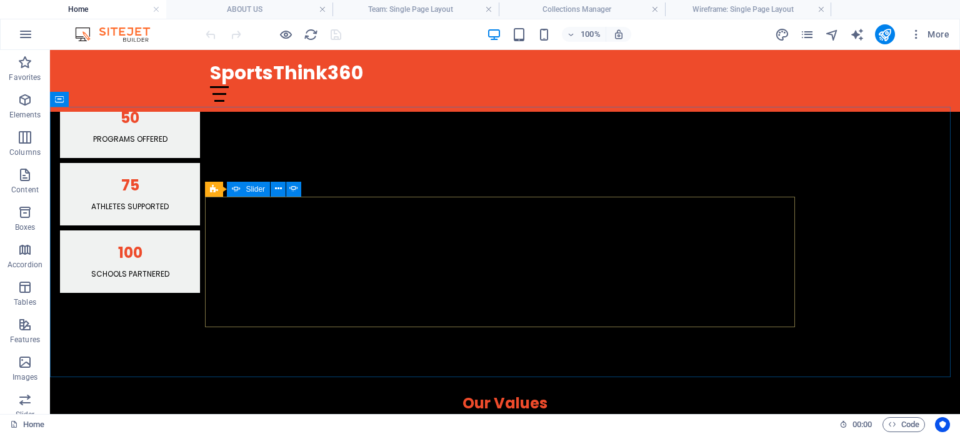
click at [250, 190] on span "Slider" at bounding box center [255, 190] width 19 height 8
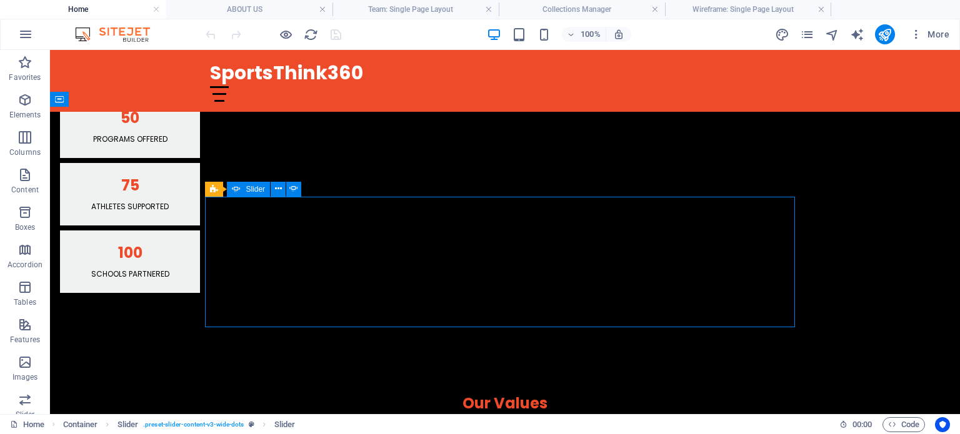
click at [251, 190] on span "Slider" at bounding box center [255, 190] width 19 height 8
select select "ms"
select select "s"
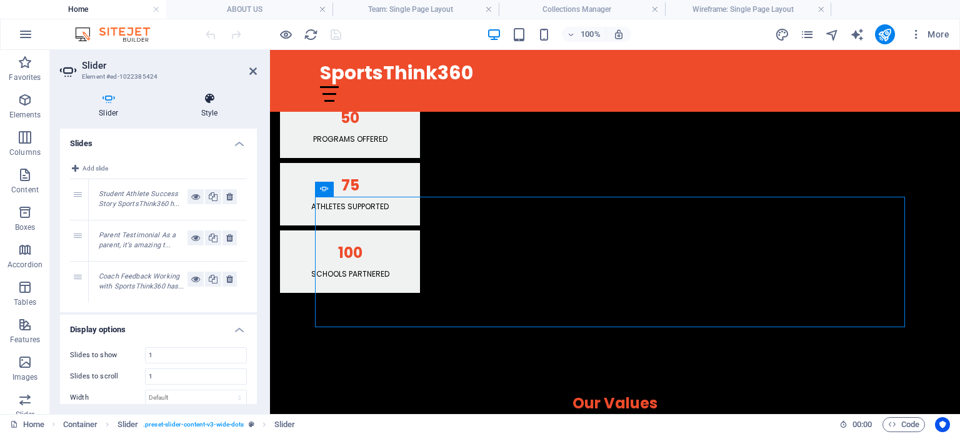
click at [208, 107] on h4 "Style" at bounding box center [210, 106] width 94 height 26
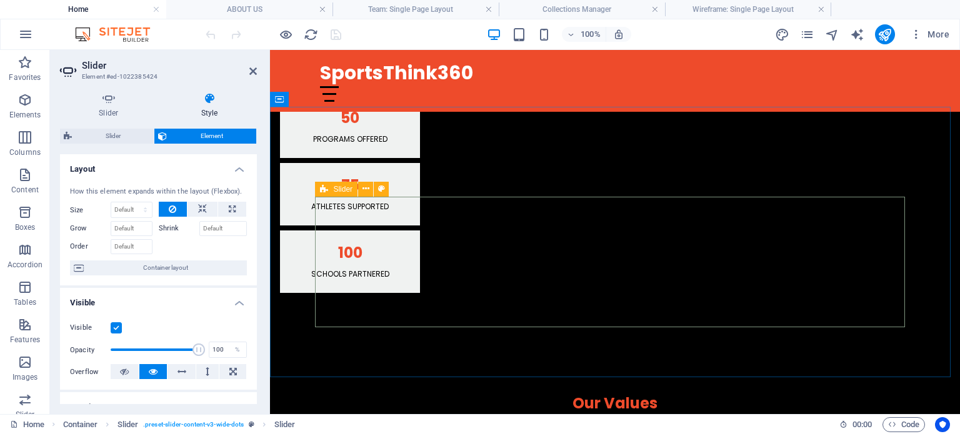
click at [323, 187] on icon at bounding box center [324, 189] width 8 height 15
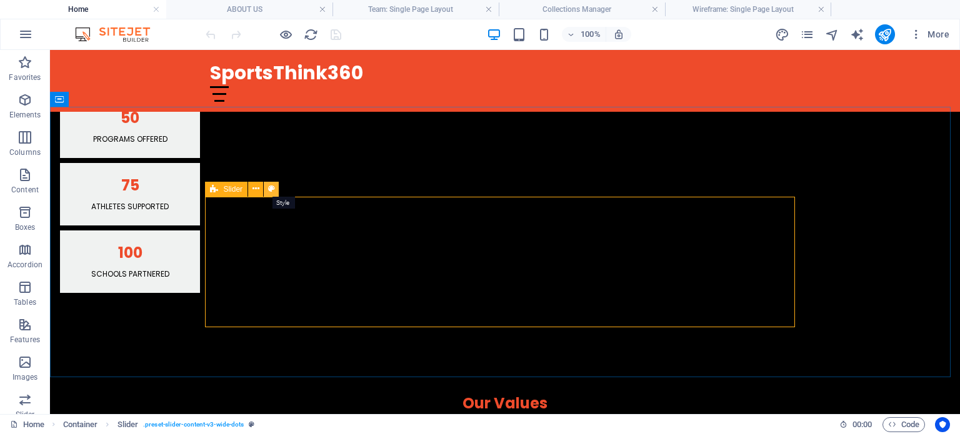
click at [270, 189] on icon at bounding box center [271, 189] width 7 height 13
select select "rem"
select select "px"
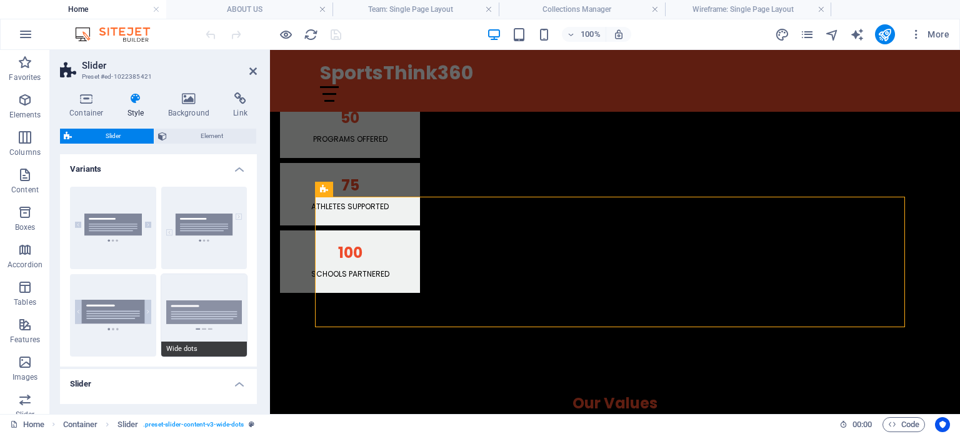
scroll to position [125, 0]
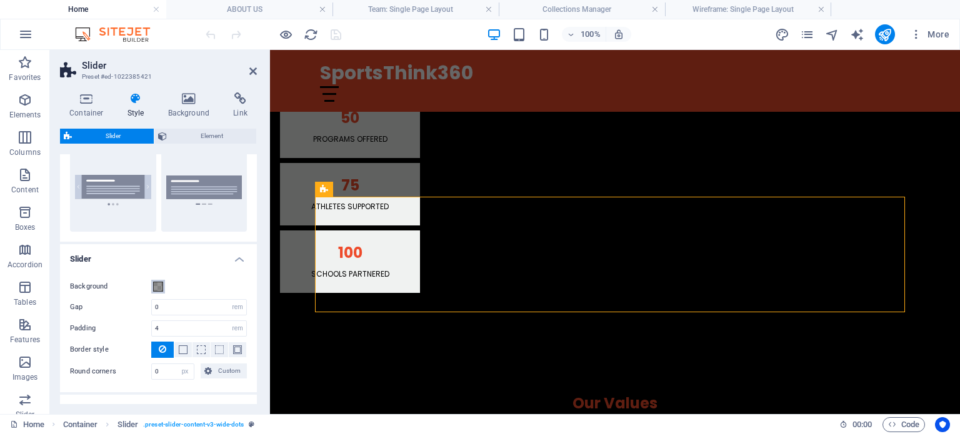
click at [163, 287] on button "Background" at bounding box center [158, 287] width 14 height 14
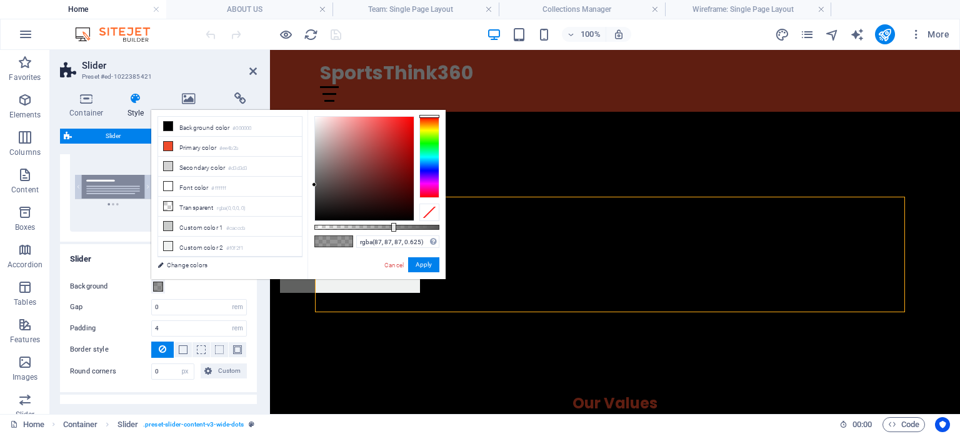
click at [163, 287] on button "Background" at bounding box center [158, 287] width 14 height 14
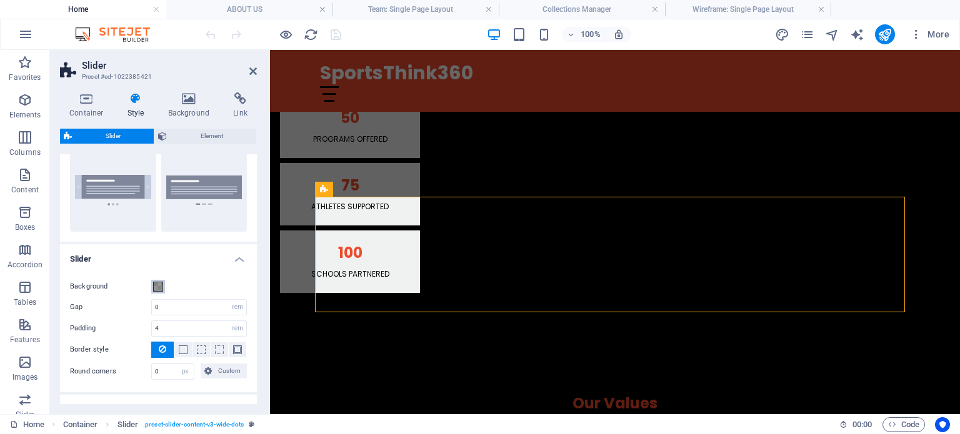
click at [163, 287] on button "Background" at bounding box center [158, 287] width 14 height 14
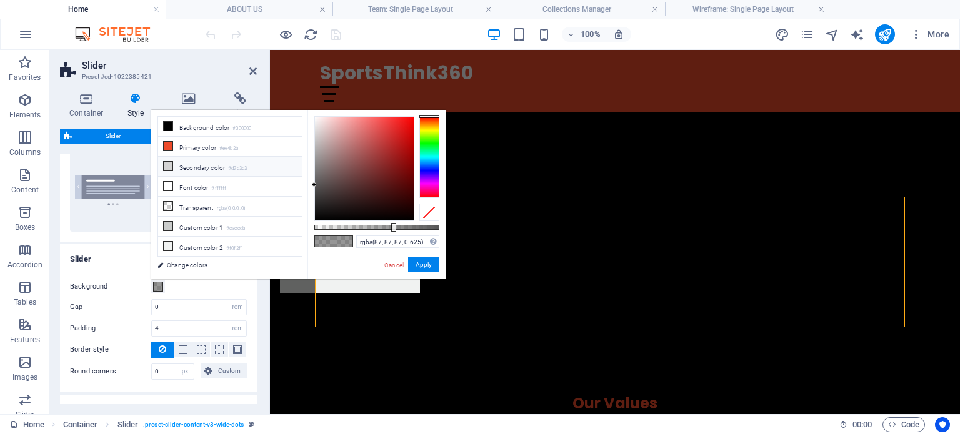
click at [165, 165] on icon at bounding box center [168, 166] width 9 height 9
type input "rgba(211, 211, 211, 0.625)"
click at [411, 263] on button "Apply" at bounding box center [423, 265] width 31 height 15
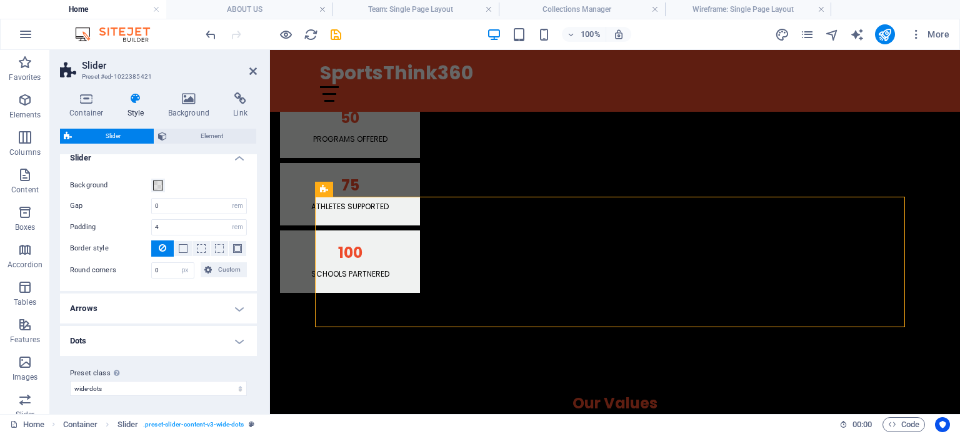
scroll to position [0, 0]
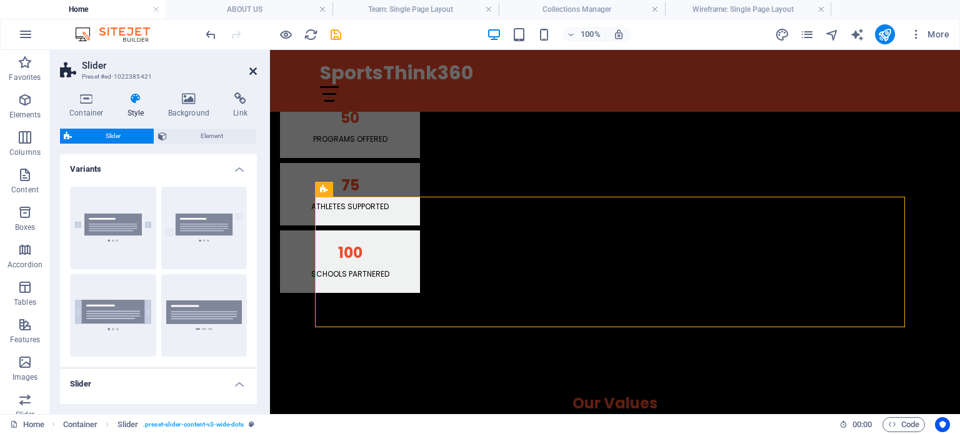
click at [256, 73] on icon at bounding box center [253, 71] width 8 height 10
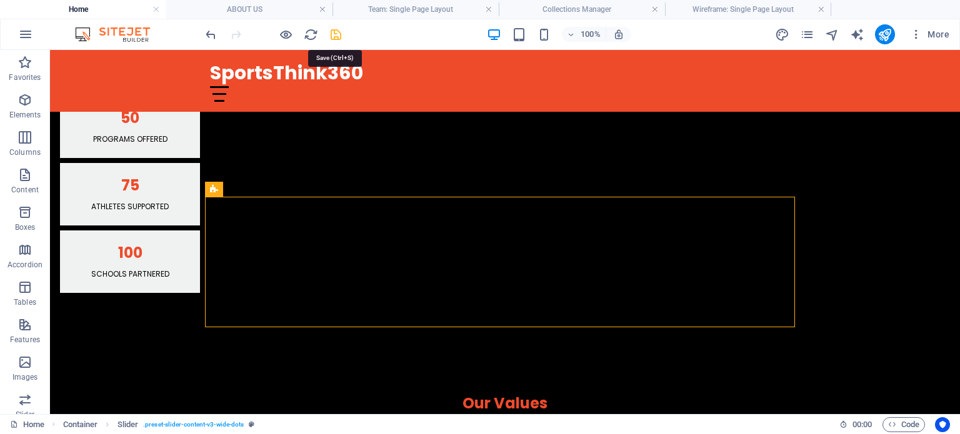
click at [336, 33] on icon "save" at bounding box center [336, 35] width 14 height 14
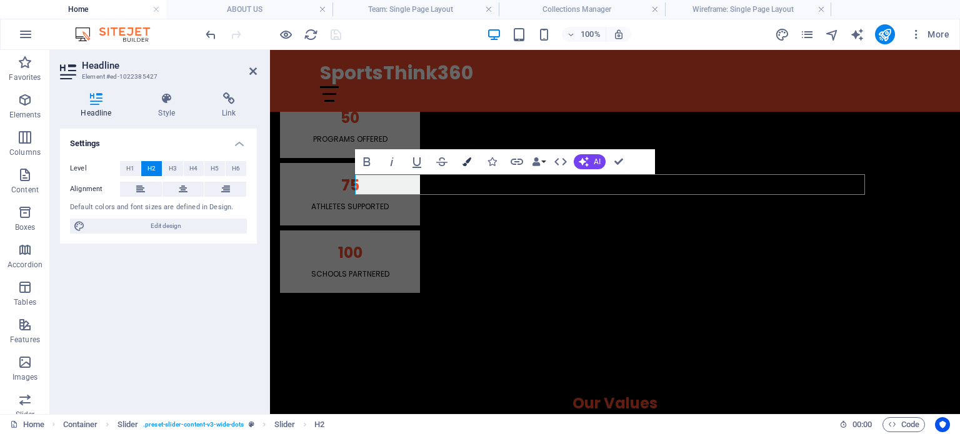
click at [468, 161] on icon "button" at bounding box center [467, 162] width 9 height 9
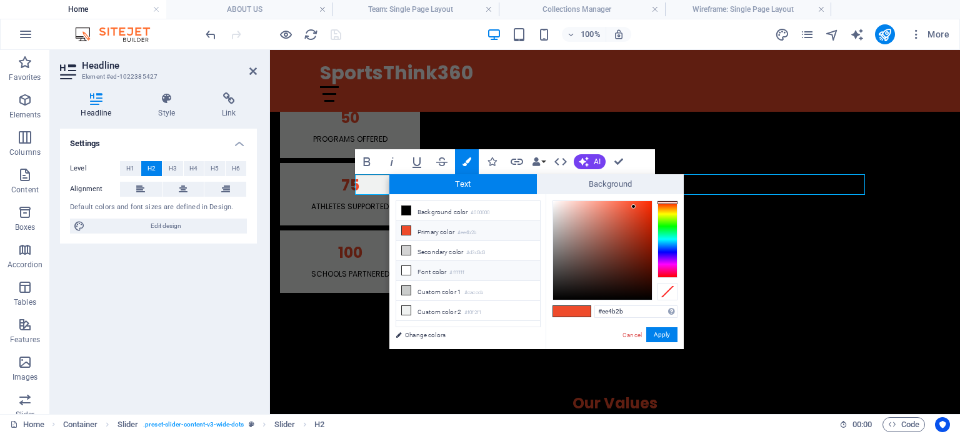
click at [403, 270] on icon at bounding box center [406, 270] width 9 height 9
type input "#ffffff"
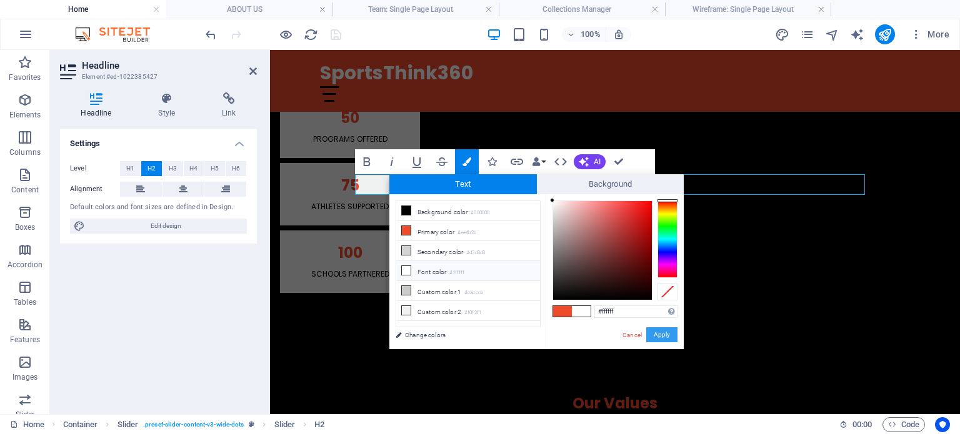
click at [669, 334] on button "Apply" at bounding box center [661, 335] width 31 height 15
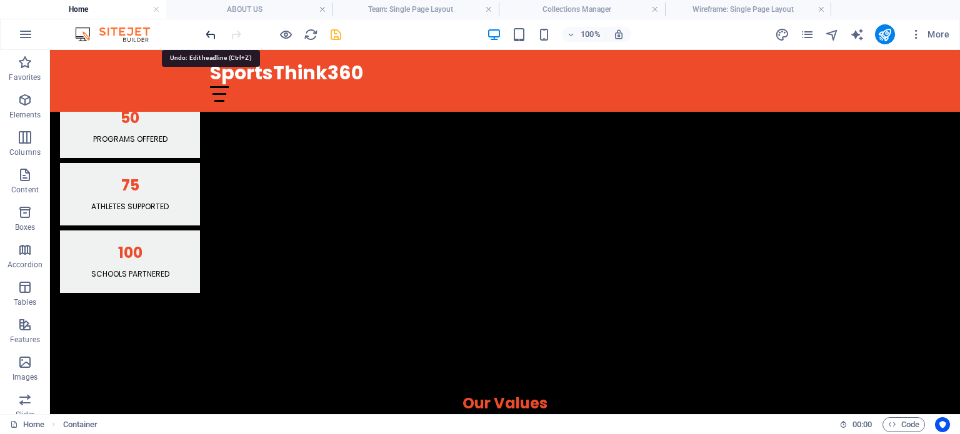
click at [204, 36] on icon "undo" at bounding box center [211, 35] width 14 height 14
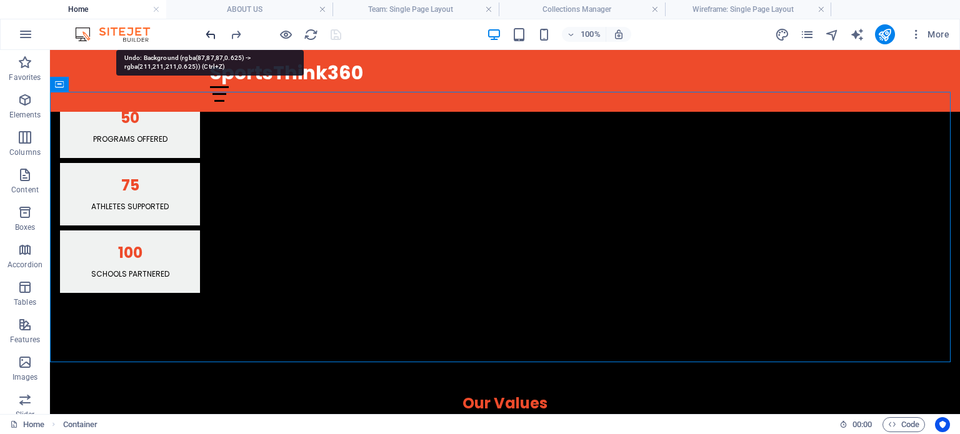
click at [208, 33] on icon "undo" at bounding box center [211, 35] width 14 height 14
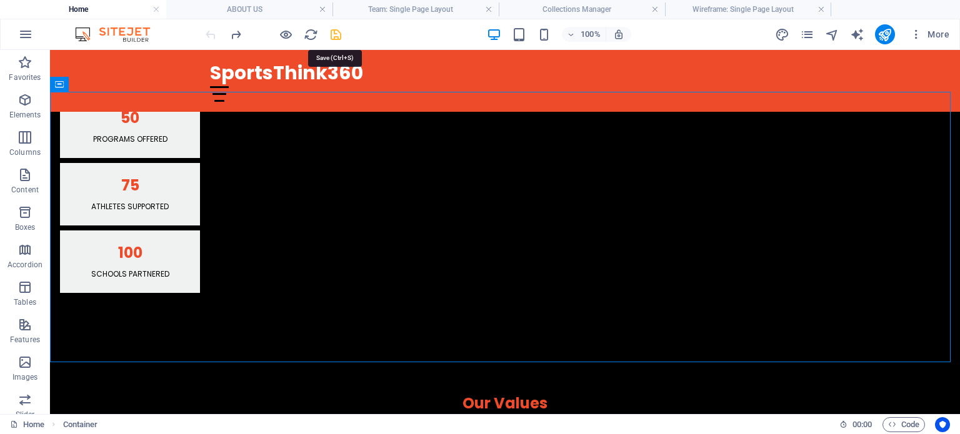
click at [336, 34] on icon "save" at bounding box center [336, 35] width 14 height 14
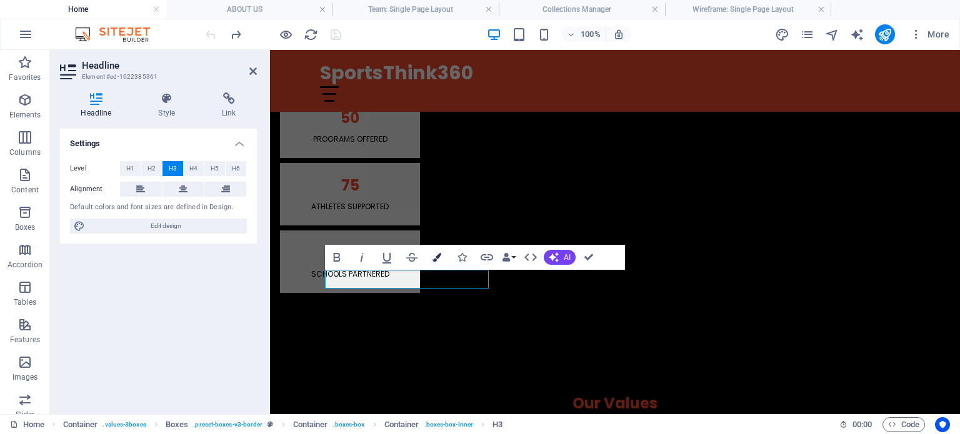
click at [440, 251] on button "Colors" at bounding box center [437, 257] width 24 height 25
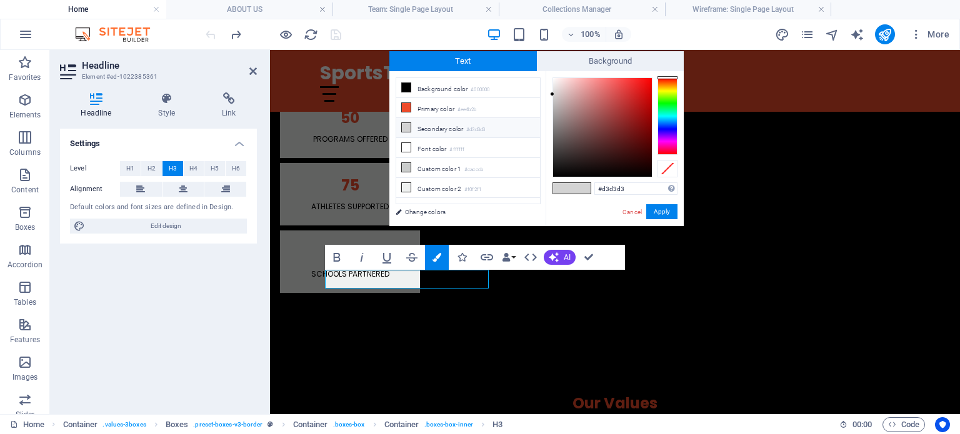
click at [670, 90] on div at bounding box center [668, 117] width 20 height 78
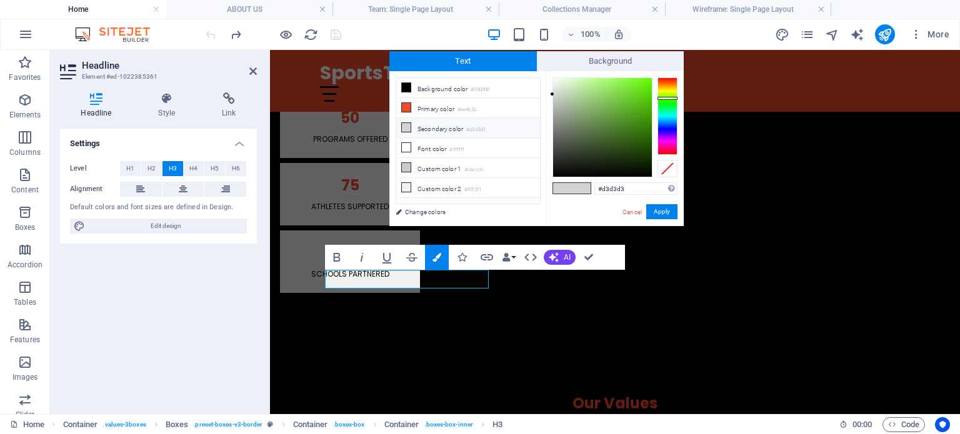
click at [671, 98] on div at bounding box center [668, 117] width 20 height 78
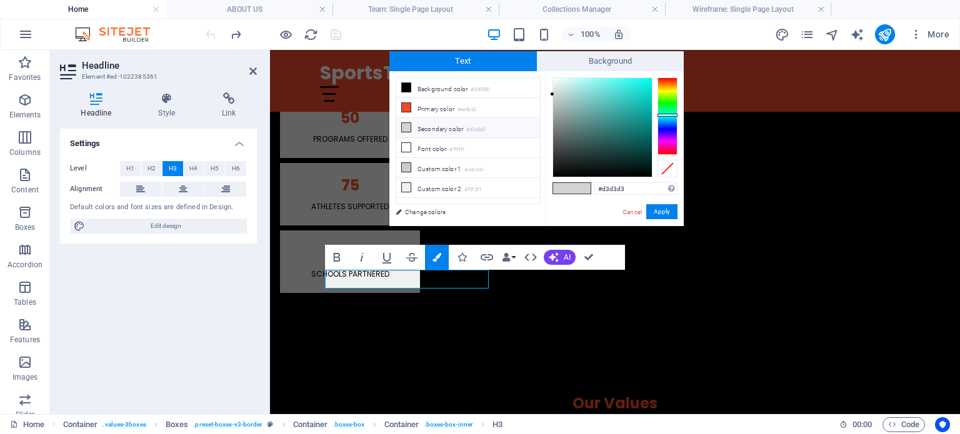
click at [673, 115] on div at bounding box center [668, 117] width 20 height 78
click at [668, 209] on button "Apply" at bounding box center [661, 211] width 31 height 15
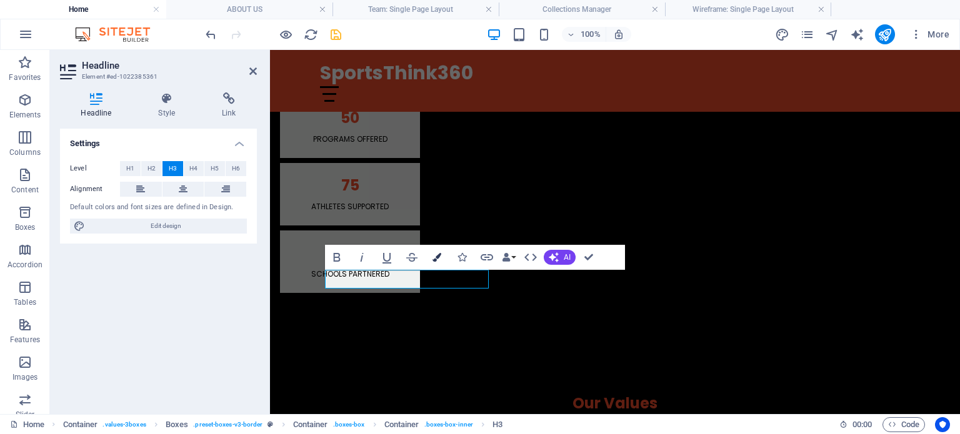
click at [438, 254] on icon "button" at bounding box center [437, 257] width 9 height 9
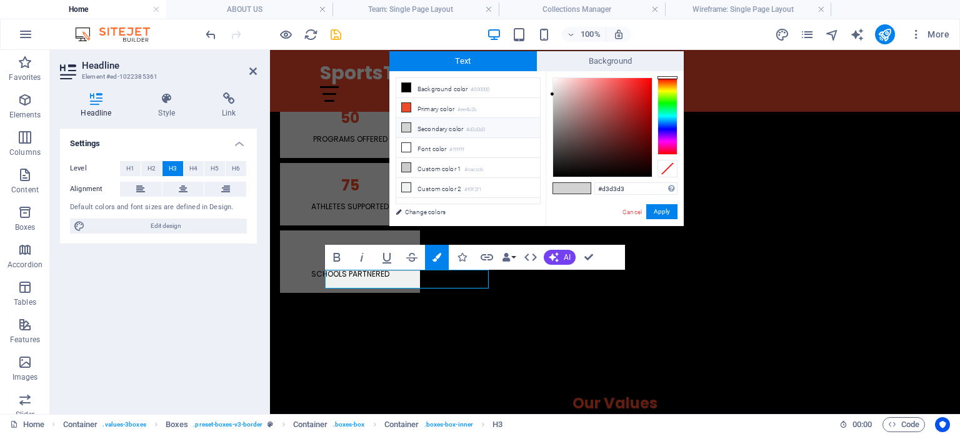
click at [673, 116] on div at bounding box center [668, 117] width 20 height 78
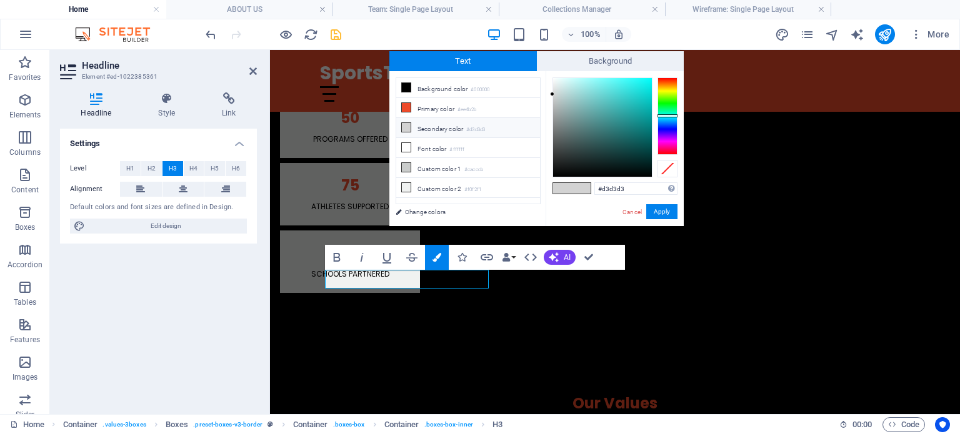
click at [673, 116] on div at bounding box center [668, 115] width 20 height 3
click at [628, 211] on link "Cancel" at bounding box center [632, 212] width 22 height 9
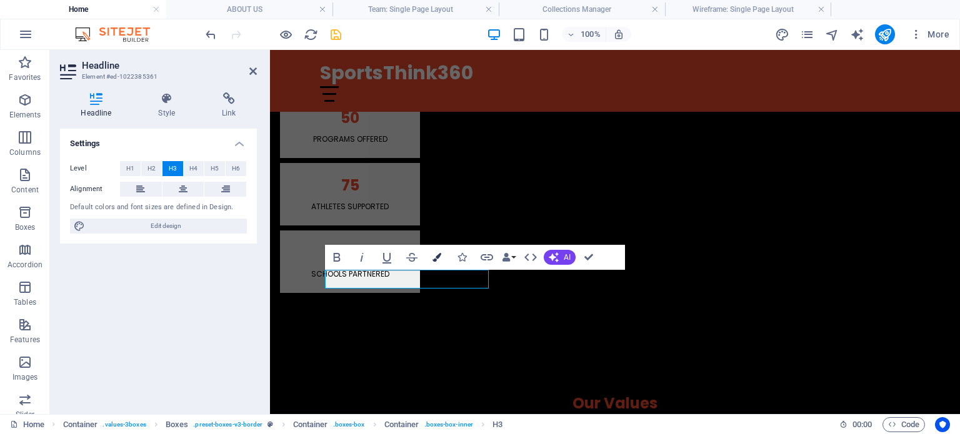
click at [439, 259] on icon "button" at bounding box center [437, 257] width 9 height 9
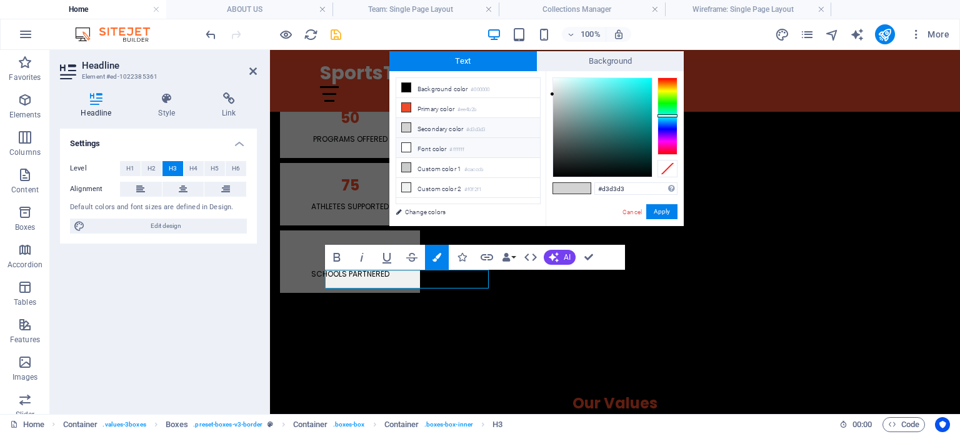
click at [408, 148] on icon at bounding box center [406, 147] width 9 height 9
type input "#ffffff"
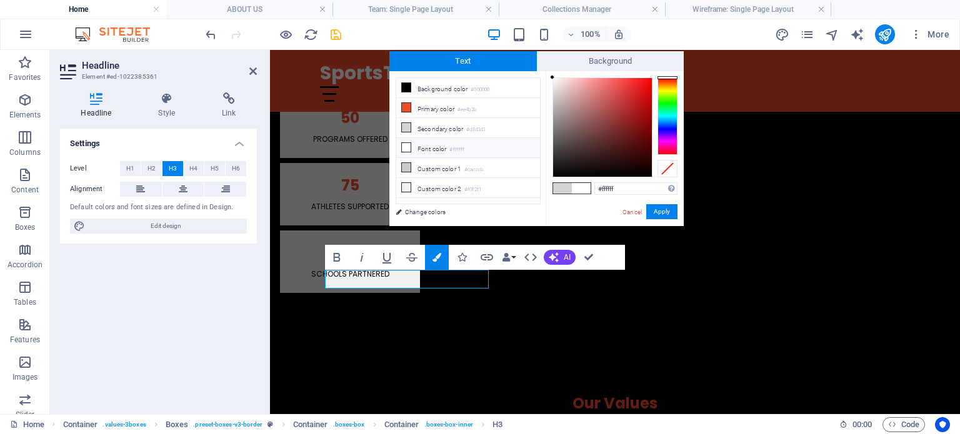
click at [671, 117] on div at bounding box center [668, 117] width 20 height 78
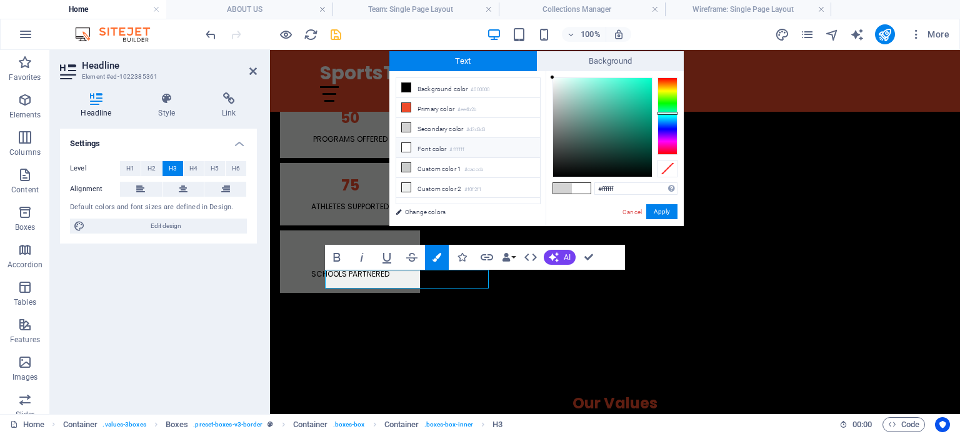
click at [665, 113] on div at bounding box center [668, 117] width 20 height 78
click at [665, 115] on div at bounding box center [668, 117] width 20 height 78
click at [665, 115] on div at bounding box center [668, 115] width 20 height 3
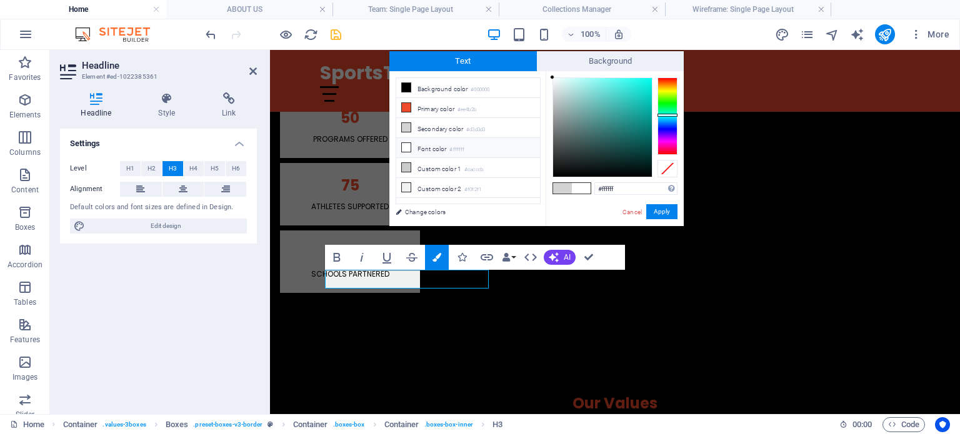
click at [665, 115] on div at bounding box center [668, 115] width 20 height 3
click at [632, 208] on link "Cancel" at bounding box center [632, 212] width 22 height 9
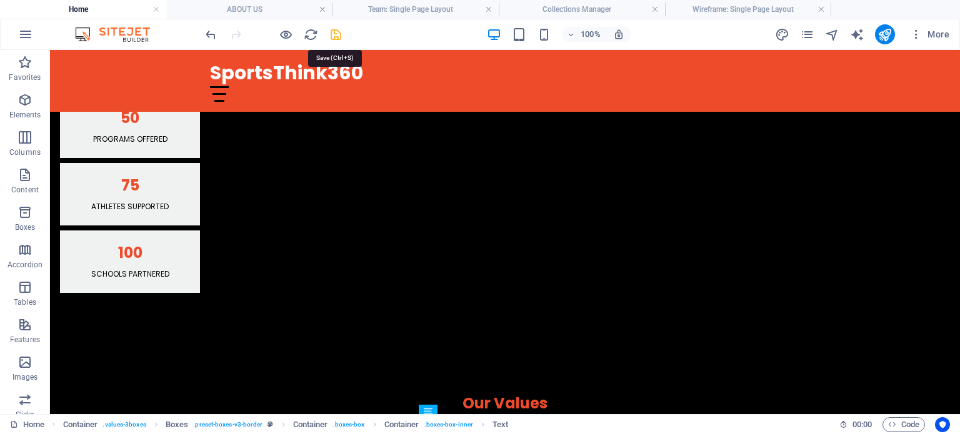
click at [337, 36] on icon "save" at bounding box center [336, 35] width 14 height 14
